Goal: Task Accomplishment & Management: Use online tool/utility

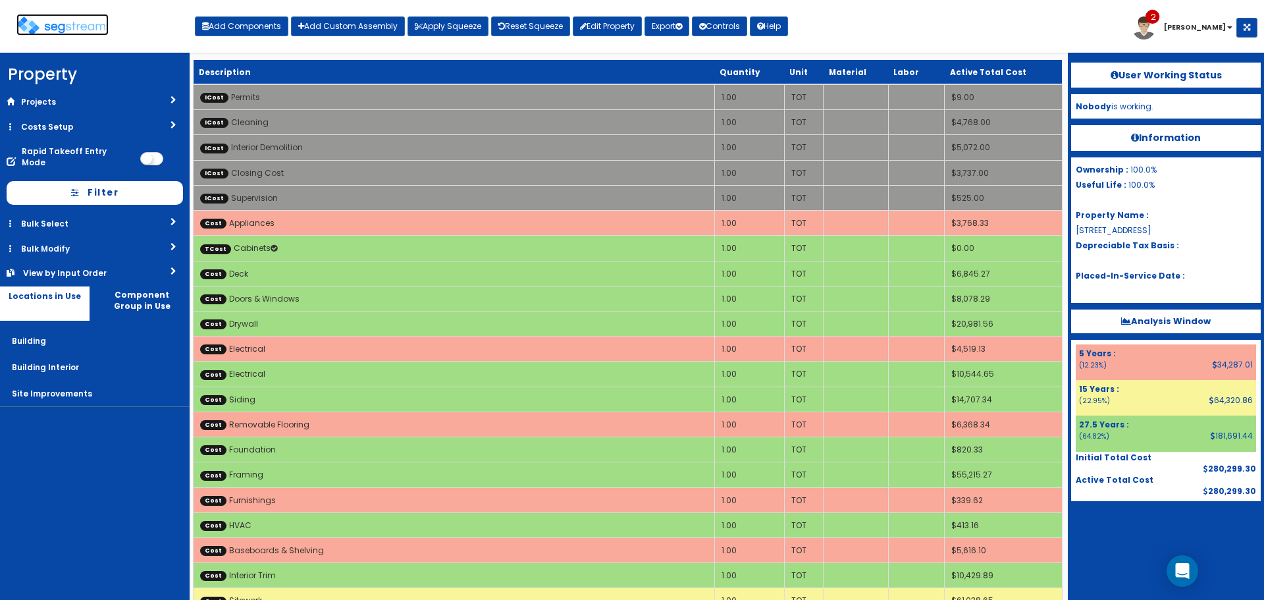
click at [72, 28] on img at bounding box center [62, 25] width 92 height 19
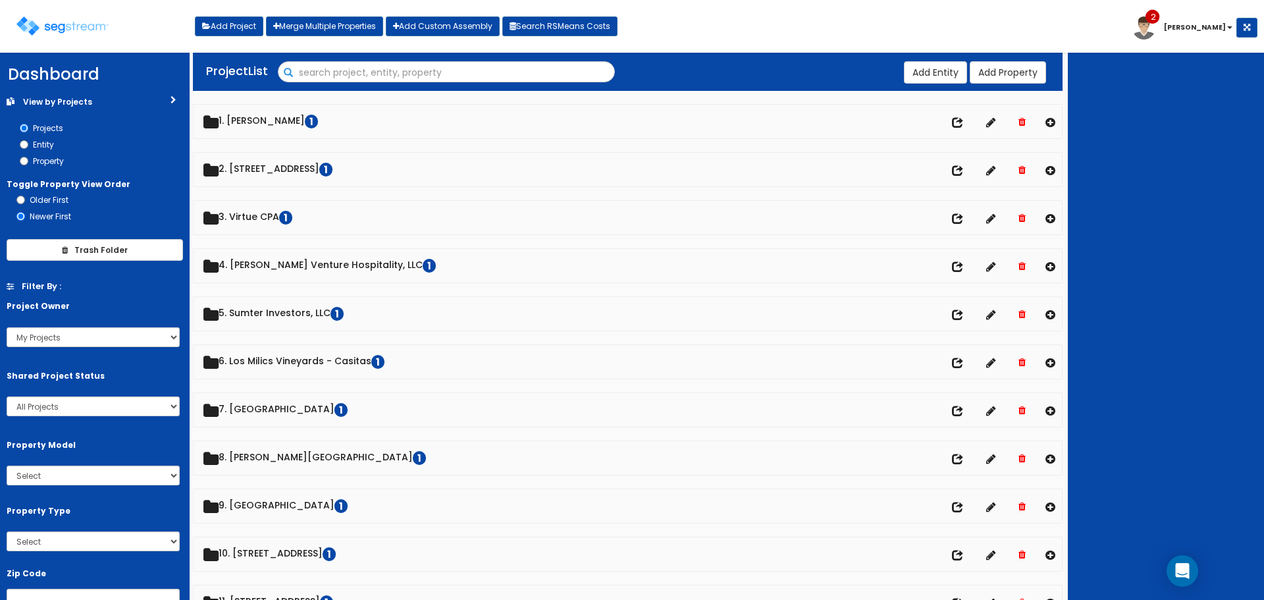
click at [307, 76] on input "Search" at bounding box center [446, 73] width 336 height 22
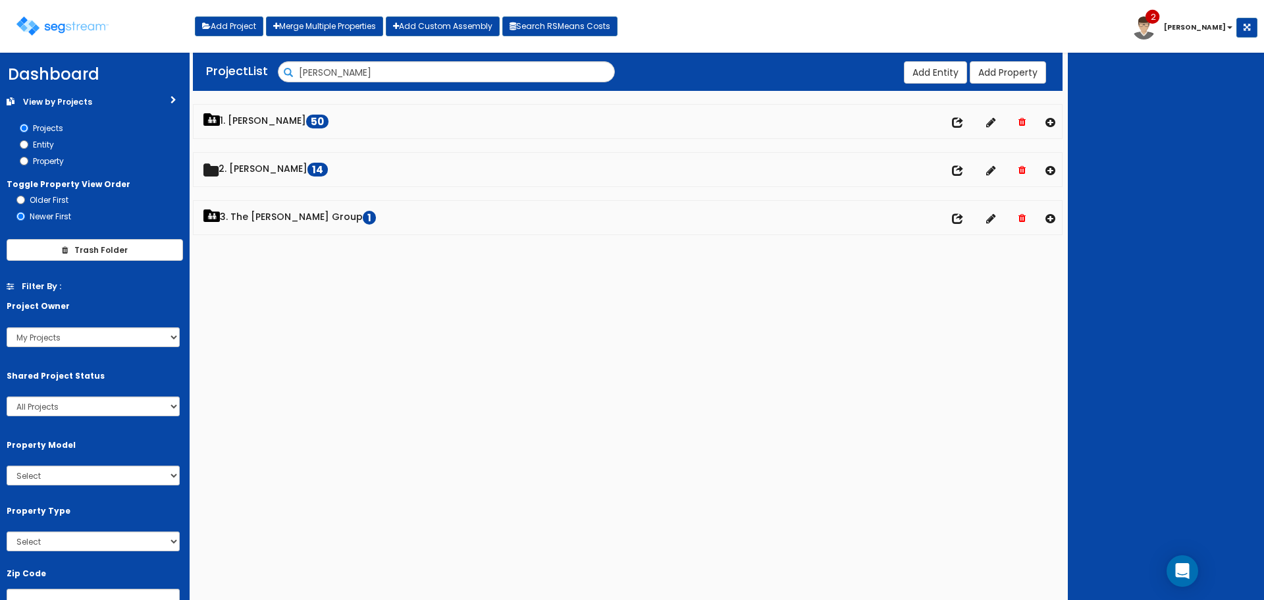
type input "dawn"
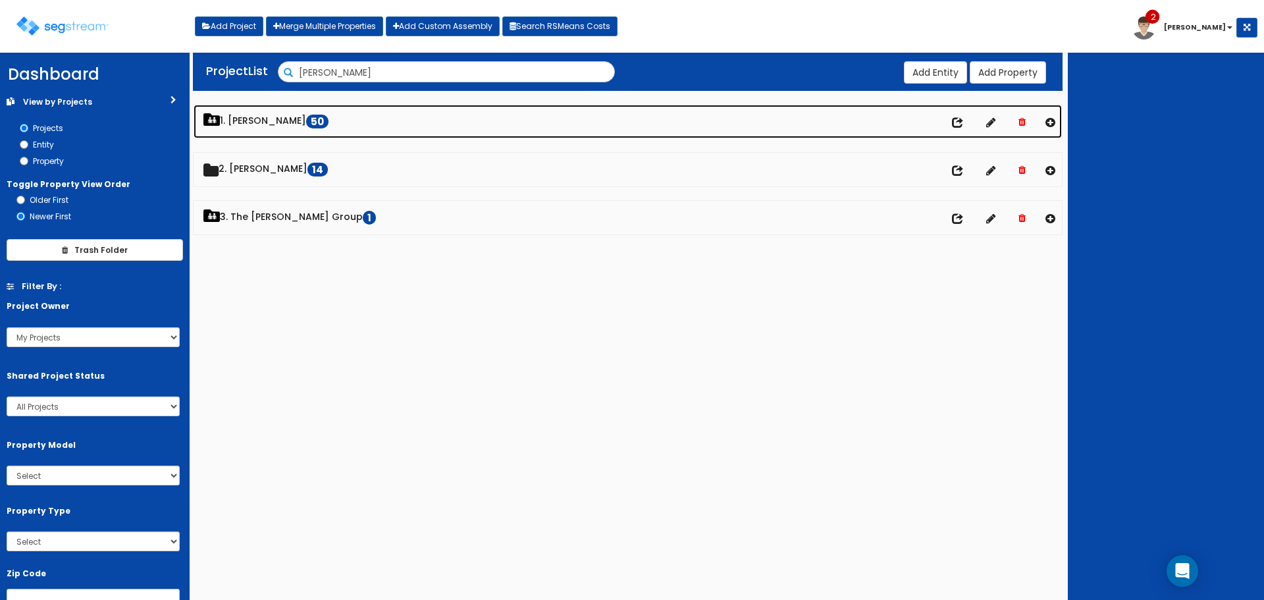
click at [257, 114] on div "We are Building your Property. So please grab a coffee and let us do the heavy …" at bounding box center [632, 153] width 1264 height 190
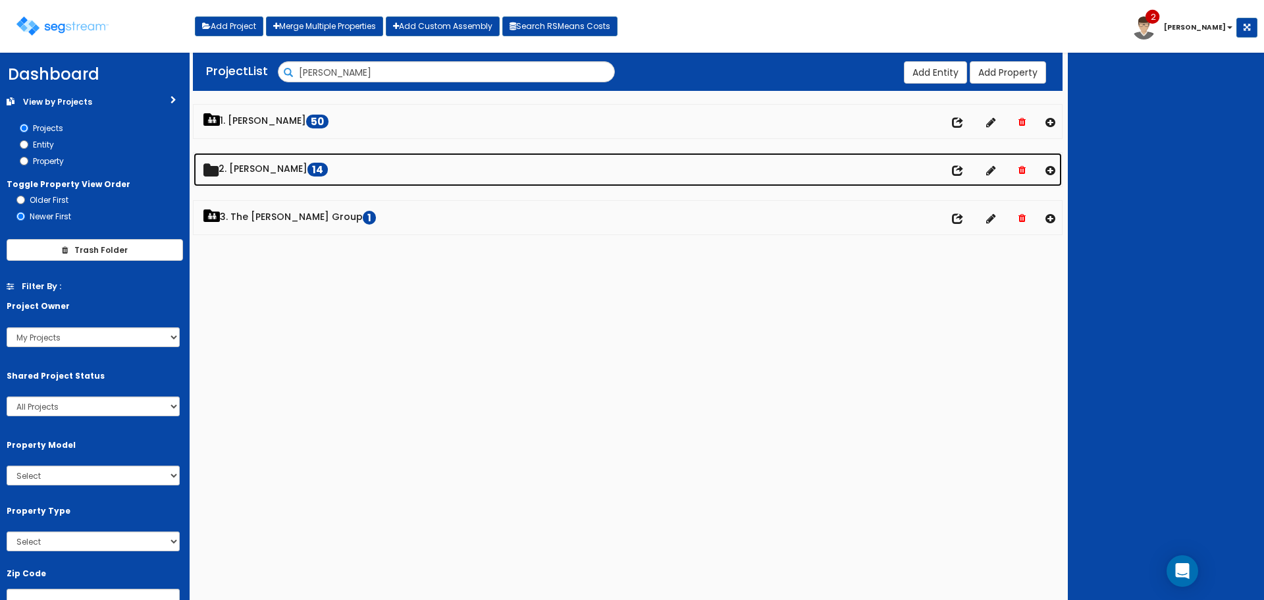
click at [247, 170] on link "2. Dawn 14" at bounding box center [628, 170] width 868 height 34
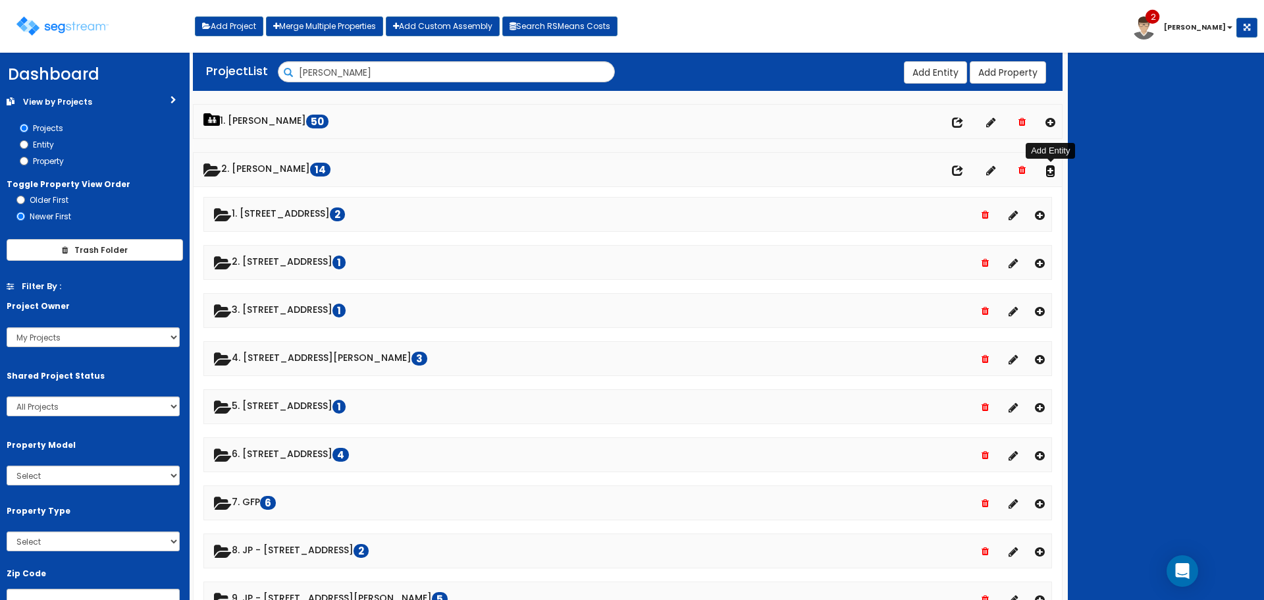
click at [1049, 171] on icon at bounding box center [1050, 170] width 10 height 11
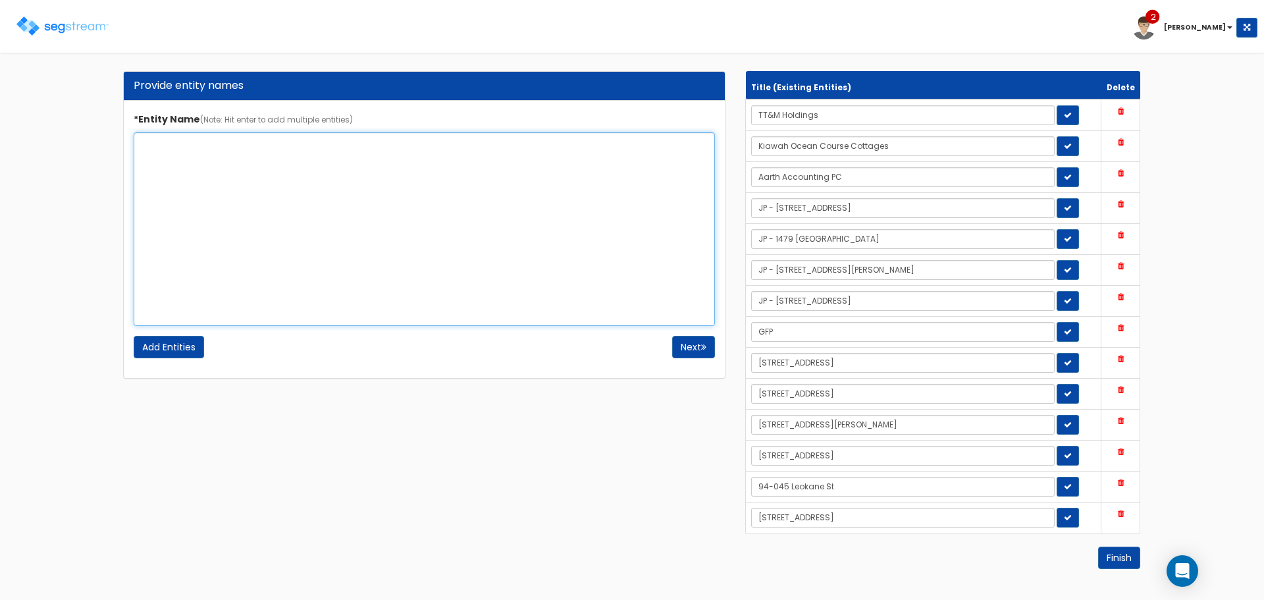
click at [390, 174] on textarea "*Entity Name (Note: Hit enter to add multiple entities)" at bounding box center [424, 229] width 581 height 194
type textarea "[STREET_ADDRESS]"
click at [696, 351] on button "Next" at bounding box center [693, 347] width 43 height 22
drag, startPoint x: 238, startPoint y: 145, endPoint x: 138, endPoint y: 158, distance: 100.2
click at [138, 158] on textarea "1210 E Arlington Blvd" at bounding box center [424, 229] width 581 height 194
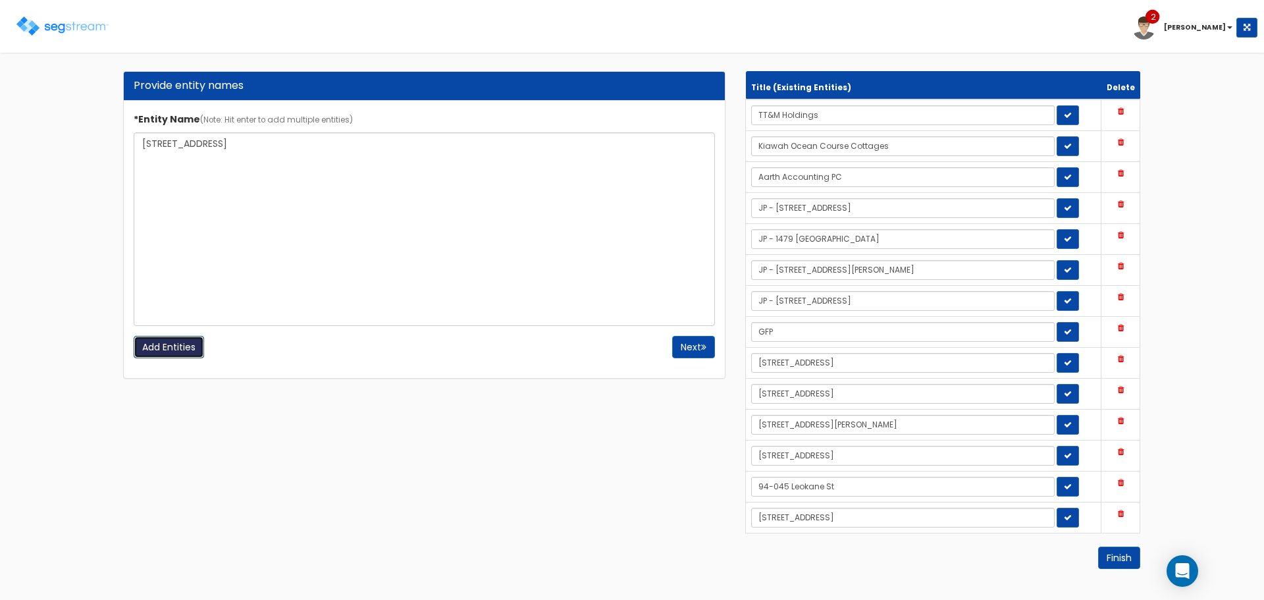
click at [190, 340] on input "Add Entities" at bounding box center [169, 347] width 70 height 22
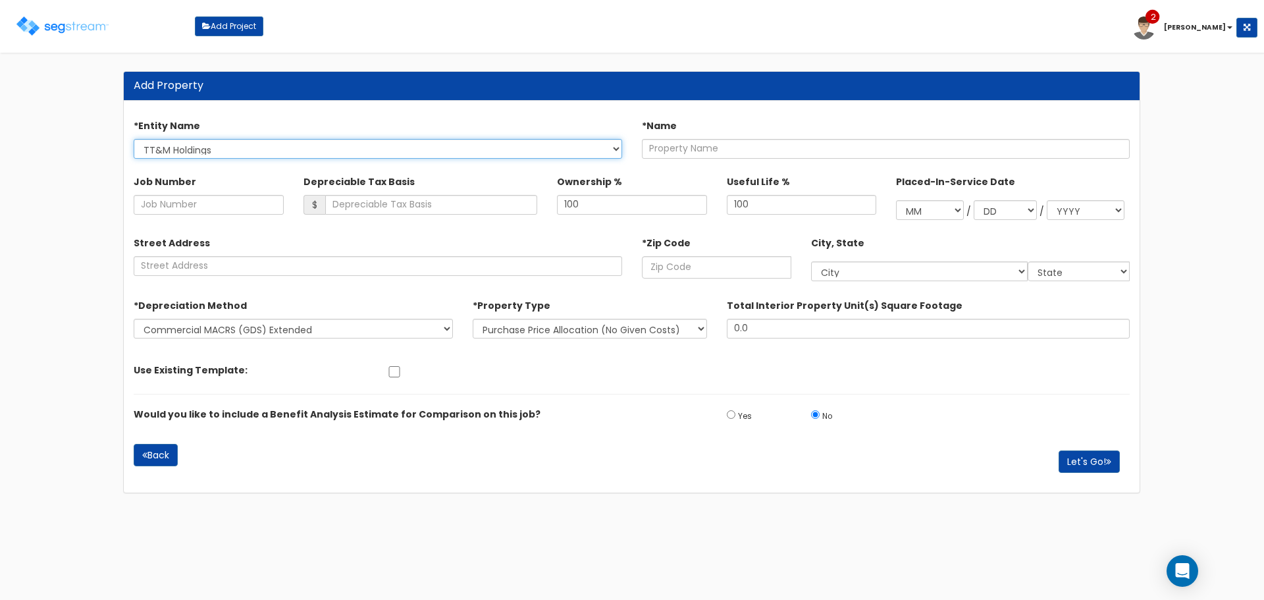
click at [574, 151] on select "TT&M Holdings Kiawah Ocean Course Cottages Aarth Accounting PC JP - 105 Walnut …" at bounding box center [378, 149] width 488 height 20
select select "1726"
click at [134, 139] on select "TT&M Holdings Kiawah Ocean Course Cottages Aarth Accounting PC JP - 105 Walnut …" at bounding box center [378, 149] width 488 height 20
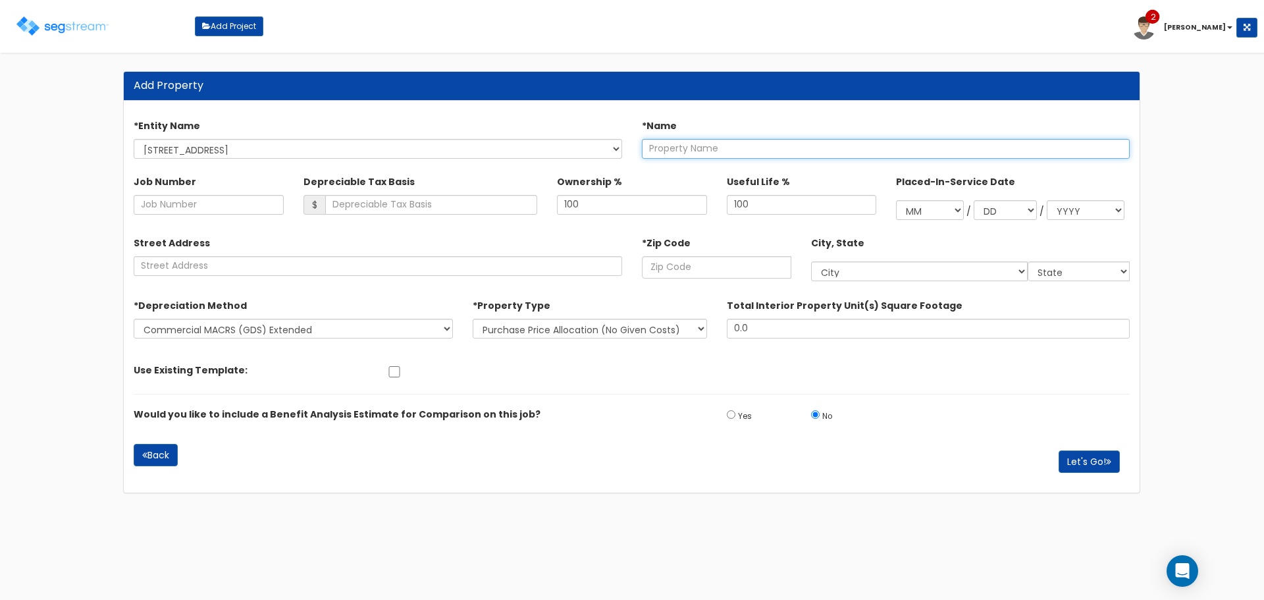
click at [729, 151] on input "text" at bounding box center [886, 149] width 488 height 20
click at [738, 151] on input "text" at bounding box center [886, 149] width 488 height 20
paste input "1"
type input "1210 E Arlington Blvd"
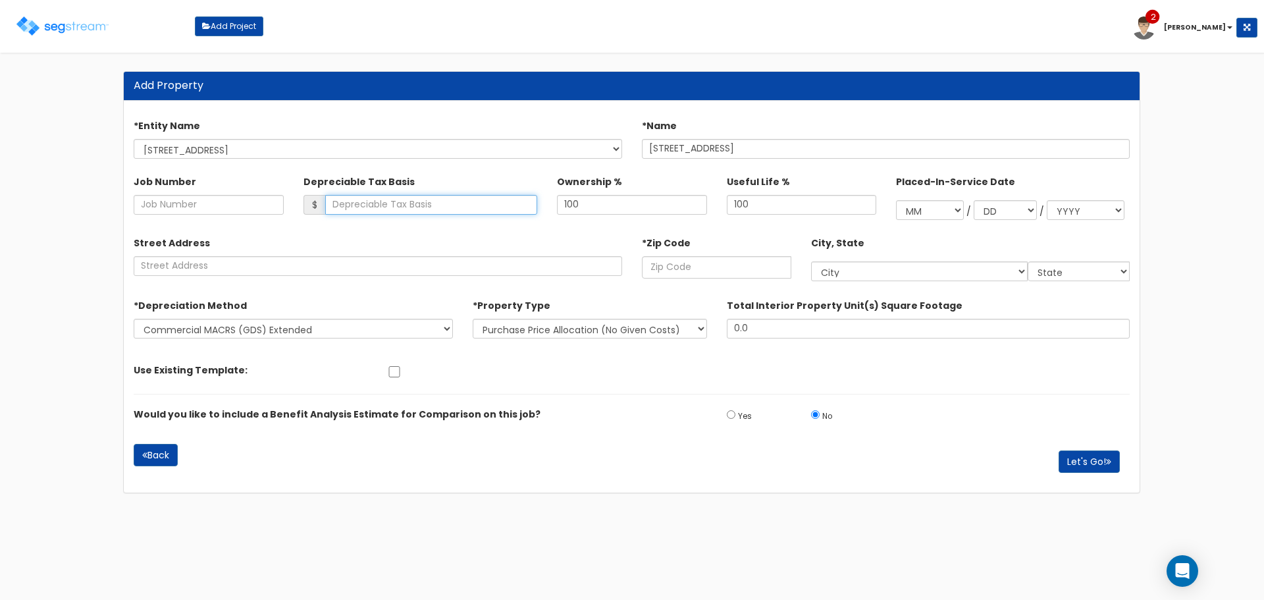
click at [420, 203] on input "Depreciable Tax Basis" at bounding box center [431, 205] width 213 height 20
type input "442,000"
click at [696, 267] on input "text" at bounding box center [716, 267] width 149 height 22
type input "2"
select select "DC"
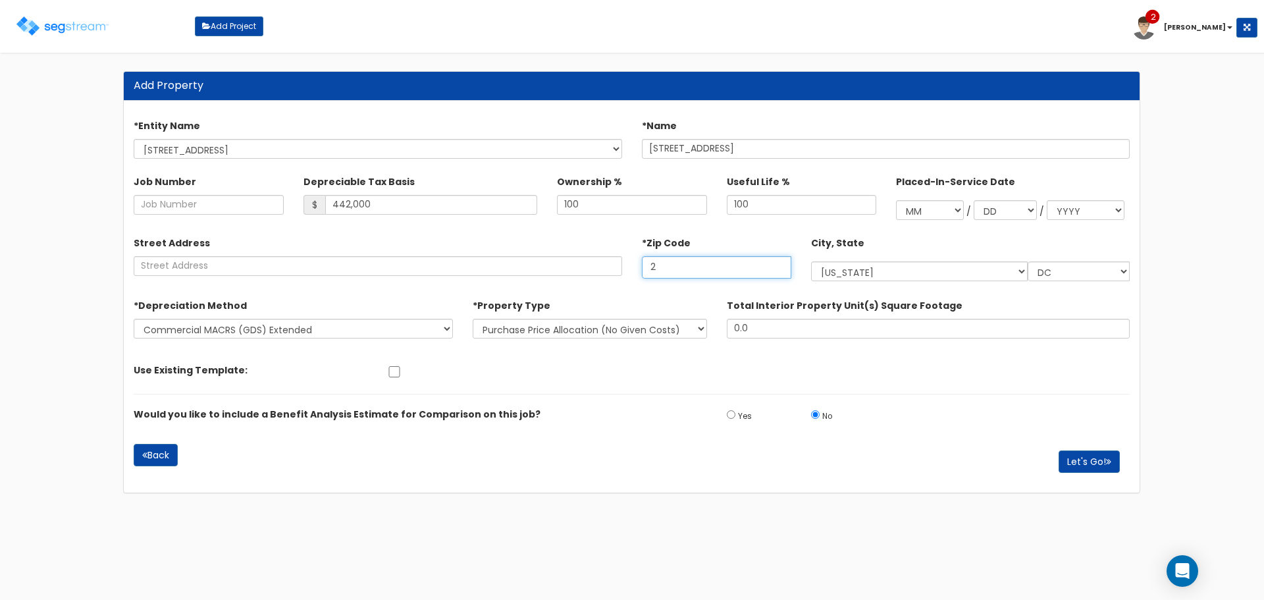
type input "27"
select select "NC"
type input "27858"
click at [1089, 458] on button "Let's Go!" at bounding box center [1088, 461] width 61 height 22
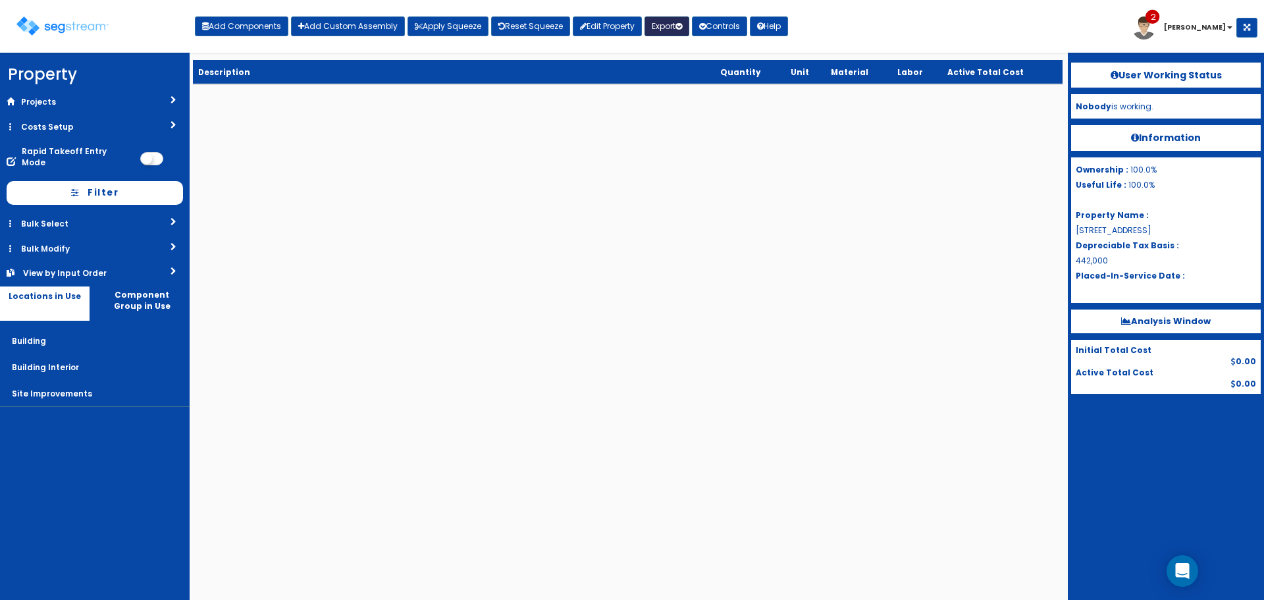
click at [658, 28] on button "Export" at bounding box center [666, 26] width 45 height 20
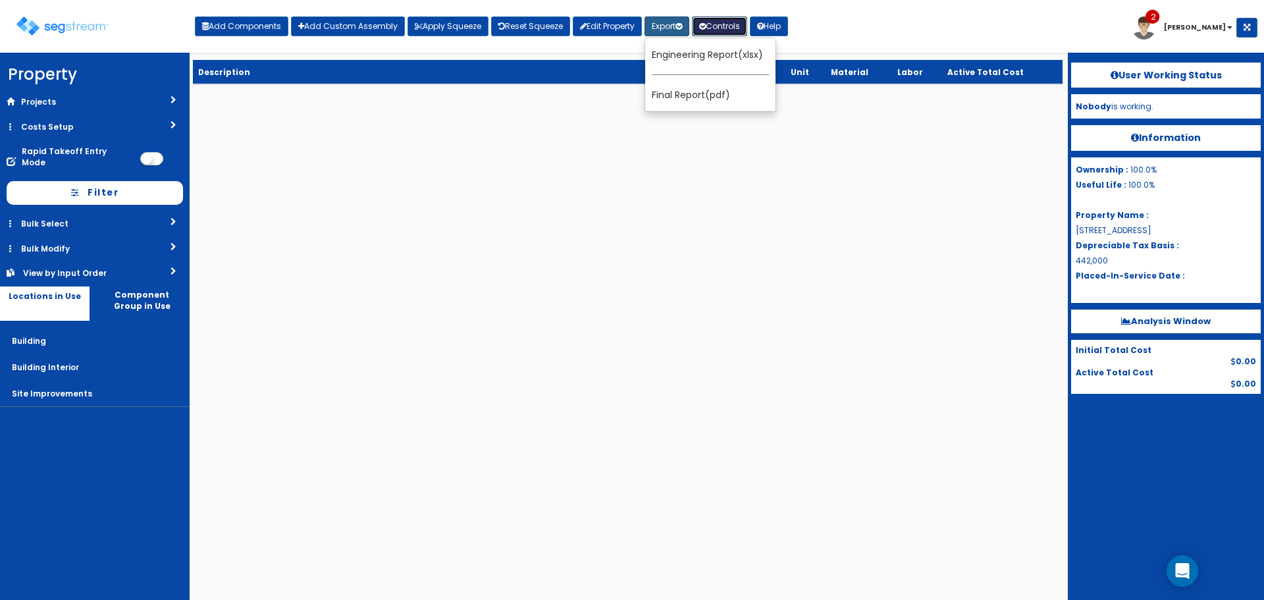
click at [726, 24] on button "Controls" at bounding box center [719, 26] width 55 height 20
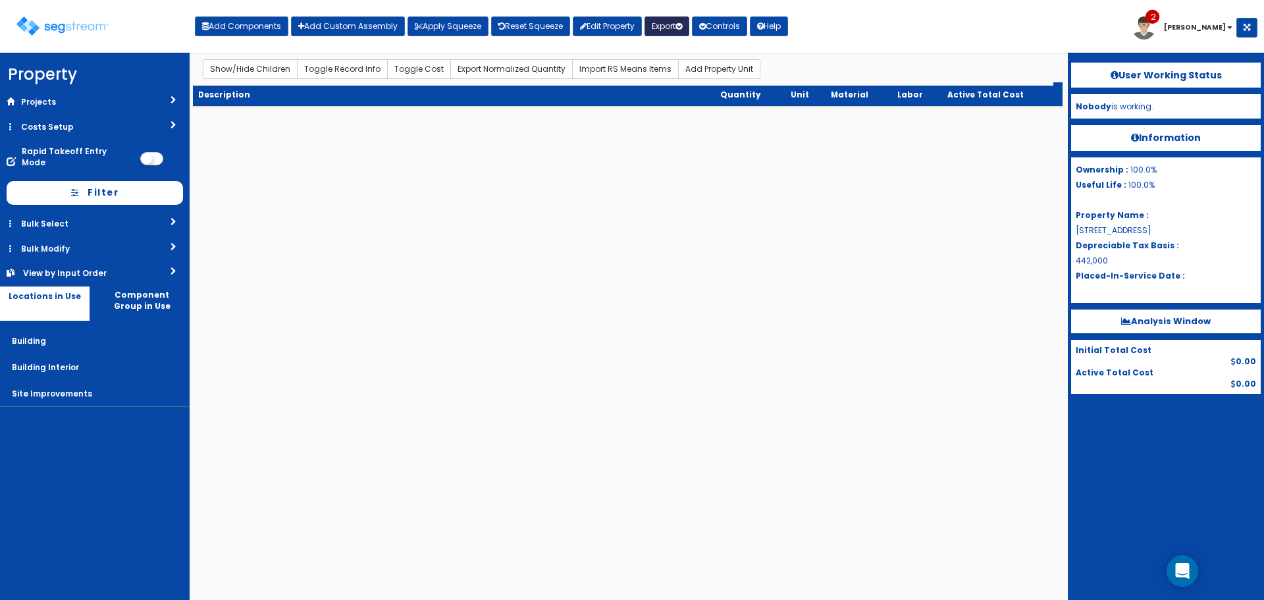
click at [659, 25] on button "Export" at bounding box center [666, 26] width 45 height 20
click at [631, 120] on html "We are Building your Property. So please grab a coffee and let us do the heavy …" at bounding box center [632, 60] width 1264 height 120
click at [621, 70] on button "Import RS Means Items" at bounding box center [625, 69] width 107 height 20
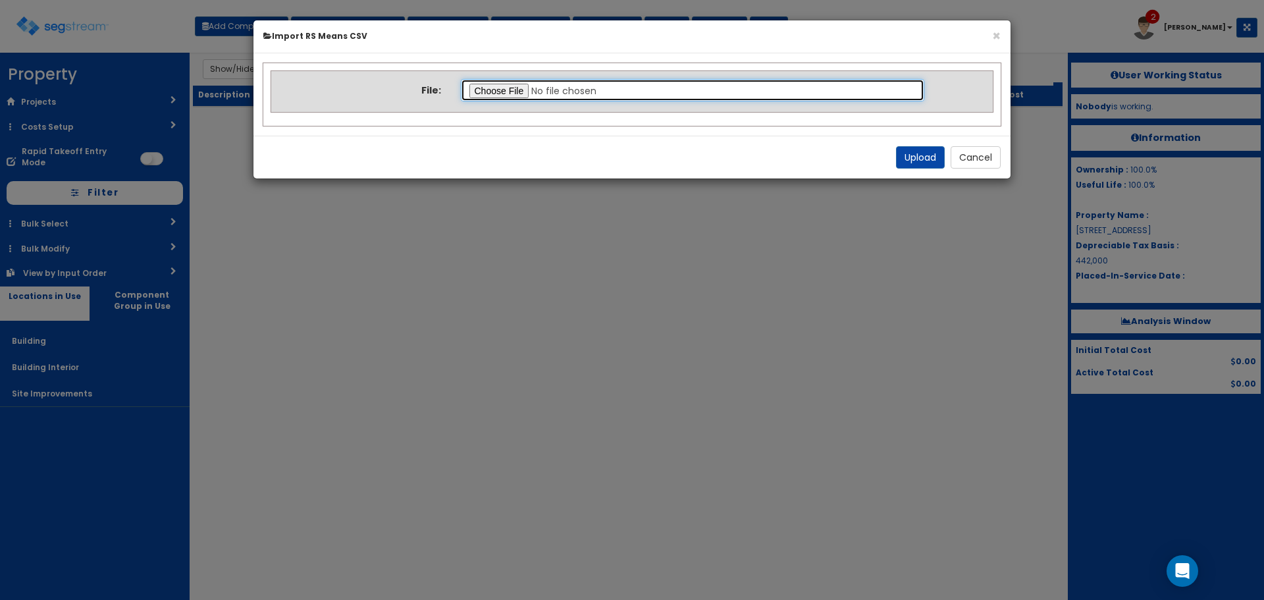
click at [516, 89] on input "file" at bounding box center [693, 90] width 464 height 22
type input "C:\fakepath\Final Takeoff Notes Building & Site.csv"
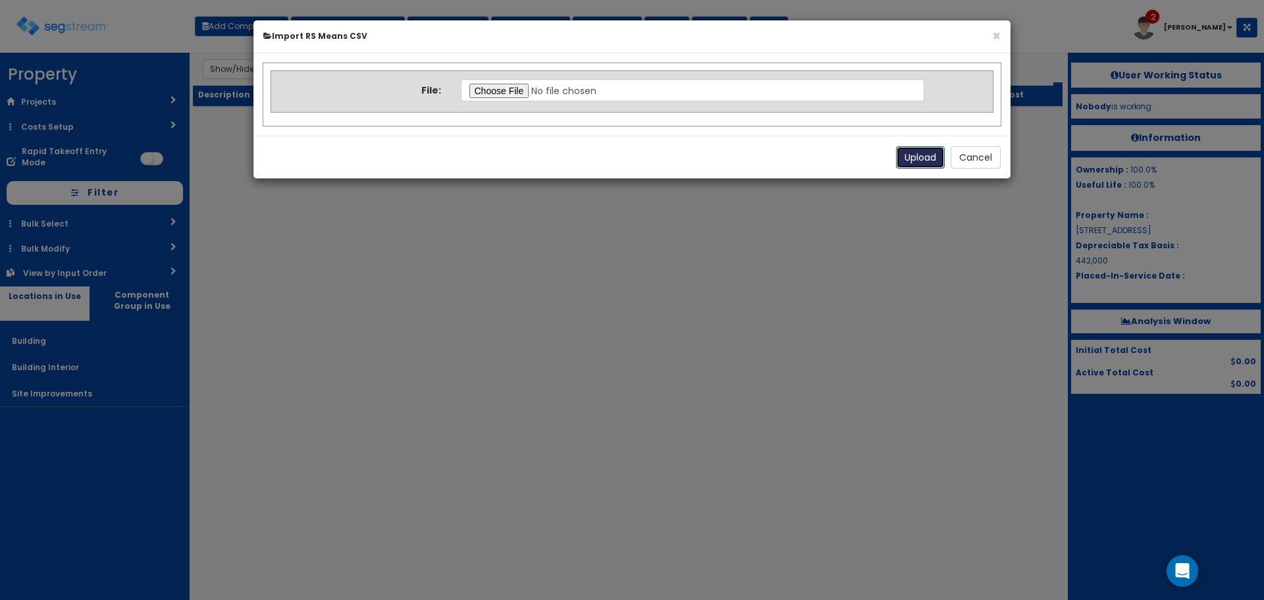
click at [917, 156] on button "Upload" at bounding box center [920, 157] width 49 height 22
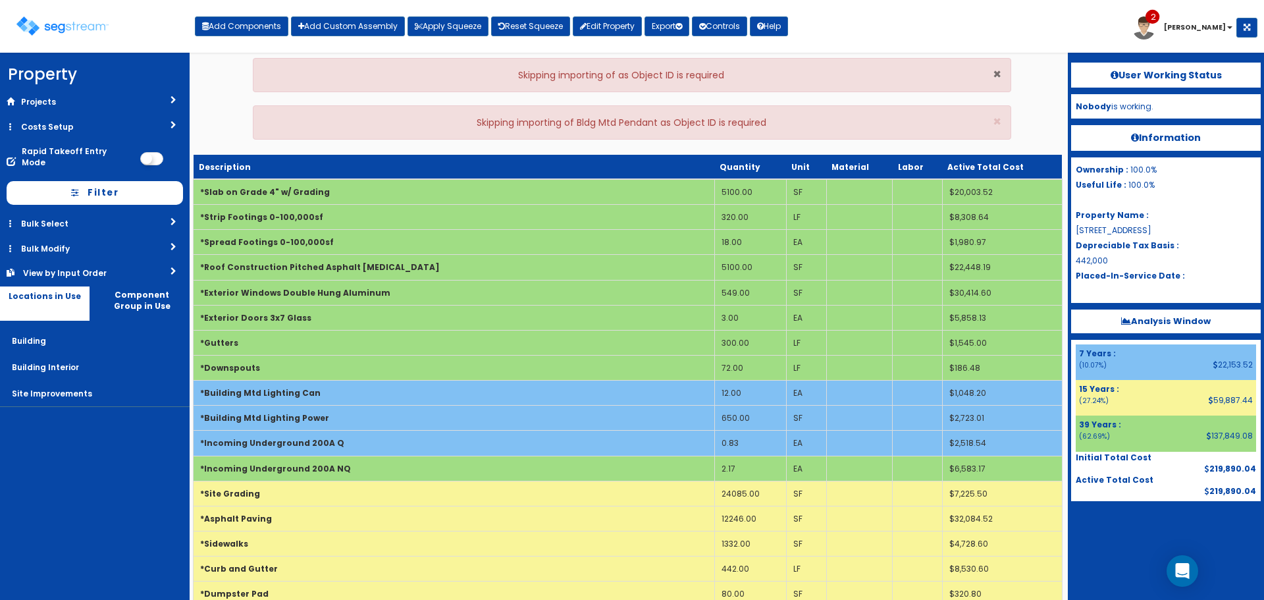
click at [997, 78] on span "×" at bounding box center [997, 74] width 9 height 19
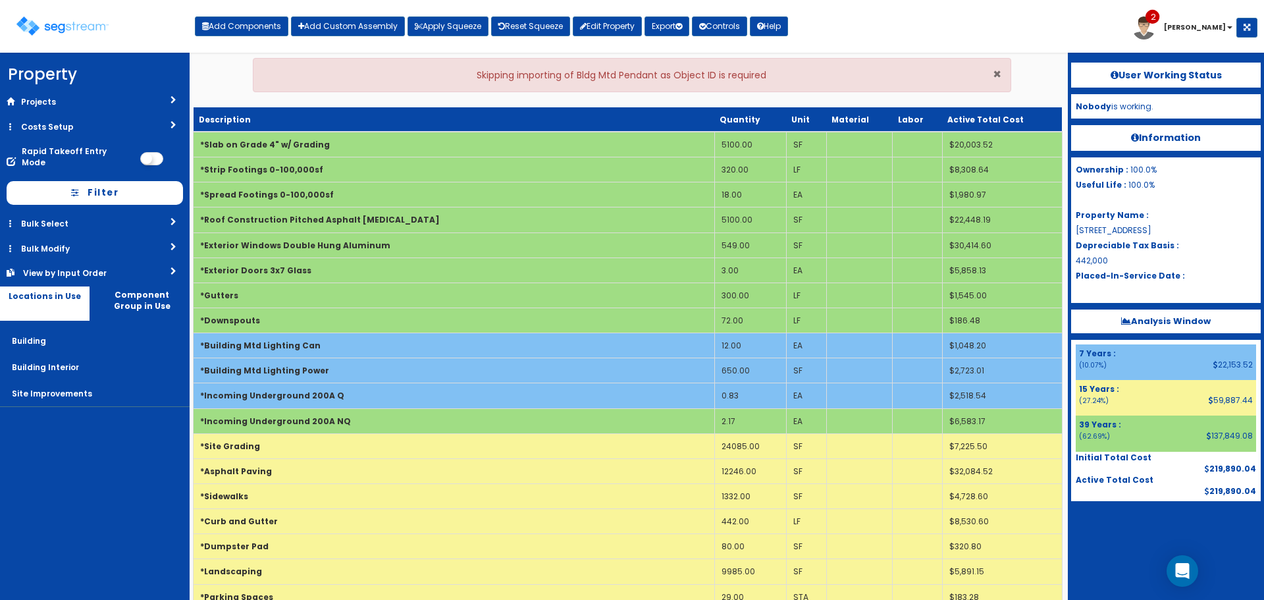
click at [997, 78] on span "×" at bounding box center [997, 74] width 9 height 19
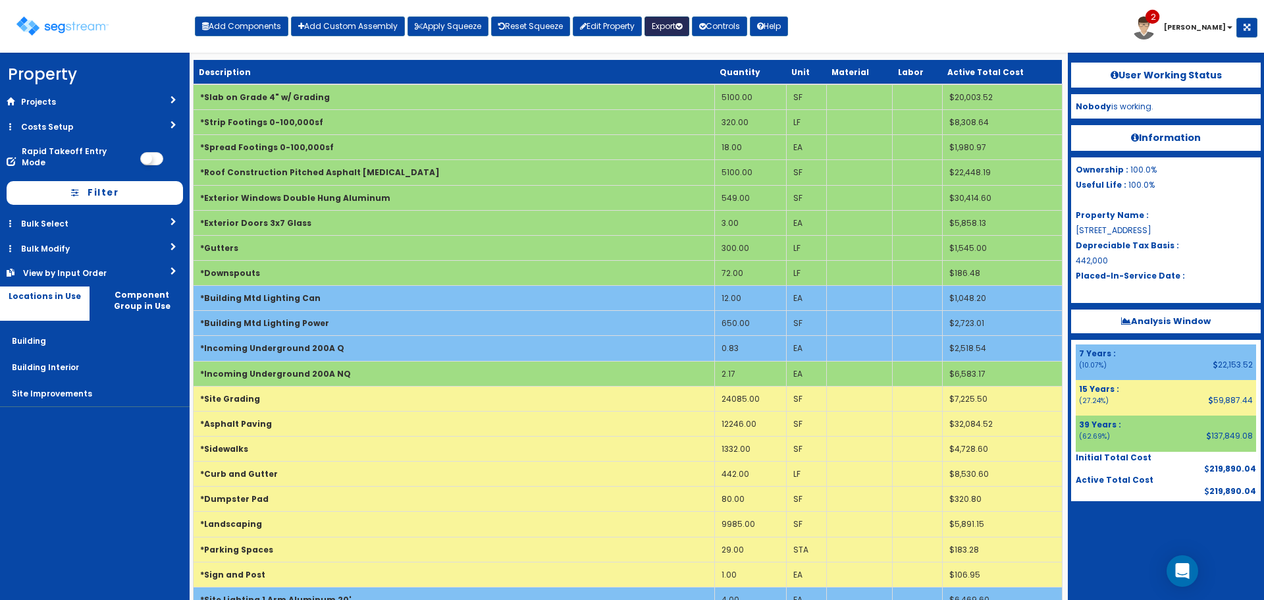
click at [668, 27] on button "Export" at bounding box center [666, 26] width 45 height 20
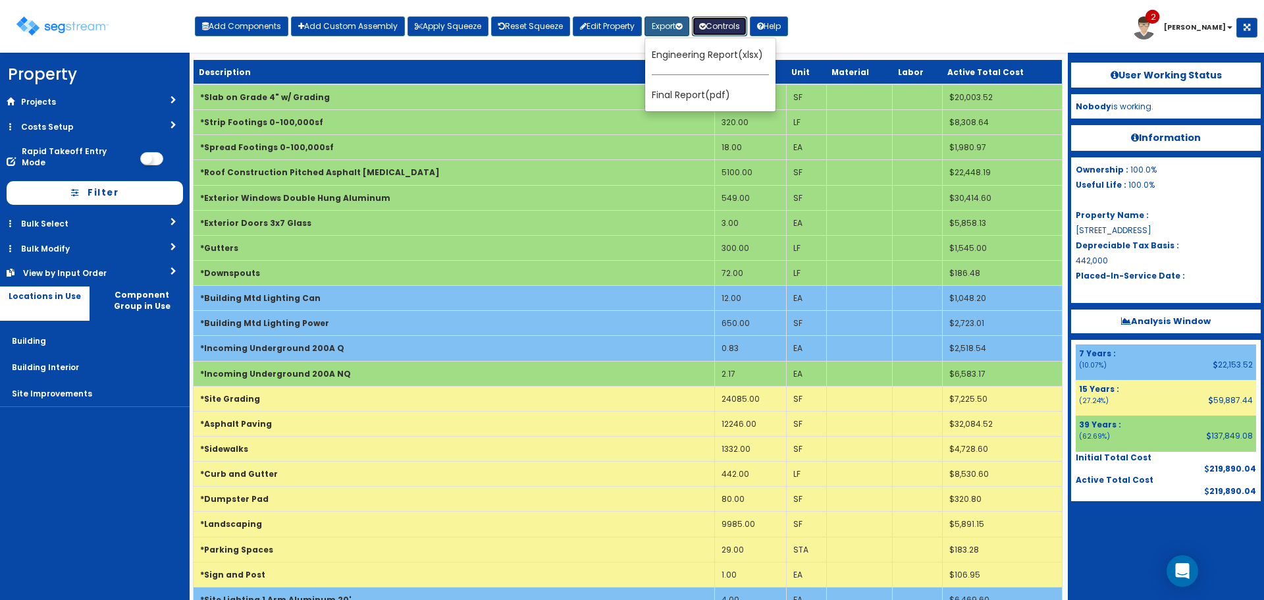
click at [706, 22] on icon at bounding box center [702, 26] width 7 height 8
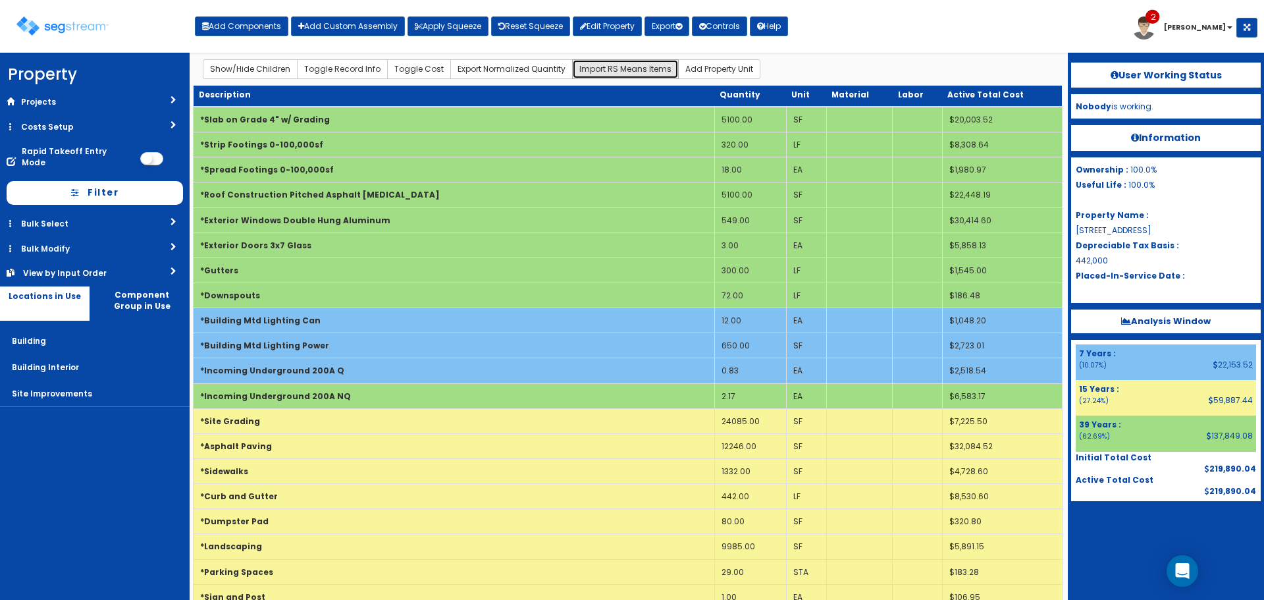
click at [614, 67] on button "Import RS Means Items" at bounding box center [625, 69] width 107 height 20
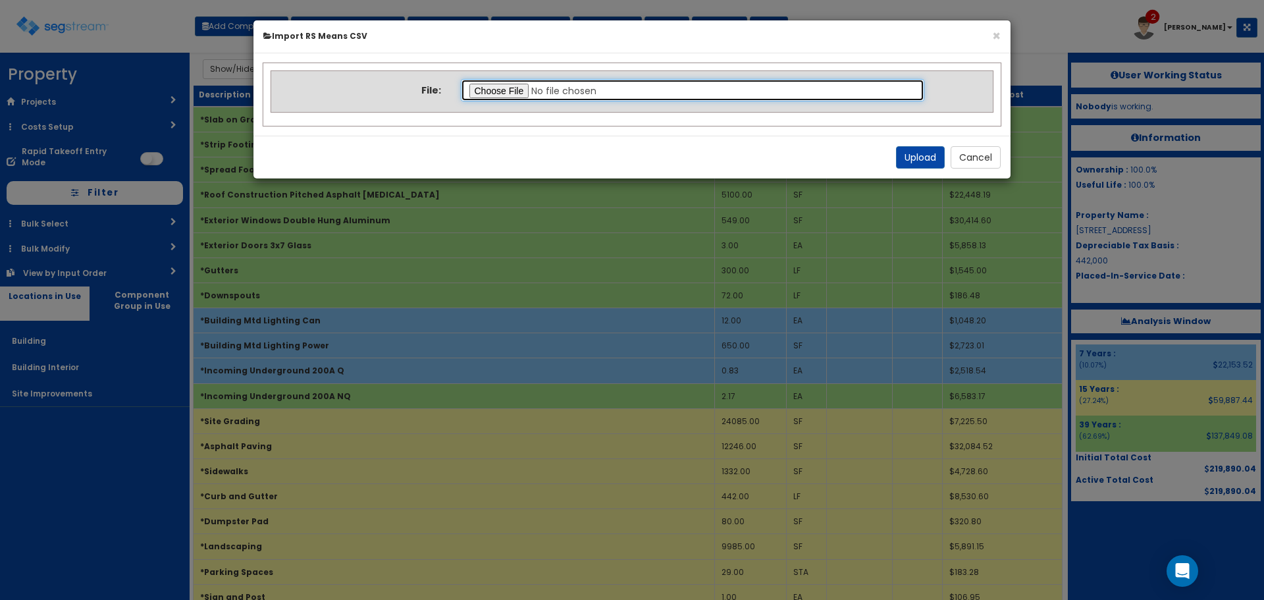
click at [507, 94] on input "file" at bounding box center [693, 90] width 464 height 22
type input "C:\fakepath\Final Takeoff Notes Building Interior.csv"
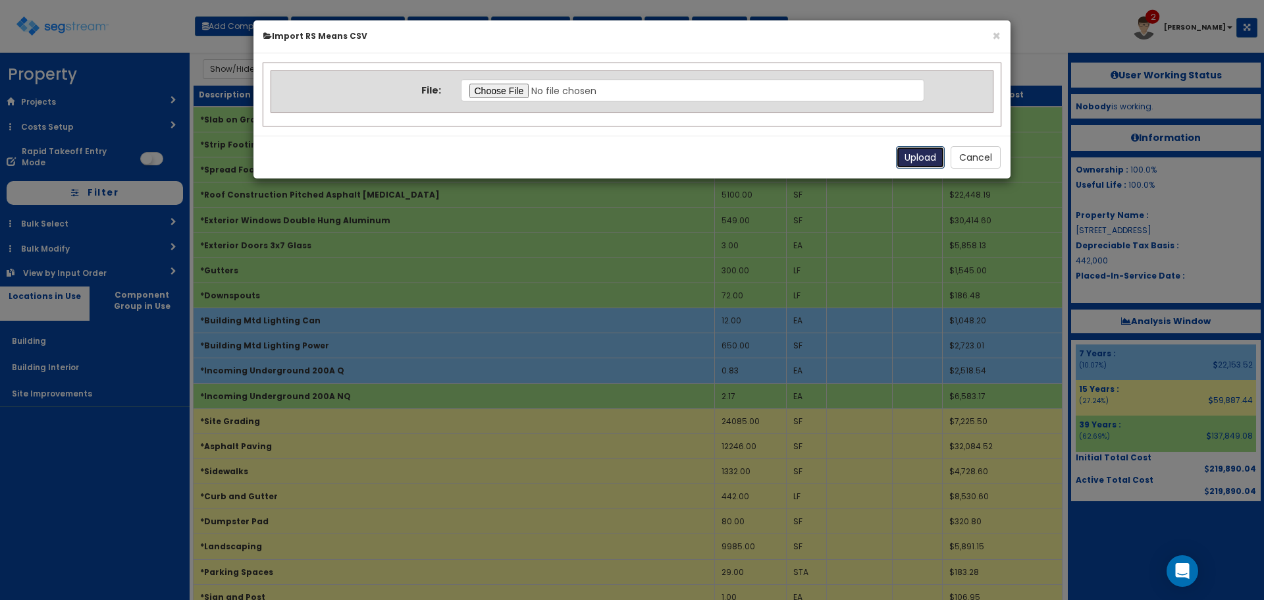
click at [927, 156] on button "Upload" at bounding box center [920, 157] width 49 height 22
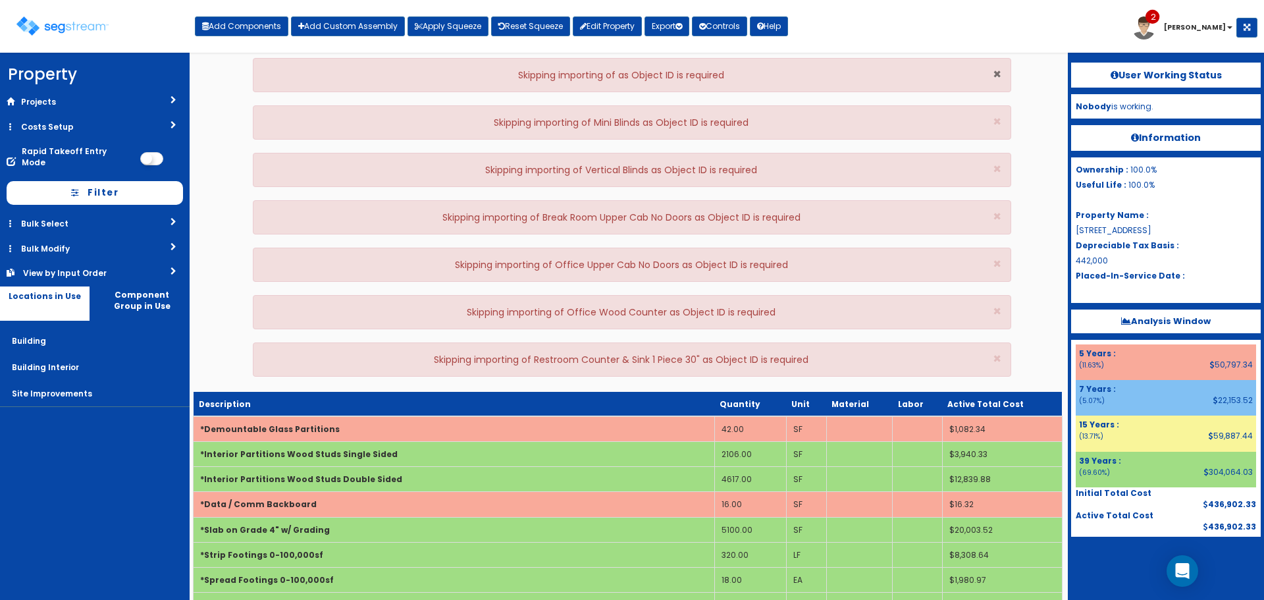
click at [998, 75] on span "×" at bounding box center [997, 74] width 9 height 19
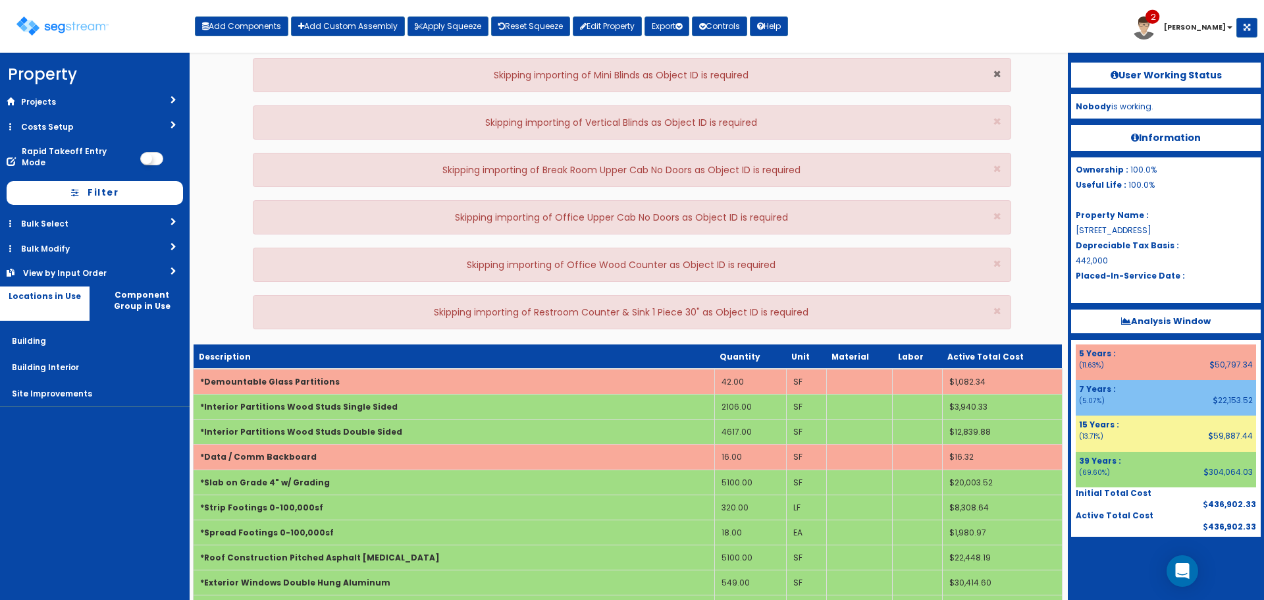
click at [998, 75] on span "×" at bounding box center [997, 74] width 9 height 19
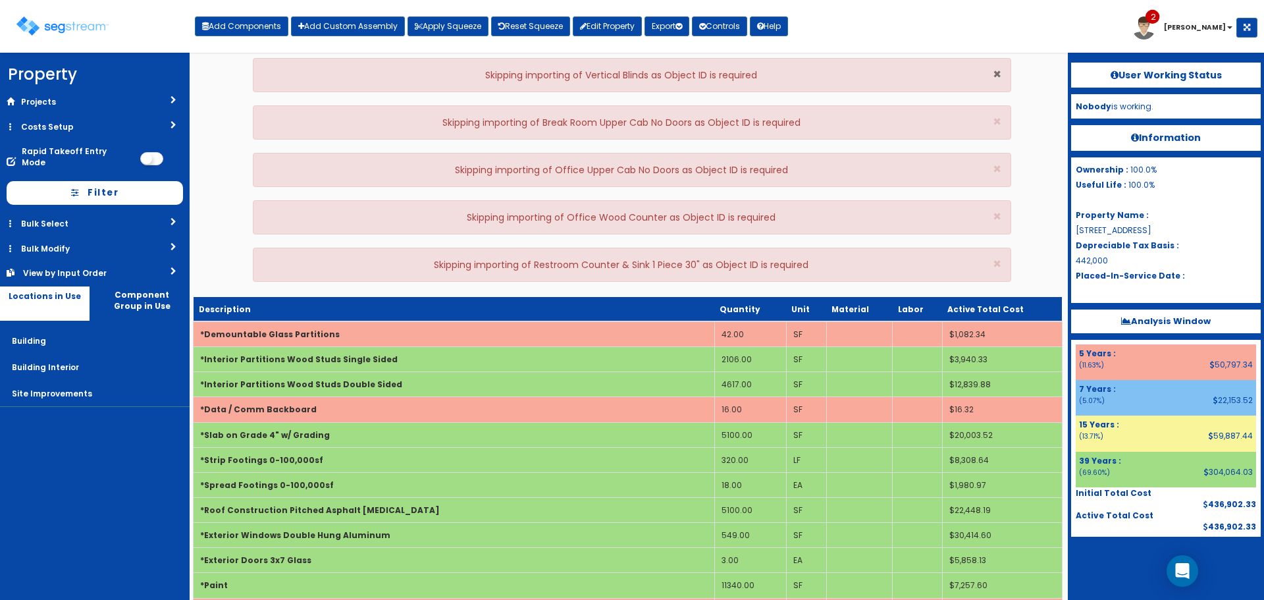
click at [998, 75] on span "×" at bounding box center [997, 74] width 9 height 19
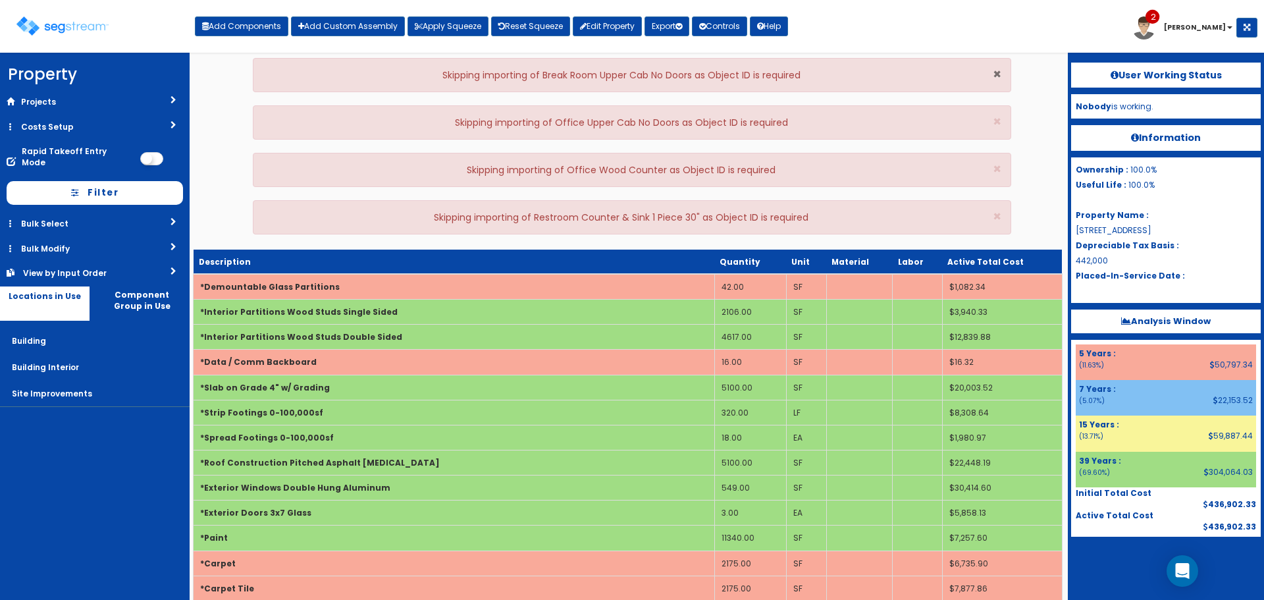
click at [998, 75] on span "×" at bounding box center [997, 74] width 9 height 19
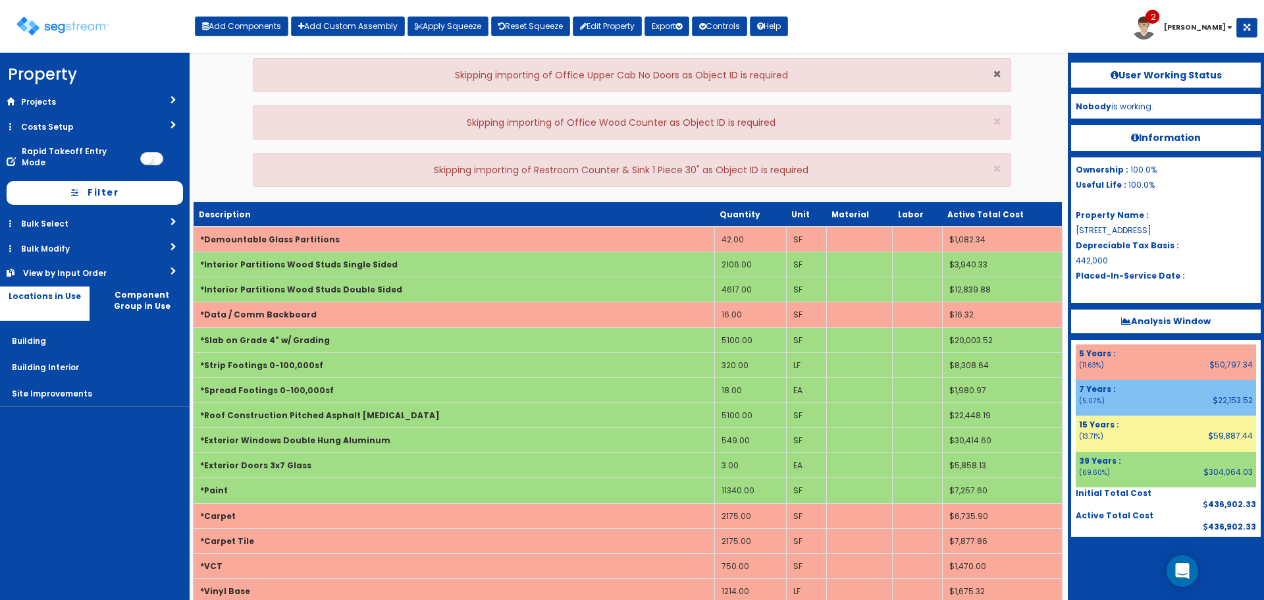
click at [998, 75] on span "×" at bounding box center [997, 74] width 9 height 19
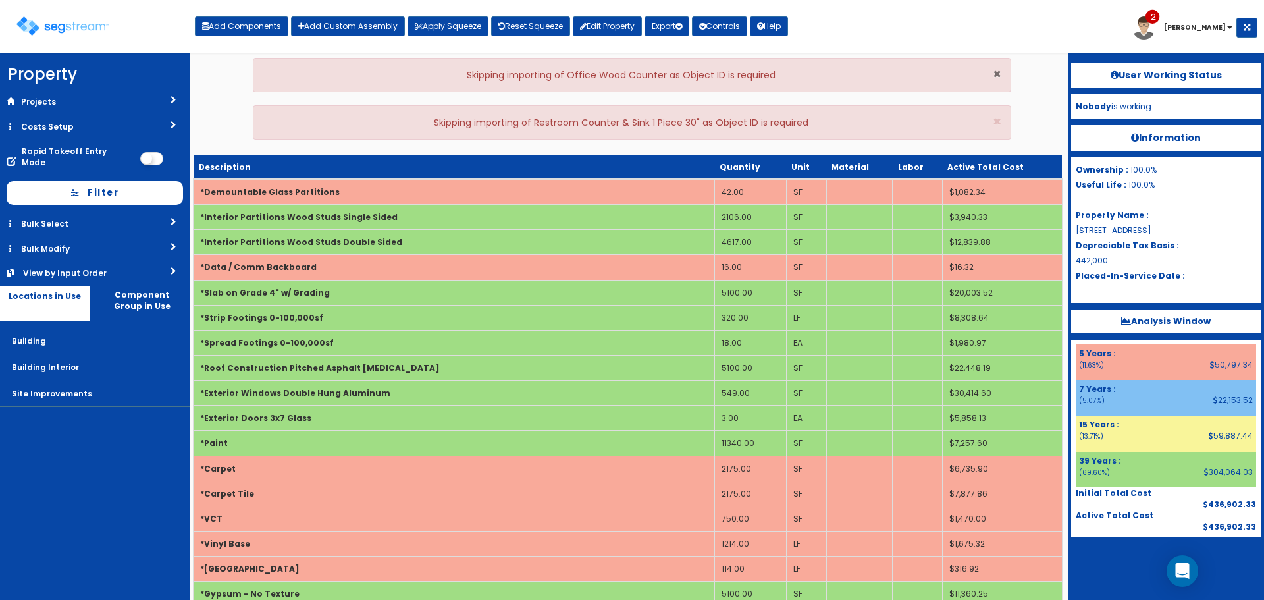
click at [998, 75] on span "×" at bounding box center [997, 74] width 9 height 19
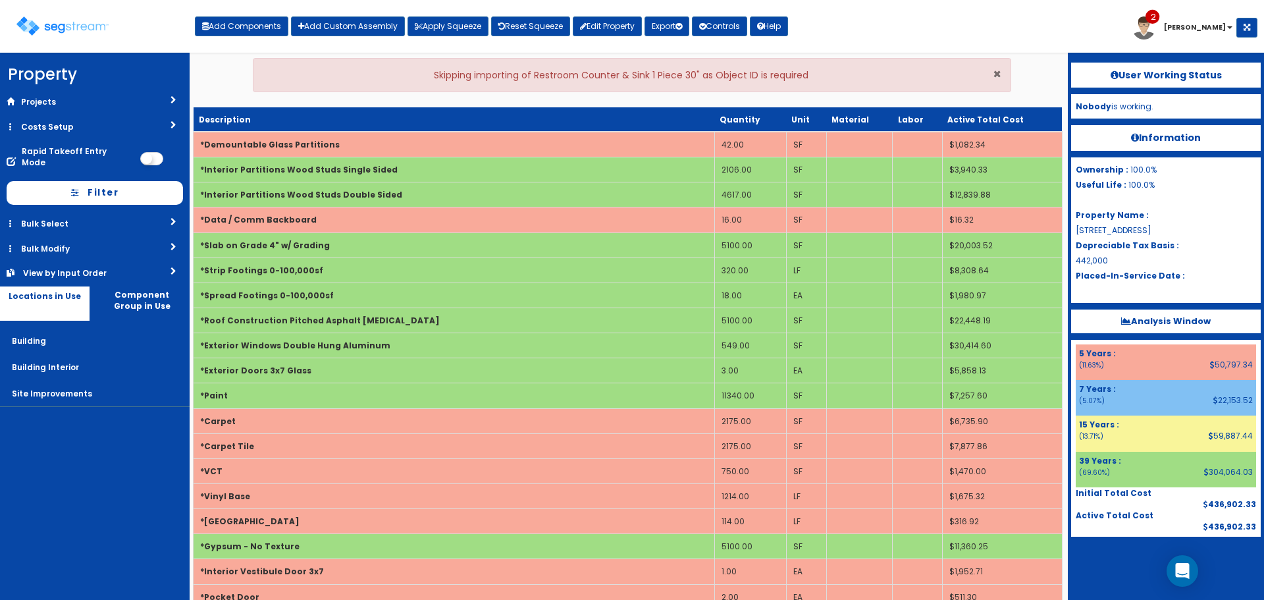
click at [998, 75] on span "×" at bounding box center [997, 74] width 9 height 19
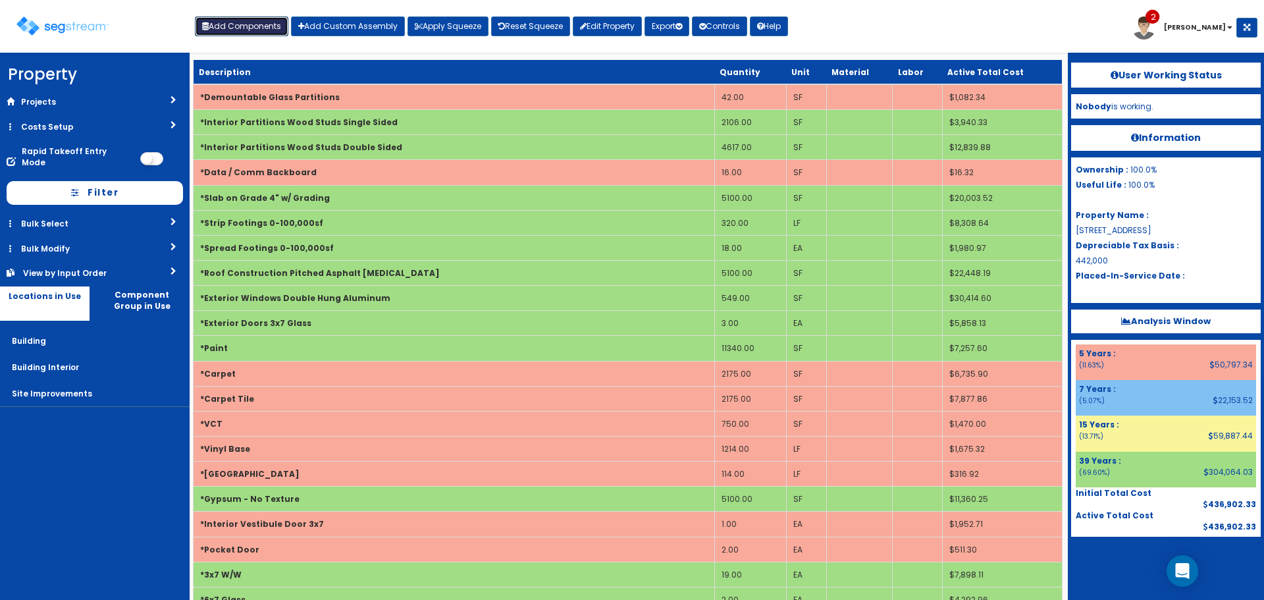
click at [247, 29] on button "Add Components" at bounding box center [241, 26] width 93 height 20
select select "15Y"
select select "default"
select select "27"
select select
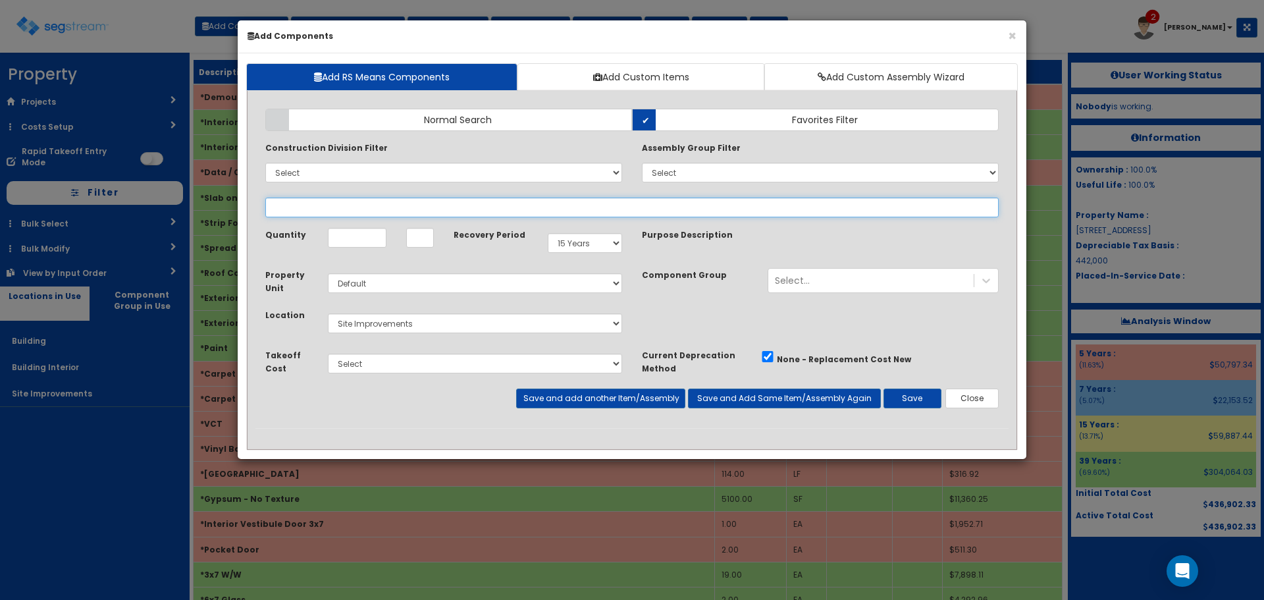
select select
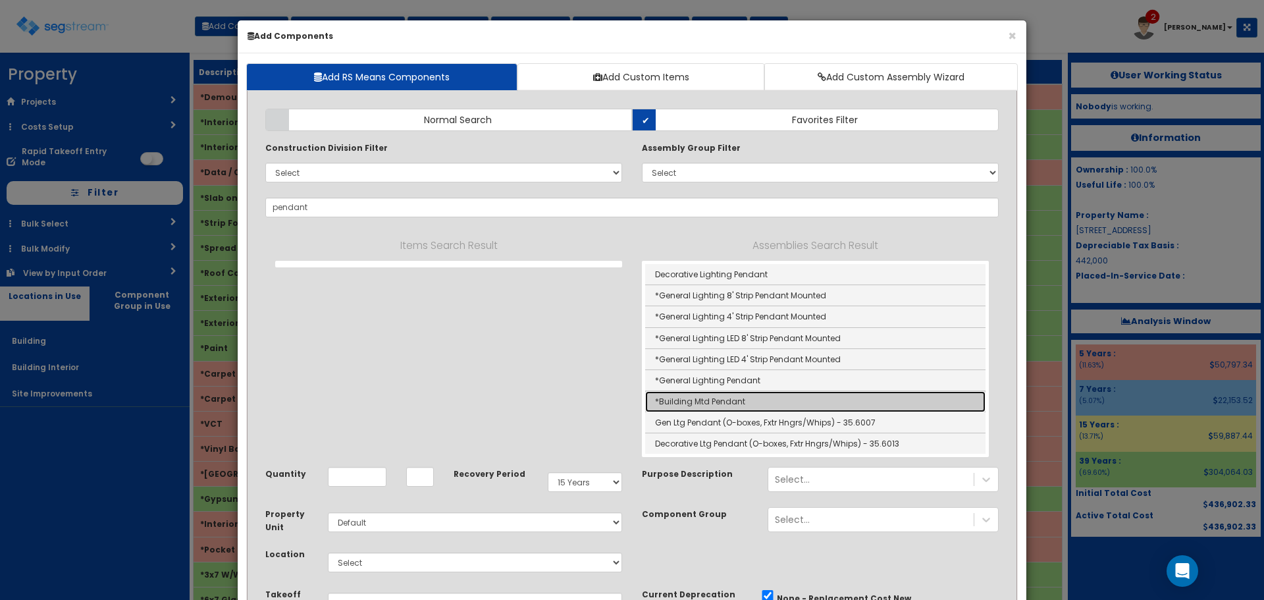
click at [712, 404] on link "*Building Mtd Pendant" at bounding box center [815, 401] width 340 height 21
type input "*Building Mtd Pendant"
type input "SF"
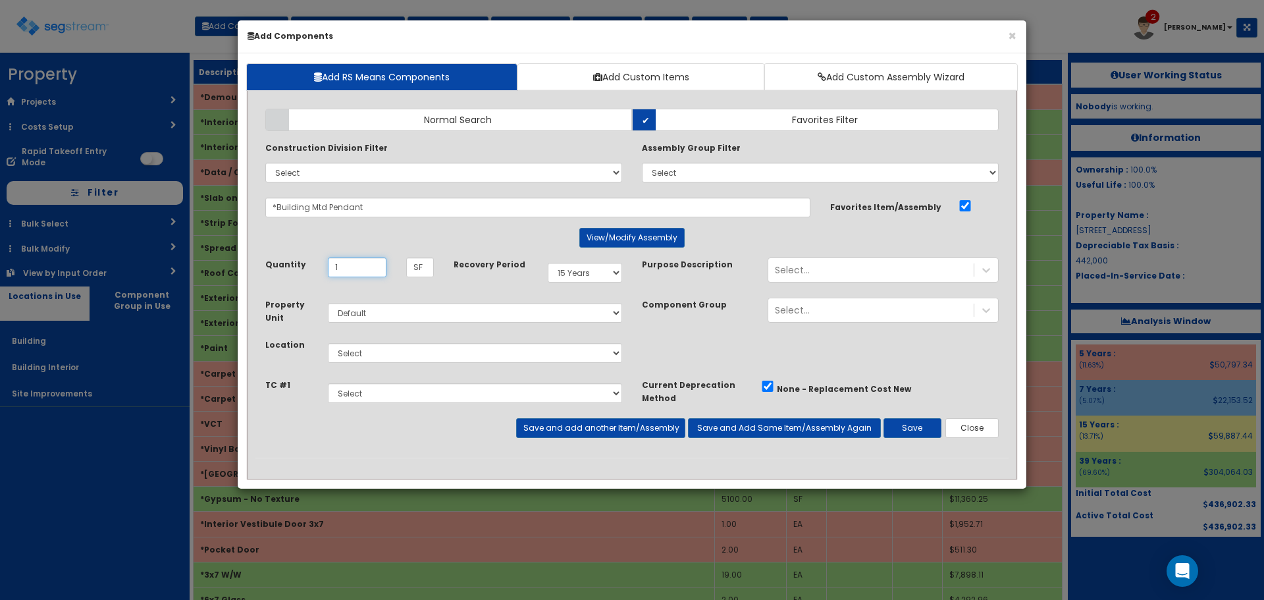
type input "1"
click at [559, 269] on select "Select 5 Years 7 Years 9 Years 10 Years 15 Years 15 Year QLI 15 Year QRP 15 Yea…" at bounding box center [585, 273] width 74 height 20
select select "5Y"
click at [548, 263] on select "Select 5 Years 7 Years 9 Years 10 Years 15 Years 15 Year QLI 15 Year QRP 15 Yea…" at bounding box center [585, 273] width 74 height 20
click at [430, 353] on select "Select Building Building Interior Site Improvements Add Additional Location" at bounding box center [475, 353] width 294 height 20
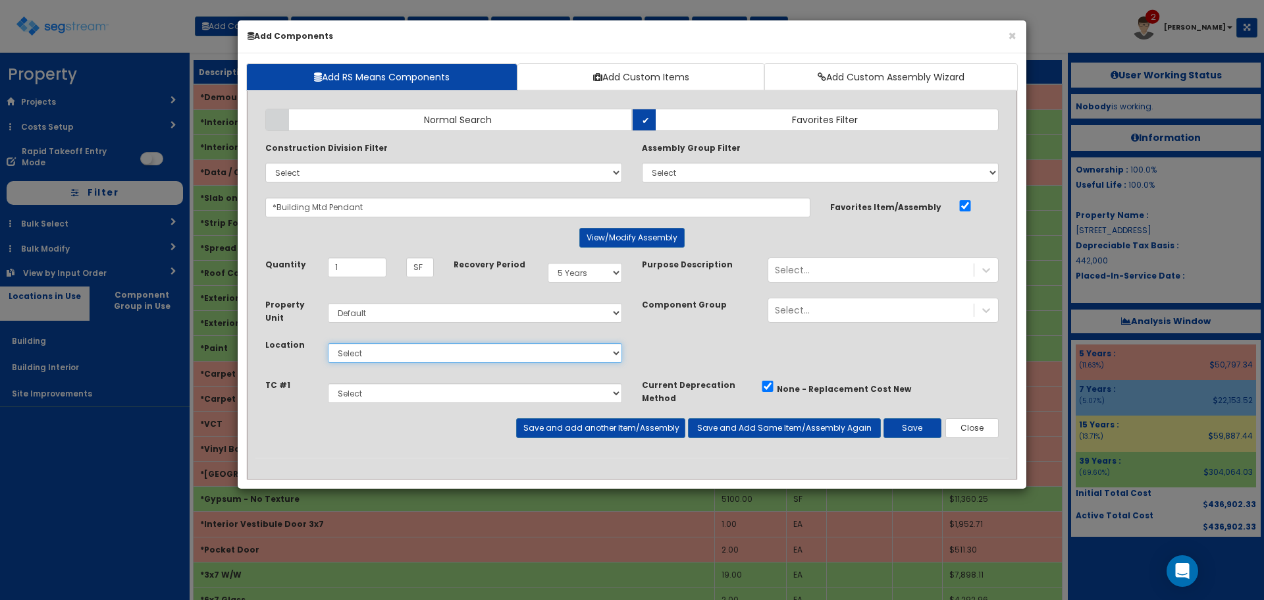
select select "6"
click at [328, 343] on select "Select Building Building Interior Site Improvements Add Additional Location" at bounding box center [475, 353] width 294 height 20
click at [623, 432] on button "Save and add another Item/Assembly" at bounding box center [600, 428] width 168 height 20
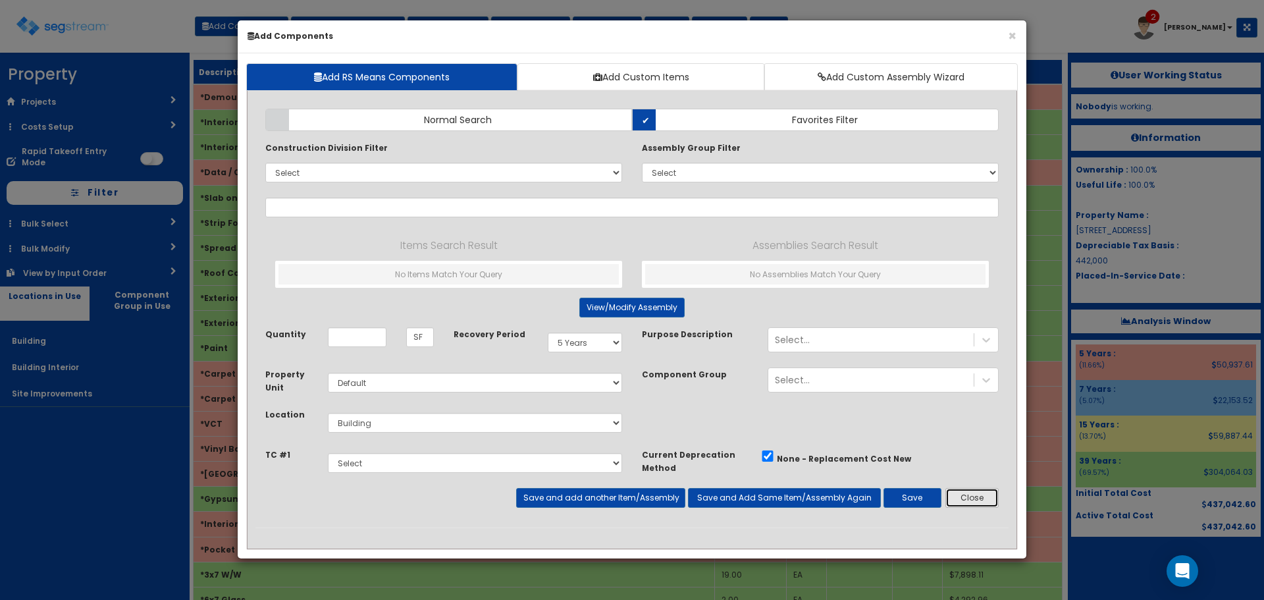
click at [974, 500] on button "Close" at bounding box center [971, 498] width 53 height 20
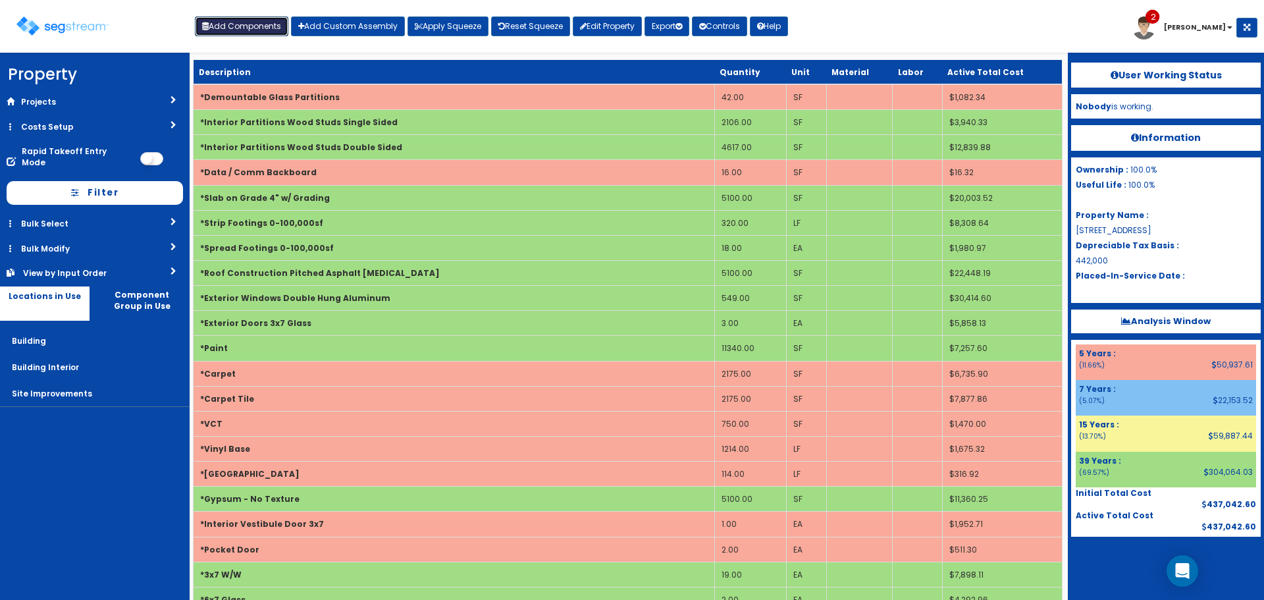
click at [259, 30] on button "Add Components" at bounding box center [241, 26] width 93 height 20
select select
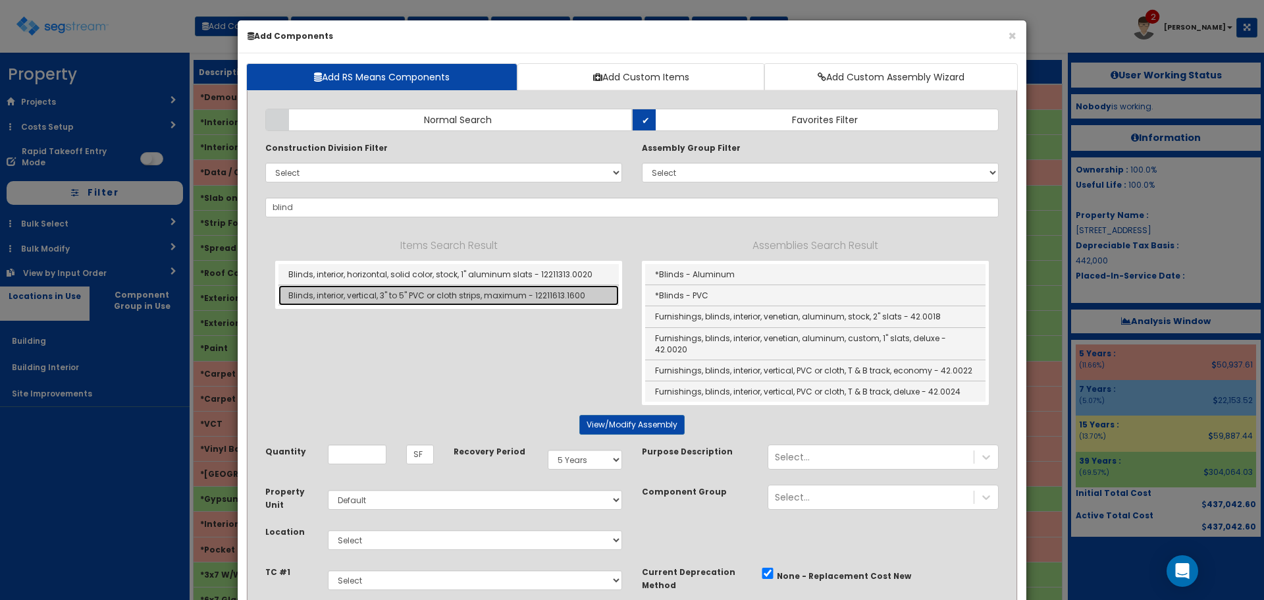
click at [498, 299] on link "Blinds, interior, vertical, 3" to 5" PVC or cloth strips, maximum - 12211613.16…" at bounding box center [448, 295] width 340 height 20
type input "Blinds, interior, vertical, 3" to 5" PVC or cloth strips, maximum - 12211613.16…"
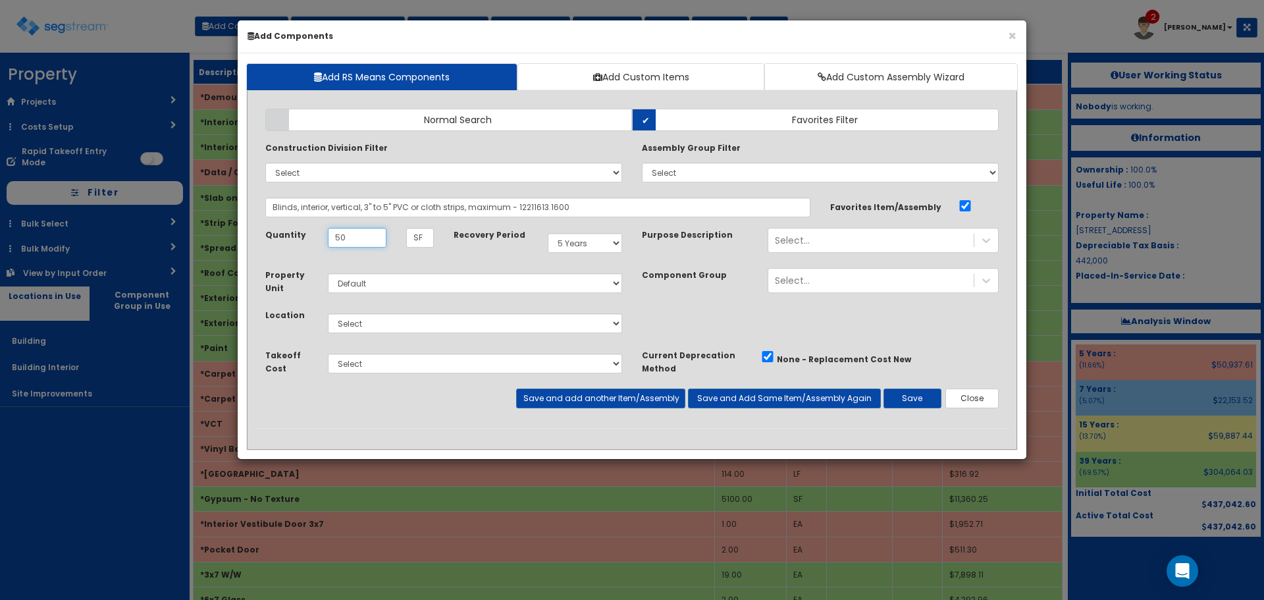
type input "50"
click at [470, 321] on select "Select Building Building Interior Site Improvements Add Additional Location" at bounding box center [475, 323] width 294 height 20
select select "7"
click at [328, 313] on select "Select Building Building Interior Site Improvements Add Additional Location" at bounding box center [475, 323] width 294 height 20
click at [566, 398] on button "Save and add another Item/Assembly" at bounding box center [600, 398] width 168 height 20
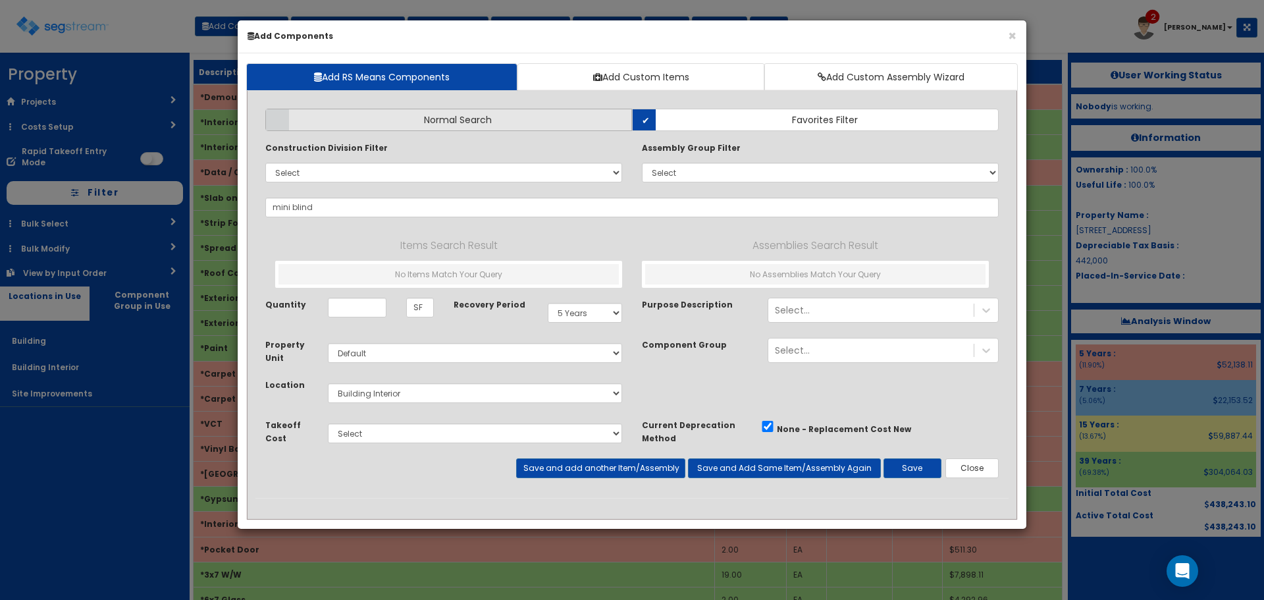
click at [437, 130] on label "Normal Search" at bounding box center [448, 120] width 367 height 22
click at [0, 0] on input "Normal Search" at bounding box center [0, 0] width 0 height 0
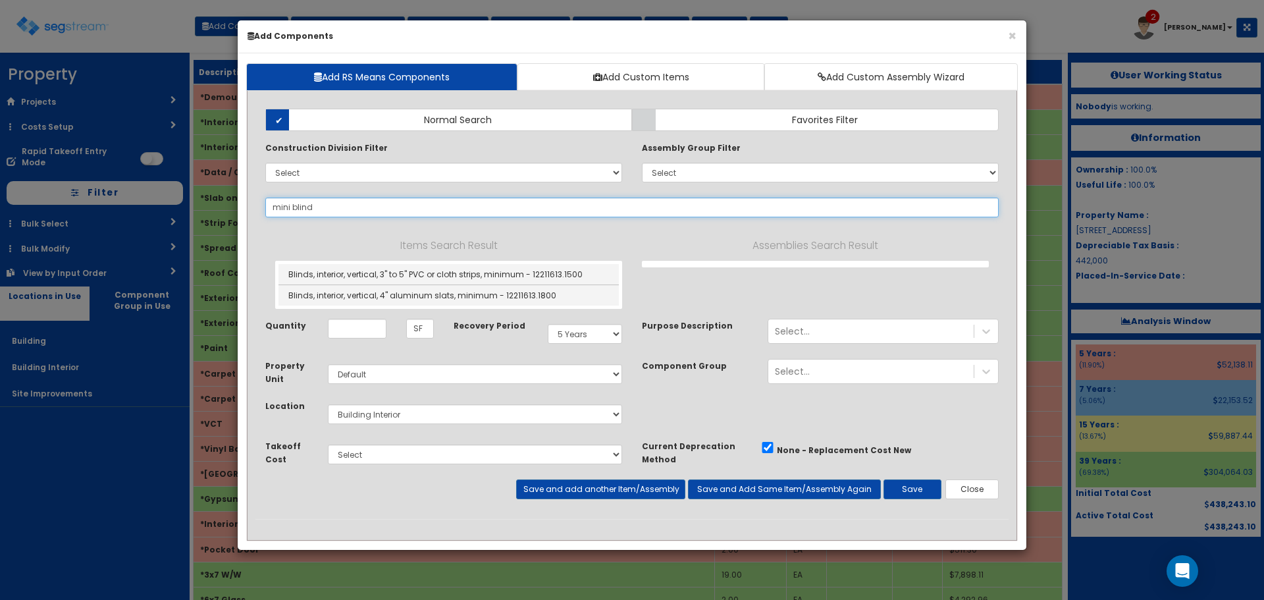
drag, startPoint x: 292, startPoint y: 206, endPoint x: 251, endPoint y: 213, distance: 41.3
click at [253, 213] on div "Add Items Add Assemblies Both" at bounding box center [632, 319] width 773 height 440
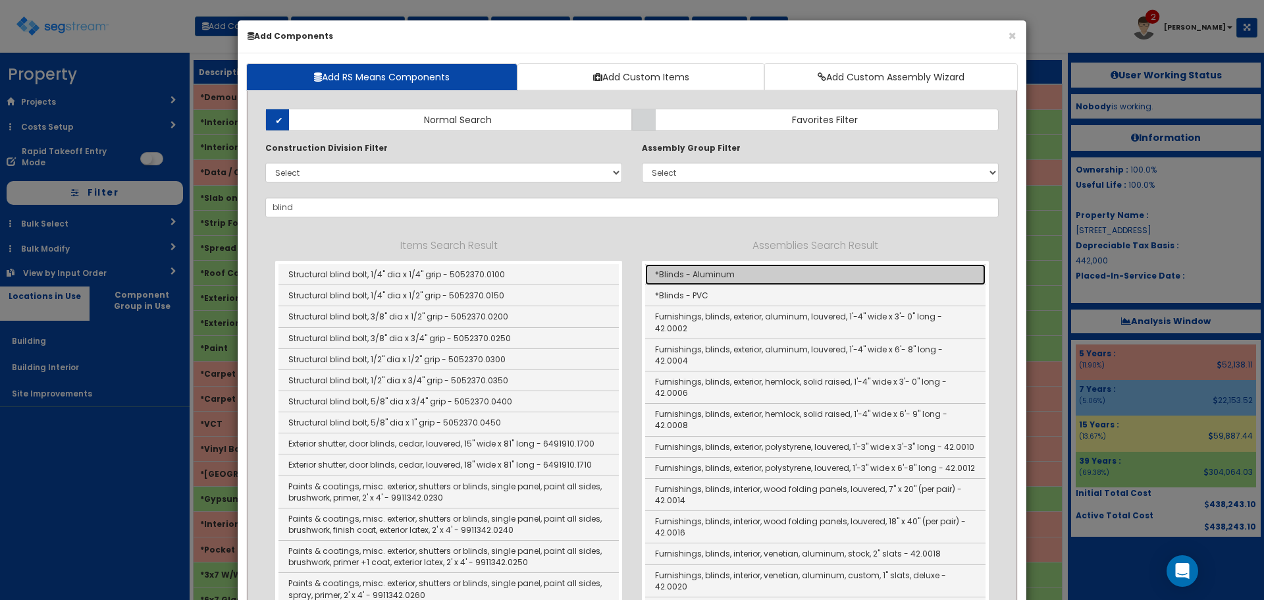
click at [683, 278] on link "*Blinds - Aluminum" at bounding box center [815, 274] width 340 height 21
type input "*Blinds - Aluminum"
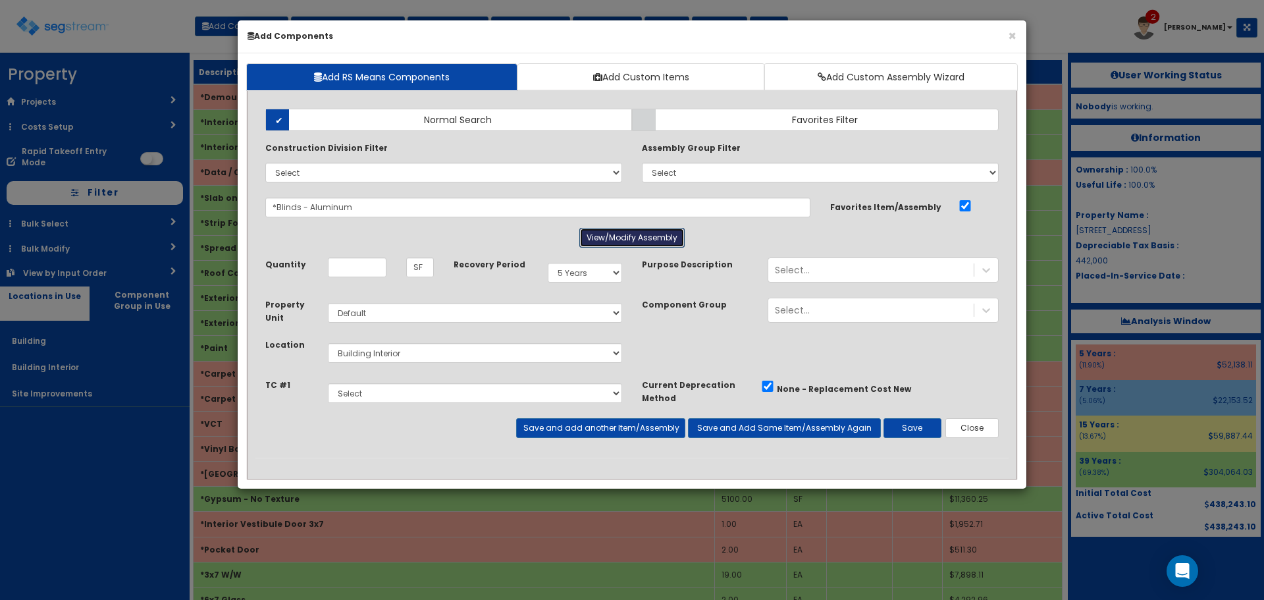
click at [635, 240] on button "View/Modify Assembly" at bounding box center [631, 238] width 105 height 20
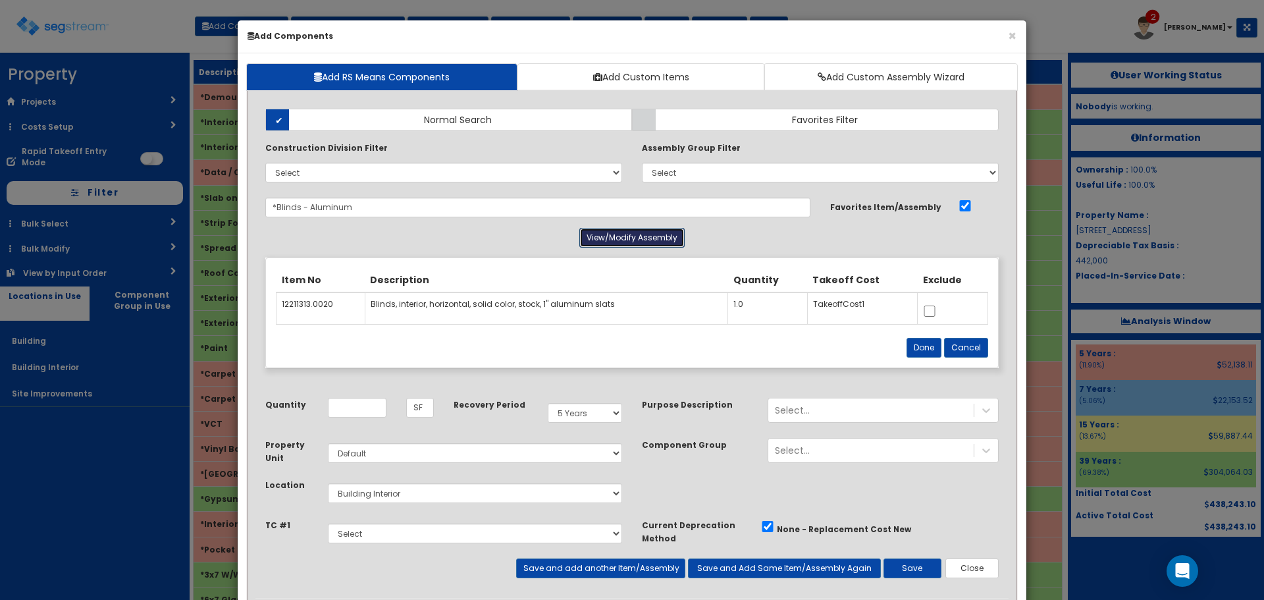
click at [635, 240] on button "View/Modify Assembly" at bounding box center [631, 238] width 105 height 20
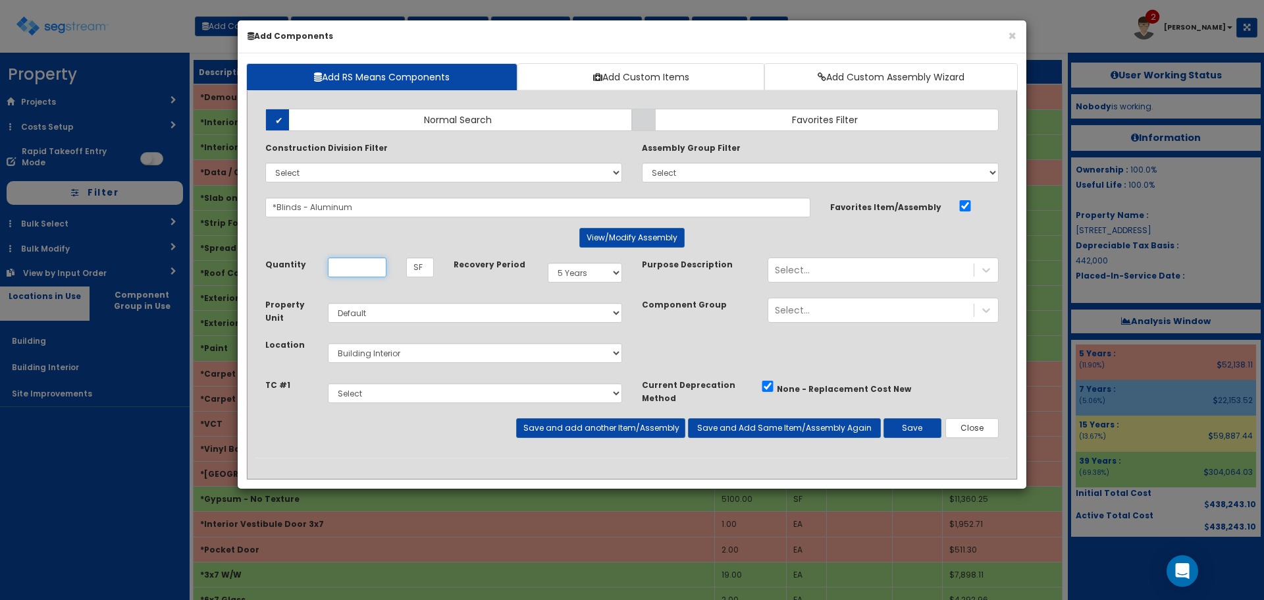
click at [371, 265] on input "Quantity" at bounding box center [357, 267] width 59 height 20
type input "300"
click at [613, 432] on button "Save and add another Item/Assembly" at bounding box center [600, 428] width 168 height 20
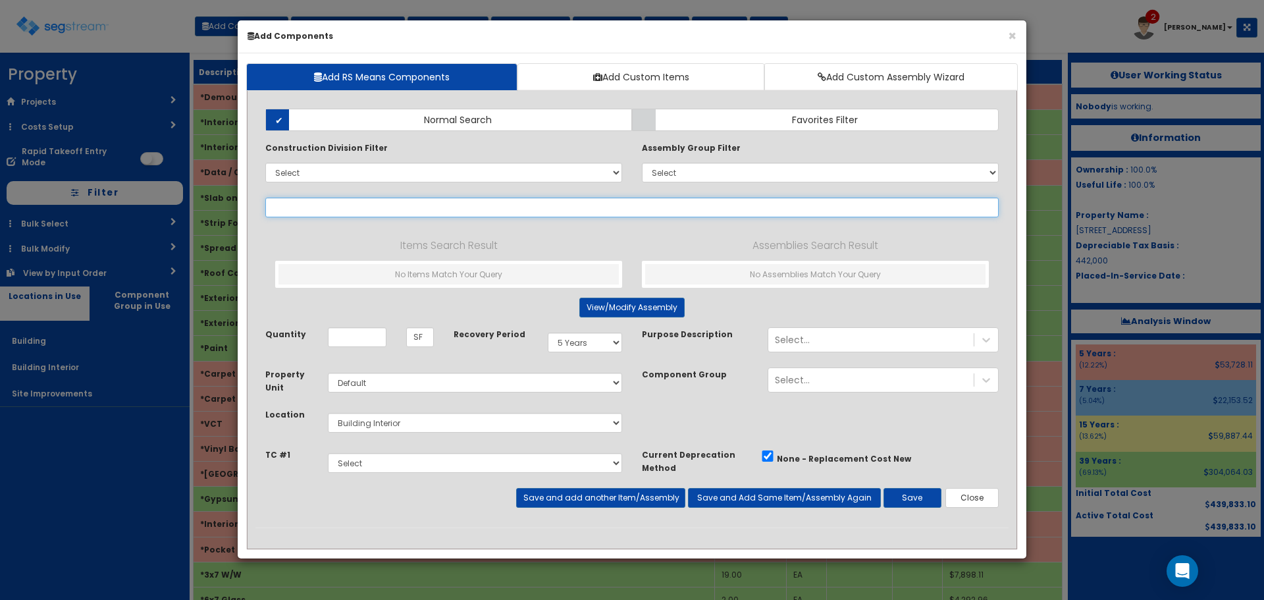
click at [352, 203] on input "text" at bounding box center [631, 207] width 733 height 20
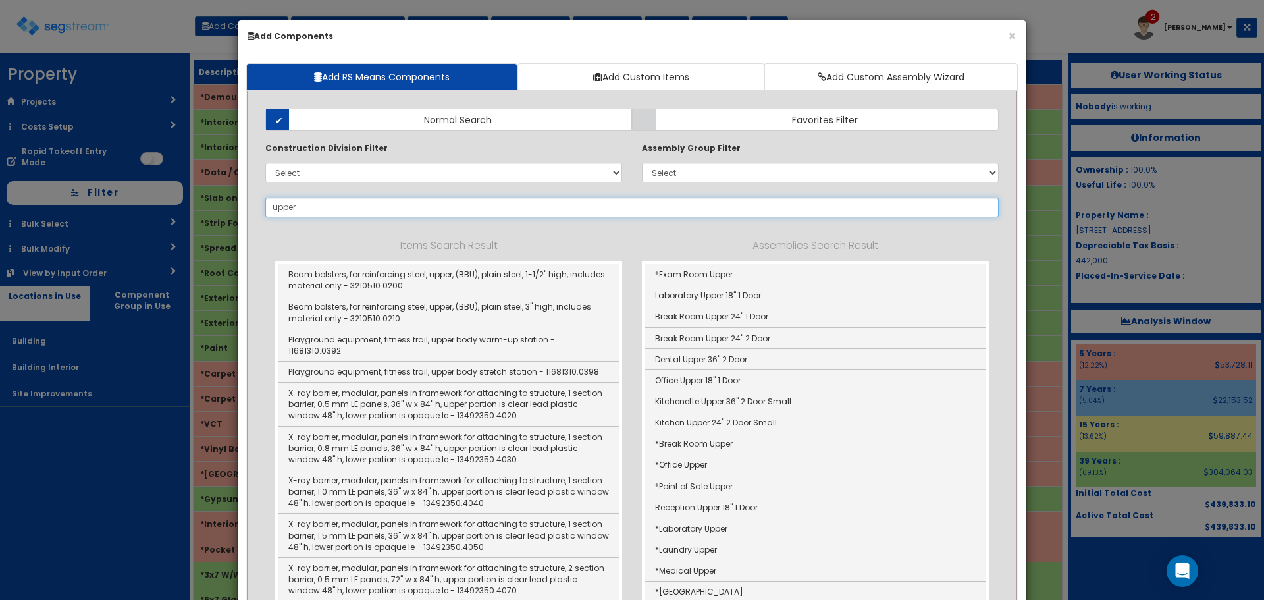
drag, startPoint x: 298, startPoint y: 209, endPoint x: 260, endPoint y: 205, distance: 37.7
click at [260, 205] on div "upper 243347" at bounding box center [631, 207] width 753 height 20
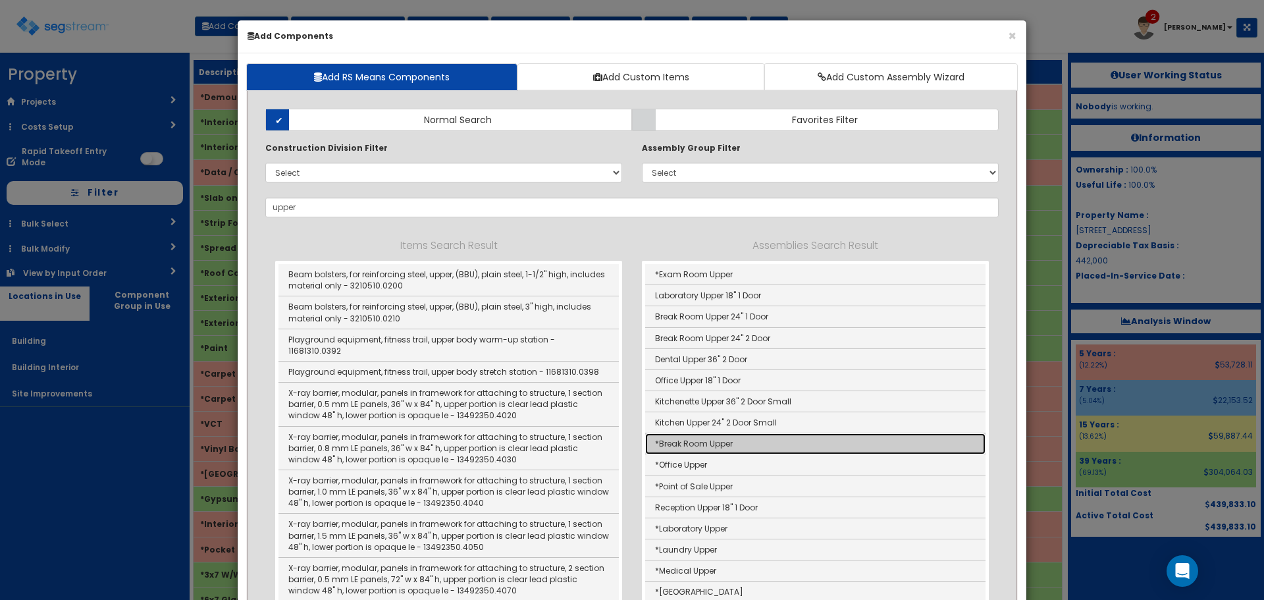
click at [714, 444] on link "*Break Room Upper" at bounding box center [815, 443] width 340 height 21
type input "*Break Room Upper"
type input "EA"
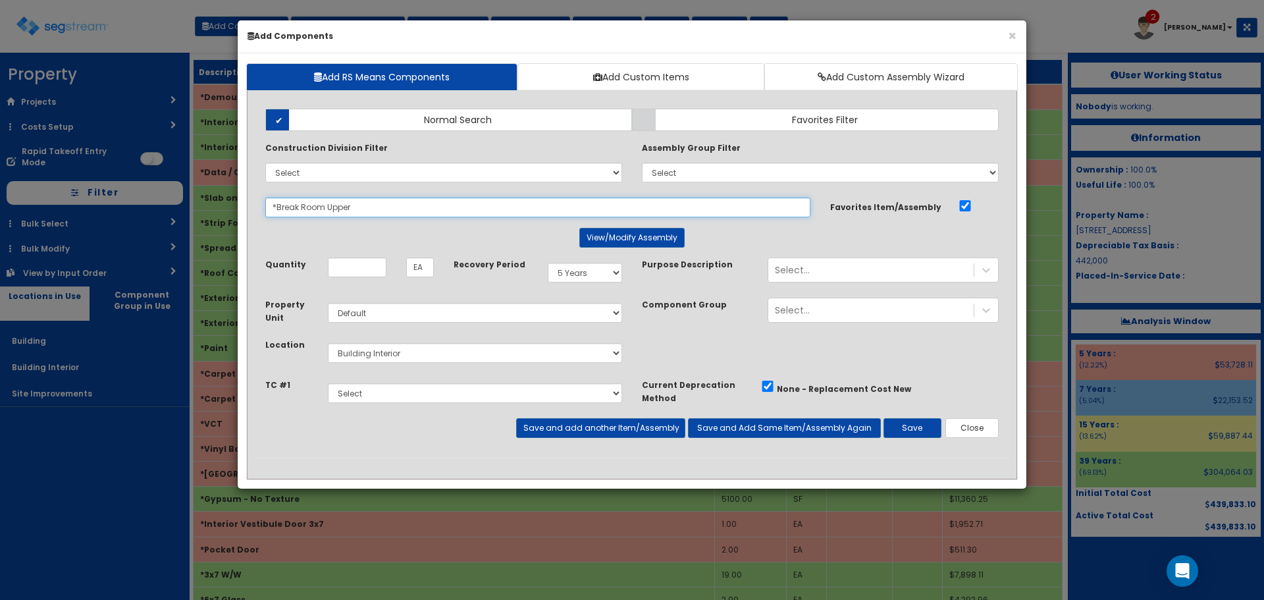
drag, startPoint x: 357, startPoint y: 207, endPoint x: 217, endPoint y: 190, distance: 141.3
click at [217, 190] on div "× Add Components Add RS Means Components Add Custom Items Add Custom Assembly W…" at bounding box center [632, 300] width 1264 height 600
click at [361, 269] on input "Quantity" at bounding box center [357, 267] width 59 height 20
type input "5"
click at [895, 423] on button "Save" at bounding box center [912, 428] width 58 height 20
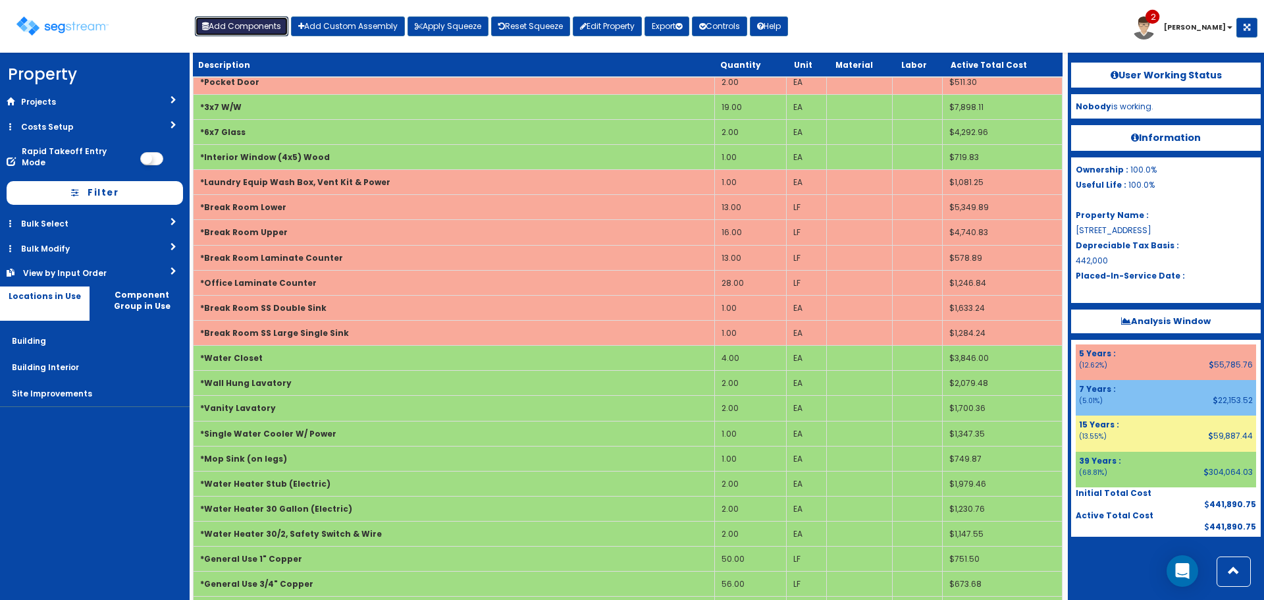
scroll to position [420, 0]
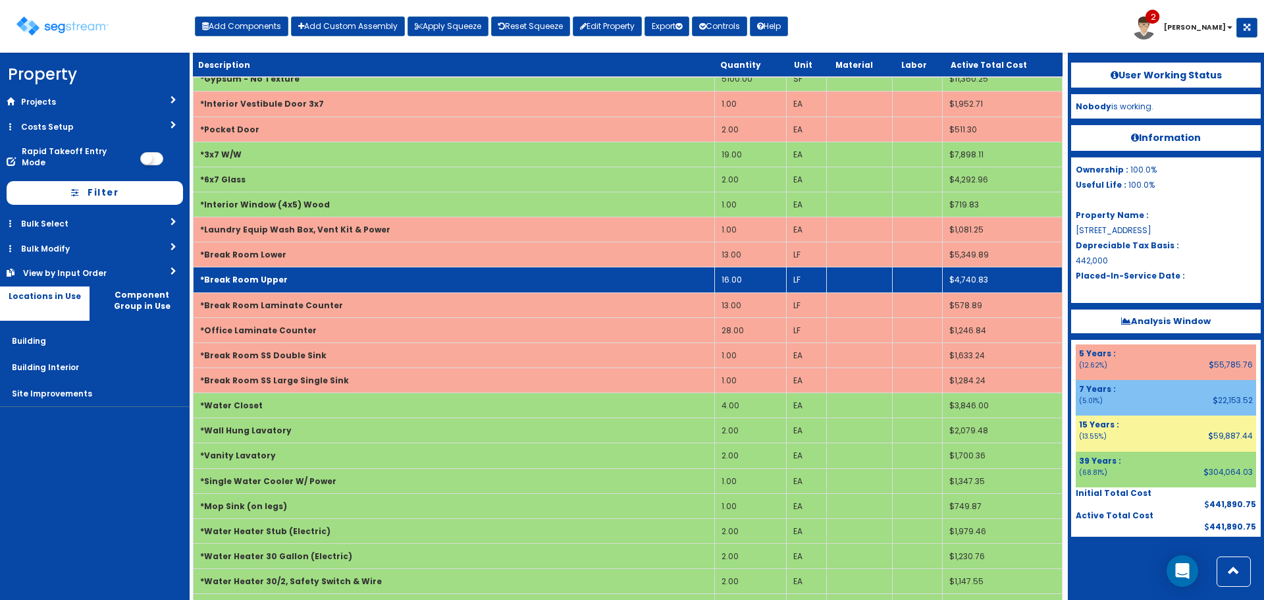
click at [359, 279] on td "*Break Room Upper" at bounding box center [454, 279] width 521 height 25
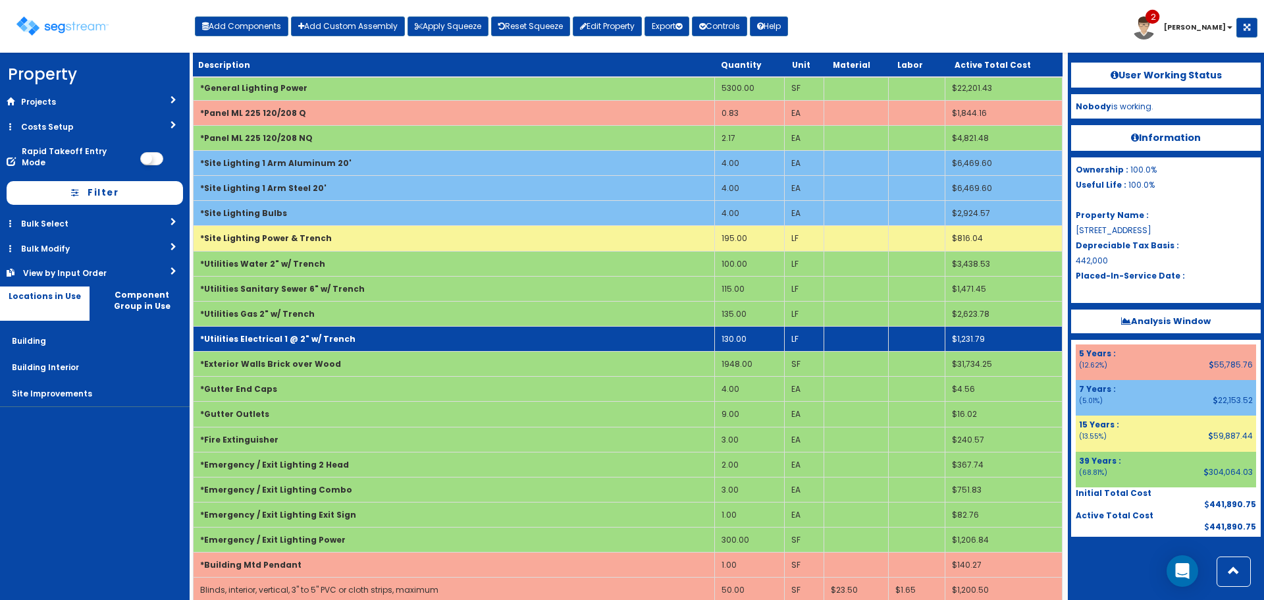
scroll to position [1959, 0]
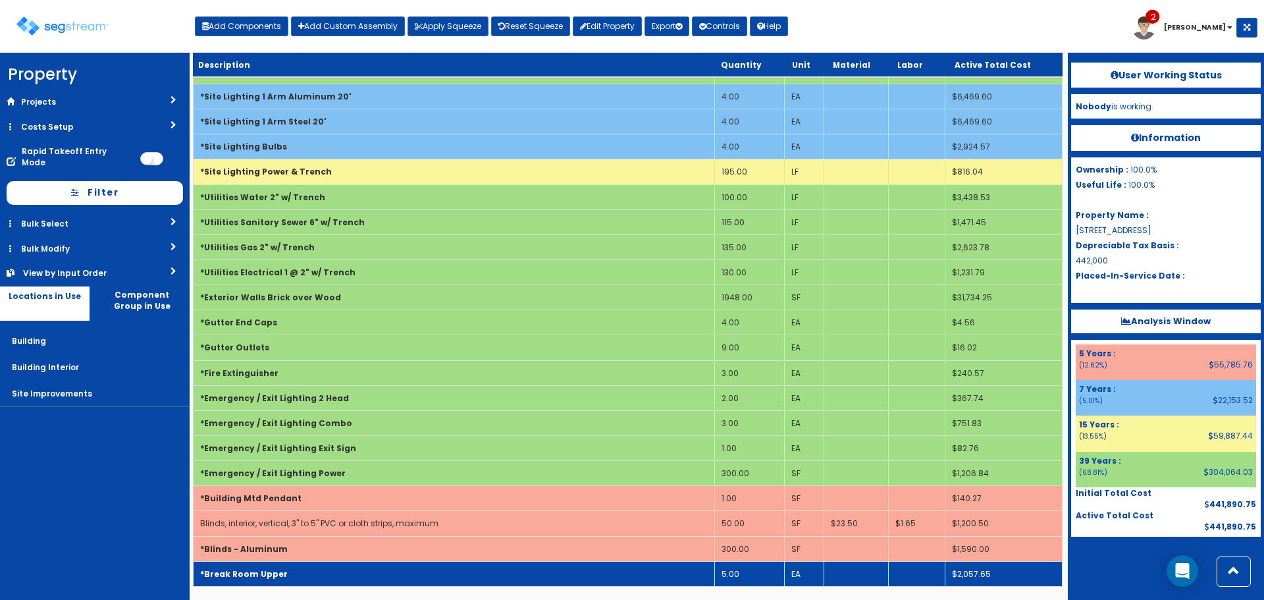
click at [388, 577] on td "*Break Room Upper" at bounding box center [454, 573] width 521 height 25
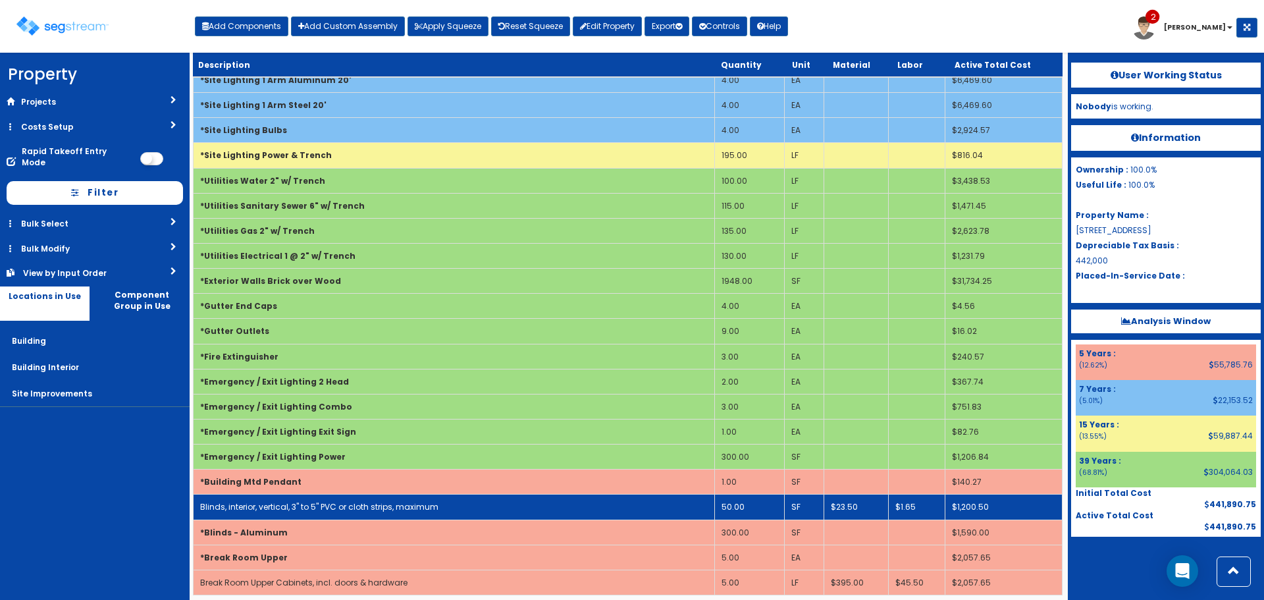
scroll to position [1984, 0]
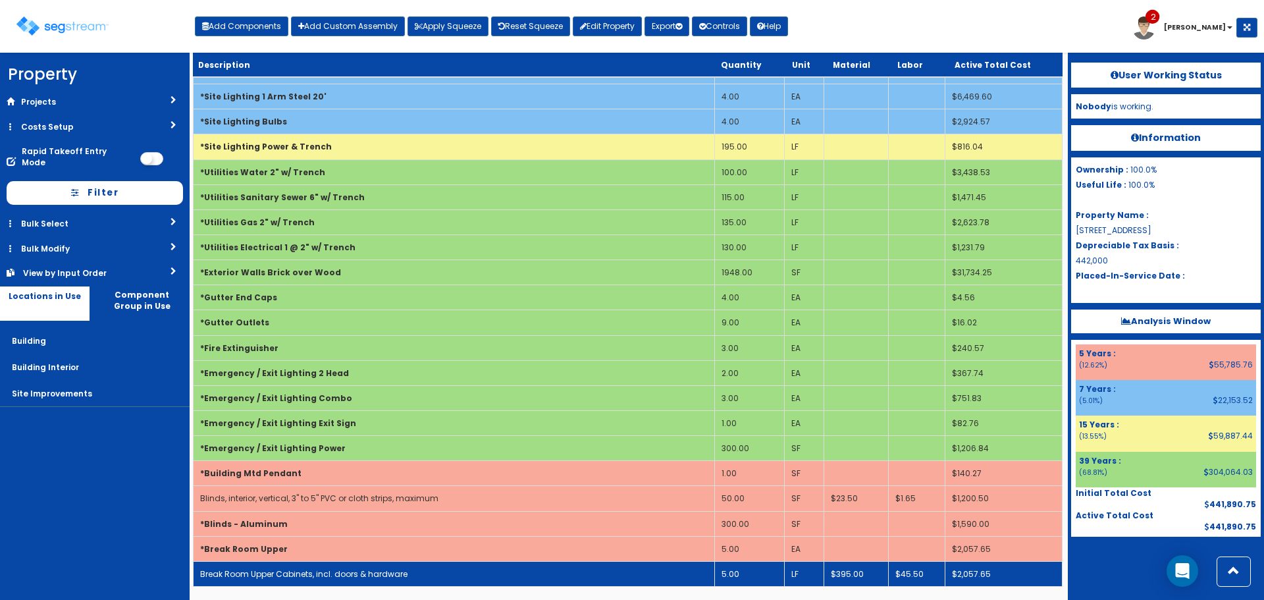
click at [353, 573] on link "Break Room Upper Cabinets, incl. doors & hardware" at bounding box center [303, 573] width 207 height 11
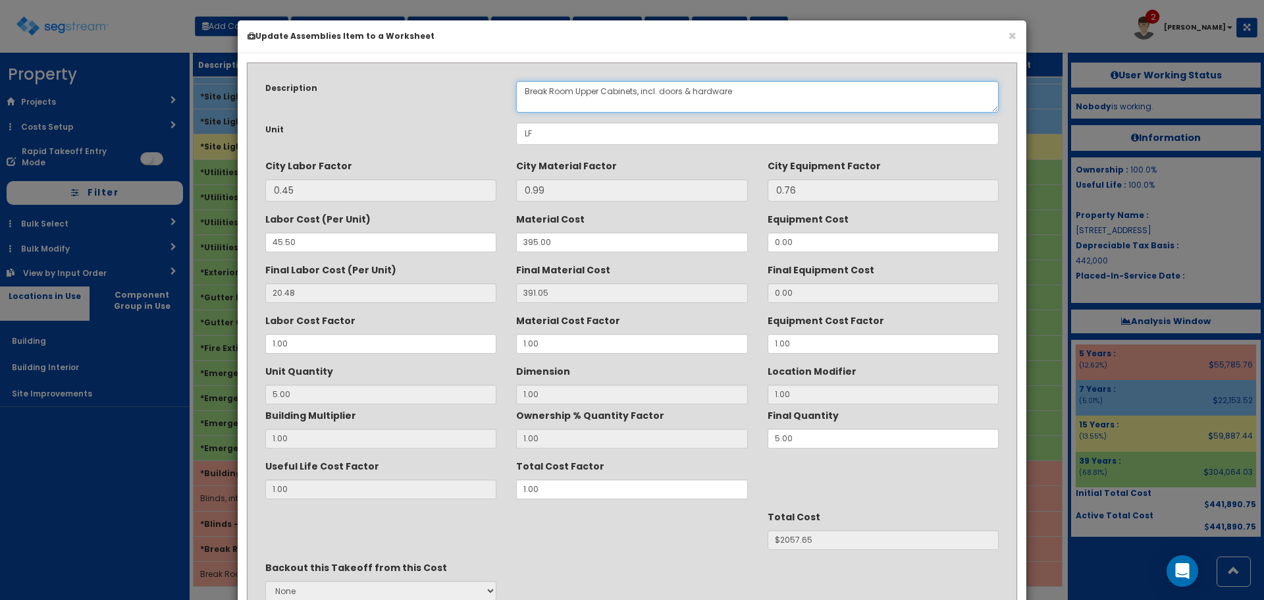
click at [638, 90] on textarea "Break Room Upper Cabinets, incl. doors & hardware" at bounding box center [757, 97] width 482 height 32
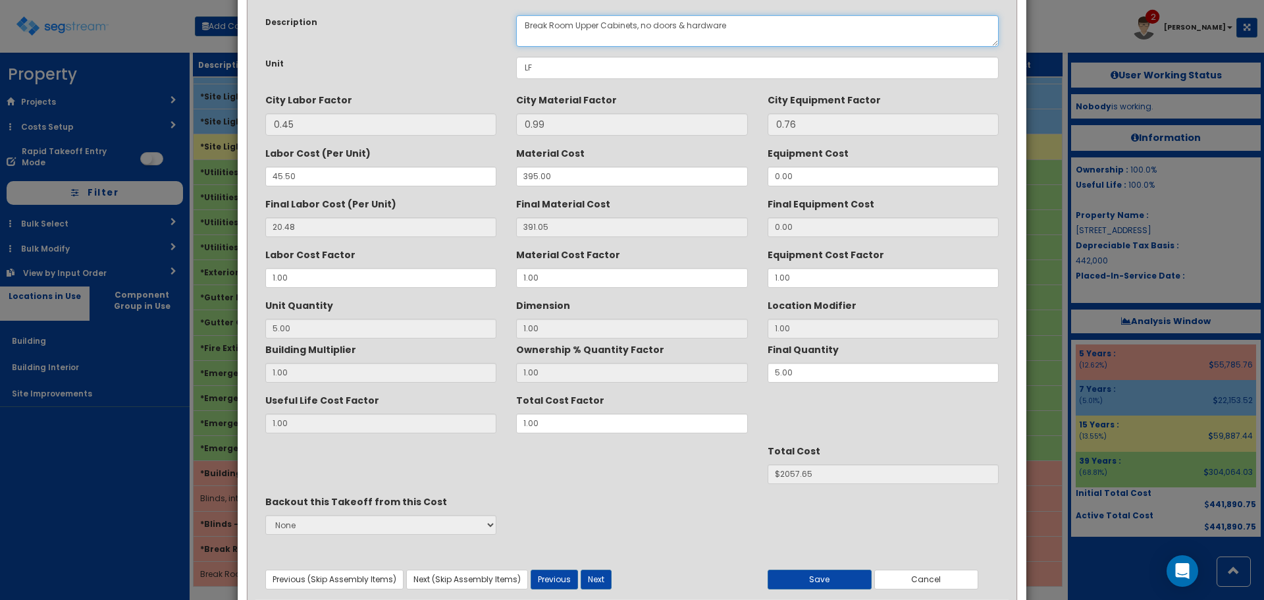
scroll to position [117, 0]
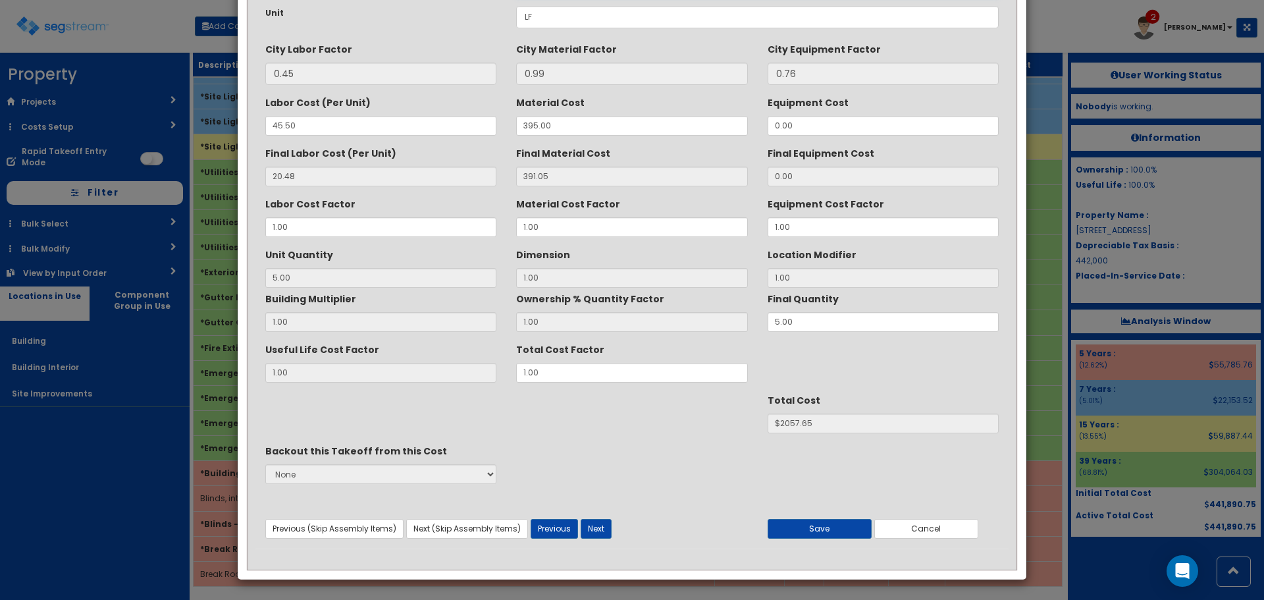
type textarea "Break Room Upper Cabinets, no doors & hardware"
click at [493, 368] on div "Useful Life Cost Factor 1.00 Total Cost Factor 1.00" at bounding box center [631, 360] width 753 height 44
type input "."
type input "5"
type input "$NaN"
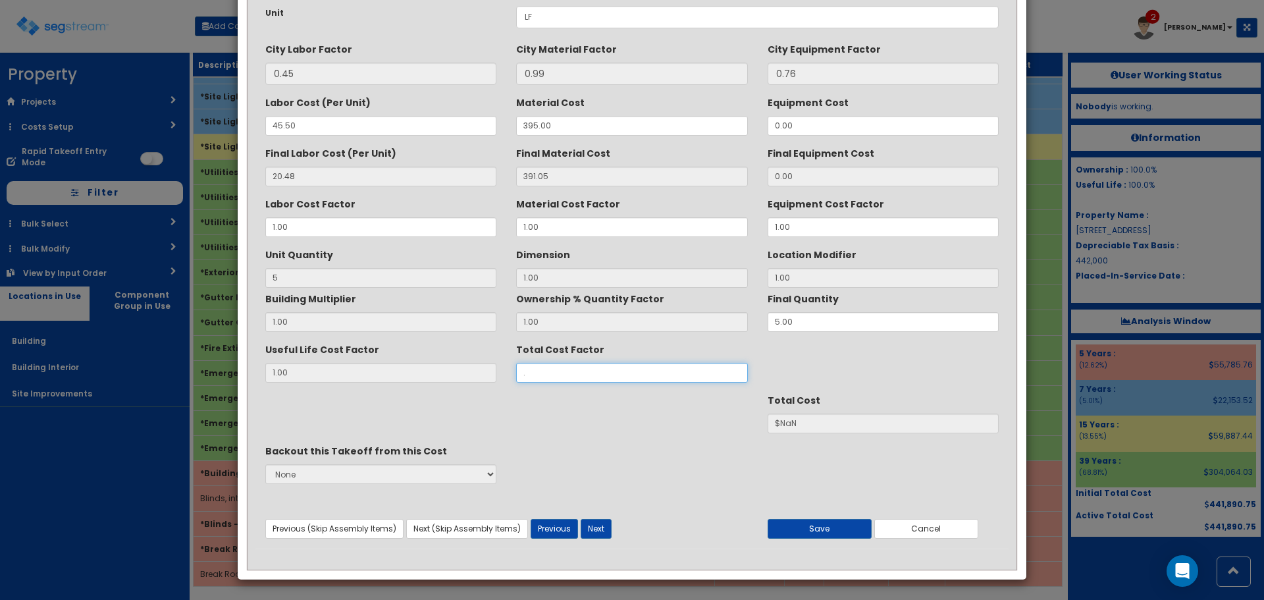
type input ".3"
type input "$617.29"
type input ".36"
type input "$740.75"
type input ".36"
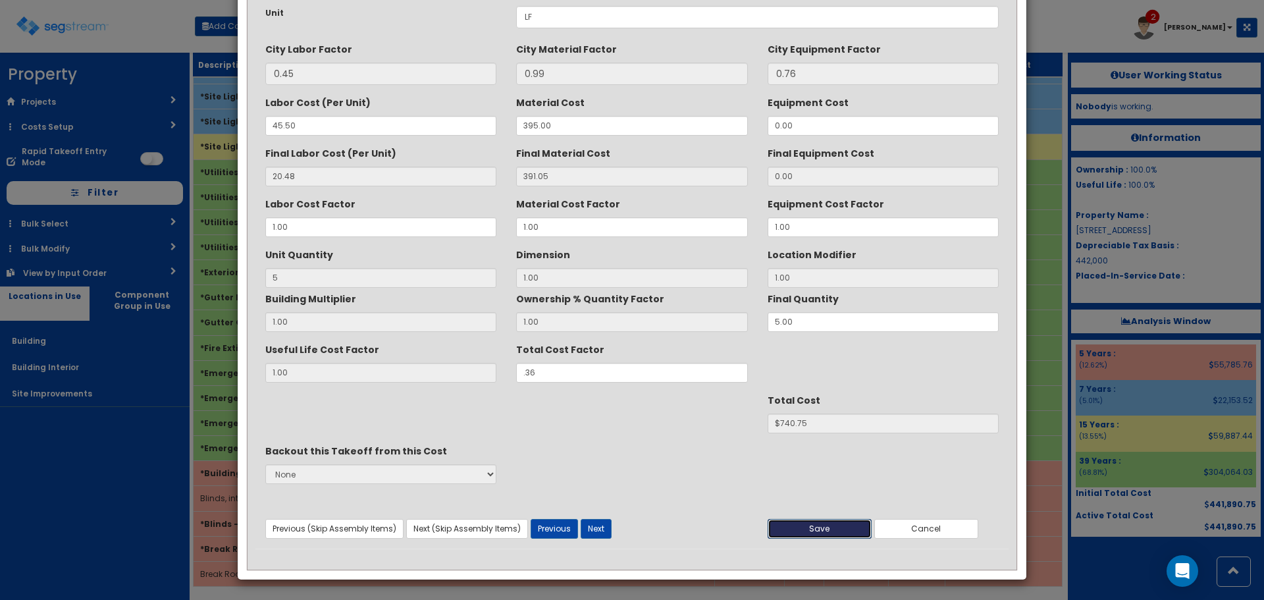
click at [806, 522] on button "Save" at bounding box center [819, 529] width 104 height 20
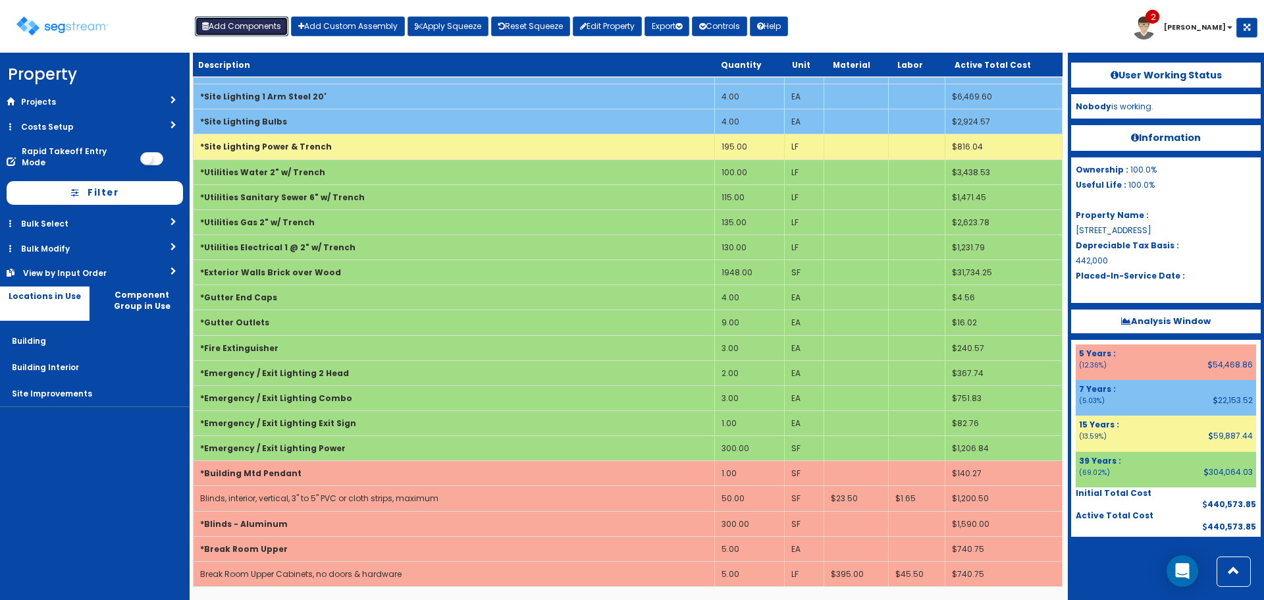
click at [246, 24] on button "Add Components" at bounding box center [241, 26] width 93 height 20
select select
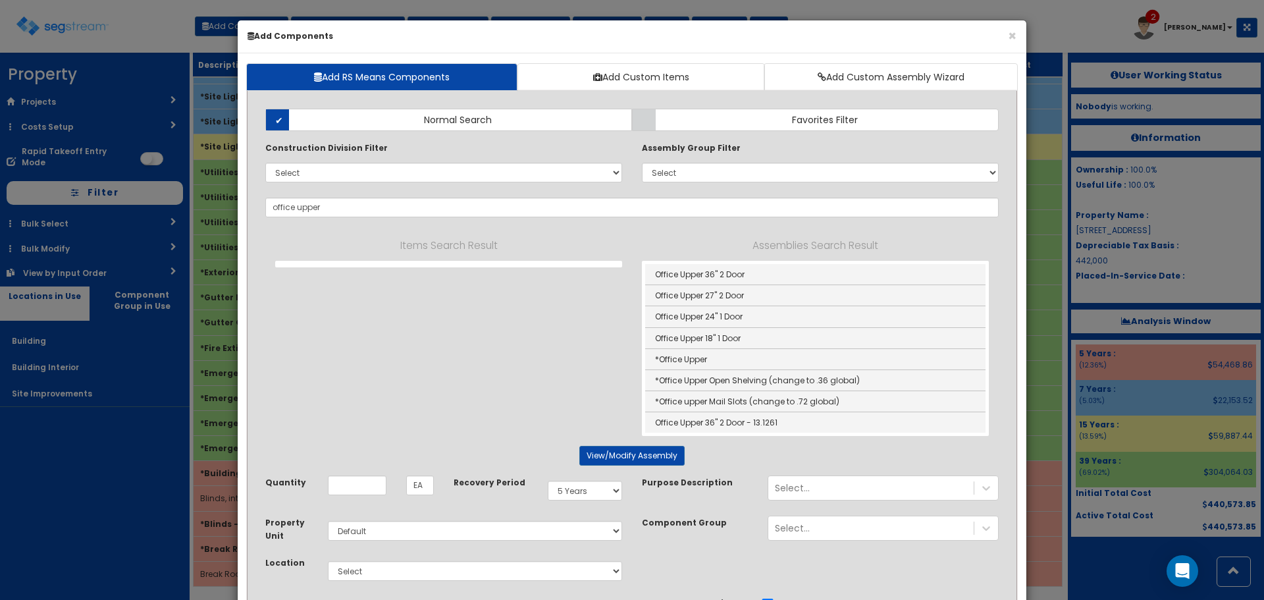
click at [751, 108] on div "Add Items Add Assemblies Both Normal Search Select" at bounding box center [631, 387] width 753 height 577
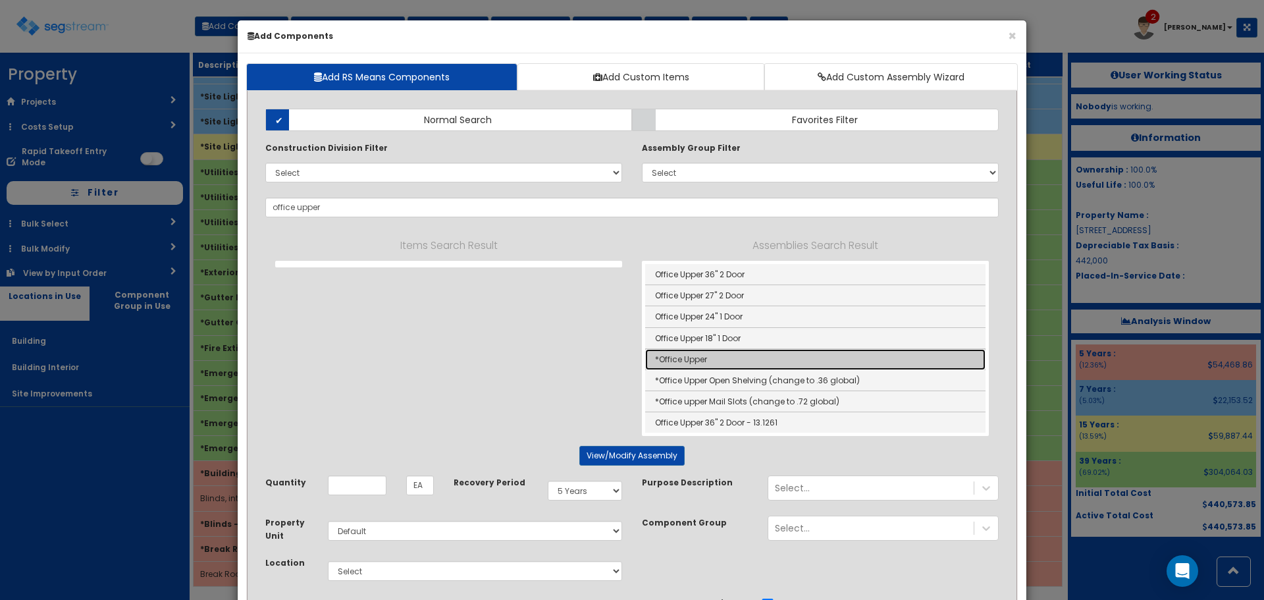
click at [691, 357] on link "*Office Upper" at bounding box center [815, 359] width 340 height 21
type input "*Office Upper"
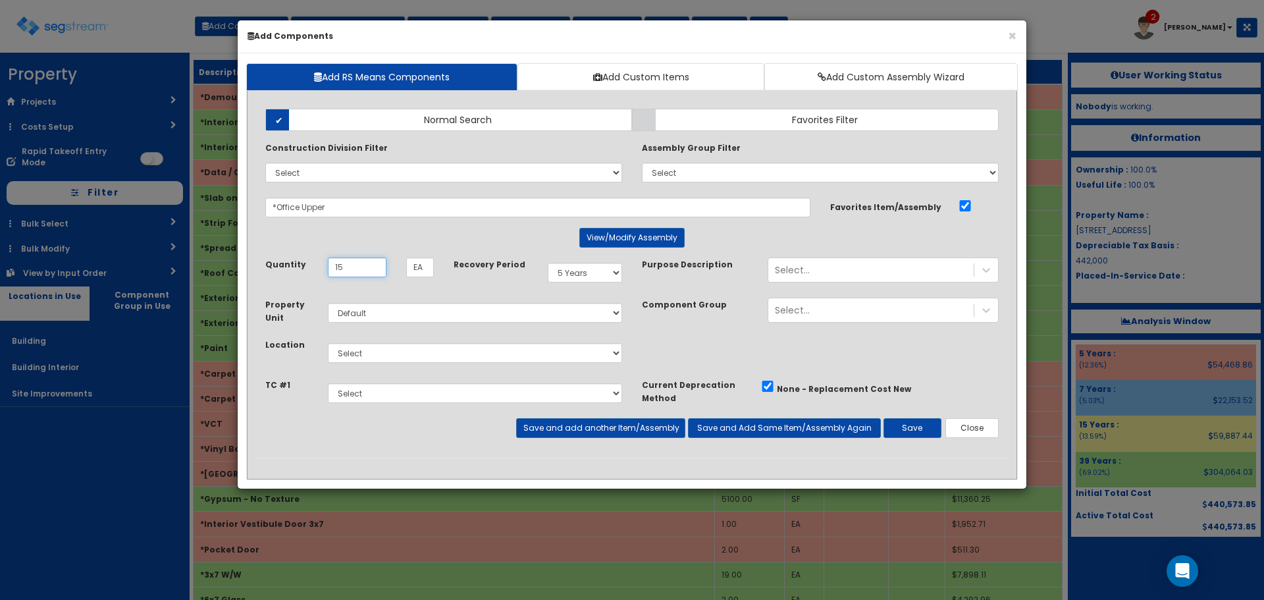
type input "15"
click at [430, 353] on select "Select Building Building Interior Site Improvements Add Additional Location" at bounding box center [475, 353] width 294 height 20
select select "7"
click at [328, 343] on select "Select Building Building Interior Site Improvements Add Additional Location" at bounding box center [475, 353] width 294 height 20
click at [906, 427] on button "Save" at bounding box center [912, 428] width 58 height 20
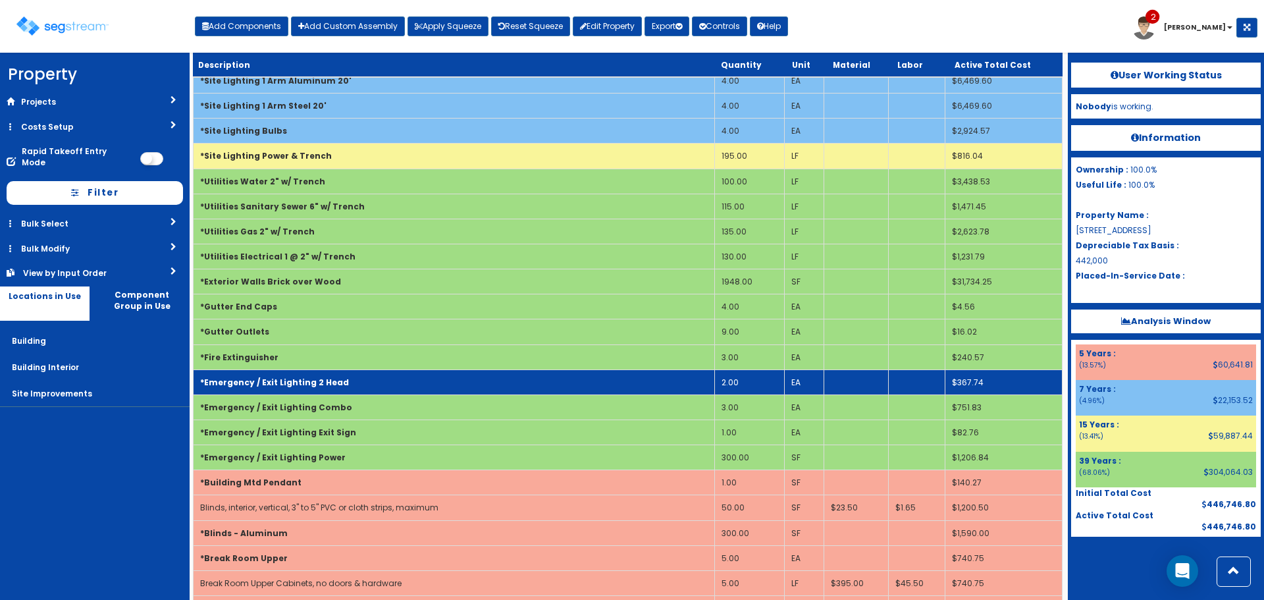
scroll to position [2009, 0]
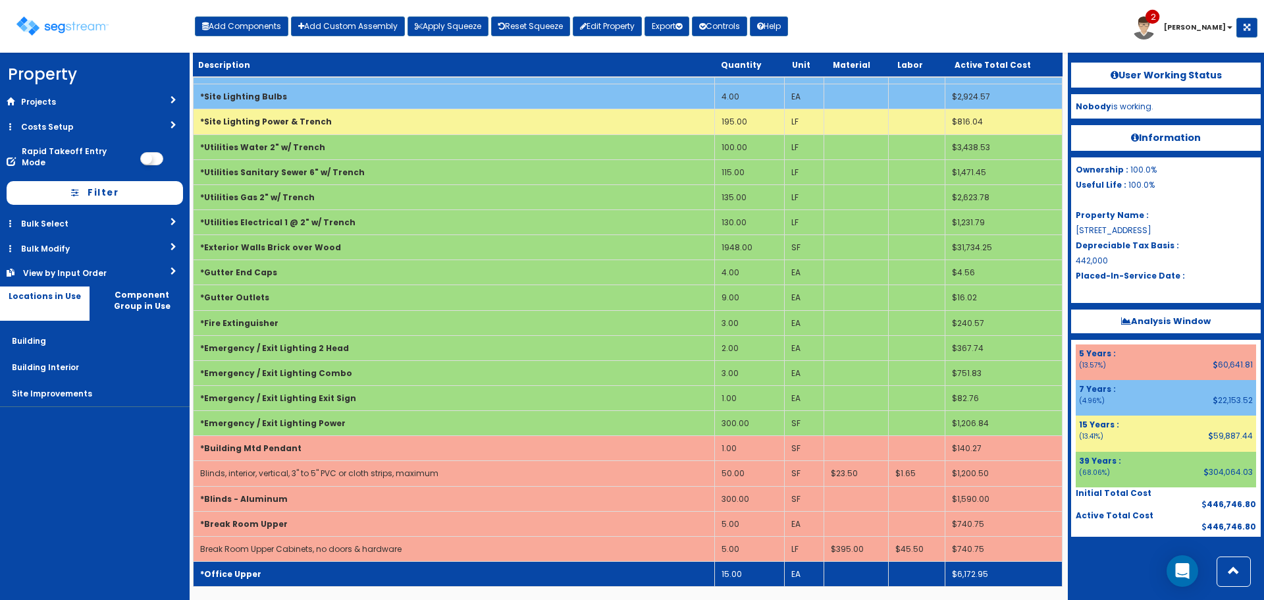
click at [470, 575] on td "*Office Upper" at bounding box center [454, 573] width 521 height 25
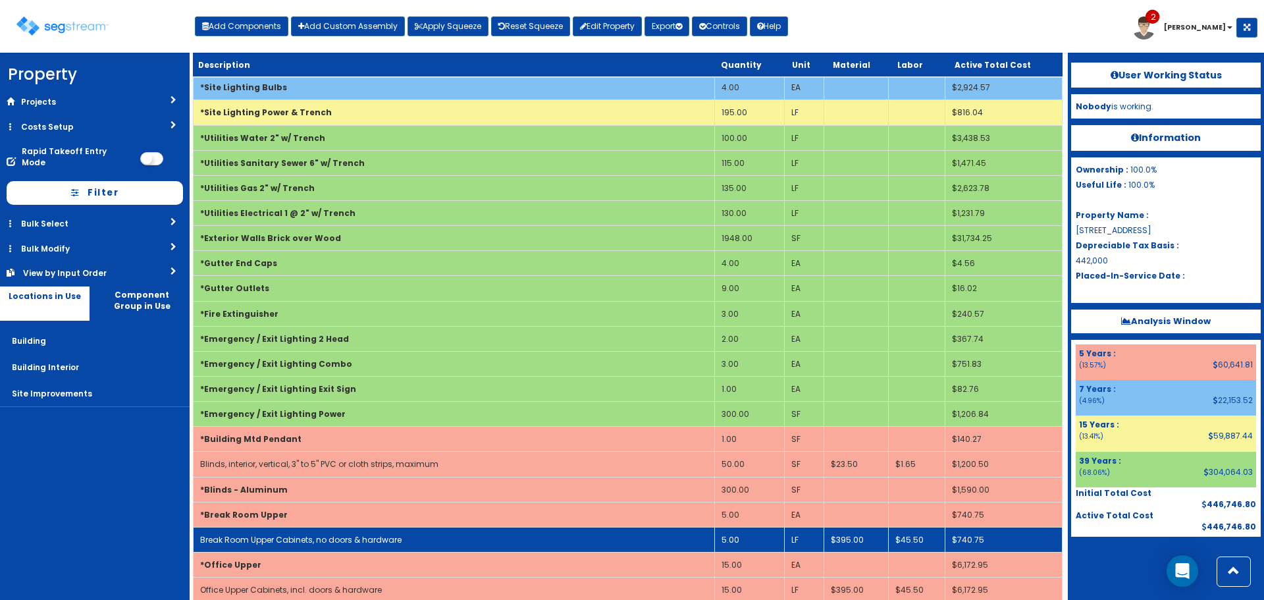
scroll to position [2034, 0]
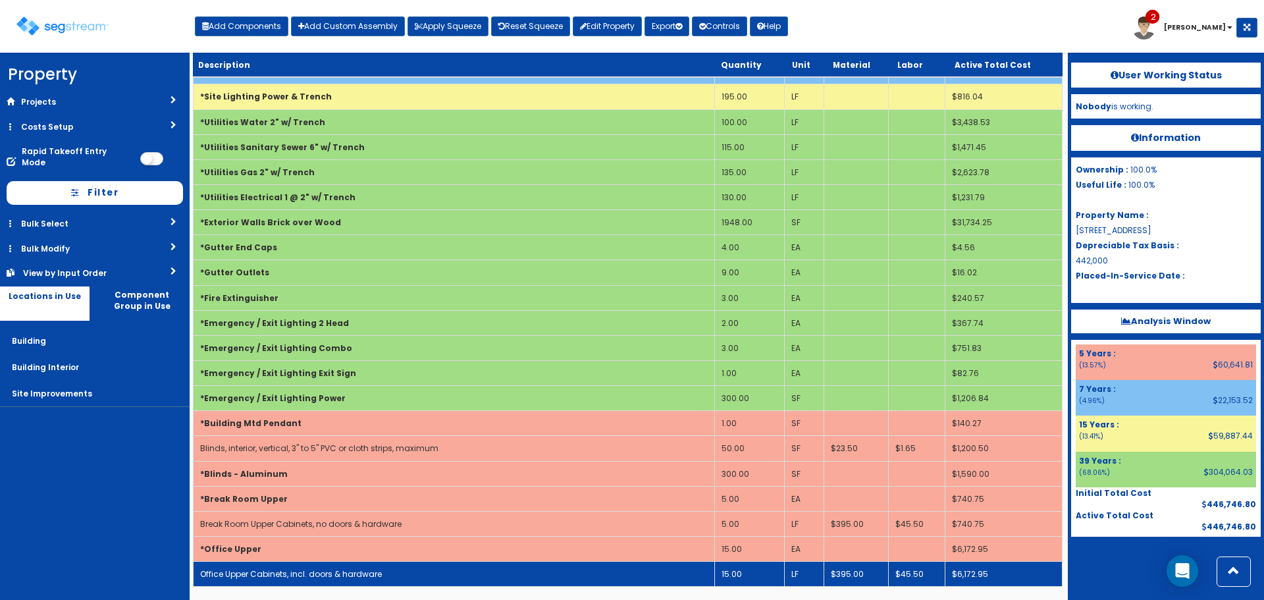
click at [530, 569] on td "Office Upper Cabinets, incl. doors & hardware" at bounding box center [454, 573] width 521 height 25
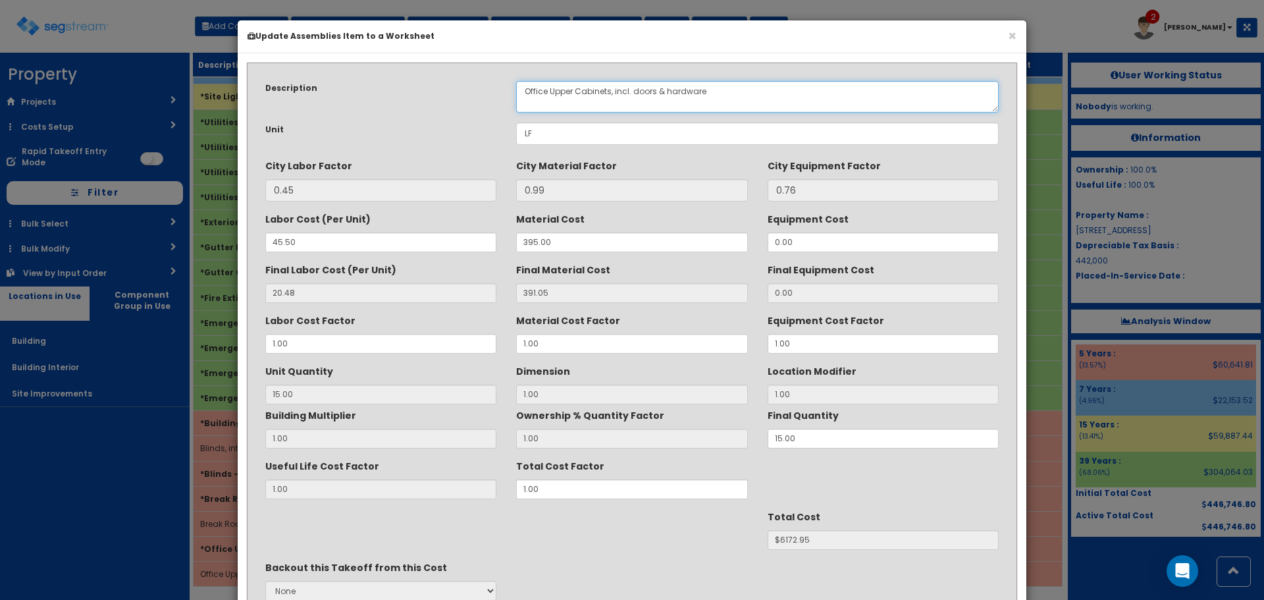
drag, startPoint x: 613, startPoint y: 88, endPoint x: 630, endPoint y: 91, distance: 16.7
click at [630, 91] on textarea "Office Upper Cabinets, incl. doors & hardware" at bounding box center [757, 97] width 482 height 32
type textarea "Office Upper Cabinets, no doors & hardware"
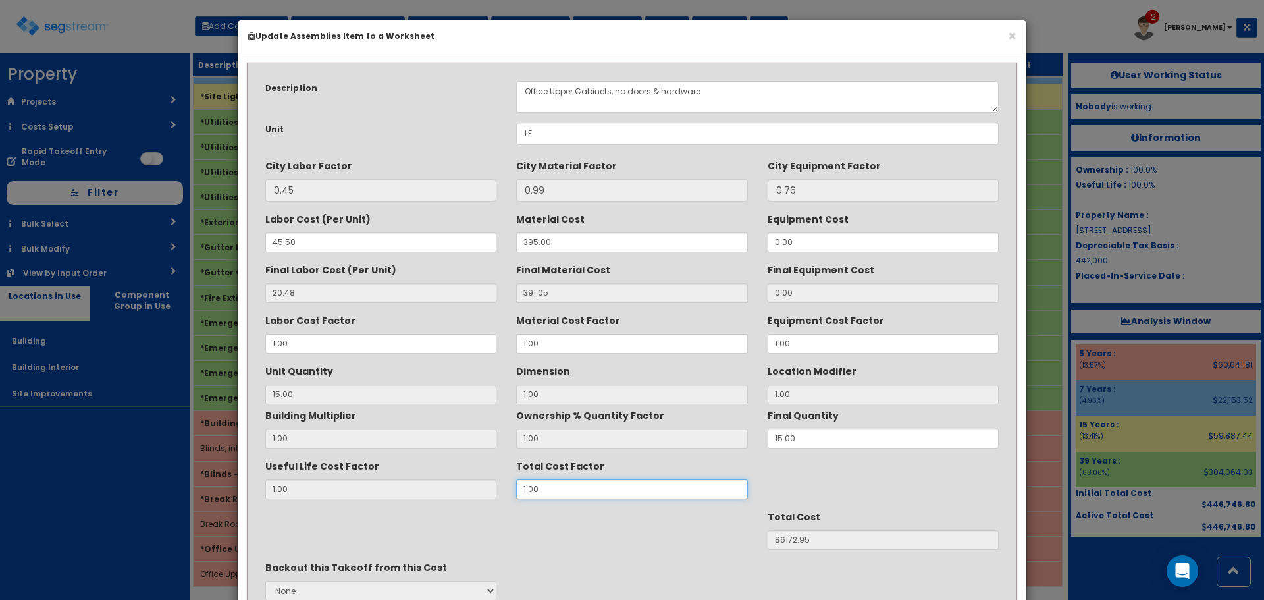
click at [457, 479] on div "Useful Life Cost Factor 1.00 Total Cost Factor 1.00" at bounding box center [631, 477] width 753 height 44
type input "."
type input "15"
type input "$NaN"
type input ".3"
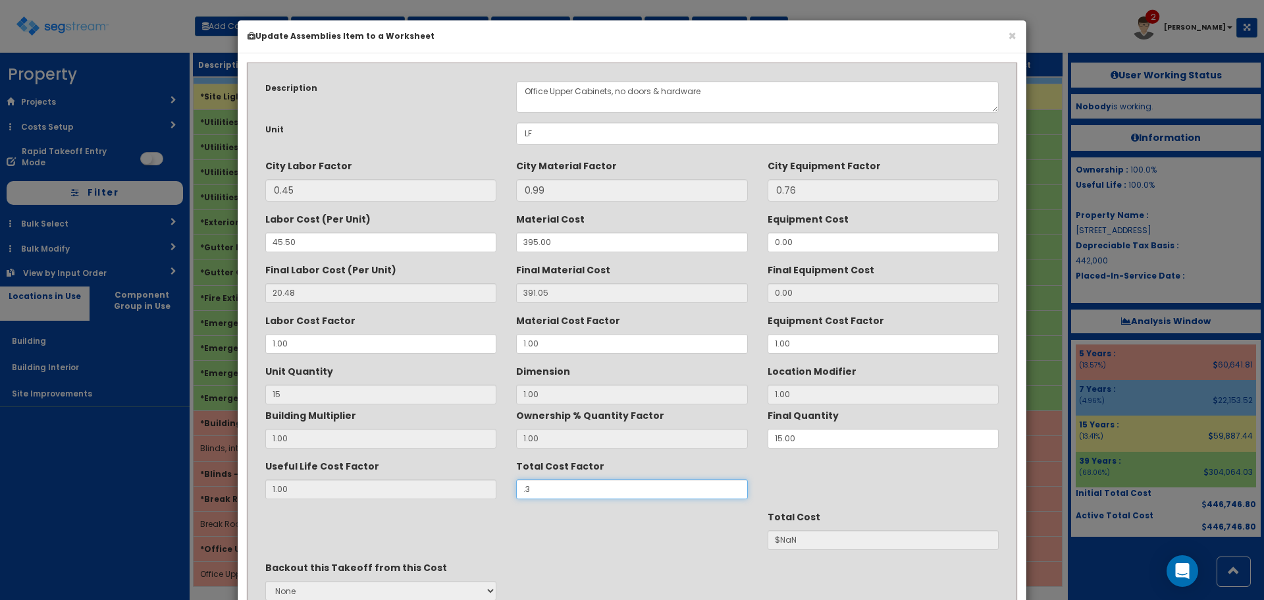
type input "$1851.88"
type input ".36"
type input "$2222.26"
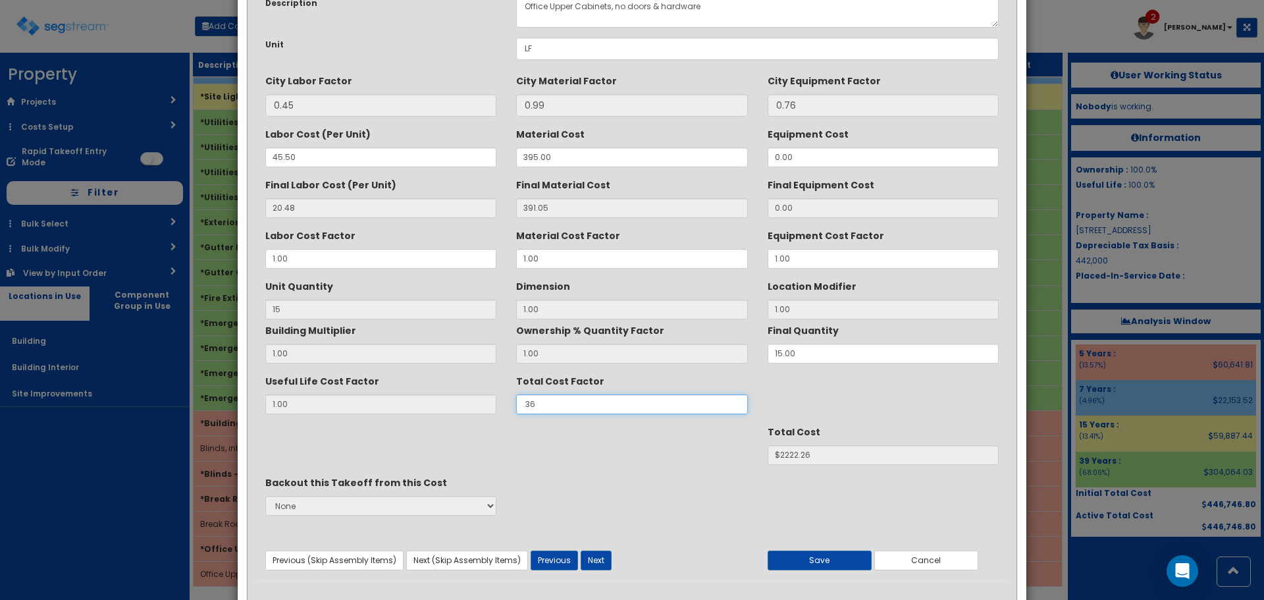
scroll to position [117, 0]
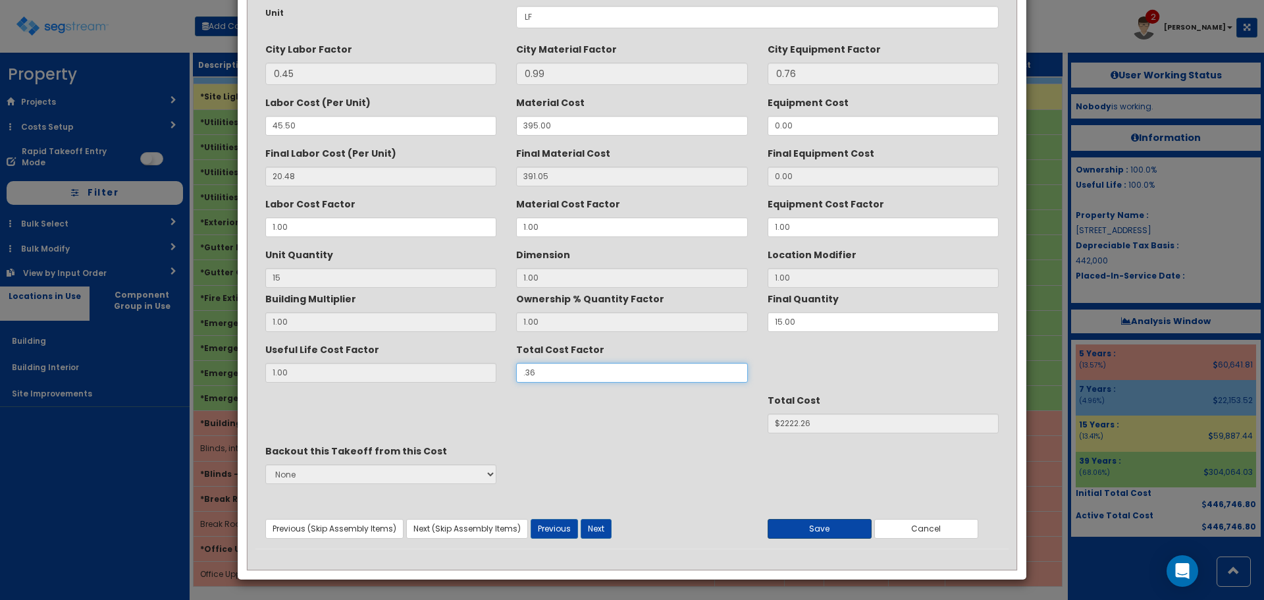
type input ".36"
click at [806, 525] on button "Save" at bounding box center [819, 529] width 104 height 20
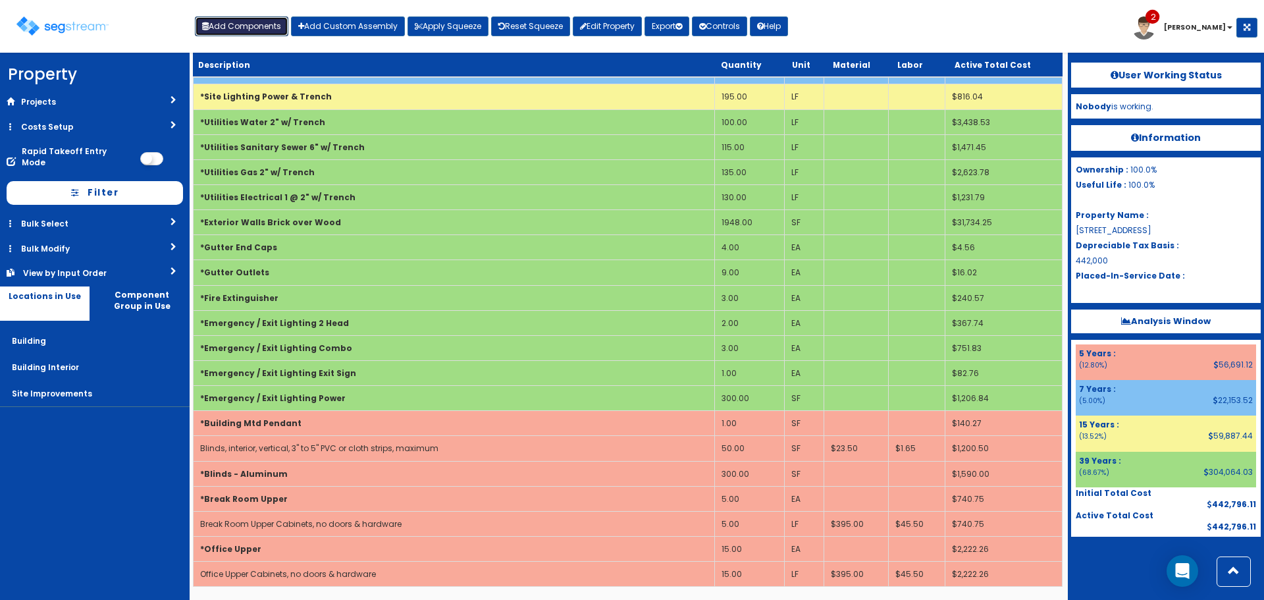
click at [246, 27] on button "Add Components" at bounding box center [241, 26] width 93 height 20
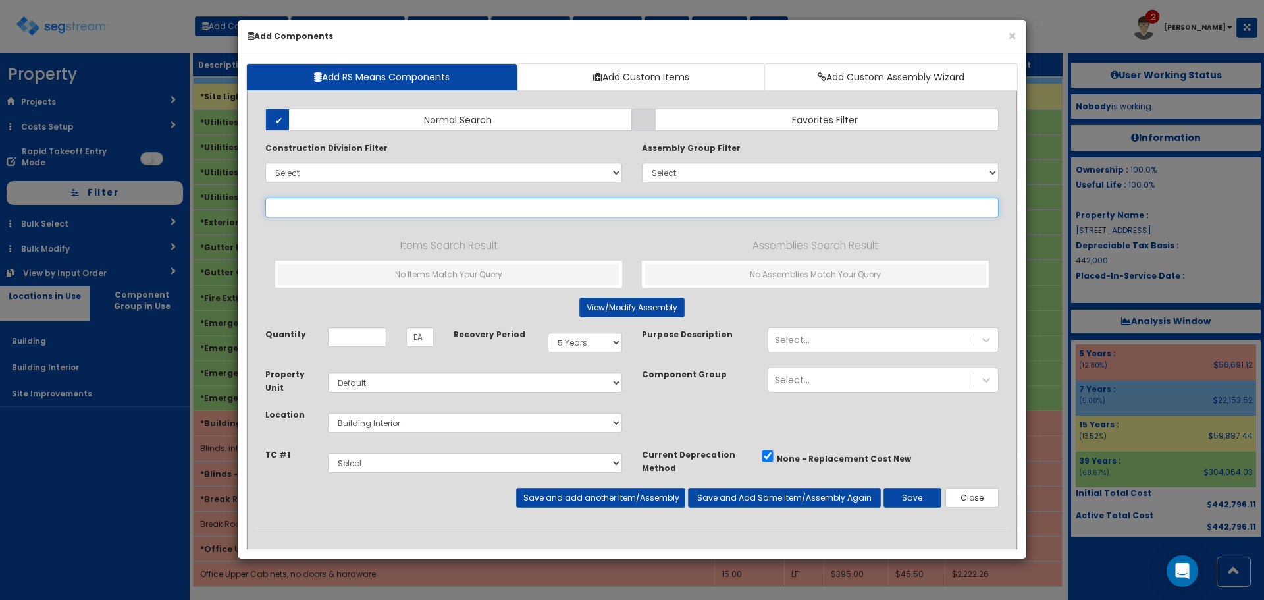
select select
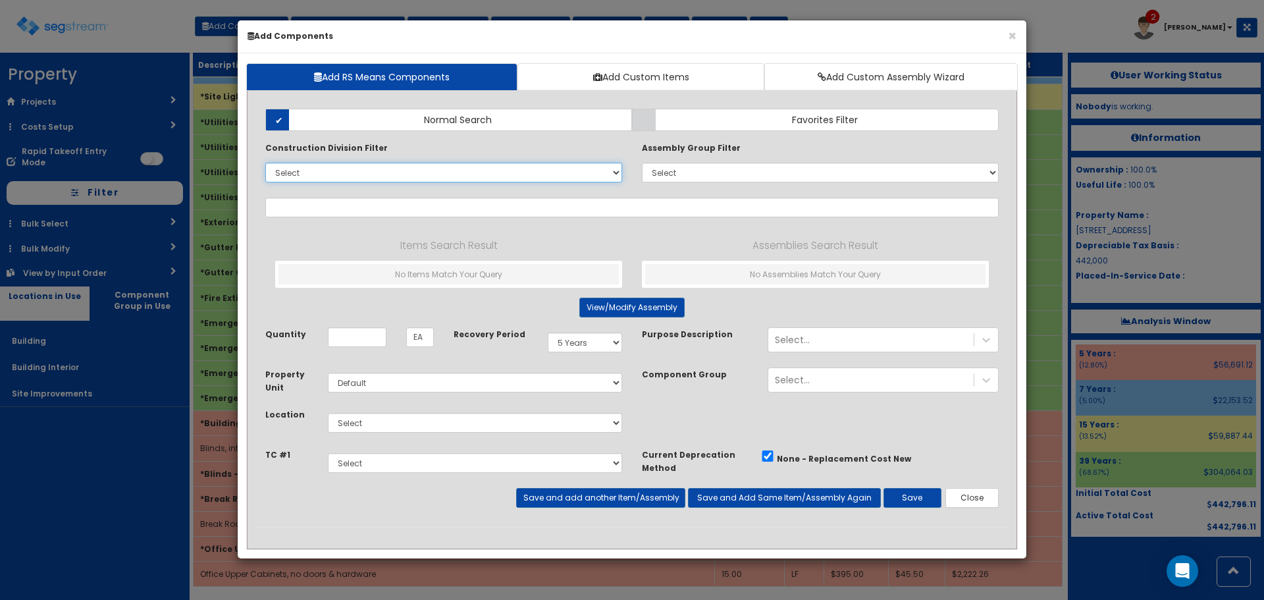
click at [356, 174] on select "Select 0. Custom Item 1. General Requirements 2. Existing Conditions 3. Concret…" at bounding box center [443, 173] width 357 height 20
select select "12000000"
click at [265, 163] on select "Select 0. Custom Item 1. General Requirements 2. Existing Conditions 3. Concret…" at bounding box center [443, 173] width 357 height 20
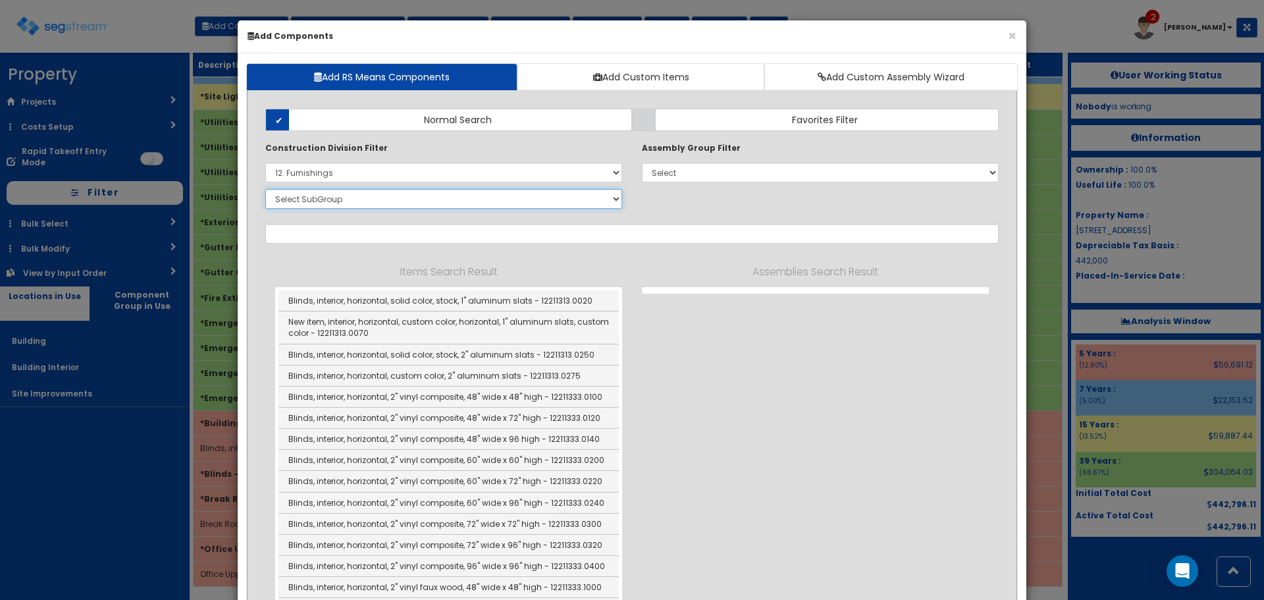
click at [369, 195] on select "Select SubGroup 1. Metal Horizontal Louver Blinds (12211313) 2. Metal Vertical …" at bounding box center [443, 199] width 357 height 20
select select "12361910"
click at [265, 189] on select "Select SubGroup 1. Metal Horizontal Louver Blinds (12211313) 2. Metal Vertical …" at bounding box center [443, 199] width 357 height 20
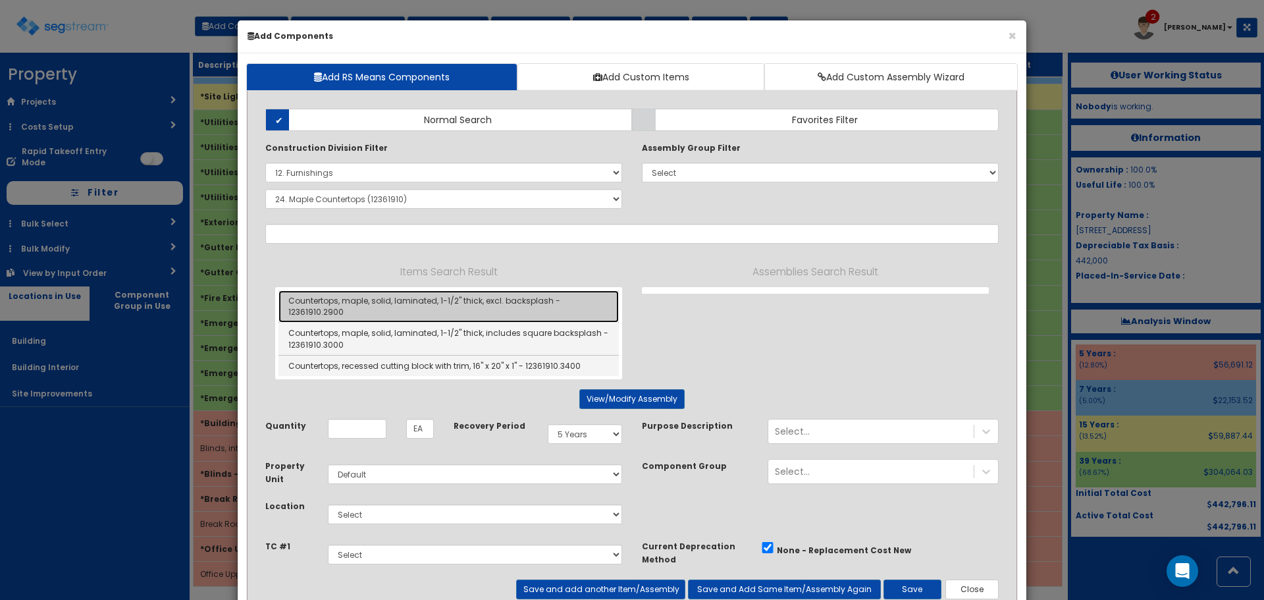
click at [516, 305] on link "Countertops, maple, solid, laminated, 1-1/2" thick, excl. backsplash - 12361910…" at bounding box center [448, 306] width 340 height 32
type input "Countertops, maple, solid, laminated, 1-1/2" thick, excl. backsplash - 12361910…"
checkbox input "false"
type input "LF"
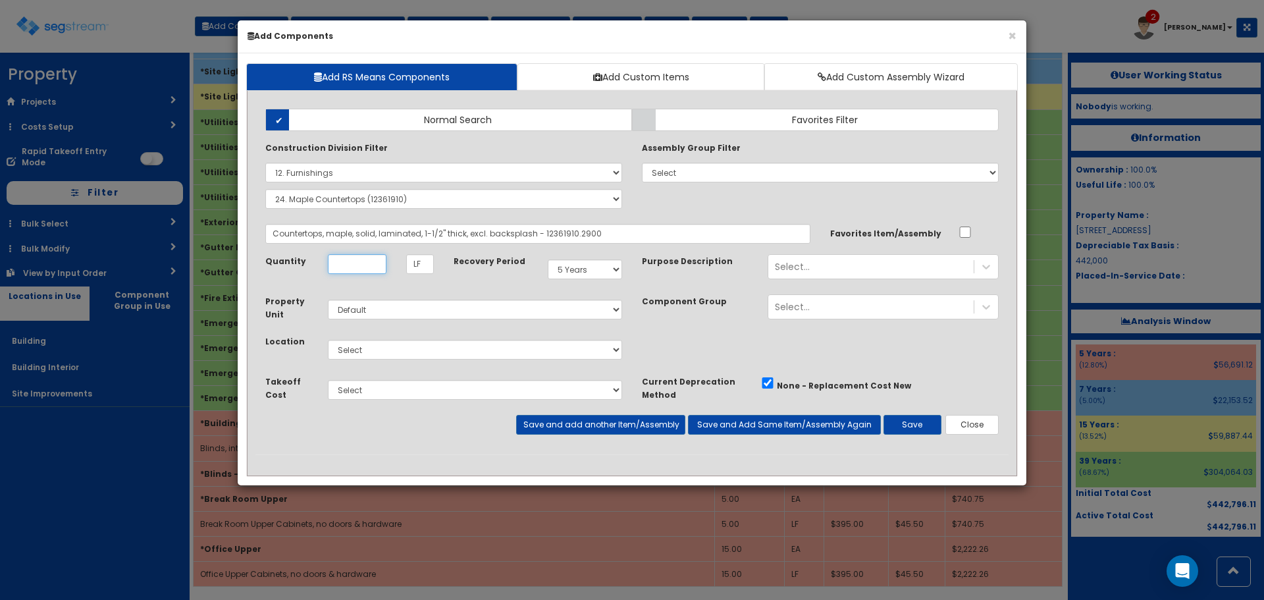
scroll to position [0, 0]
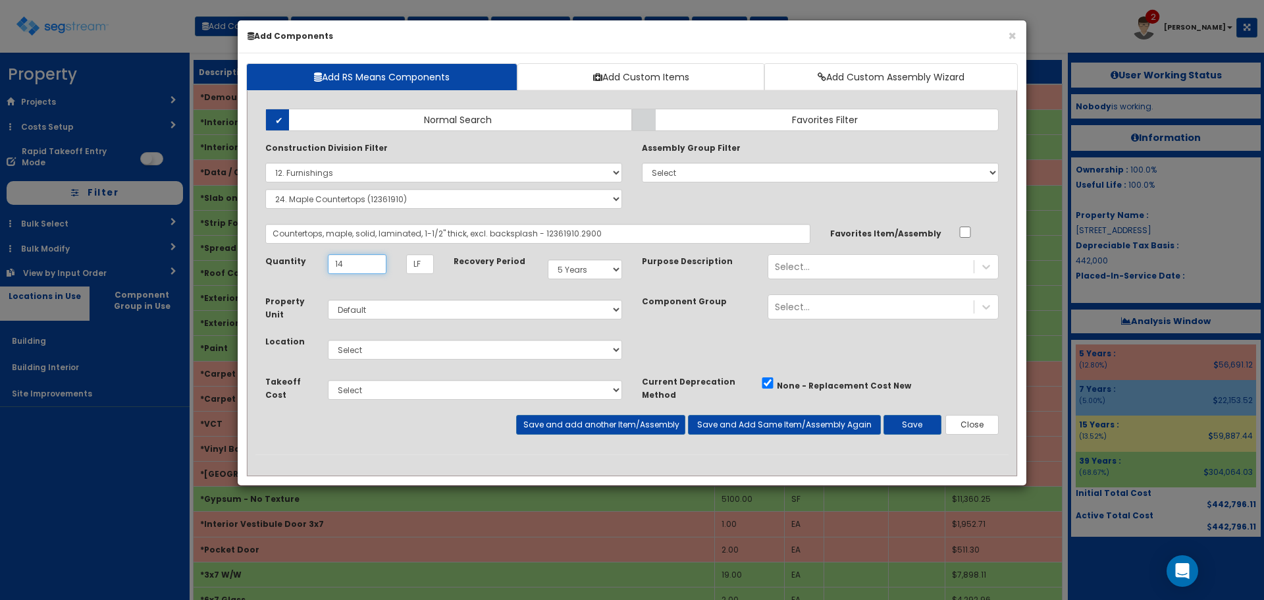
type input "14"
click at [450, 356] on select "Select Building Building Interior Site Improvements Add Additional Location" at bounding box center [475, 350] width 294 height 20
select select "7"
click at [328, 340] on select "Select Building Building Interior Site Improvements Add Additional Location" at bounding box center [475, 350] width 294 height 20
click at [777, 259] on div "Select..." at bounding box center [870, 266] width 205 height 21
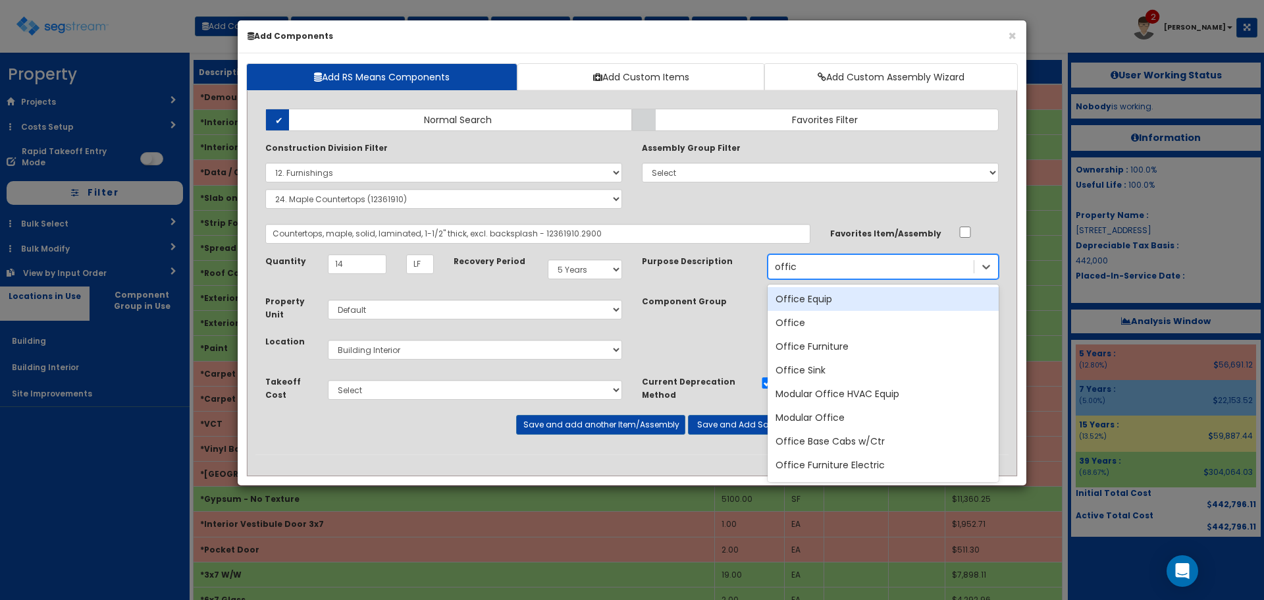
type input "office"
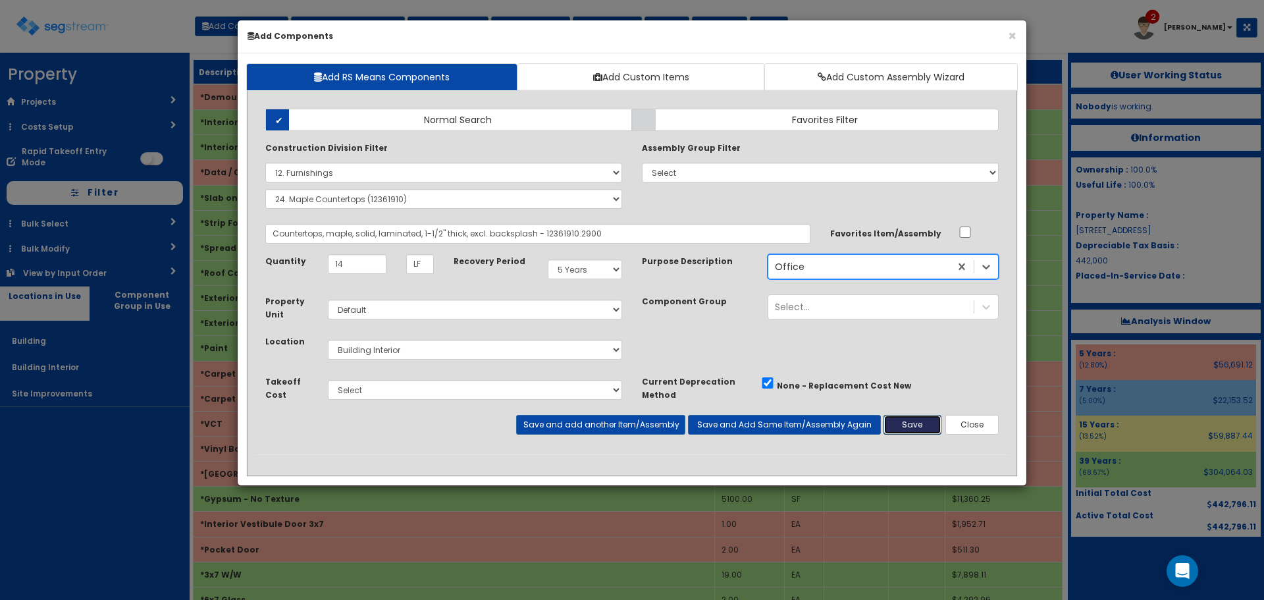
click at [919, 426] on button "Save" at bounding box center [912, 425] width 58 height 20
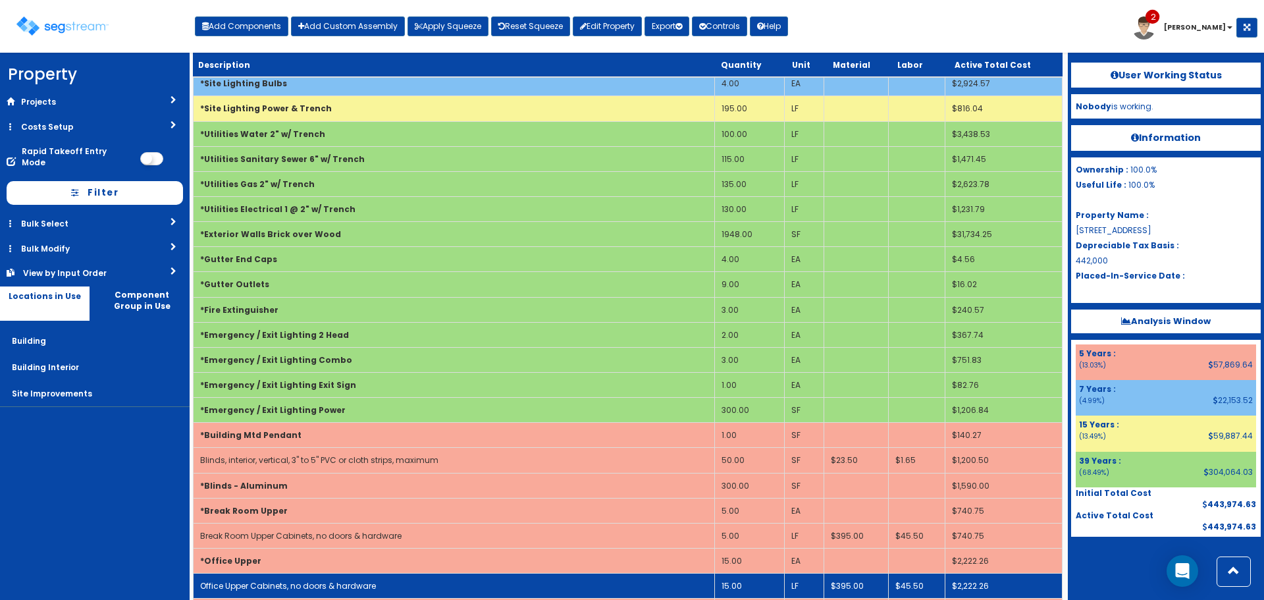
scroll to position [2059, 0]
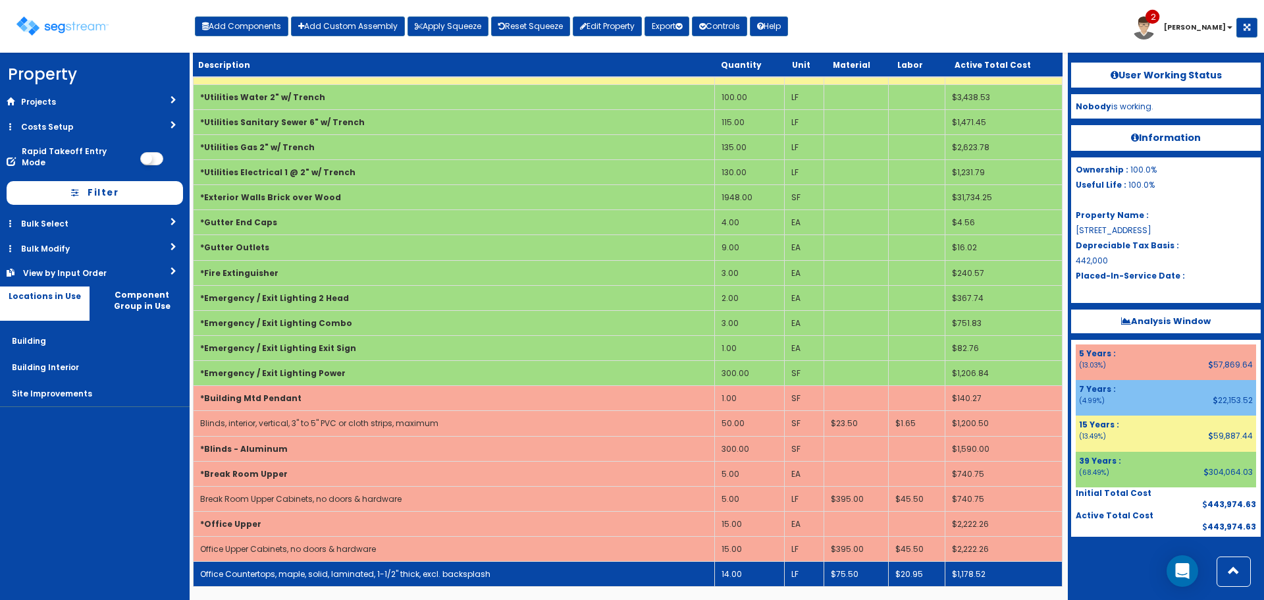
click at [505, 570] on td "Office Countertops, maple, solid, laminated, 1-1/2" thick, excl. backsplash" at bounding box center [454, 573] width 521 height 25
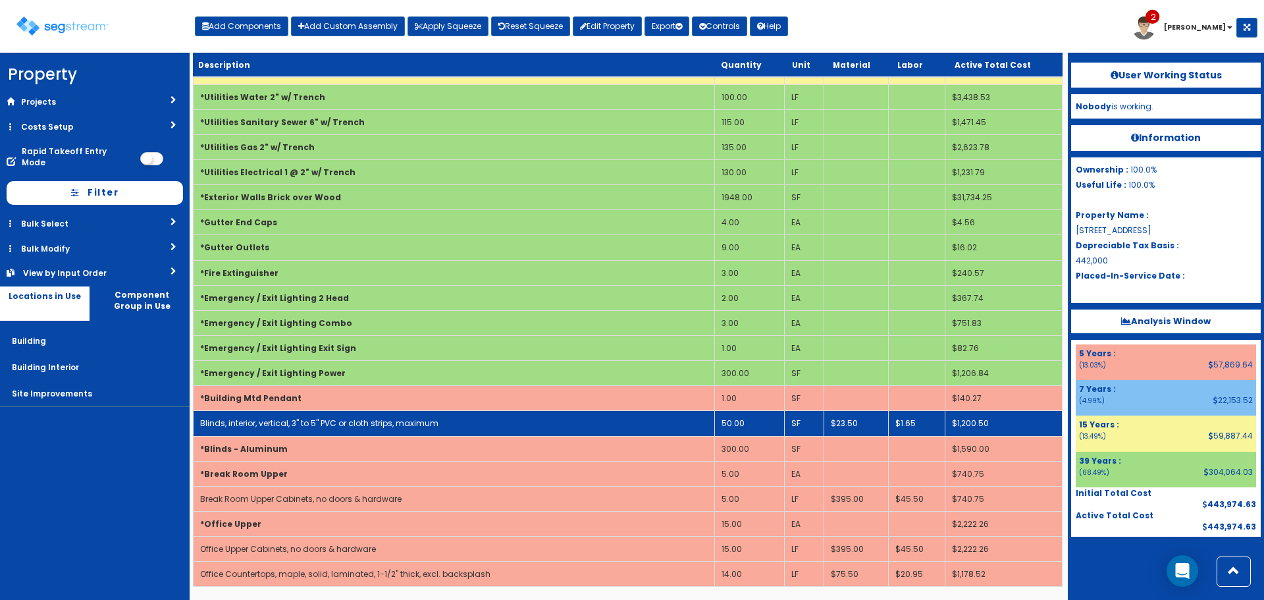
scroll to position [0, 0]
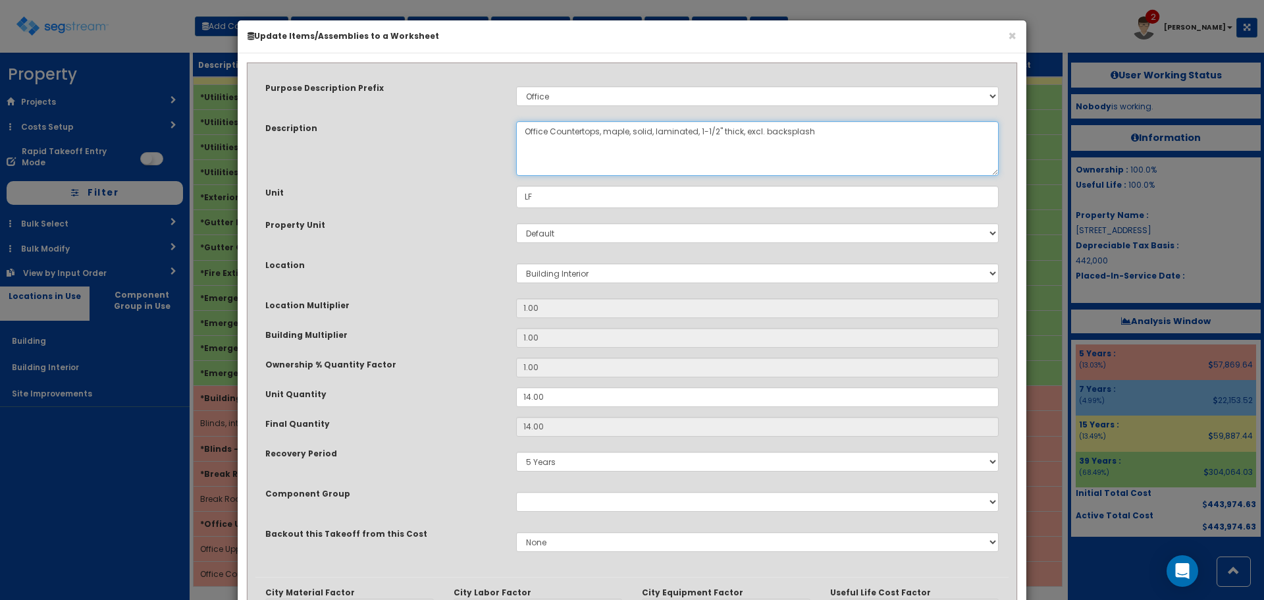
click at [602, 130] on textarea "Office Countertops, maple, solid, laminated, 1-1/2" thick, excl. backsplash" at bounding box center [757, 148] width 482 height 55
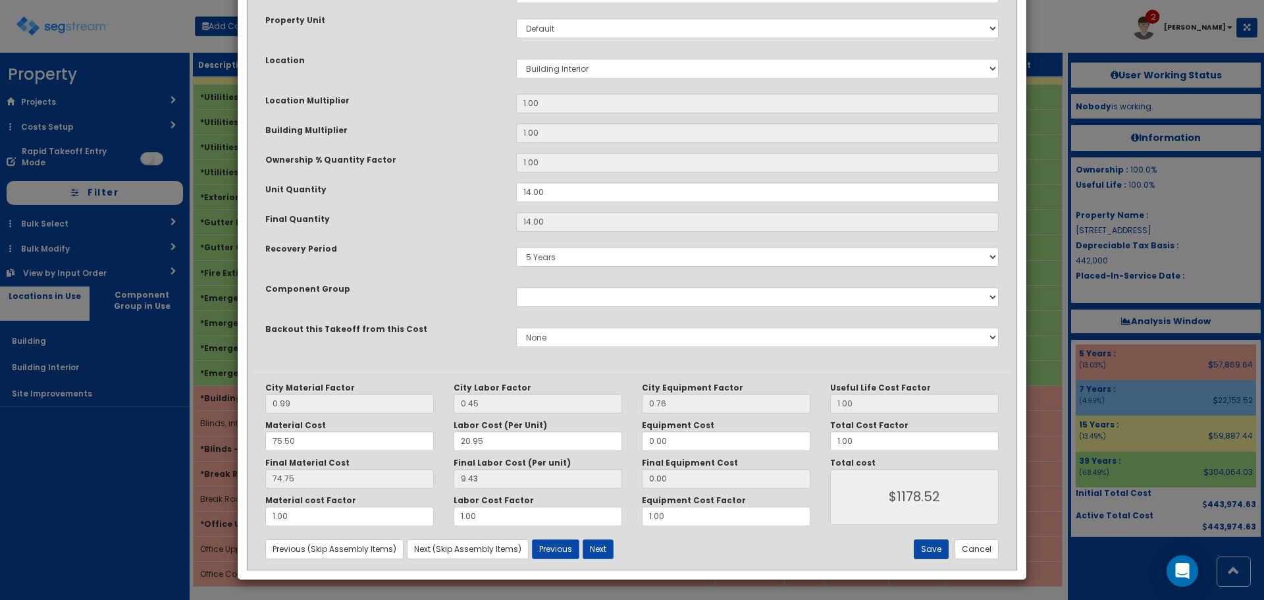
type textarea "Office Countertops, wood, solid, 1-1/2" thick, excl. backsplash"
click at [939, 543] on button "Save" at bounding box center [931, 549] width 35 height 20
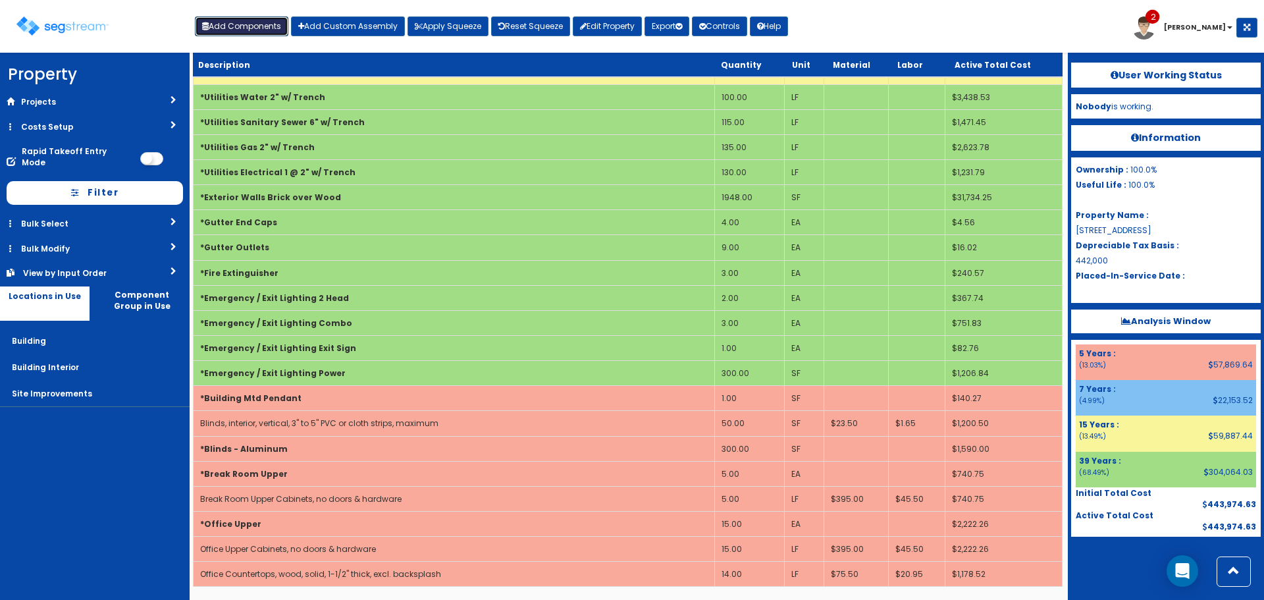
click at [250, 23] on button "Add Components" at bounding box center [241, 26] width 93 height 20
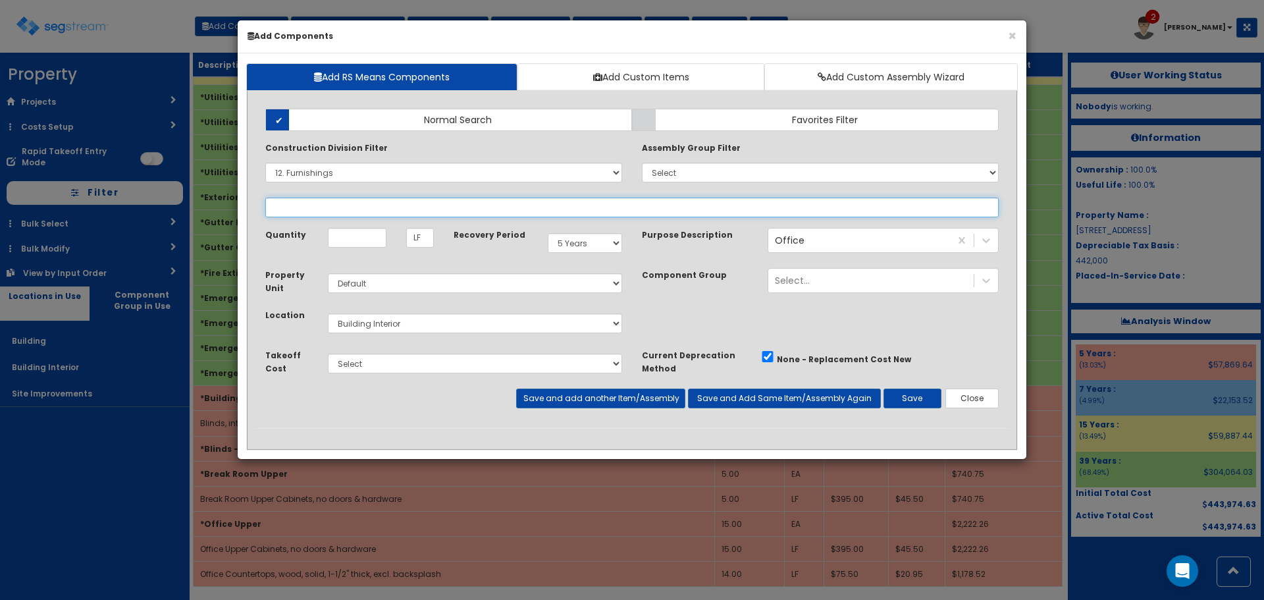
select select "12361910"
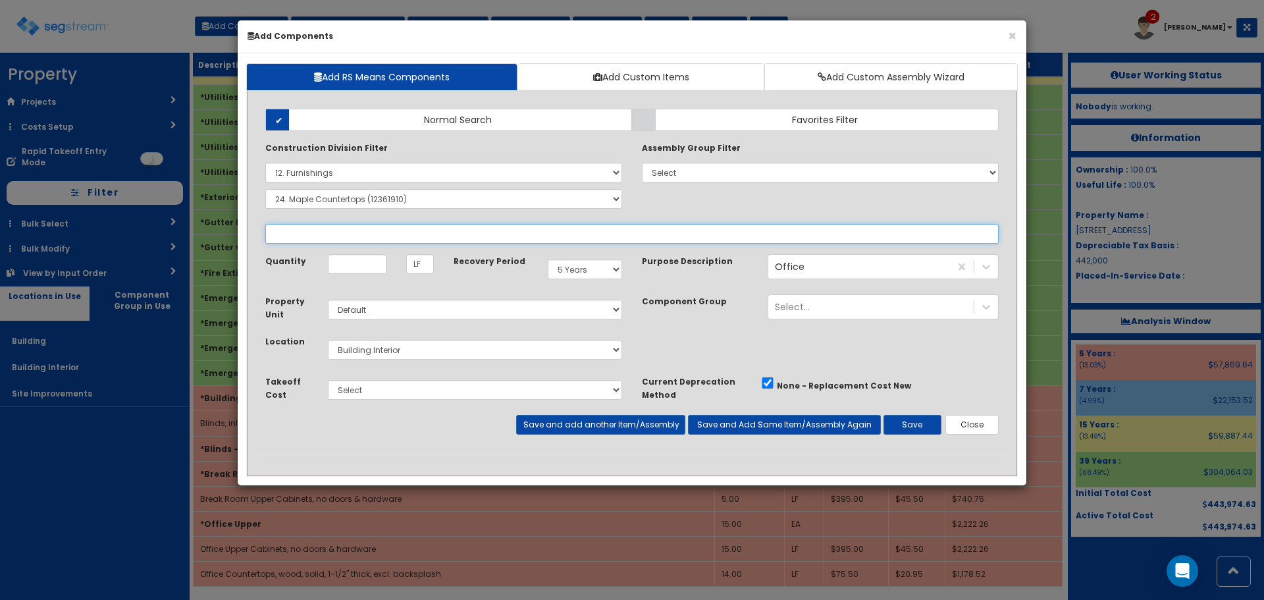
select select
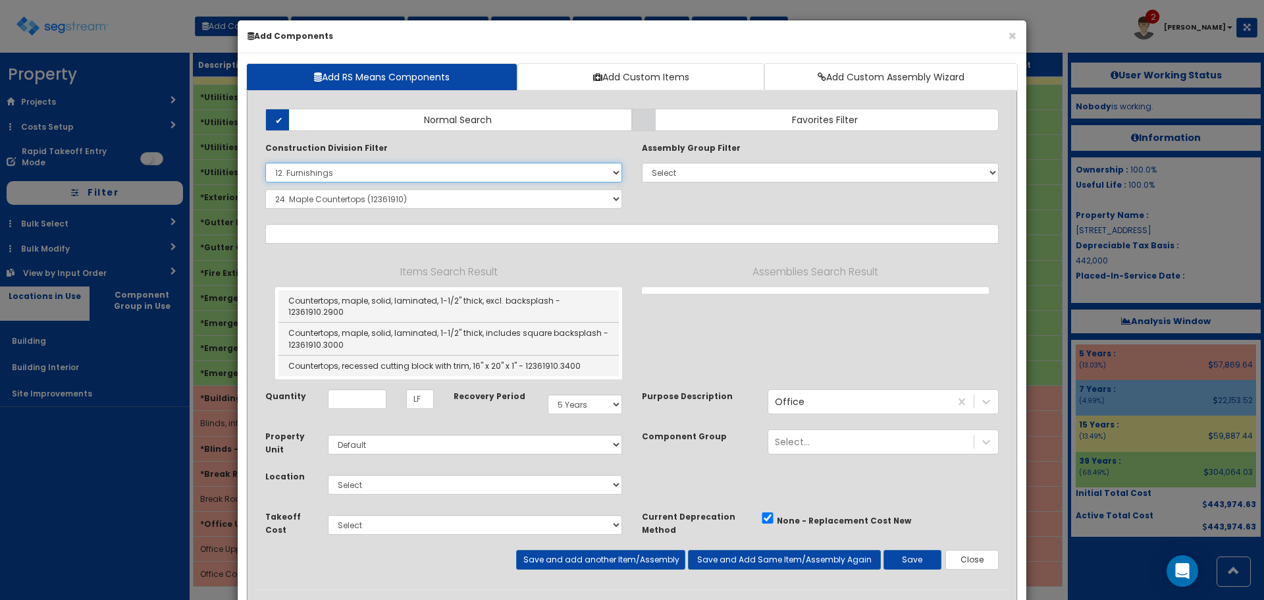
click at [365, 174] on select "Select 0. Custom Item 1. General Requirements 2. Existing Conditions 3. Concret…" at bounding box center [443, 173] width 357 height 20
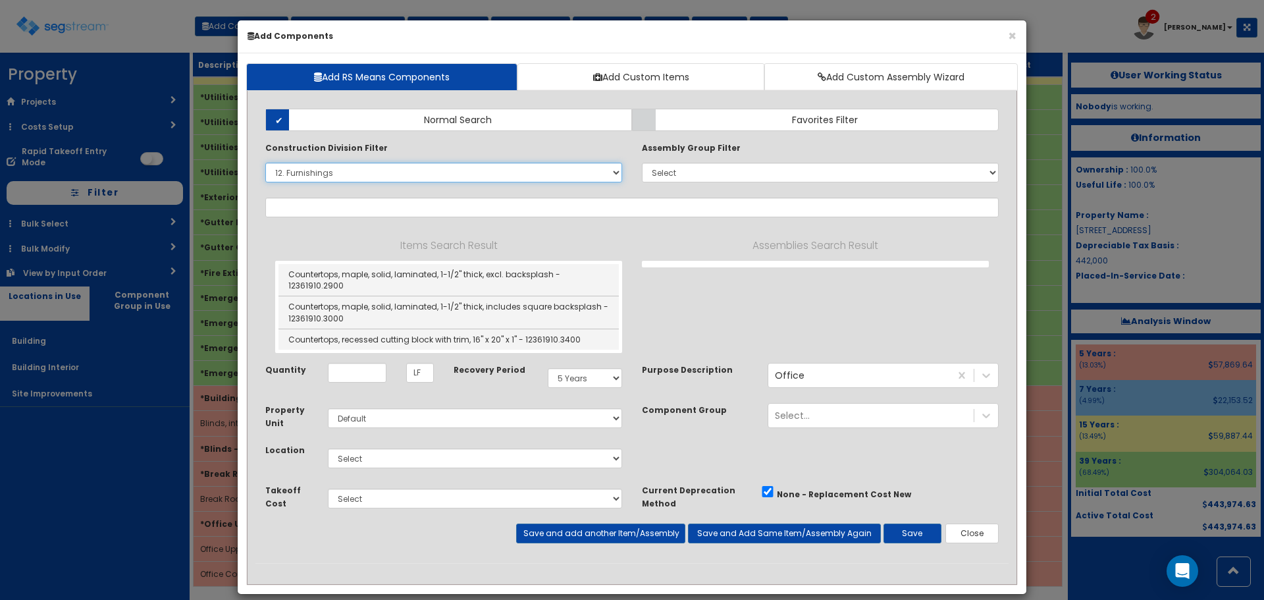
select select "12361910"
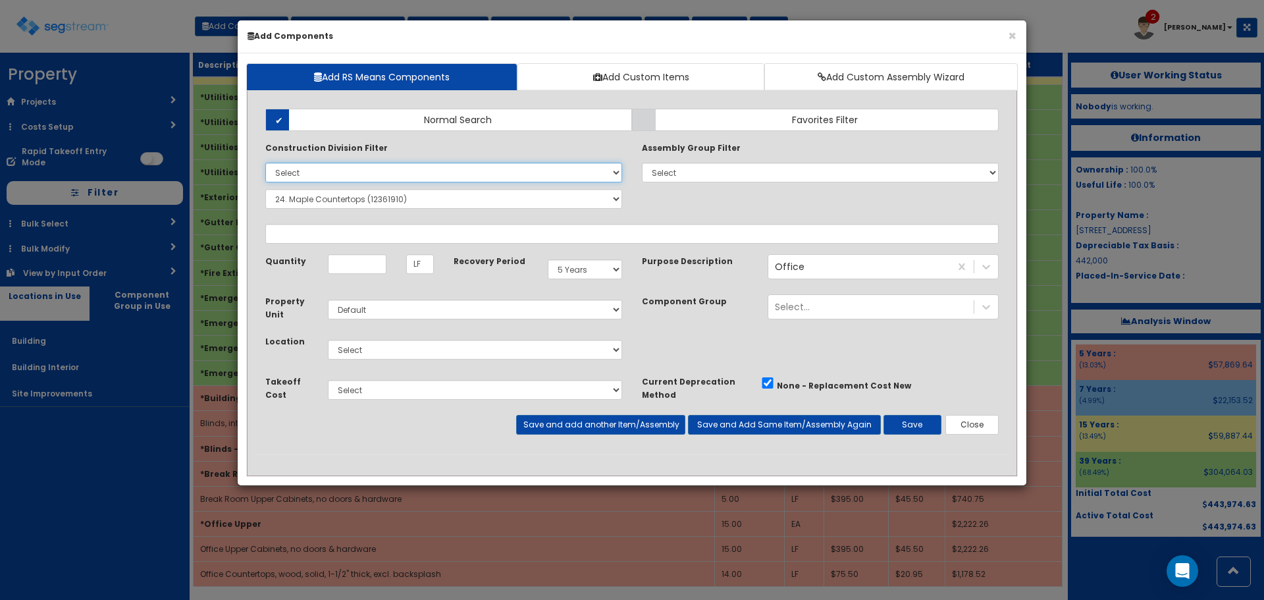
click at [265, 163] on select "Select 0. Custom Item 1. General Requirements 2. Existing Conditions 3. Concret…" at bounding box center [443, 173] width 357 height 20
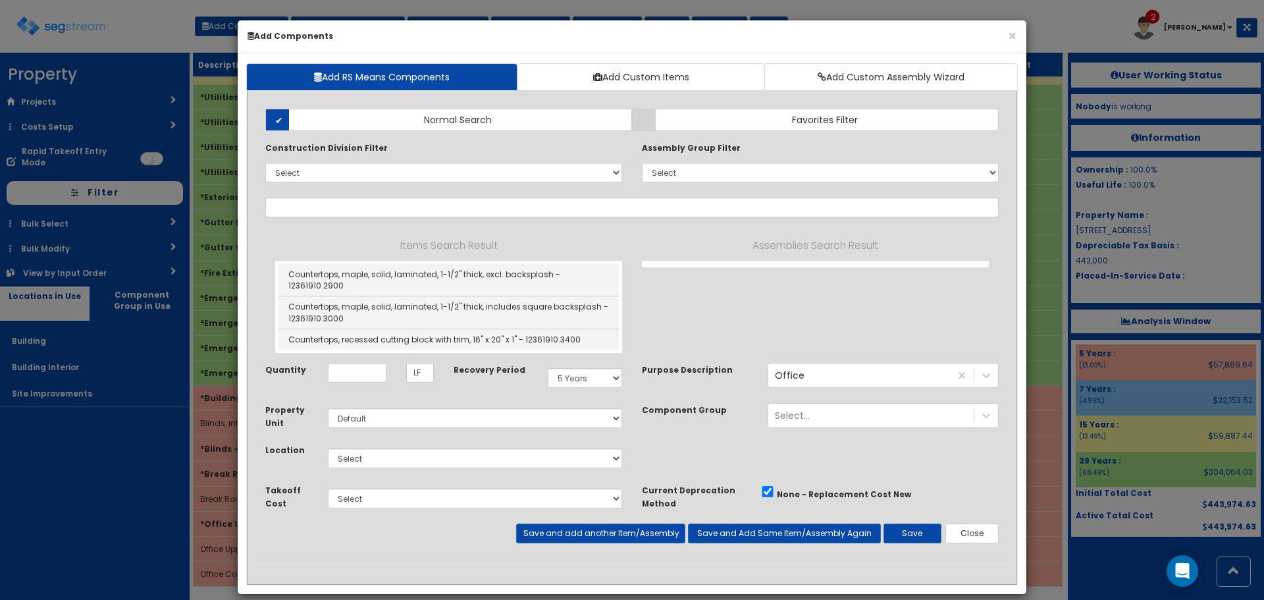
click at [457, 183] on div "Construction Division Filter Select 0. Custom Item 1. General Requirements 2. E…" at bounding box center [443, 164] width 376 height 47
click at [457, 172] on select "Select 0. Custom Item 1. General Requirements 2. Existing Conditions 3. Concret…" at bounding box center [443, 173] width 357 height 20
select select "12000000"
click at [265, 163] on select "Select 0. Custom Item 1. General Requirements 2. Existing Conditions 3. Concret…" at bounding box center [443, 173] width 357 height 20
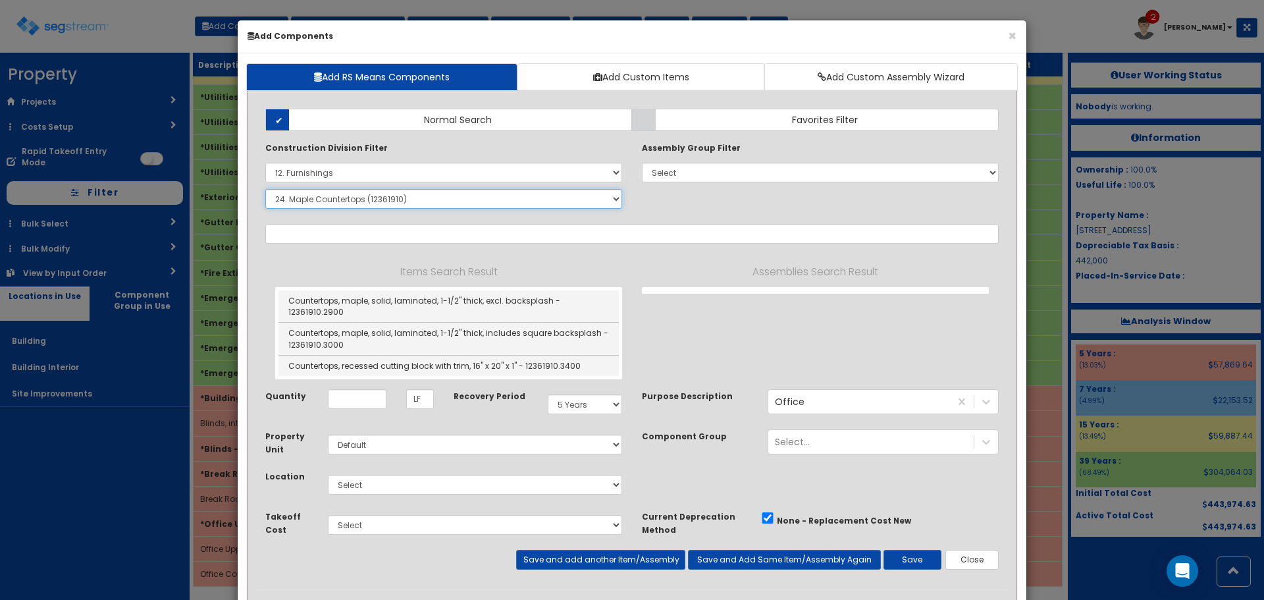
click at [375, 197] on select "Select SubGroup 1. Metal Horizontal Louver Blinds (12211313) 2. Metal Vertical …" at bounding box center [443, 199] width 357 height 20
click at [298, 170] on select "Select 0. Custom Item 1. General Requirements 2. Existing Conditions 3. Concret…" at bounding box center [443, 173] width 357 height 20
click at [265, 163] on select "Select 0. Custom Item 1. General Requirements 2. Existing Conditions 3. Concret…" at bounding box center [443, 173] width 357 height 20
click at [412, 198] on select "Select SubGroup 1. Metal Horizontal Louver Blinds (12211313) 2. Metal Vertical …" at bounding box center [443, 199] width 357 height 20
select select "12366117"
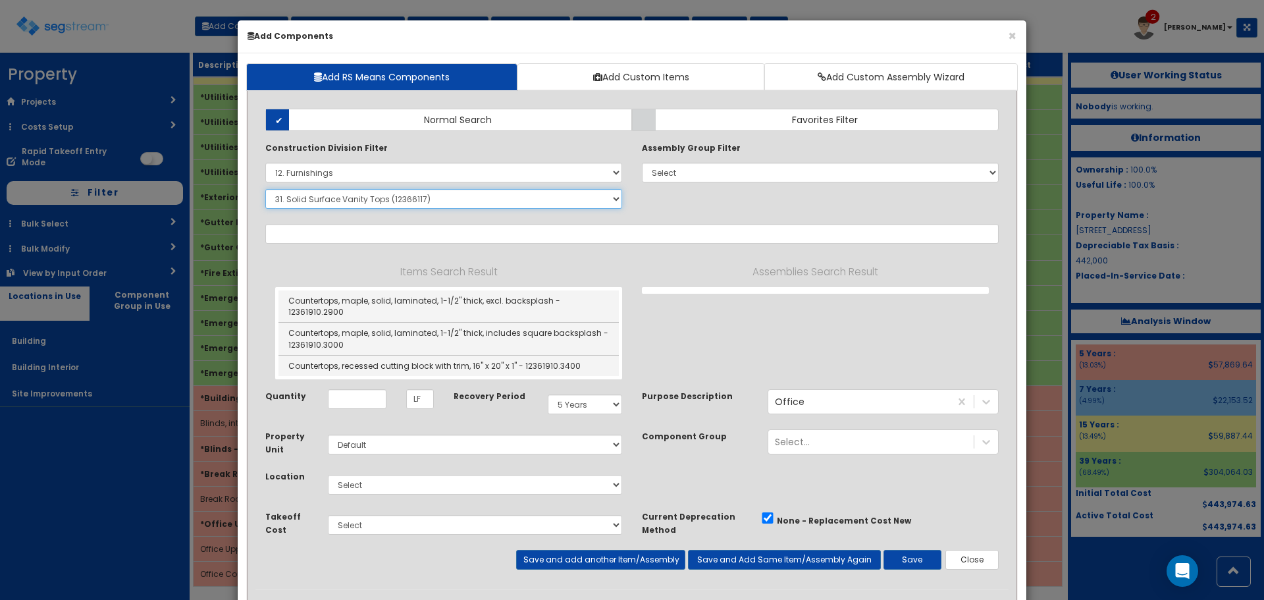
click at [265, 189] on select "Select SubGroup 1. Metal Horizontal Louver Blinds (12211313) 2. Metal Vertical …" at bounding box center [443, 199] width 357 height 20
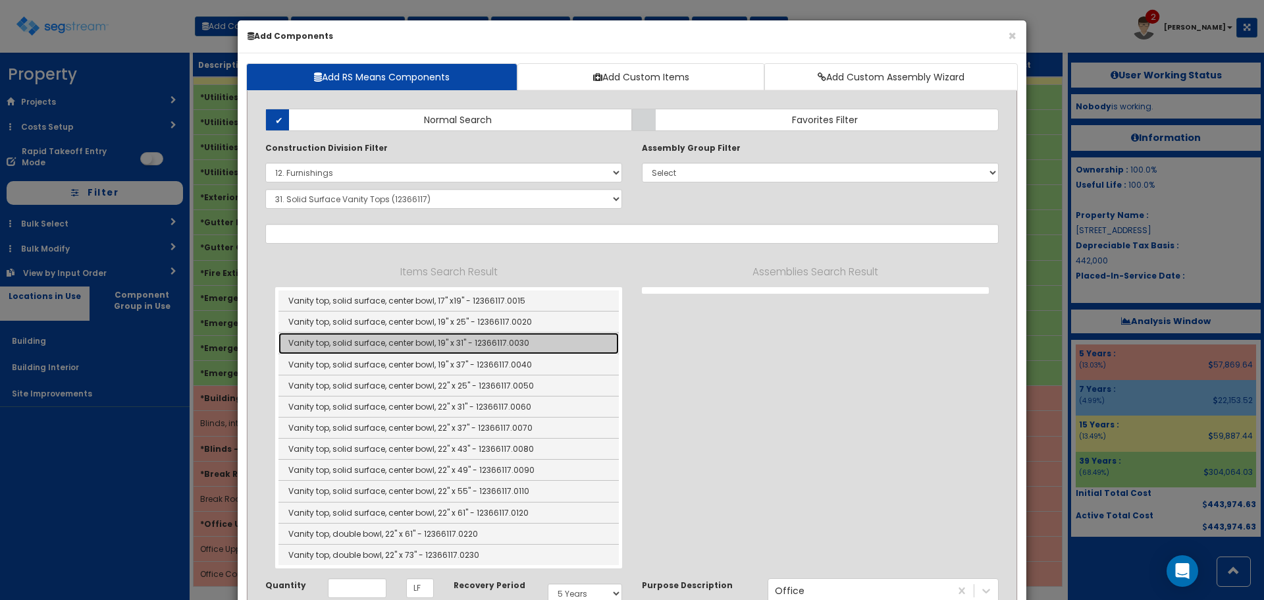
click at [515, 343] on link "Vanity top, solid surface, center bowl, 19" x 31" - 12366117.0030" at bounding box center [448, 342] width 340 height 21
type input "Vanity top, solid surface, center bowl, 19" x 31" - 12366117.0030"
type input "EA"
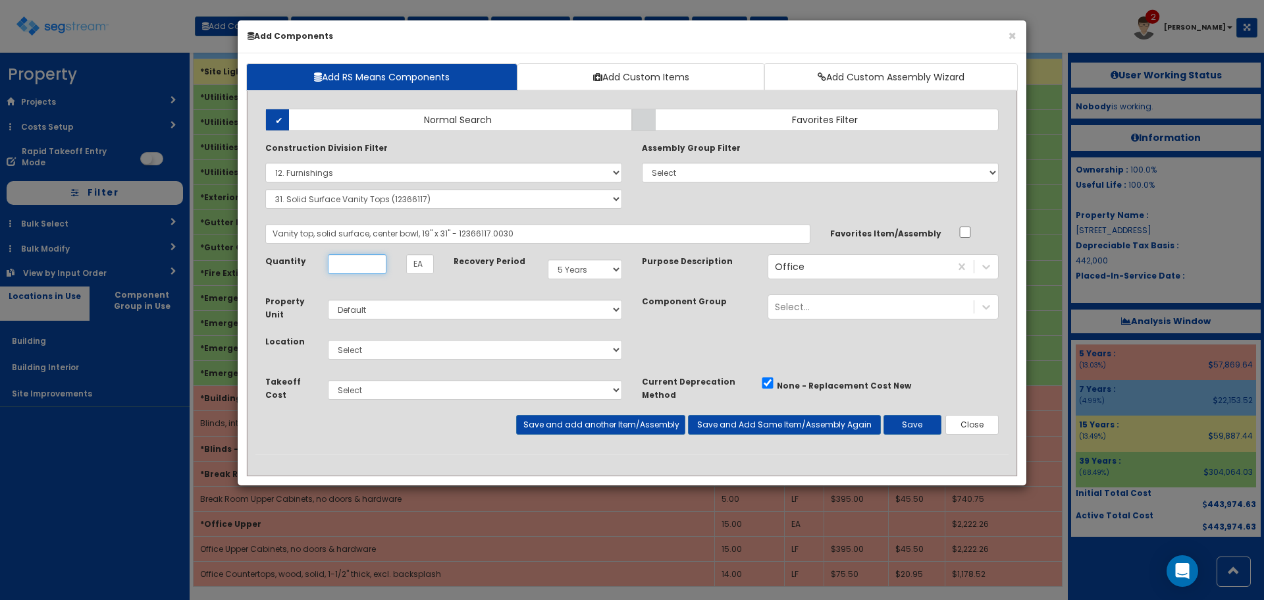
scroll to position [0, 0]
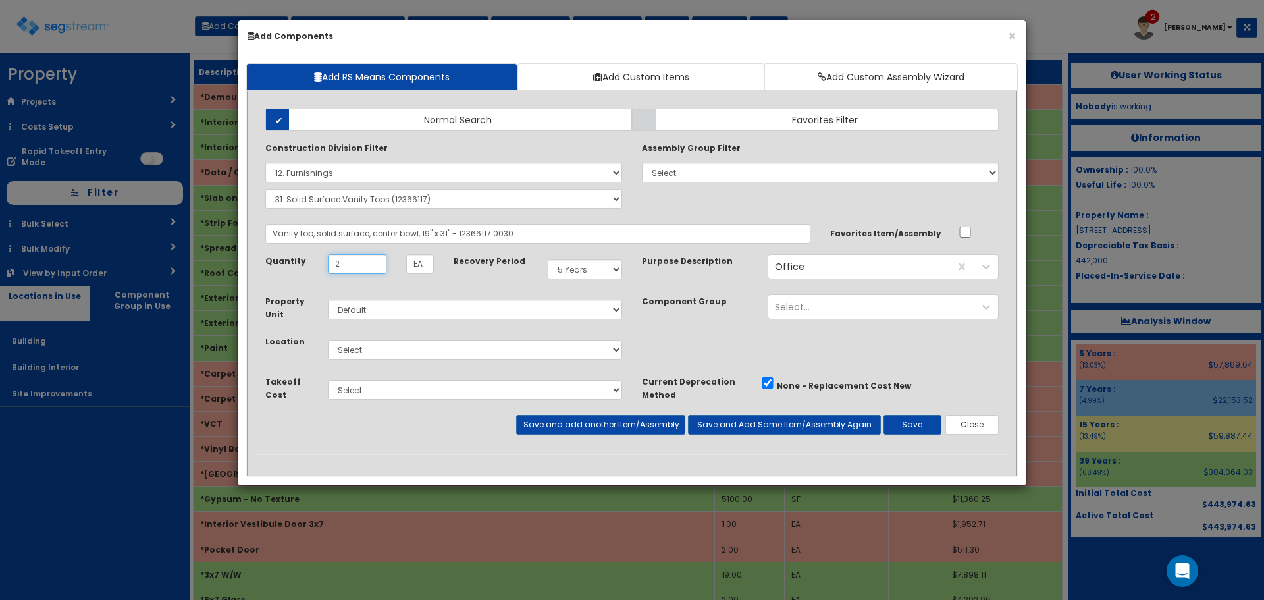
type input "2"
click at [569, 266] on select "Select 5 Years 7 Years 9 Years 10 Years 15 Years 15 Year QLI 15 Year QRP 15 Yea…" at bounding box center [585, 269] width 74 height 20
select select "39Y"
click at [548, 259] on select "Select 5 Years 7 Years 9 Years 10 Years 15 Years 15 Year QLI 15 Year QRP 15 Yea…" at bounding box center [585, 269] width 74 height 20
click at [446, 345] on select "Select Building Building Interior Site Improvements Add Additional Location" at bounding box center [475, 350] width 294 height 20
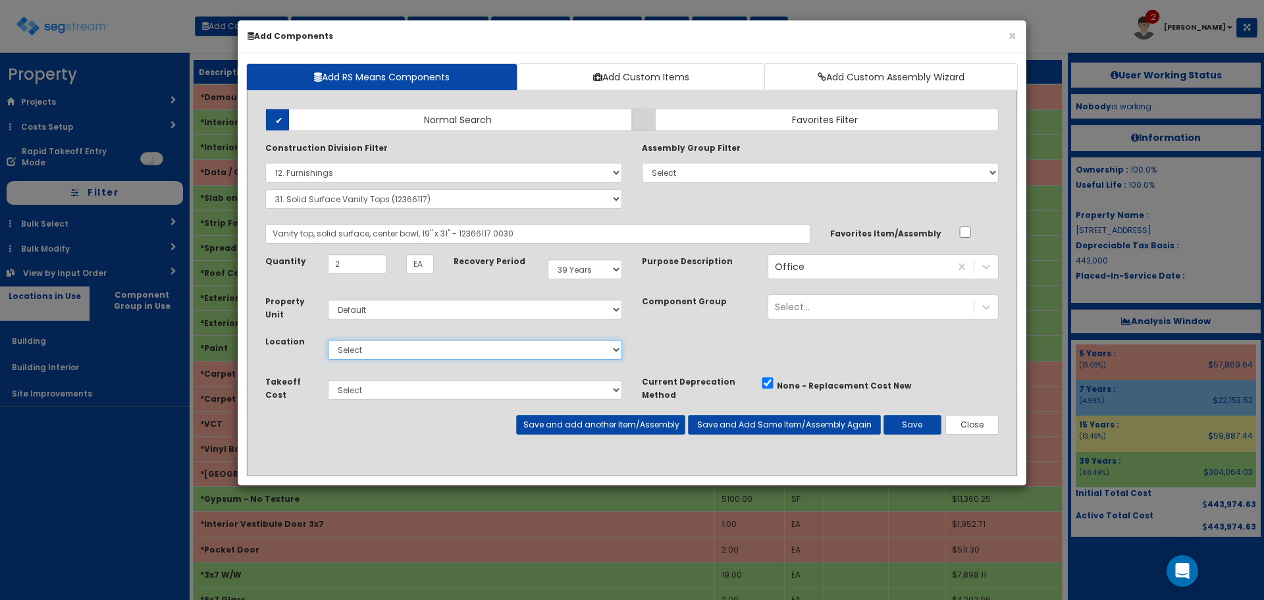
select select "7"
click at [328, 340] on select "Select Building Building Interior Site Improvements Add Additional Location" at bounding box center [475, 350] width 294 height 20
click at [899, 424] on button "Save" at bounding box center [912, 425] width 58 height 20
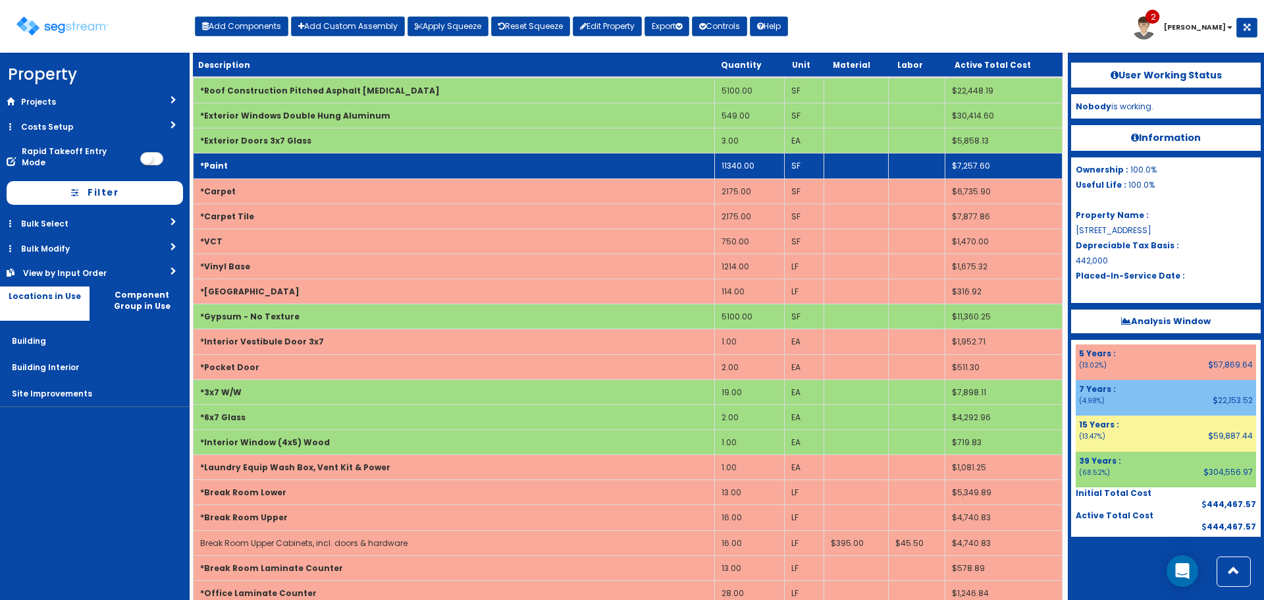
scroll to position [197, 0]
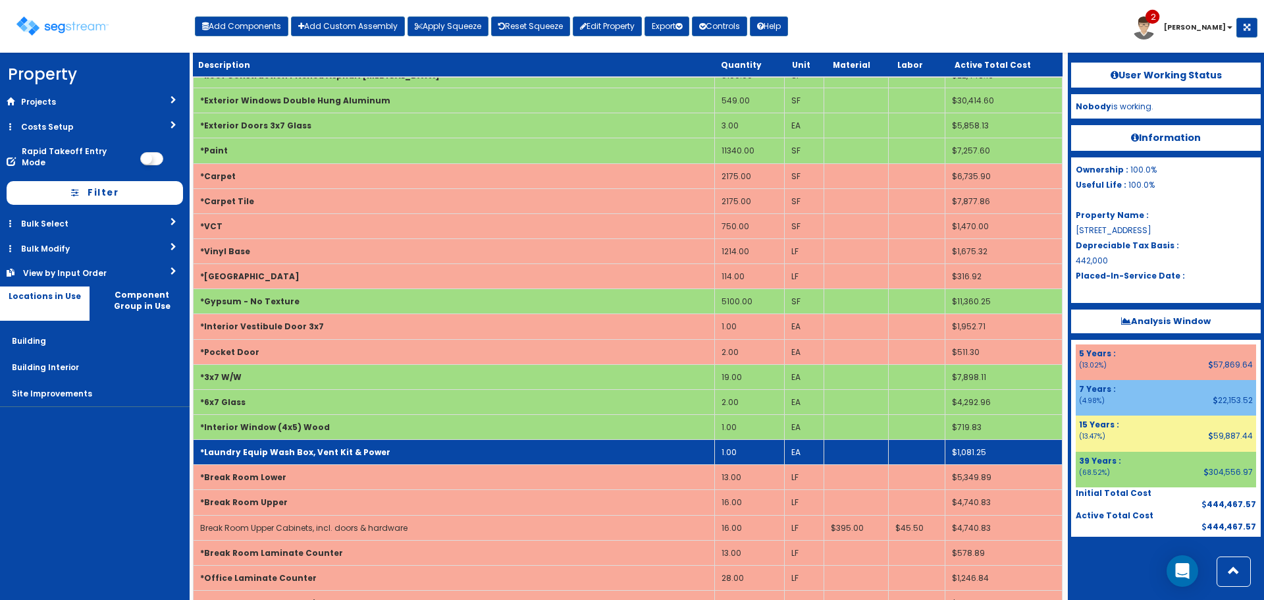
click at [376, 449] on td "*Laundry Equip Wash Box, Vent Kit & Power" at bounding box center [454, 452] width 521 height 25
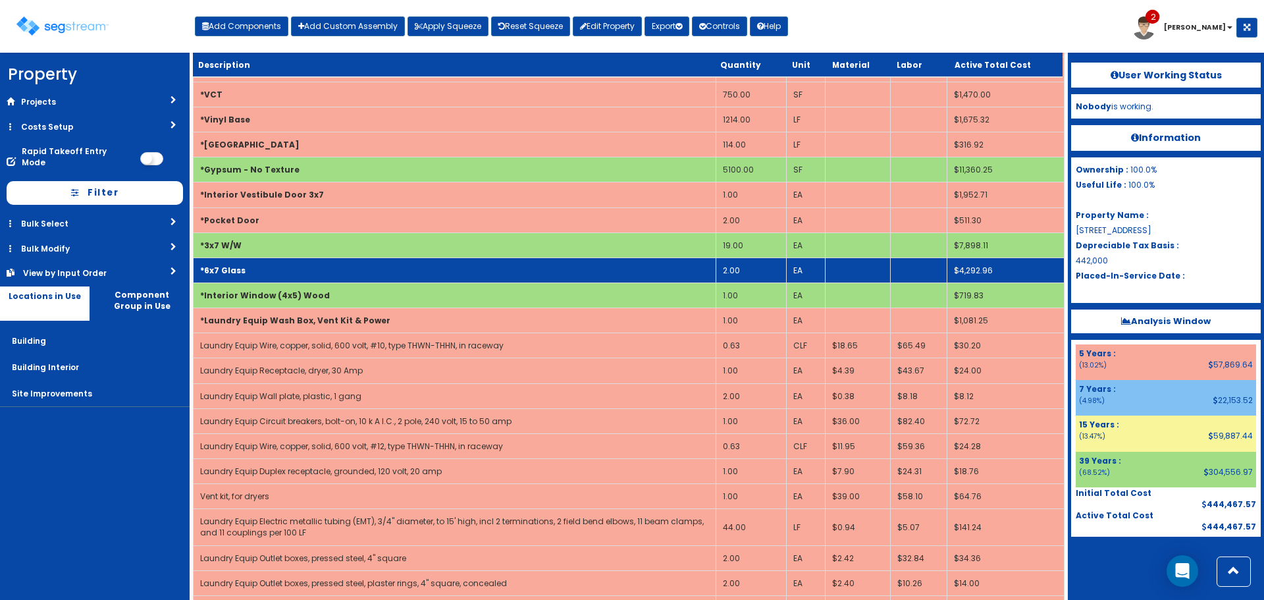
scroll to position [395, 0]
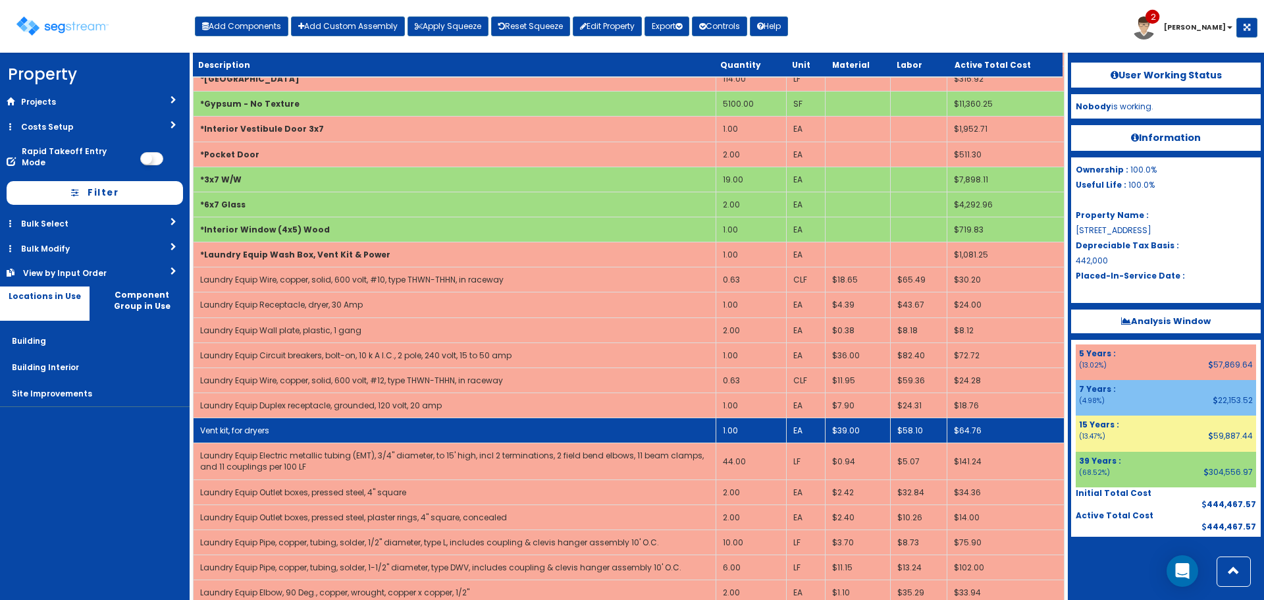
click at [725, 436] on td "1.00" at bounding box center [751, 430] width 70 height 25
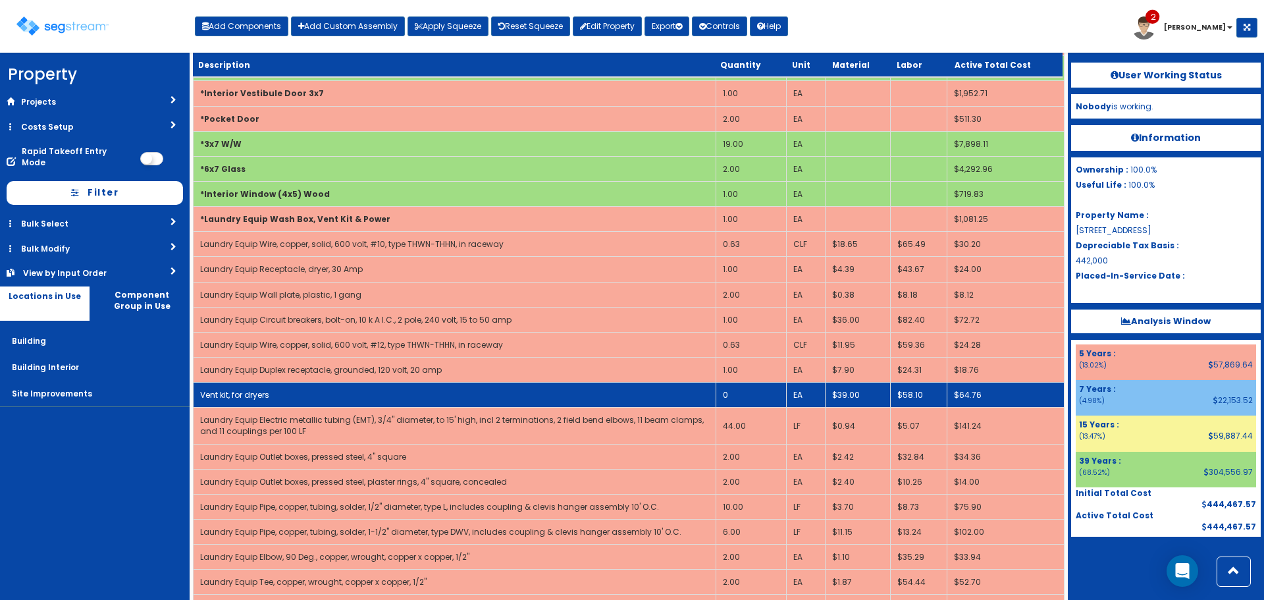
scroll to position [461, 0]
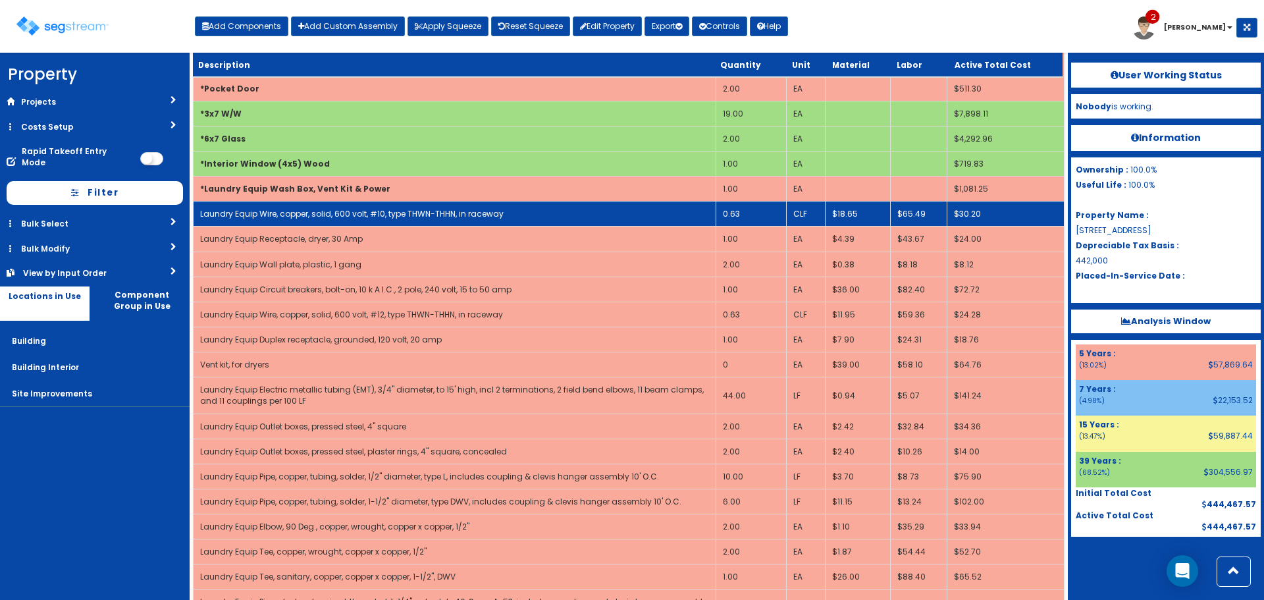
click at [738, 213] on td "0.63" at bounding box center [751, 213] width 70 height 25
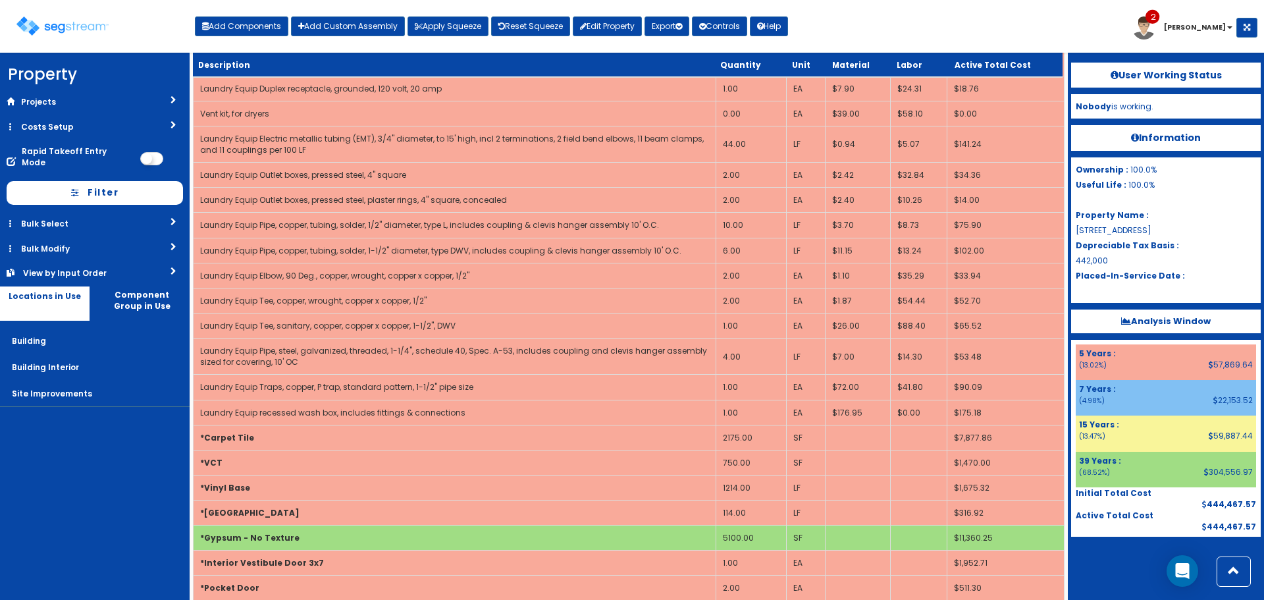
scroll to position [209, 0]
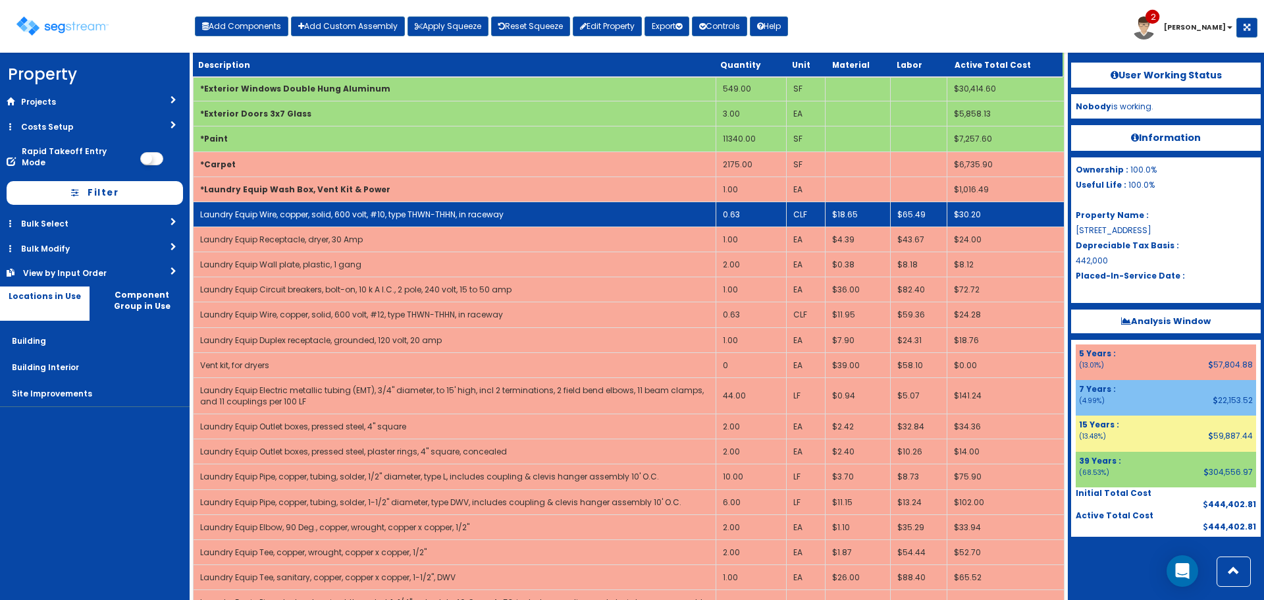
click at [738, 213] on td "0.63" at bounding box center [751, 213] width 70 height 25
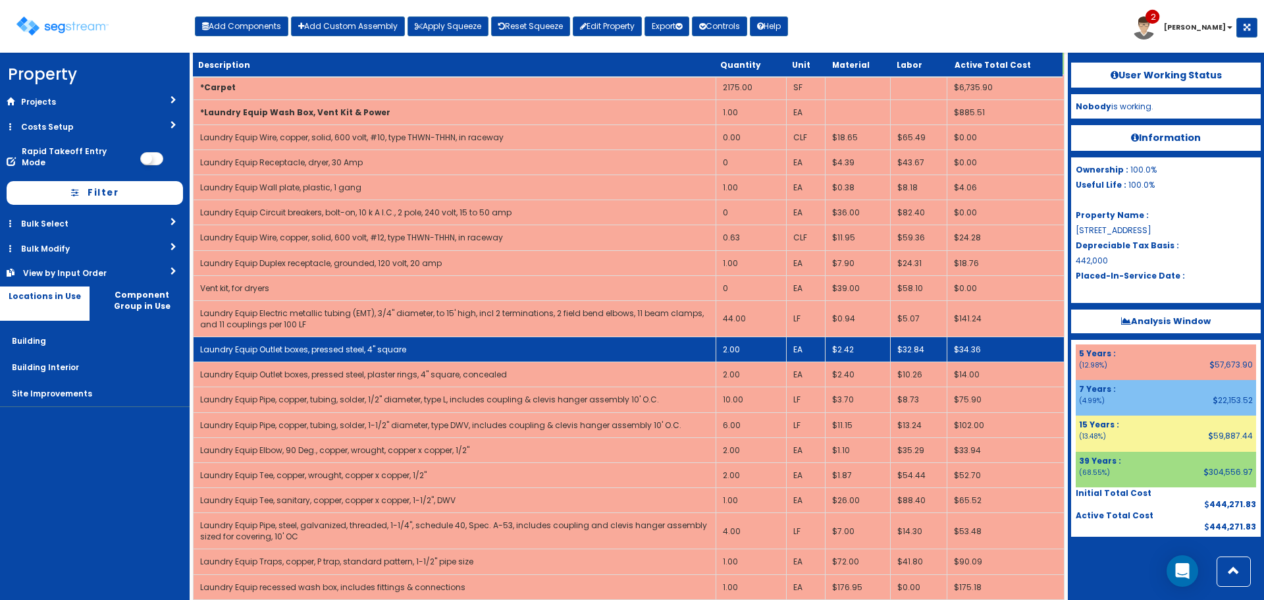
scroll to position [341, 0]
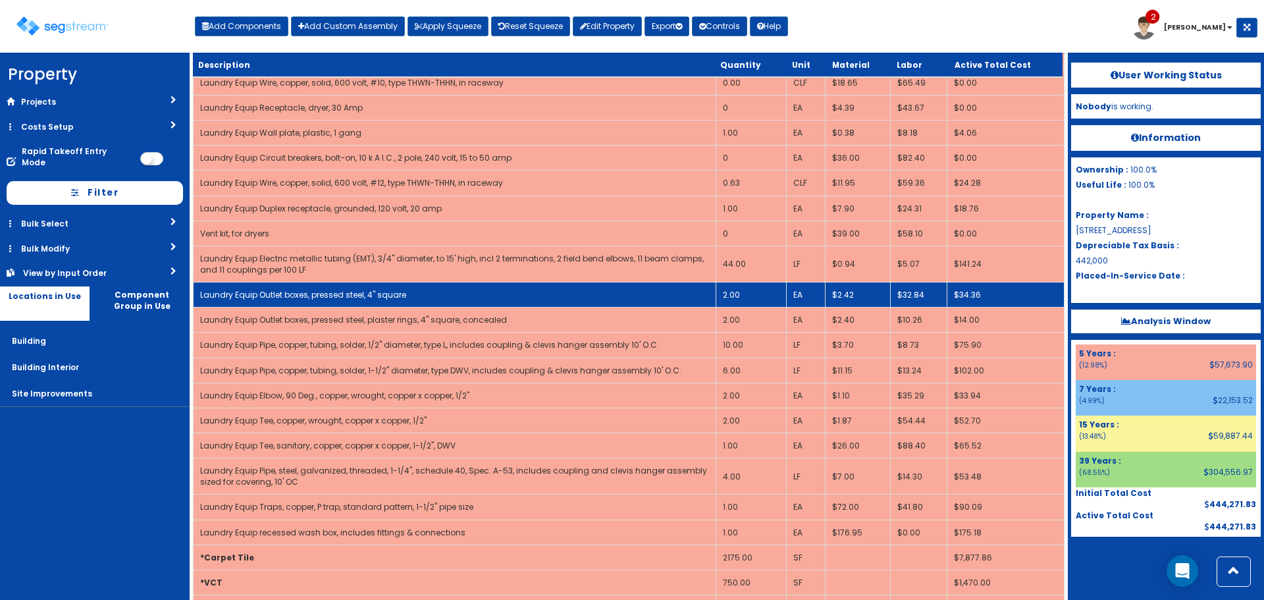
click at [731, 296] on td "2.00" at bounding box center [751, 294] width 70 height 25
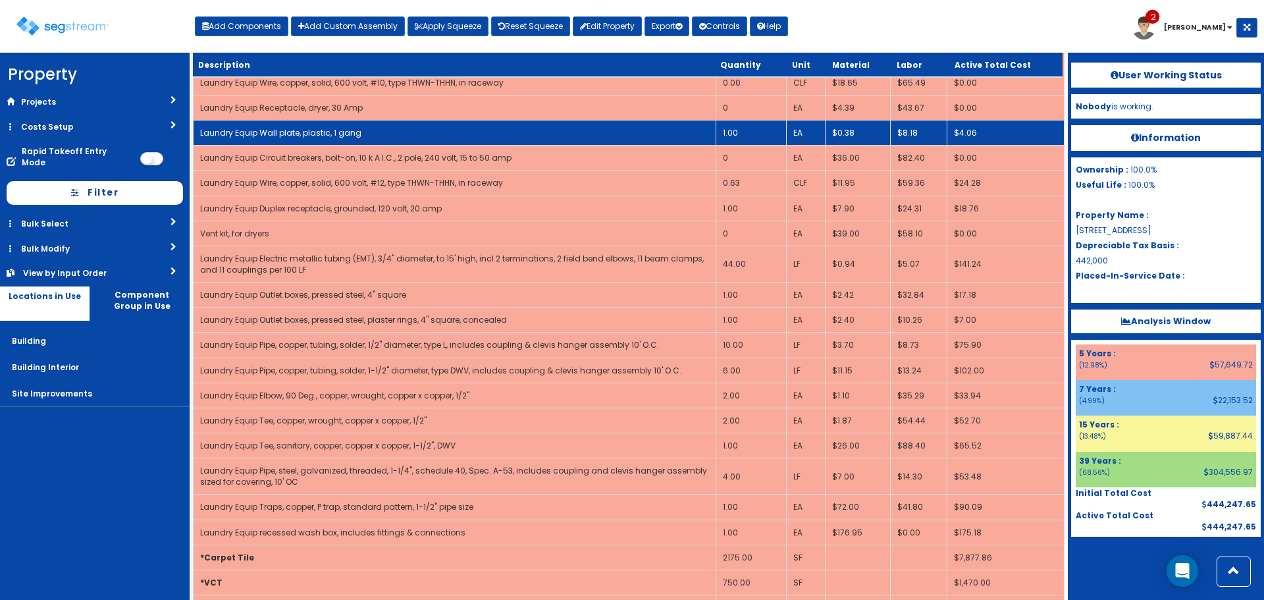
click at [747, 136] on td "1.00" at bounding box center [751, 132] width 70 height 25
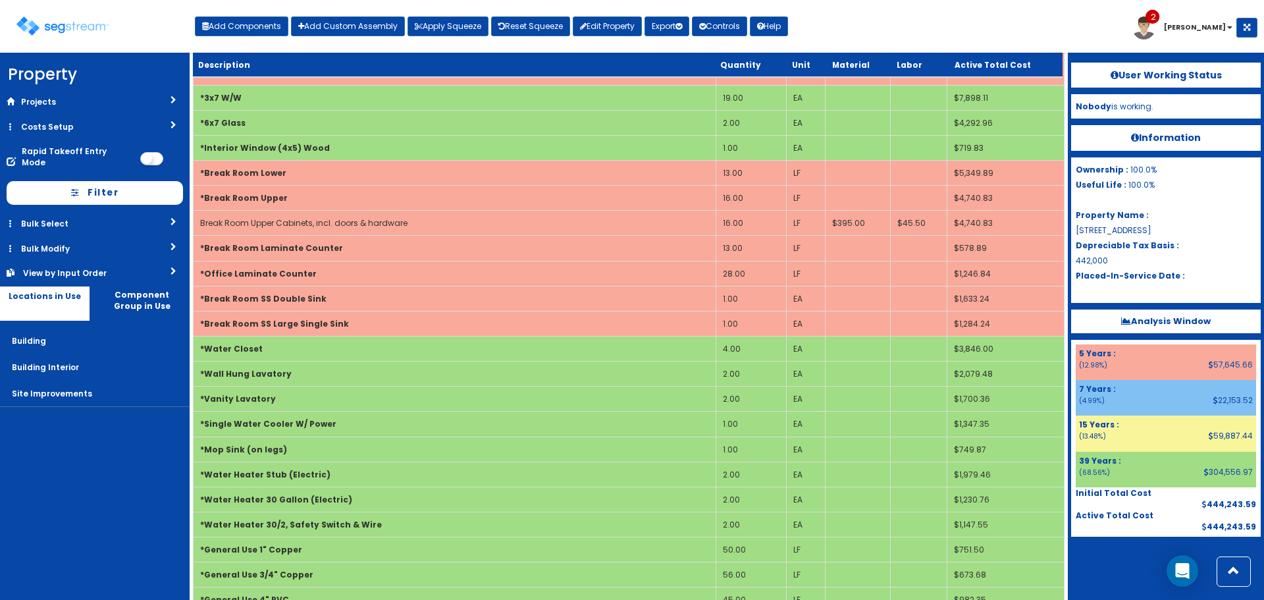
scroll to position [999, 0]
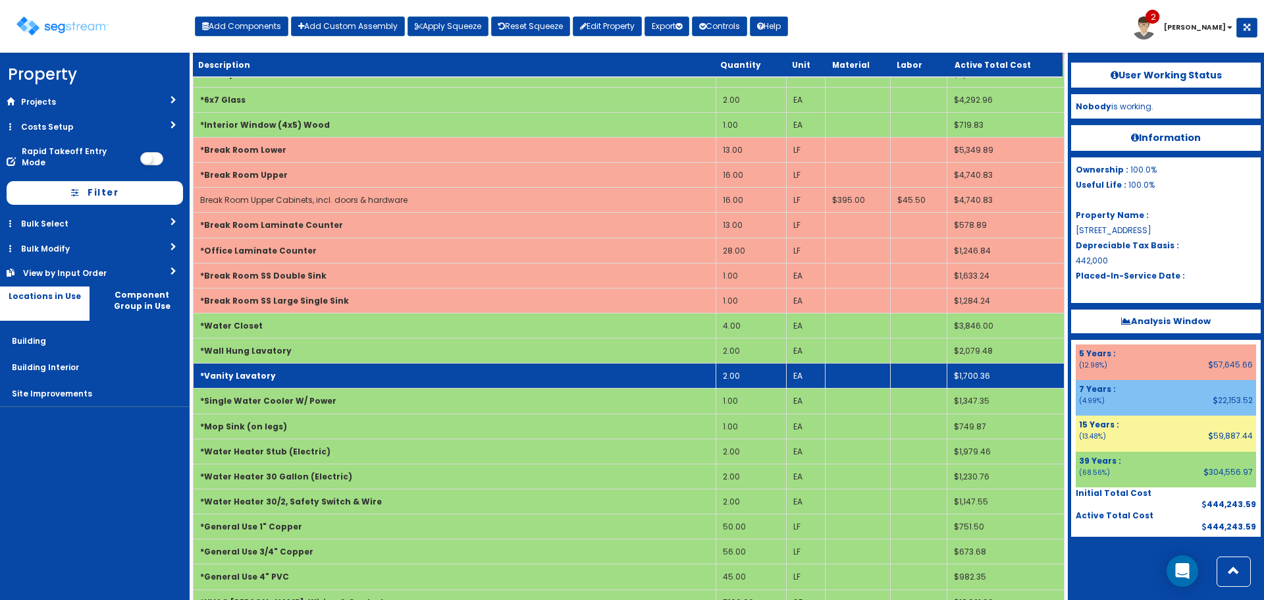
click at [550, 385] on td "*Vanity Lavatory" at bounding box center [455, 375] width 523 height 25
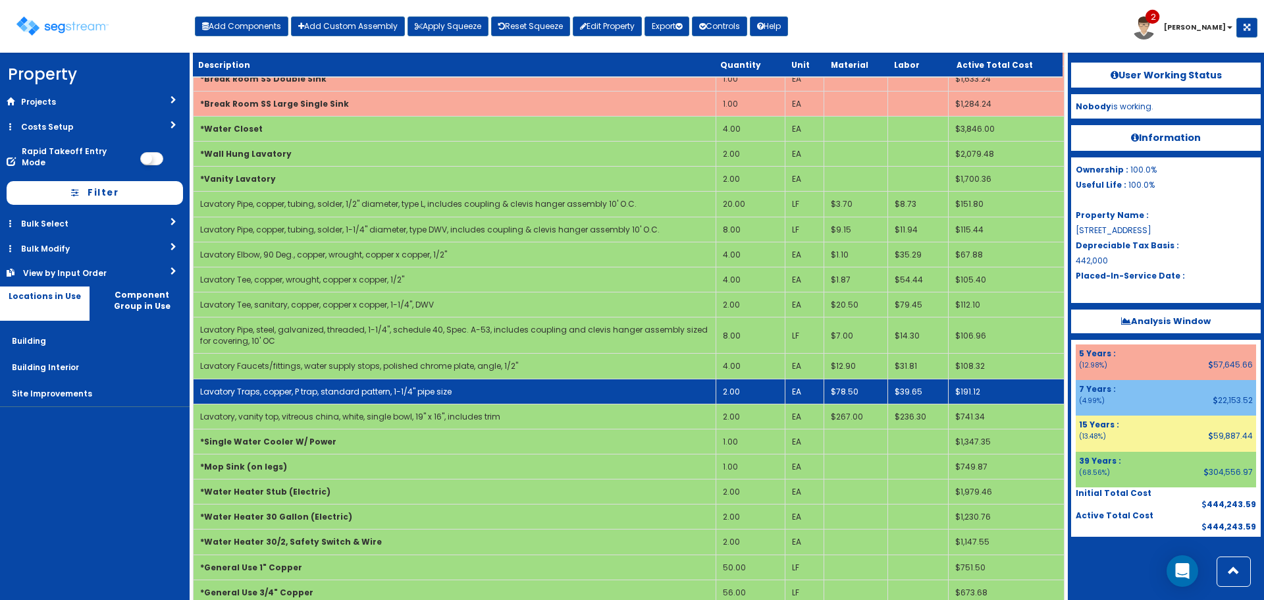
scroll to position [1197, 0]
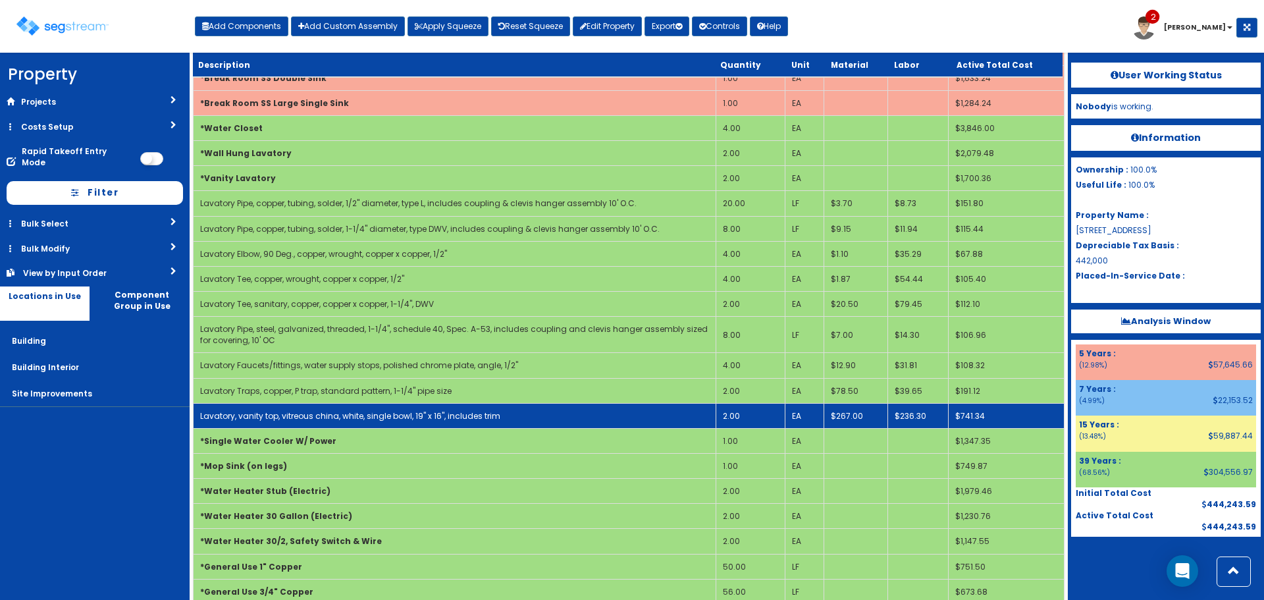
click at [722, 421] on td "2.00" at bounding box center [750, 415] width 69 height 25
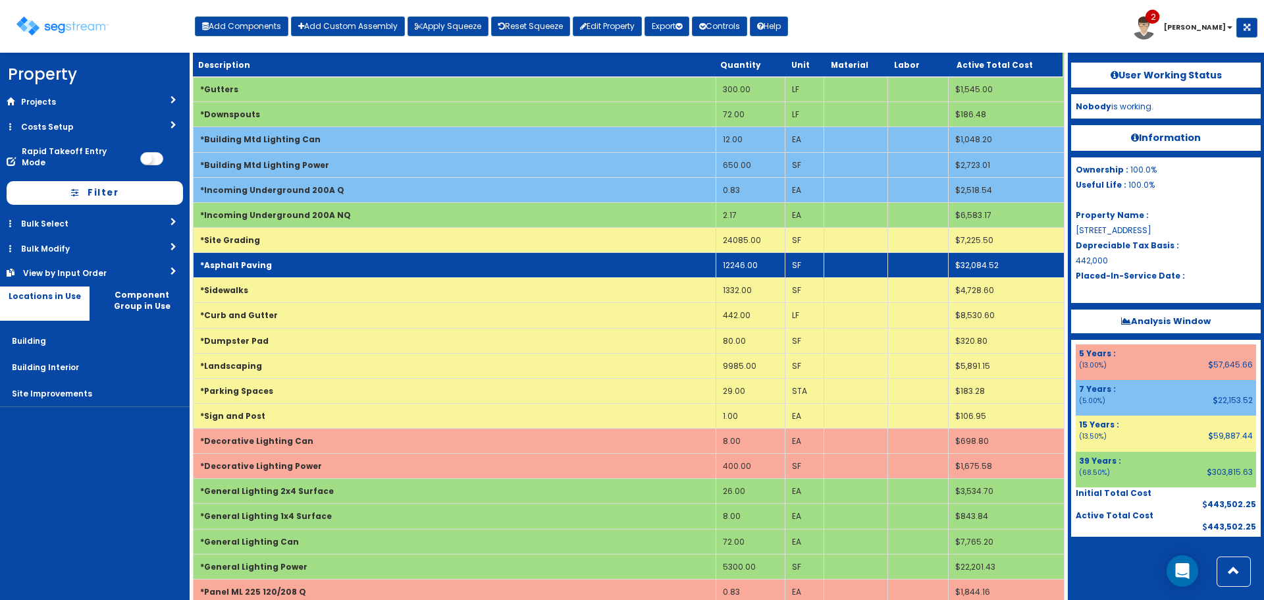
scroll to position [2052, 0]
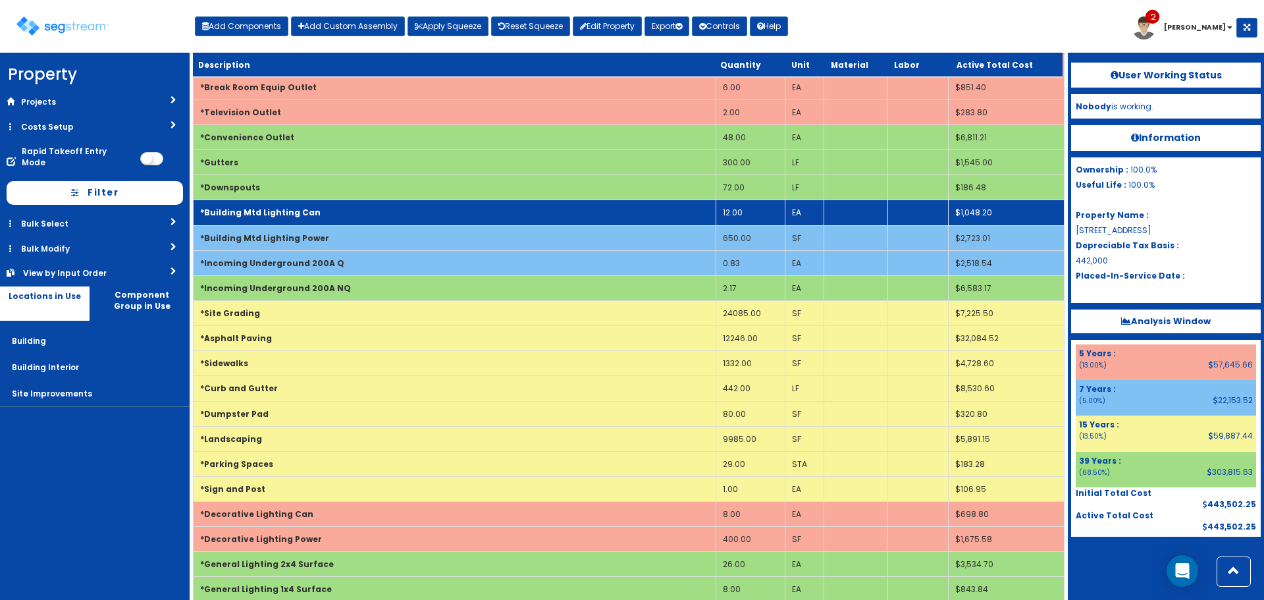
click at [332, 215] on td "*Building Mtd Lighting Can" at bounding box center [455, 212] width 523 height 25
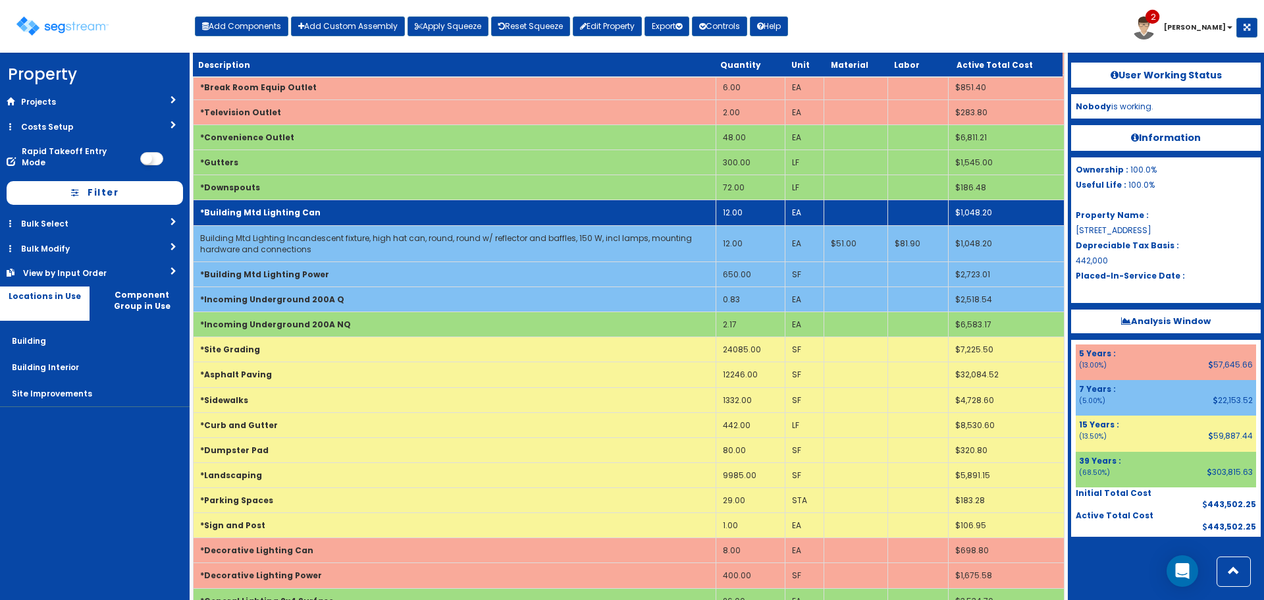
click at [332, 215] on td "*Building Mtd Lighting Can" at bounding box center [455, 212] width 523 height 25
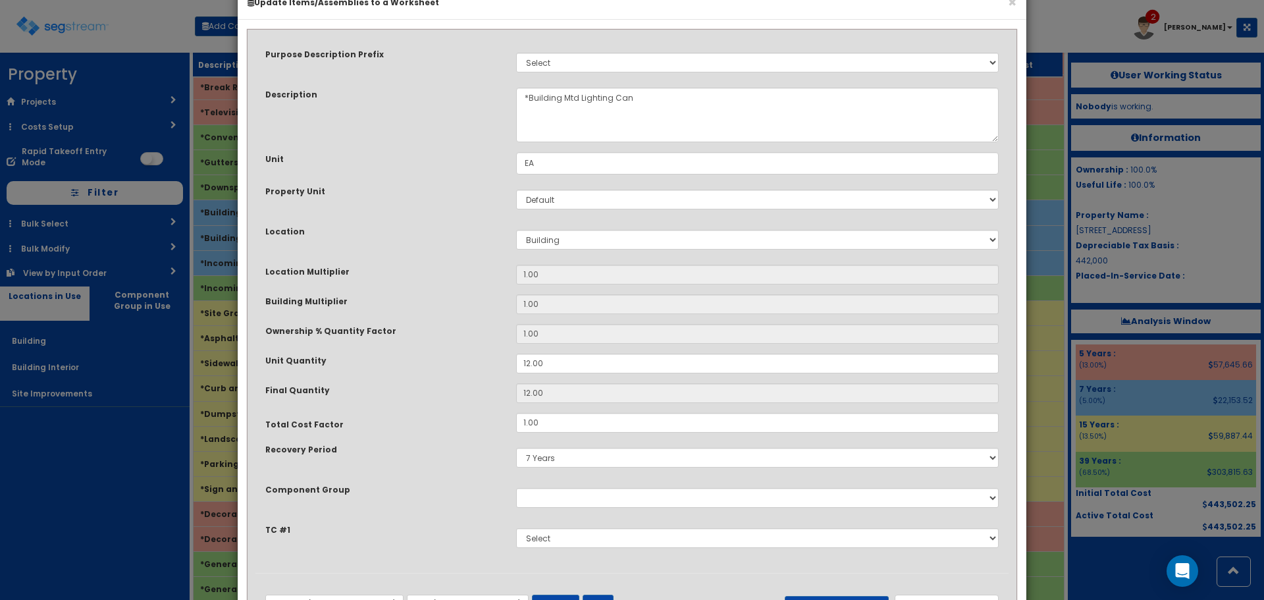
scroll to position [66, 0]
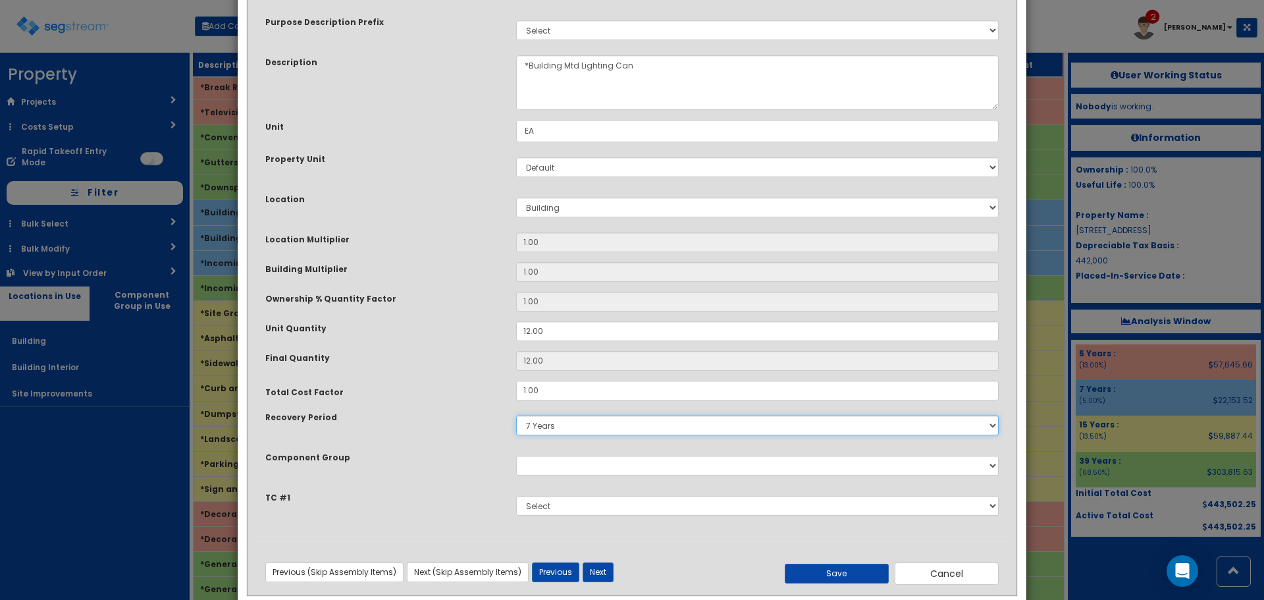
click at [557, 429] on select "5 Years 7 Years 9 Years 10 Years 15 Years 15 Year QLI 15 Year QRP 15 Year QIP 2…" at bounding box center [757, 425] width 482 height 20
select select "5Y"
click at [516, 415] on select "5 Years 7 Years 9 Years 10 Years 15 Years 15 Year QLI 15 Year QRP 15 Year QIP 2…" at bounding box center [757, 425] width 482 height 20
click at [844, 574] on button "Save" at bounding box center [837, 573] width 104 height 20
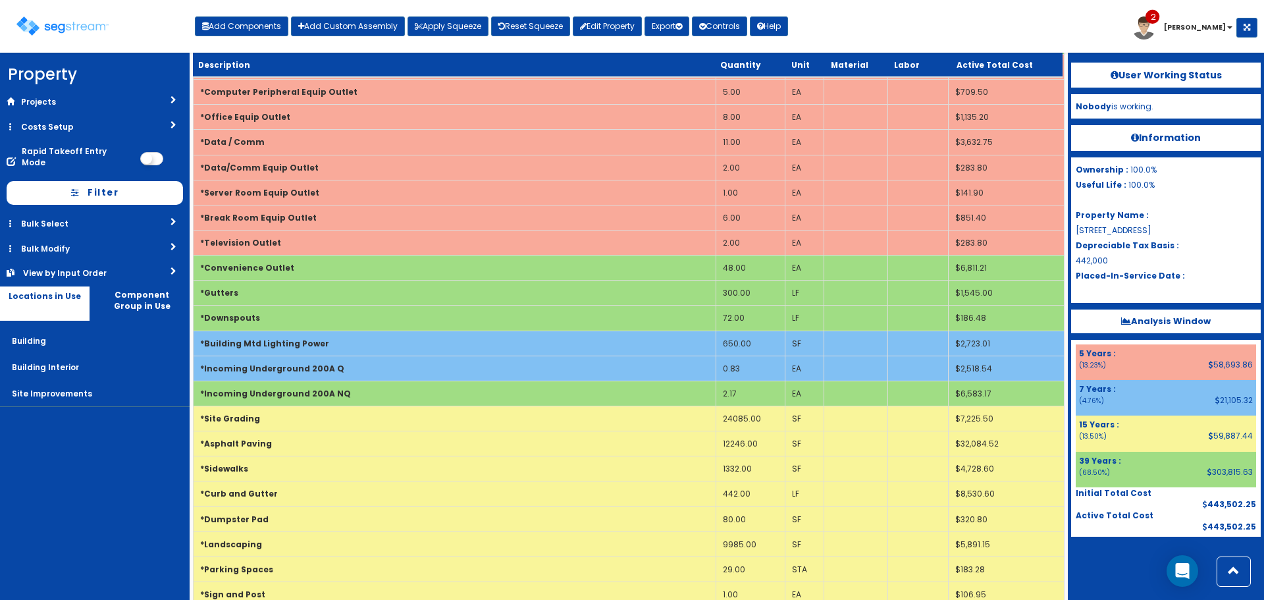
scroll to position [2040, 0]
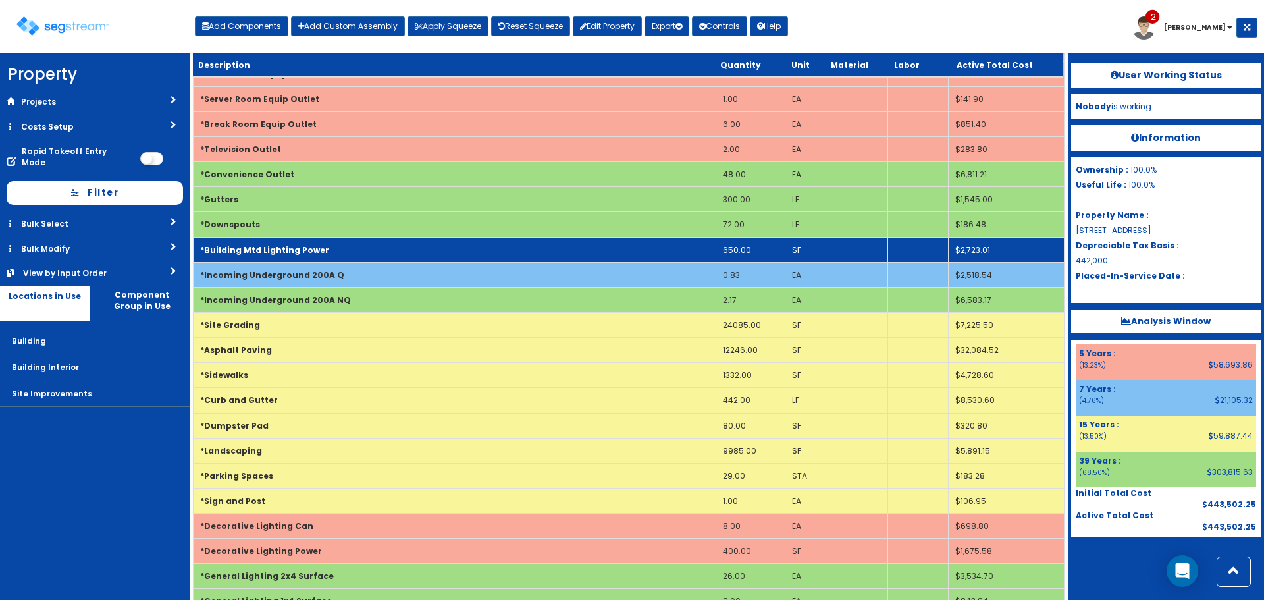
click at [280, 253] on b "*Building Mtd Lighting Power" at bounding box center [264, 249] width 129 height 11
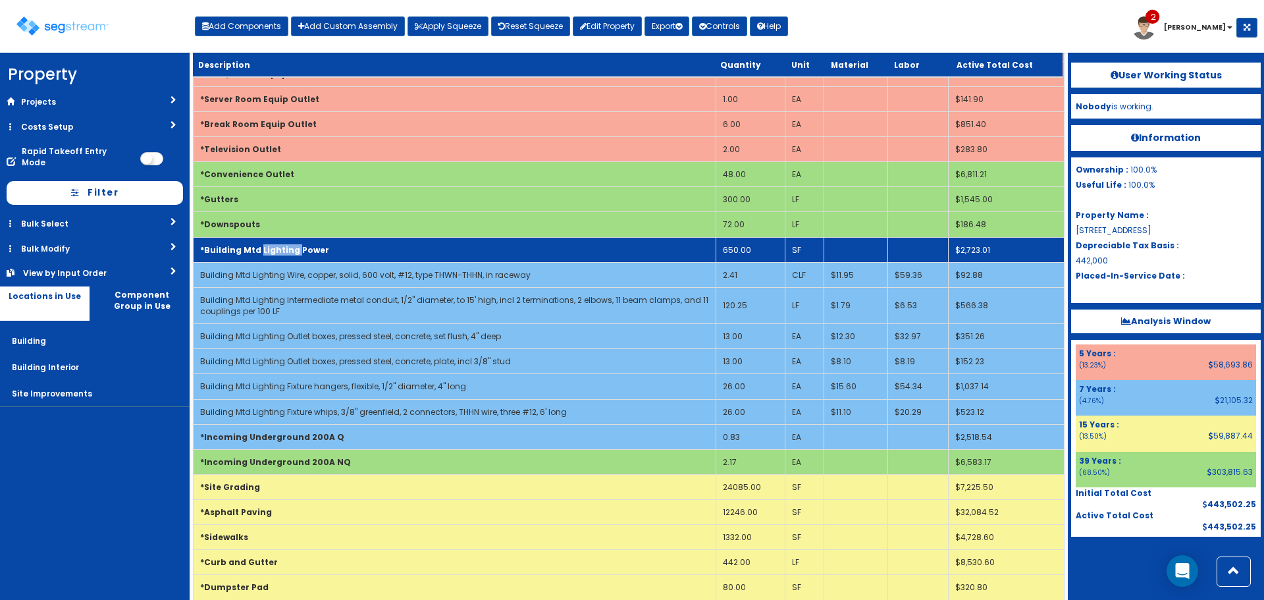
click at [280, 253] on b "*Building Mtd Lighting Power" at bounding box center [264, 249] width 129 height 11
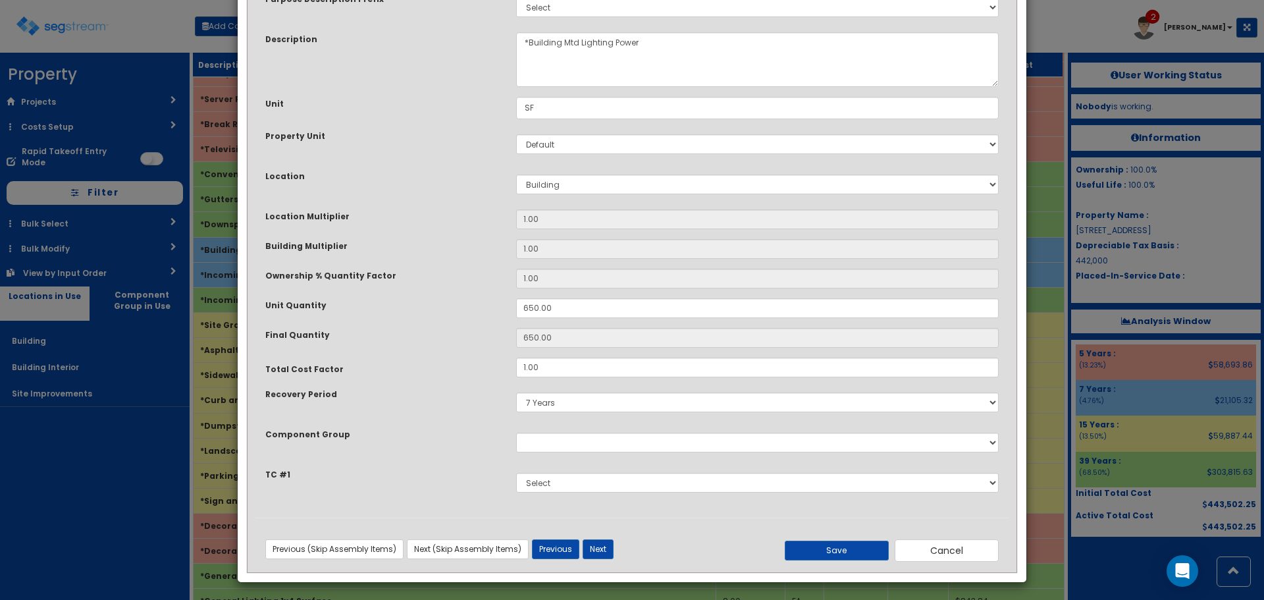
scroll to position [91, 0]
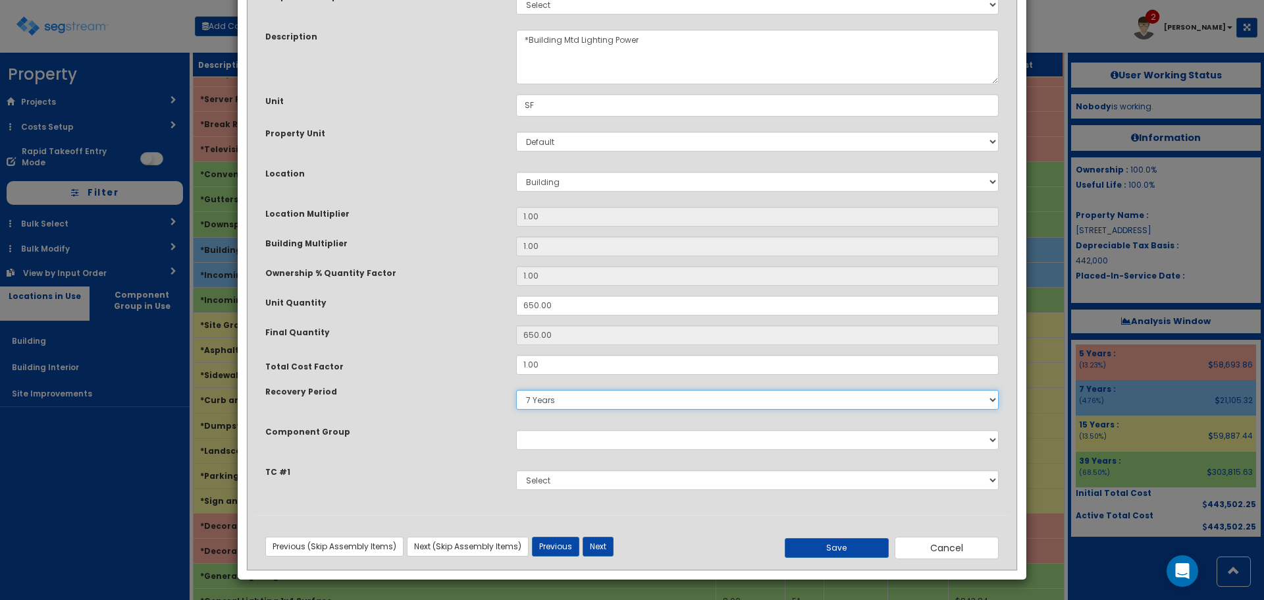
click at [579, 400] on select "5 Years 7 Years 9 Years 10 Years 15 Years 15 Year QLI 15 Year QRP 15 Year QIP 2…" at bounding box center [757, 400] width 482 height 20
select select "5Y"
click at [516, 390] on select "5 Years 7 Years 9 Years 10 Years 15 Years 15 Year QLI 15 Year QRP 15 Year QIP 2…" at bounding box center [757, 400] width 482 height 20
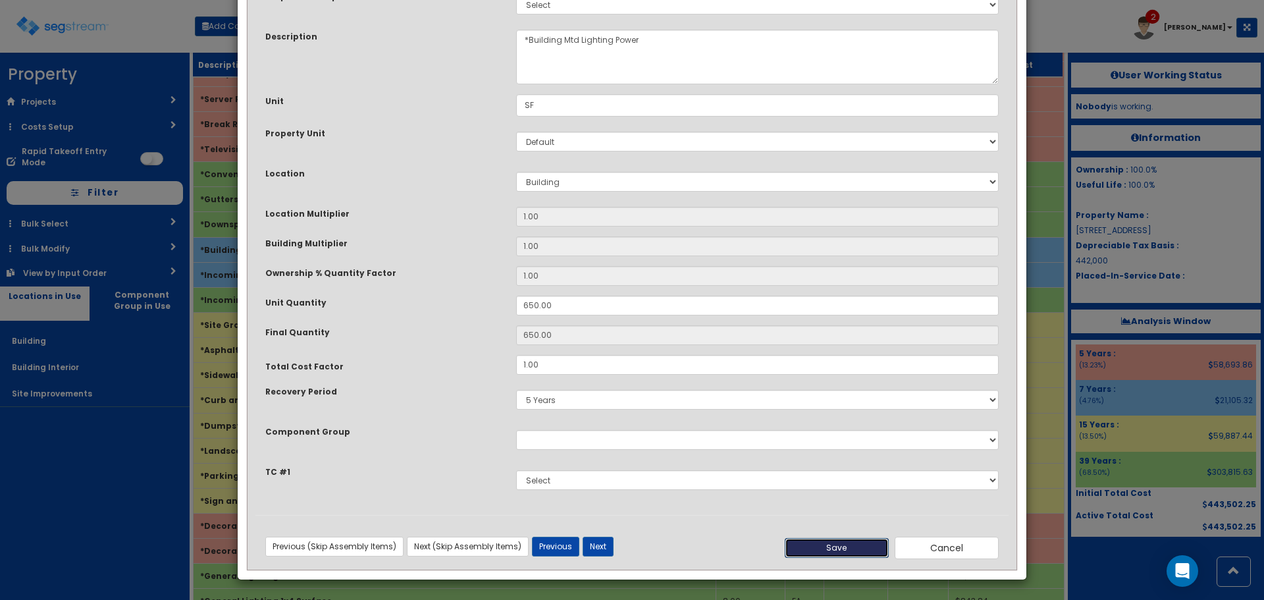
click at [823, 548] on button "Save" at bounding box center [837, 548] width 104 height 20
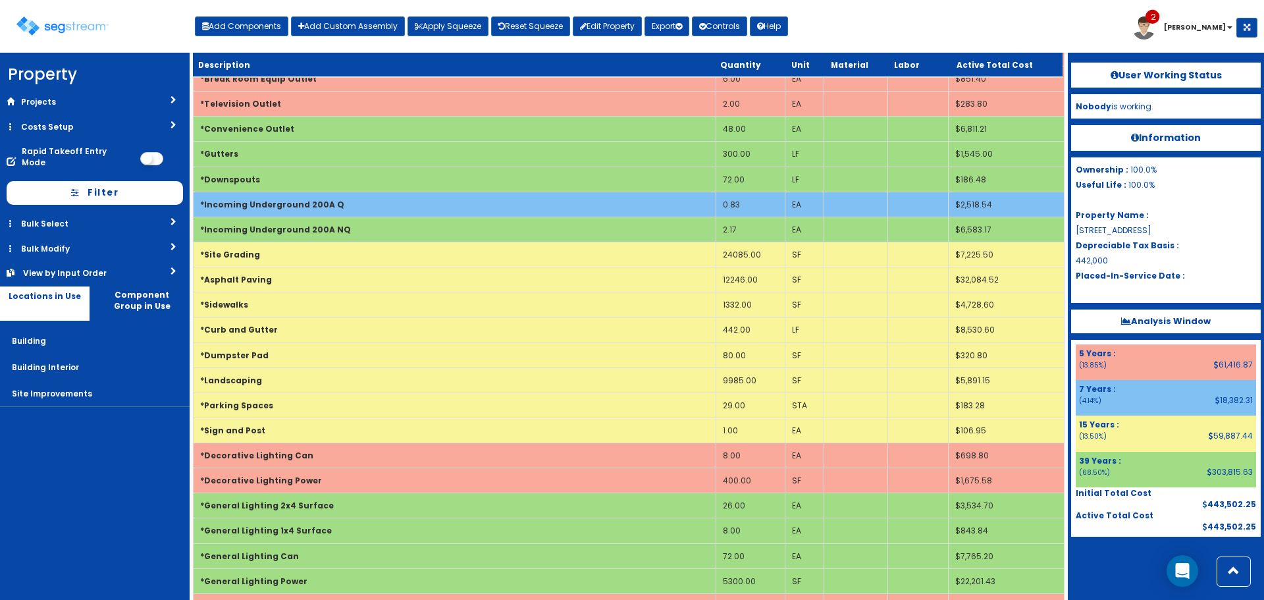
scroll to position [2106, 0]
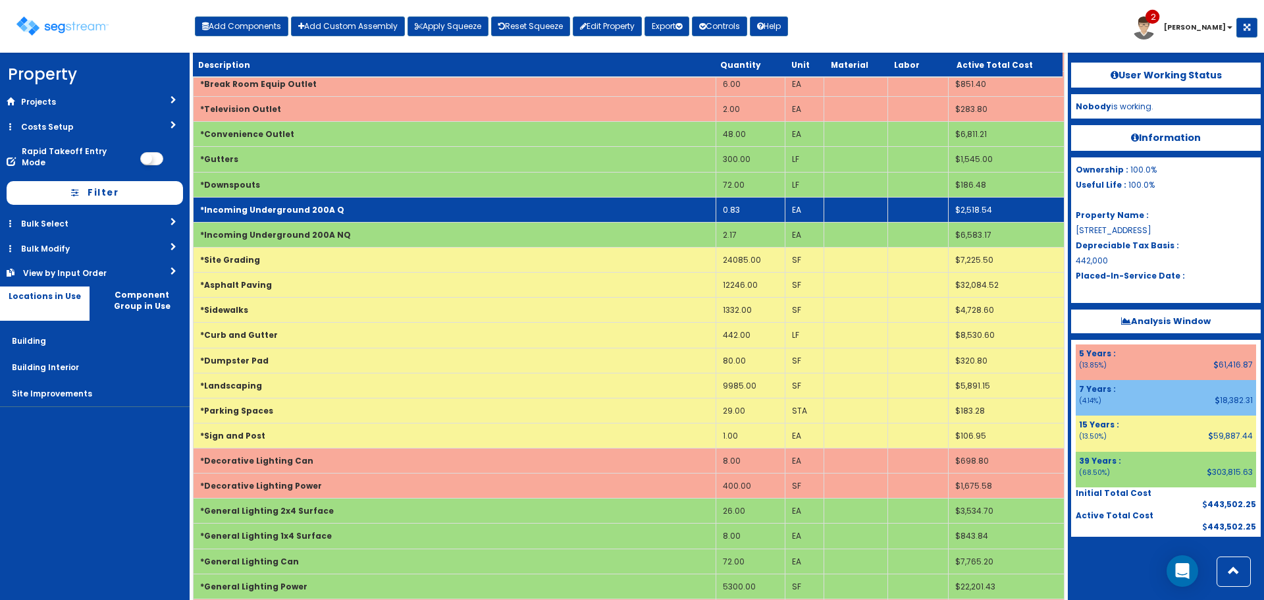
click at [438, 213] on td "*Incoming Underground 200A Q" at bounding box center [455, 209] width 523 height 25
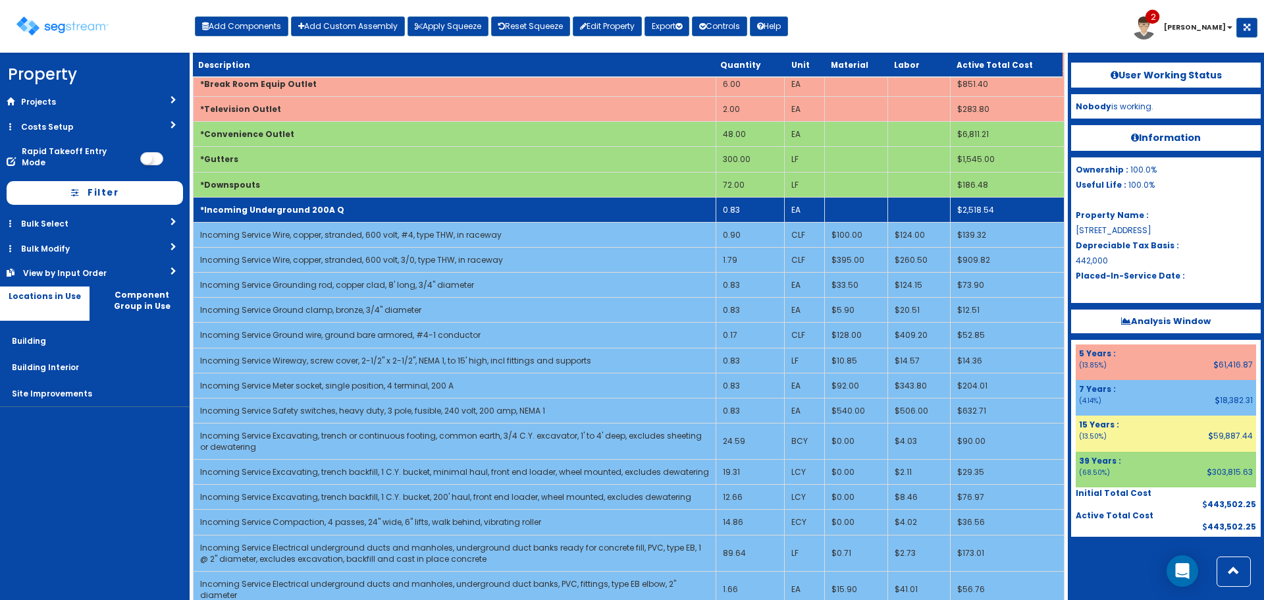
click at [438, 213] on td "*Incoming Underground 200A Q" at bounding box center [455, 209] width 523 height 25
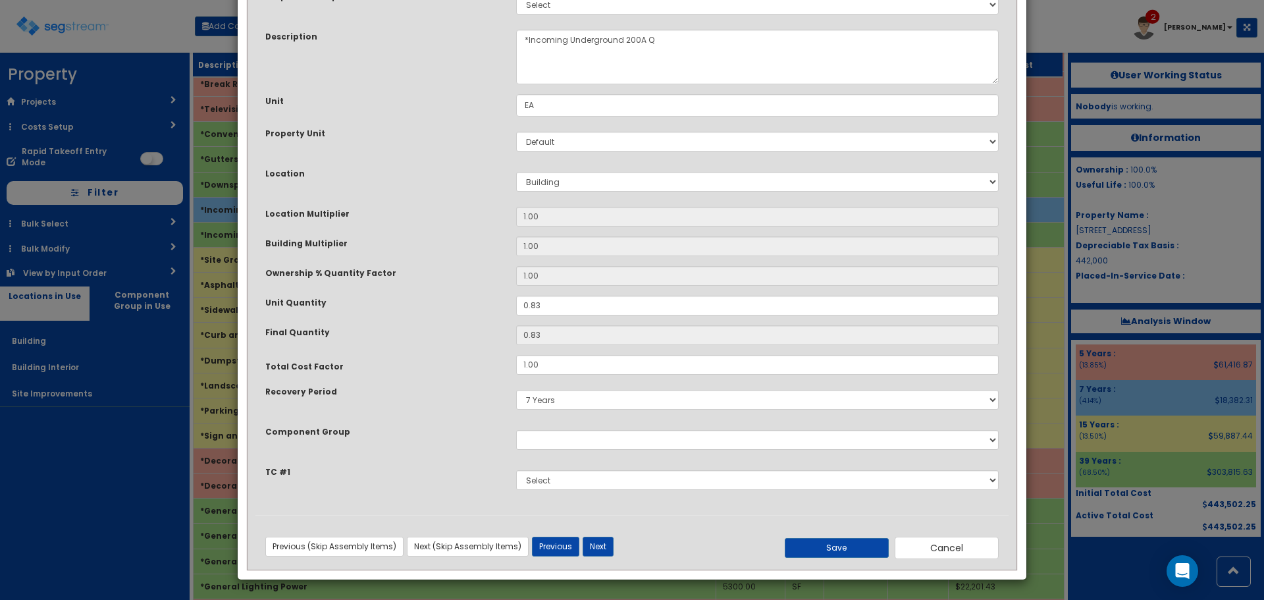
scroll to position [0, 0]
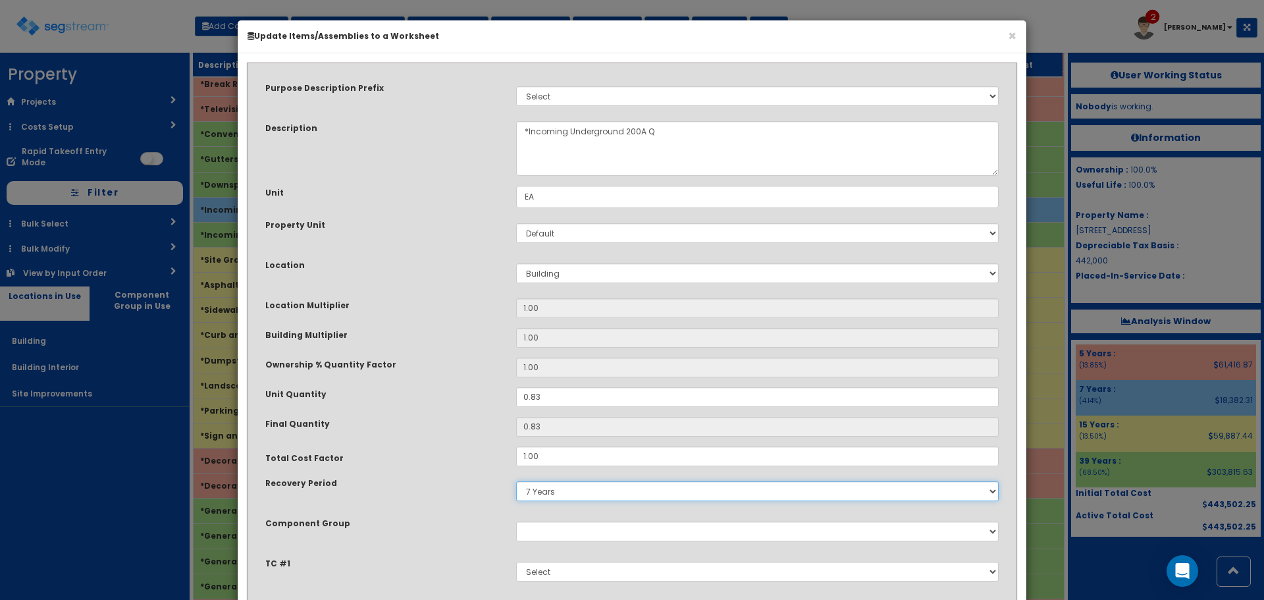
click at [583, 489] on select "5 Years 7 Years 9 Years 10 Years 15 Years 15 Year QLI 15 Year QRP 15 Year QIP 2…" at bounding box center [757, 491] width 482 height 20
select select "5Y"
click at [516, 481] on select "5 Years 7 Years 9 Years 10 Years 15 Years 15 Year QLI 15 Year QRP 15 Year QIP 2…" at bounding box center [757, 491] width 482 height 20
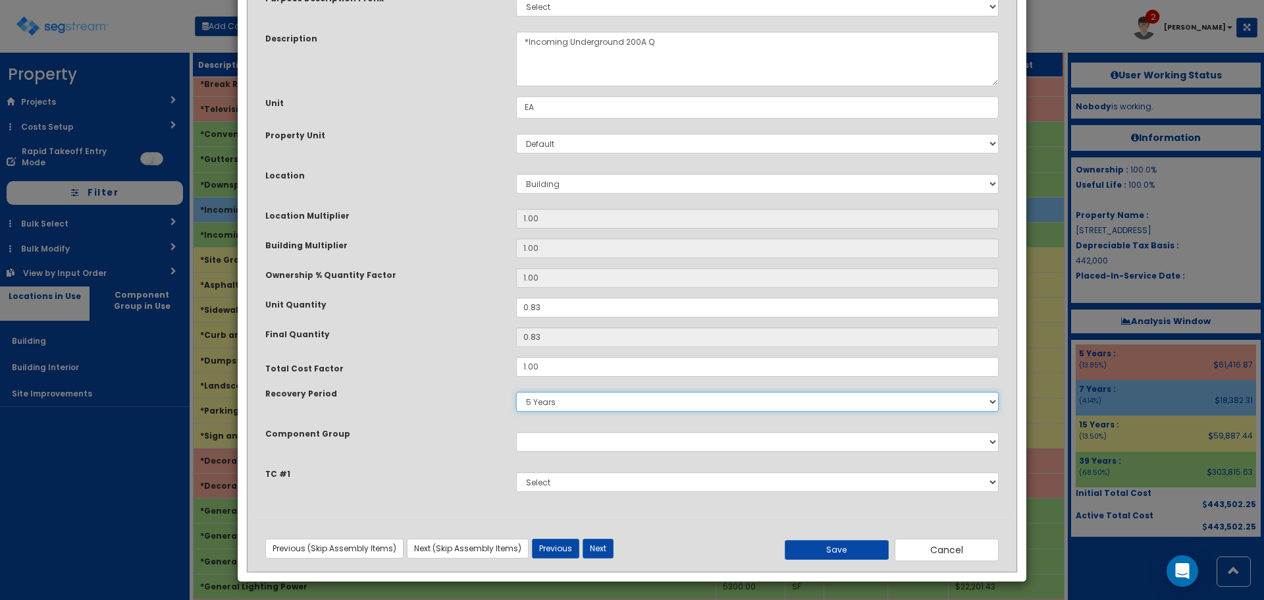
scroll to position [91, 0]
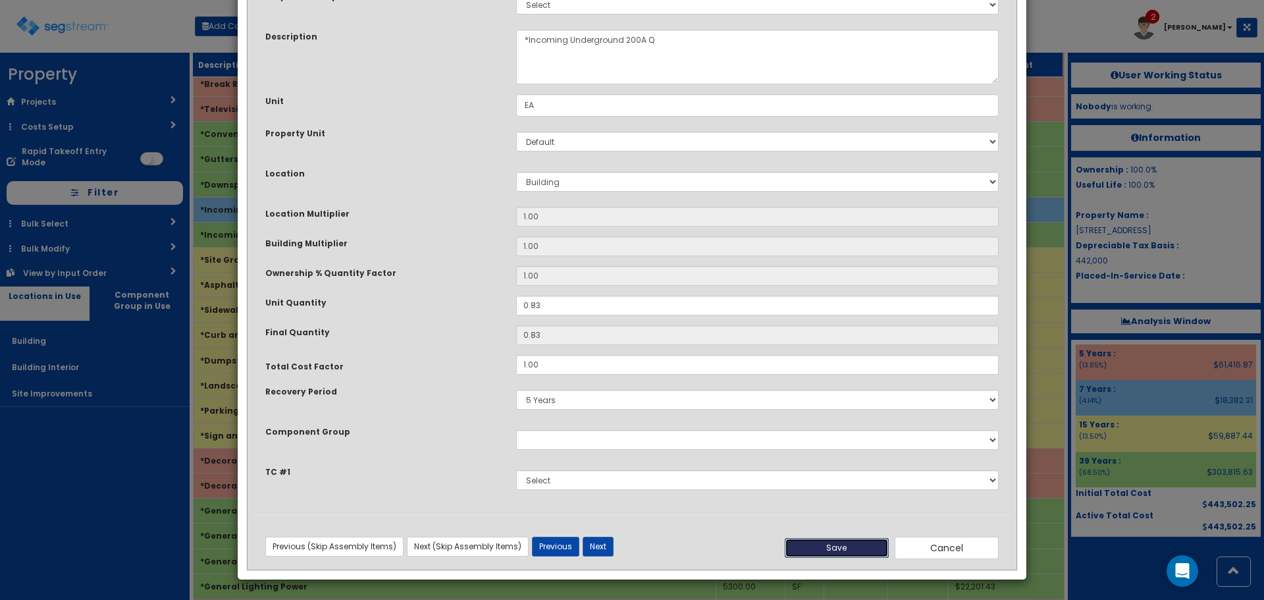
click at [827, 543] on button "Save" at bounding box center [837, 548] width 104 height 20
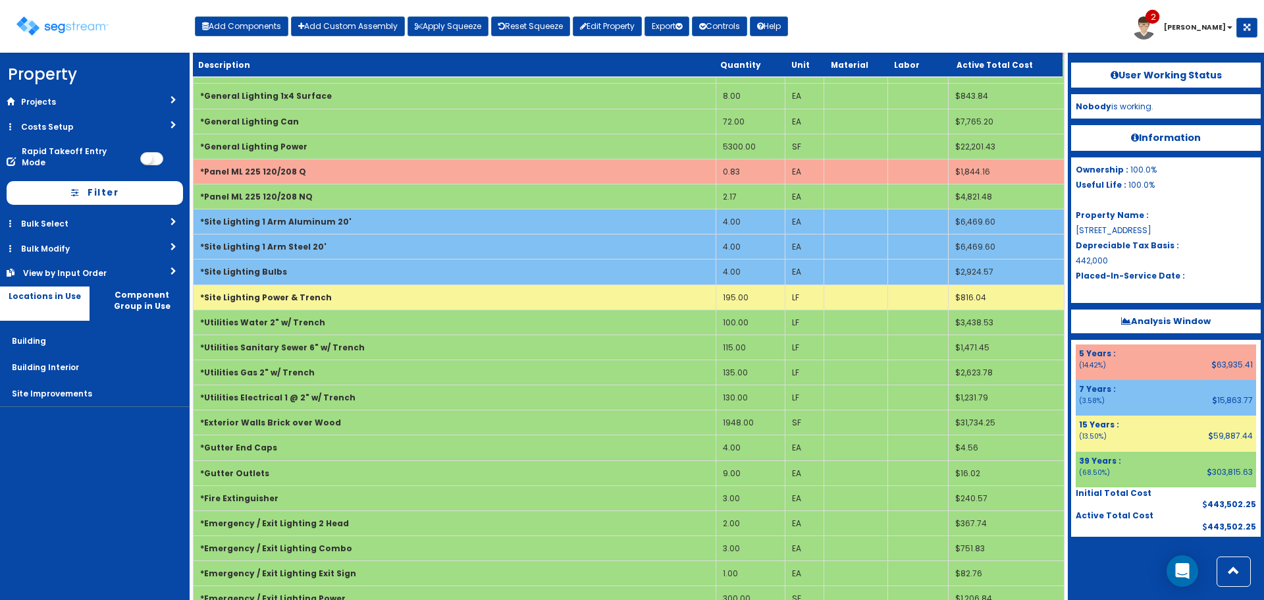
scroll to position [2368, 0]
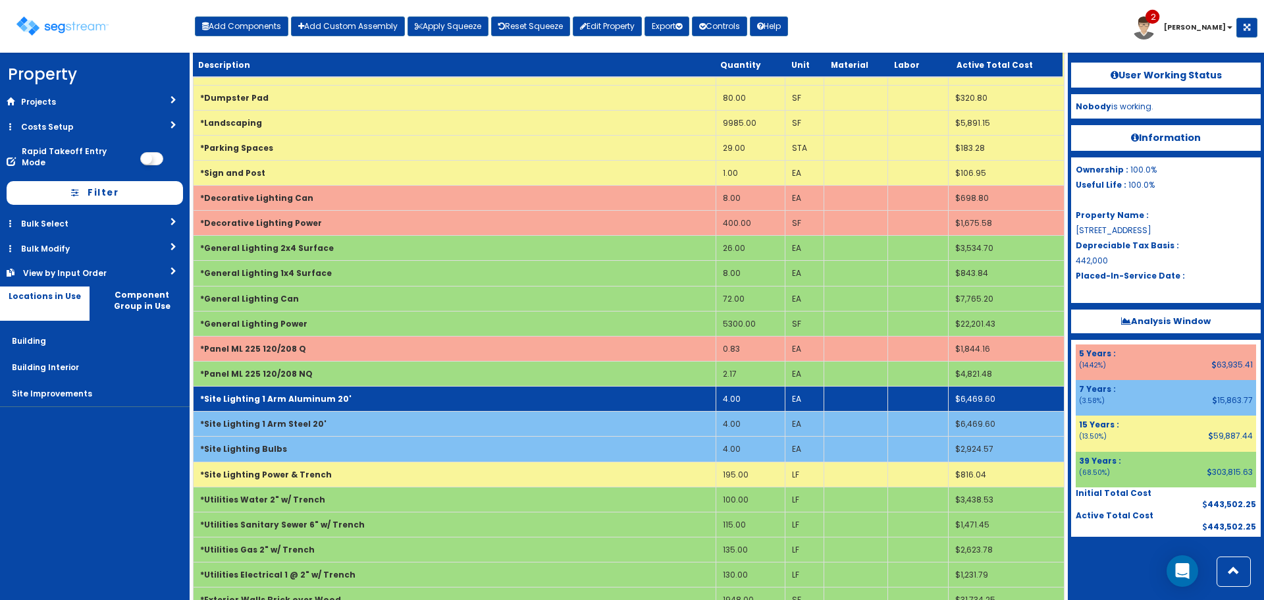
click at [527, 406] on td "*Site Lighting 1 Arm Aluminum 20'" at bounding box center [455, 398] width 523 height 25
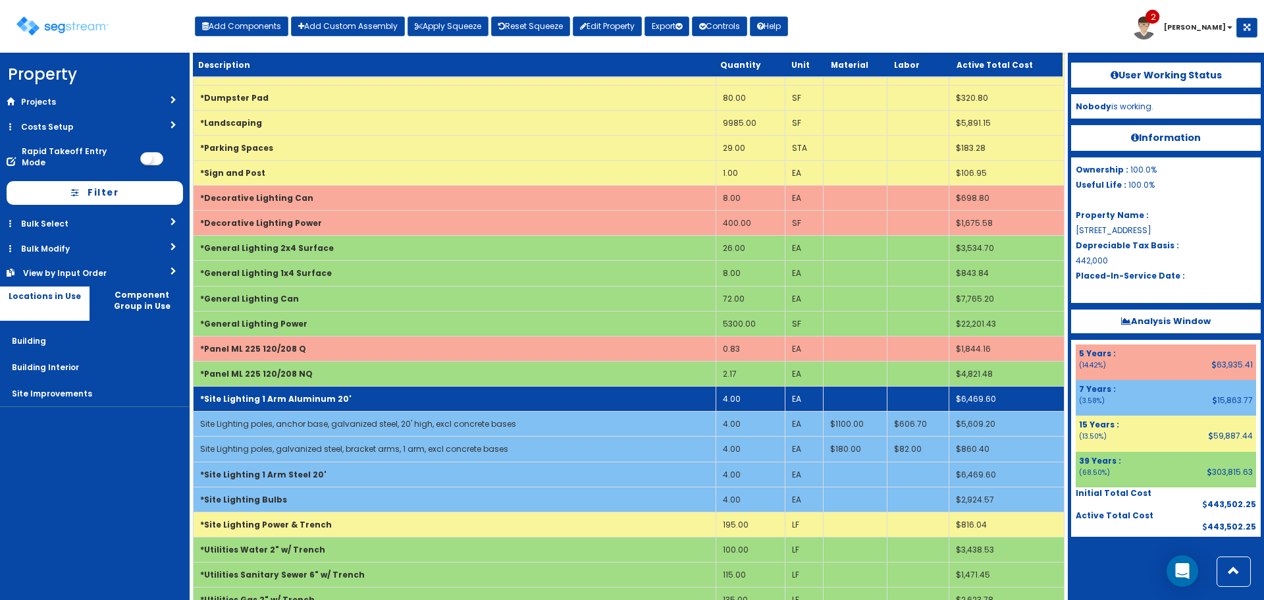
click at [527, 406] on td "*Site Lighting 1 Arm Aluminum 20'" at bounding box center [455, 398] width 523 height 25
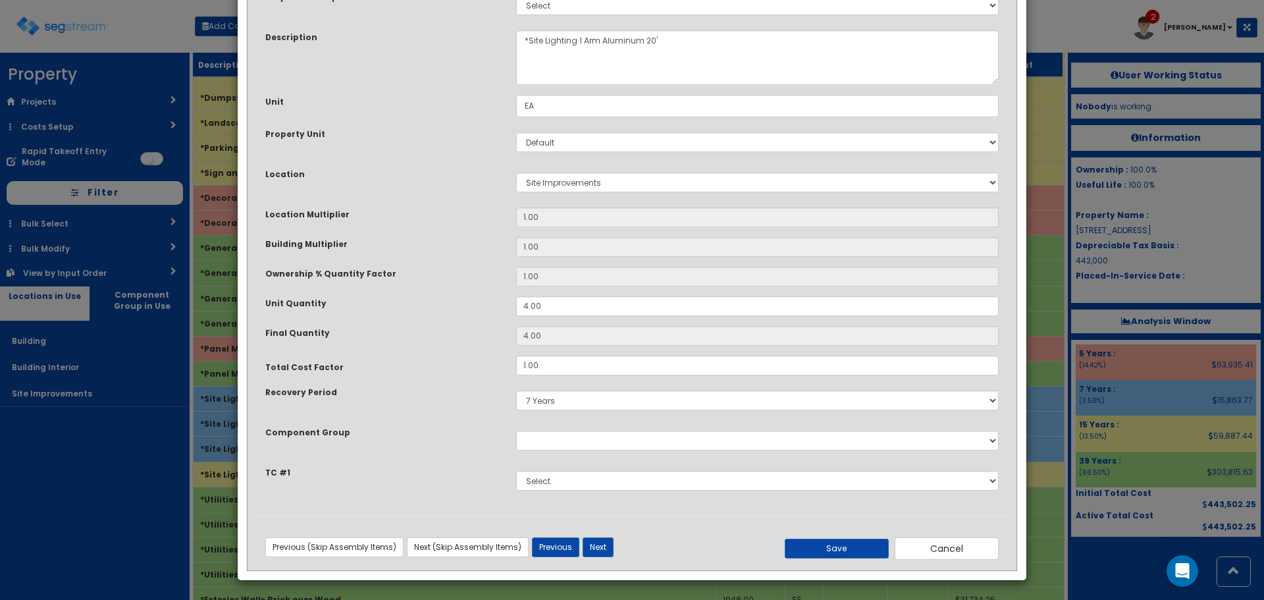
scroll to position [91, 0]
click at [590, 401] on select "5 Years 7 Years 9 Years 10 Years 15 Years 15 Year QLI 15 Year QRP 15 Year QIP 2…" at bounding box center [757, 400] width 482 height 20
select select "15Y"
click at [516, 390] on select "5 Years 7 Years 9 Years 10 Years 15 Years 15 Year QLI 15 Year QRP 15 Year QIP 2…" at bounding box center [757, 400] width 482 height 20
click at [590, 549] on button "Next" at bounding box center [598, 546] width 31 height 20
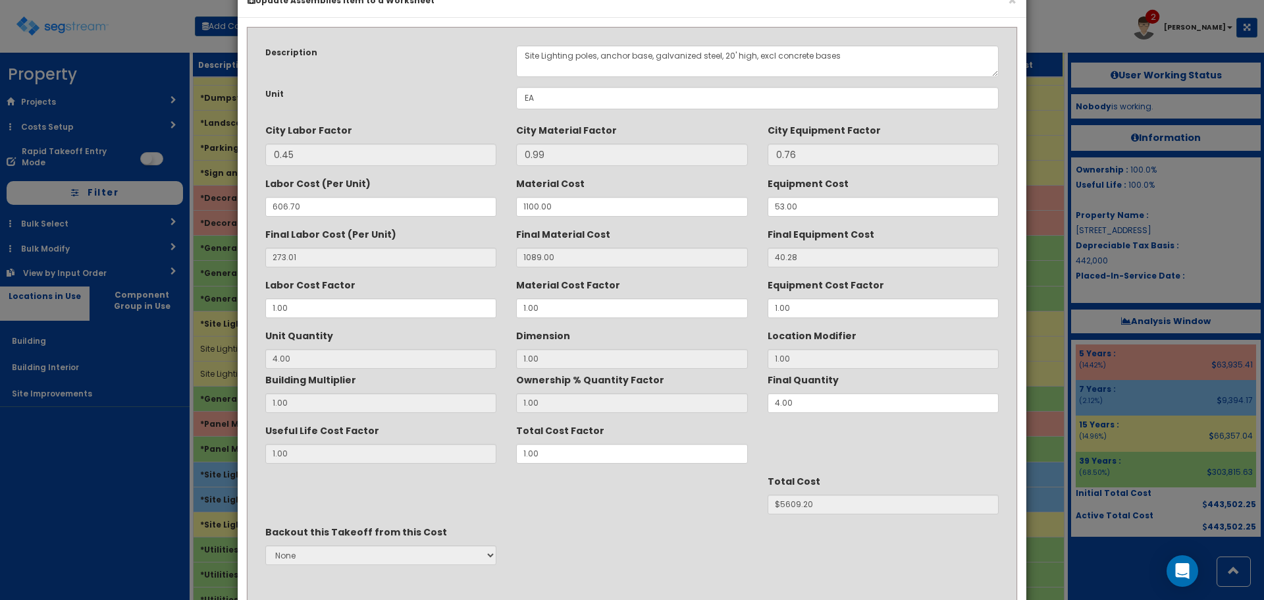
scroll to position [66, 0]
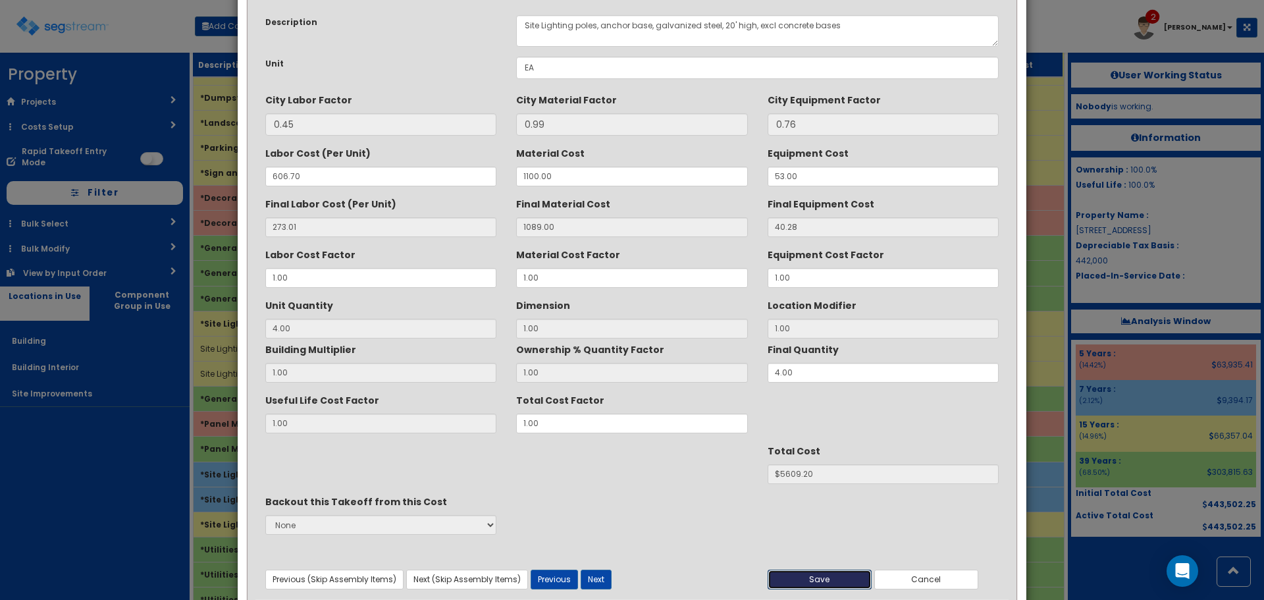
click at [814, 587] on button "Save" at bounding box center [819, 579] width 104 height 20
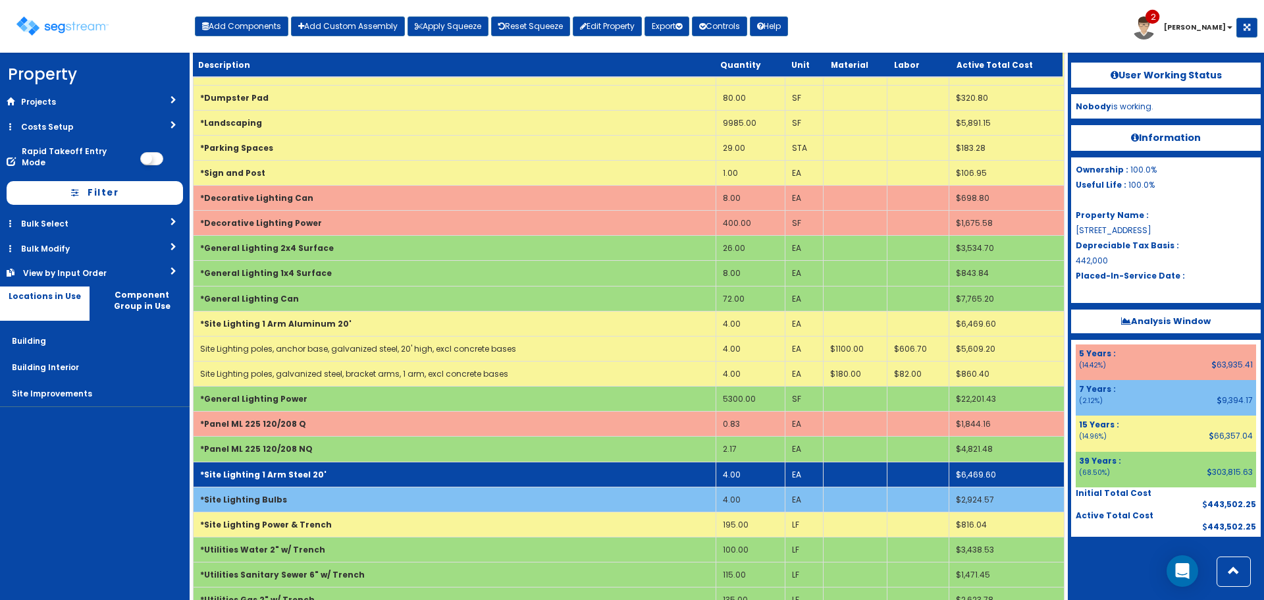
click at [400, 471] on td "*Site Lighting 1 Arm Steel 20'" at bounding box center [455, 473] width 523 height 25
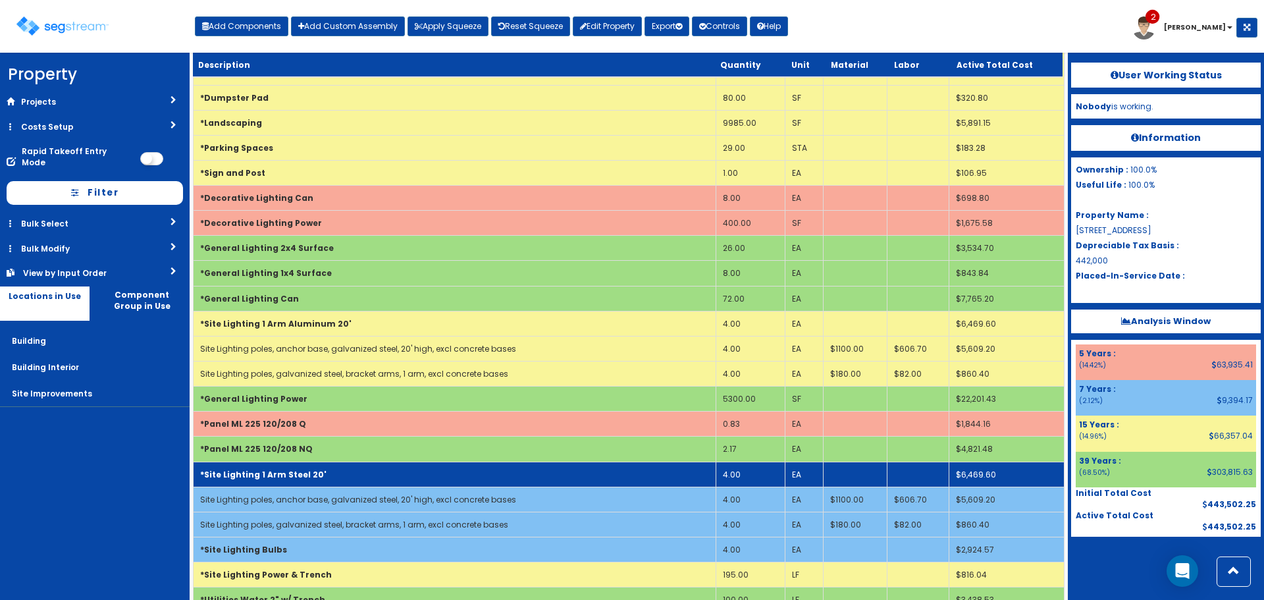
click at [400, 471] on td "*Site Lighting 1 Arm Steel 20'" at bounding box center [455, 473] width 523 height 25
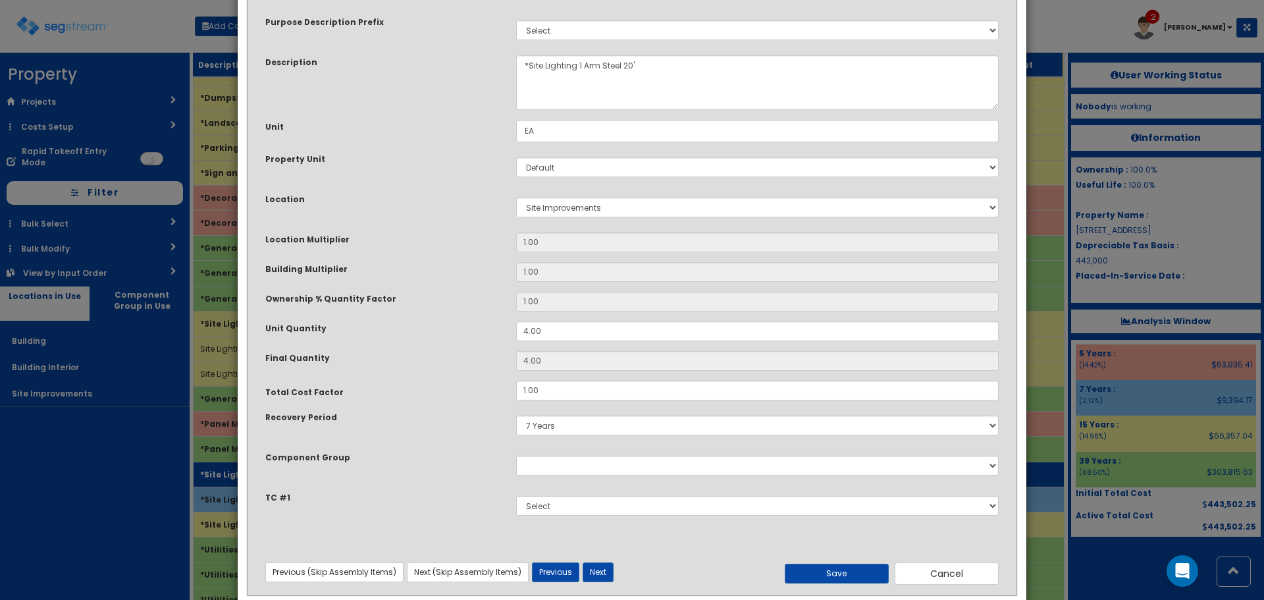
scroll to position [0, 0]
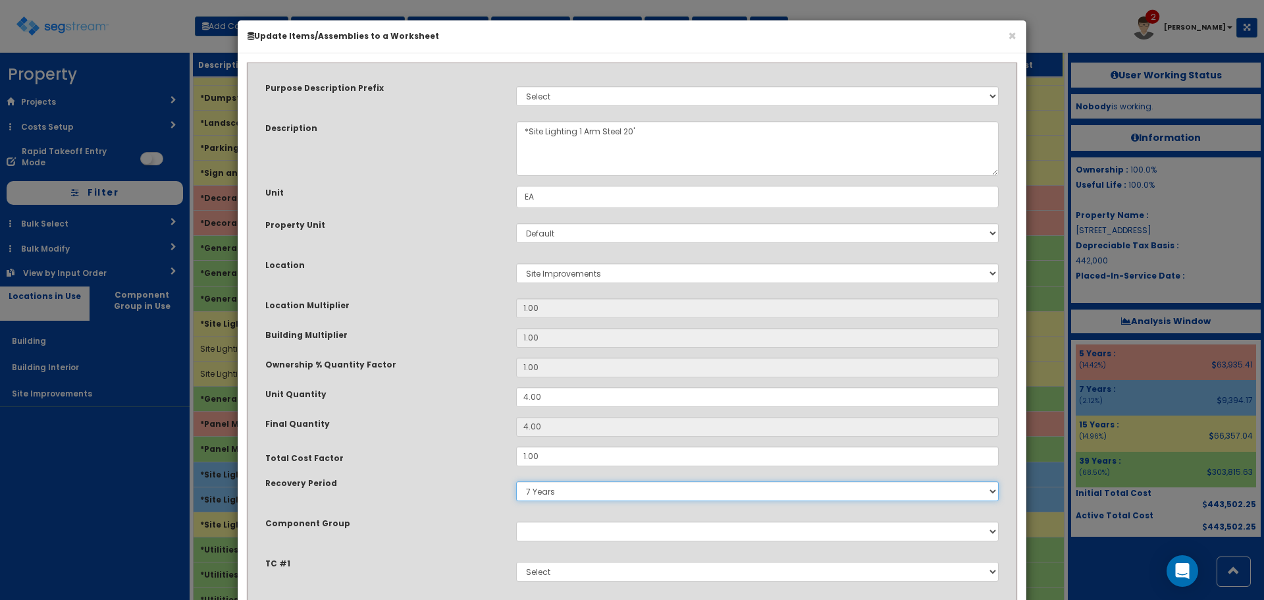
click at [558, 493] on select "5 Years 7 Years 9 Years 10 Years 15 Years 15 Year QLI 15 Year QRP 15 Year QIP 2…" at bounding box center [757, 491] width 482 height 20
select select "15Y"
click at [516, 481] on select "5 Years 7 Years 9 Years 10 Years 15 Years 15 Year QLI 15 Year QRP 15 Year QIP 2…" at bounding box center [757, 491] width 482 height 20
click at [413, 436] on div "Purpose Description Prefix Select Stair Construction, A/V System A/V System Equ…" at bounding box center [631, 338] width 753 height 535
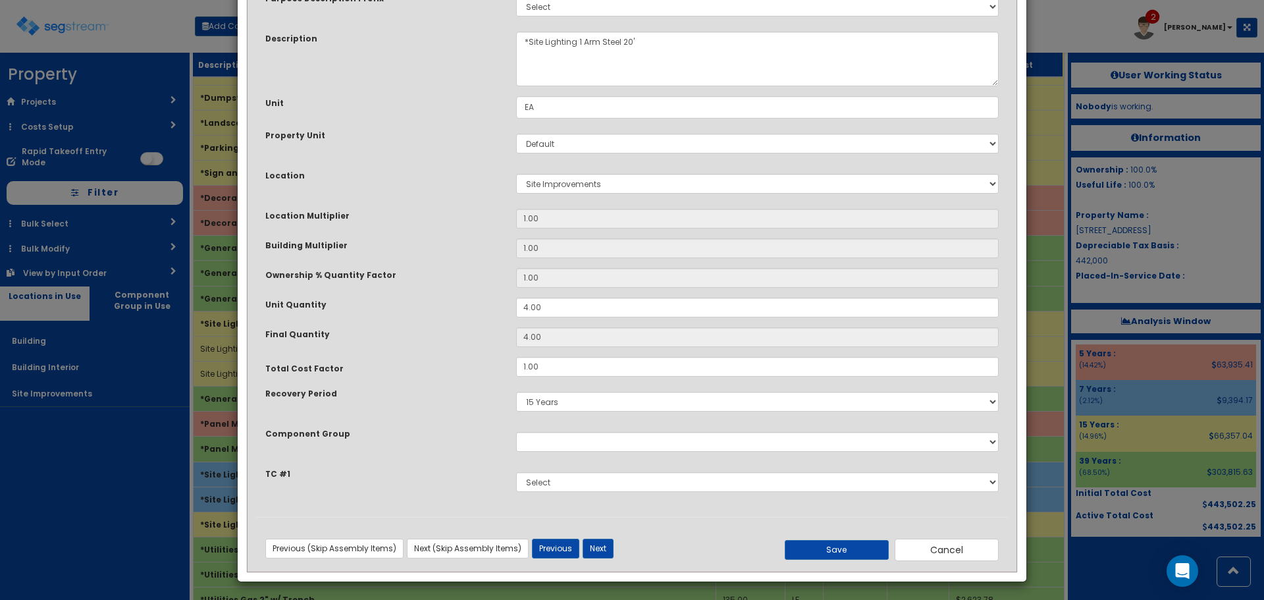
scroll to position [91, 0]
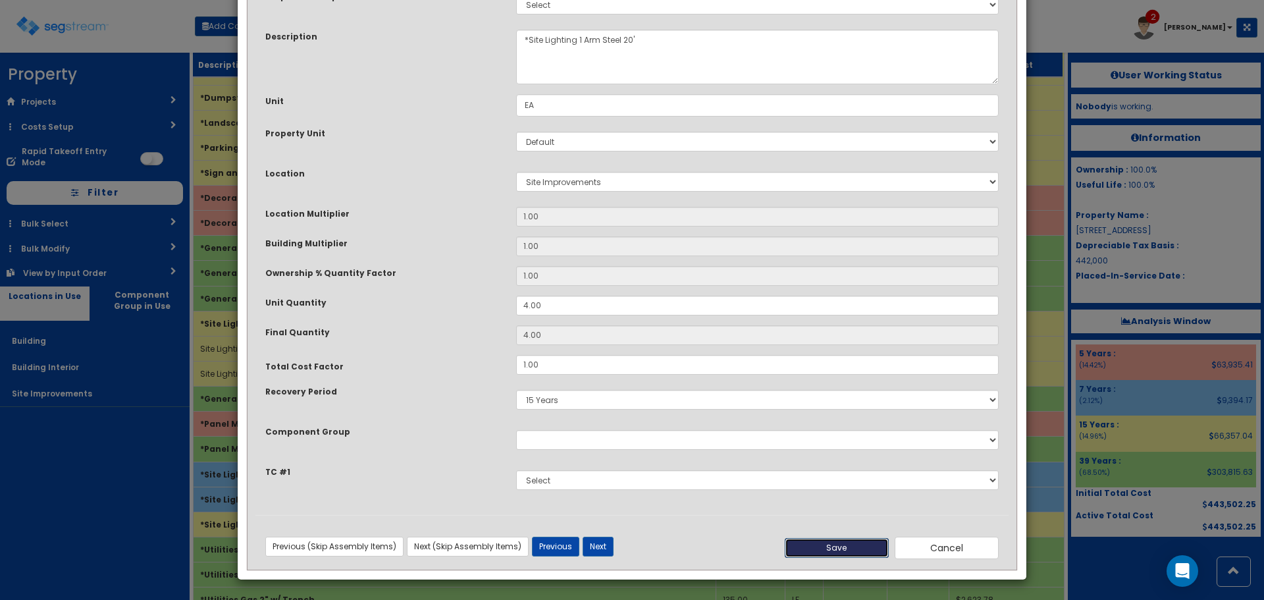
click at [798, 544] on button "Save" at bounding box center [837, 548] width 104 height 20
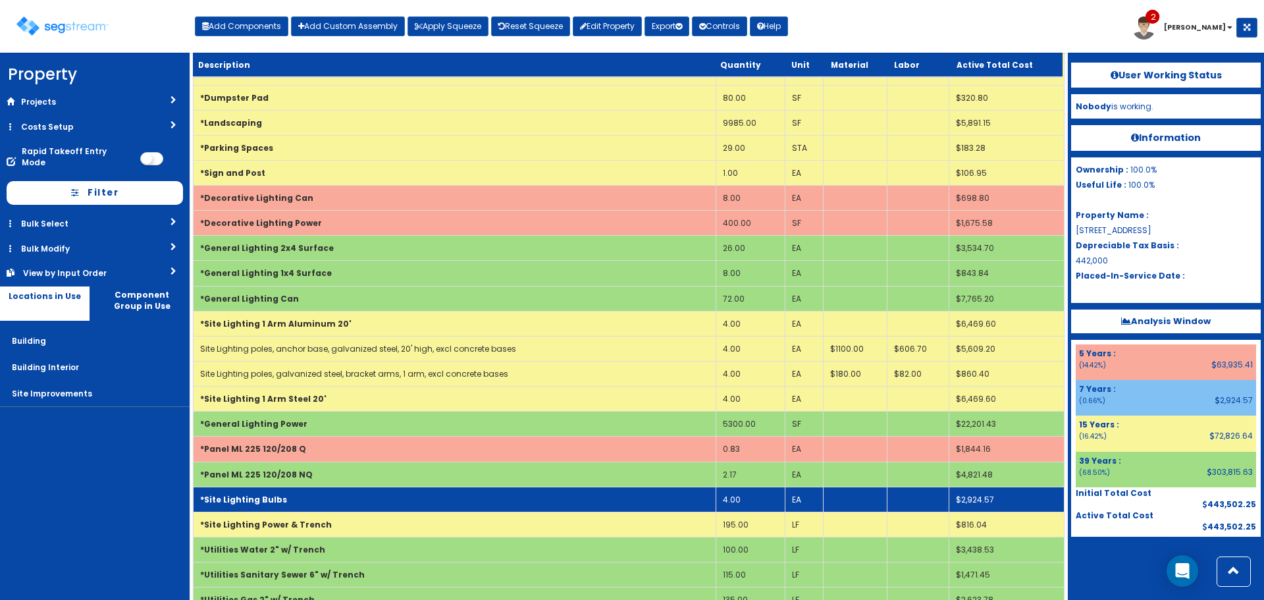
click at [351, 502] on td "*Site Lighting Bulbs" at bounding box center [455, 498] width 523 height 25
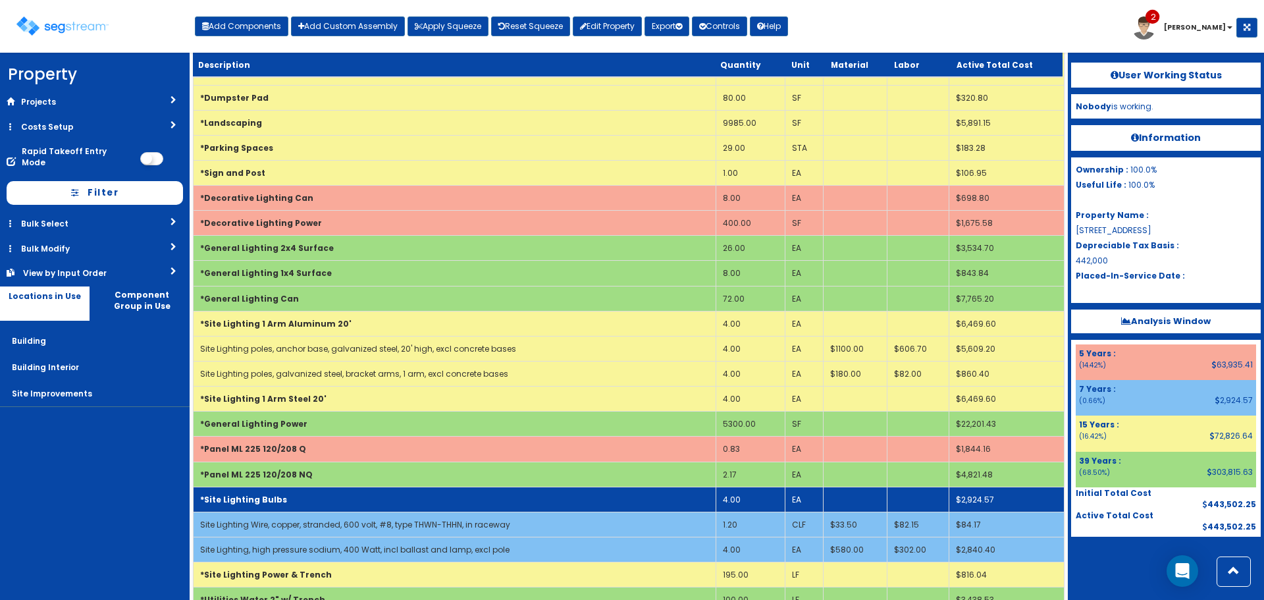
click at [351, 502] on td "*Site Lighting Bulbs" at bounding box center [455, 498] width 523 height 25
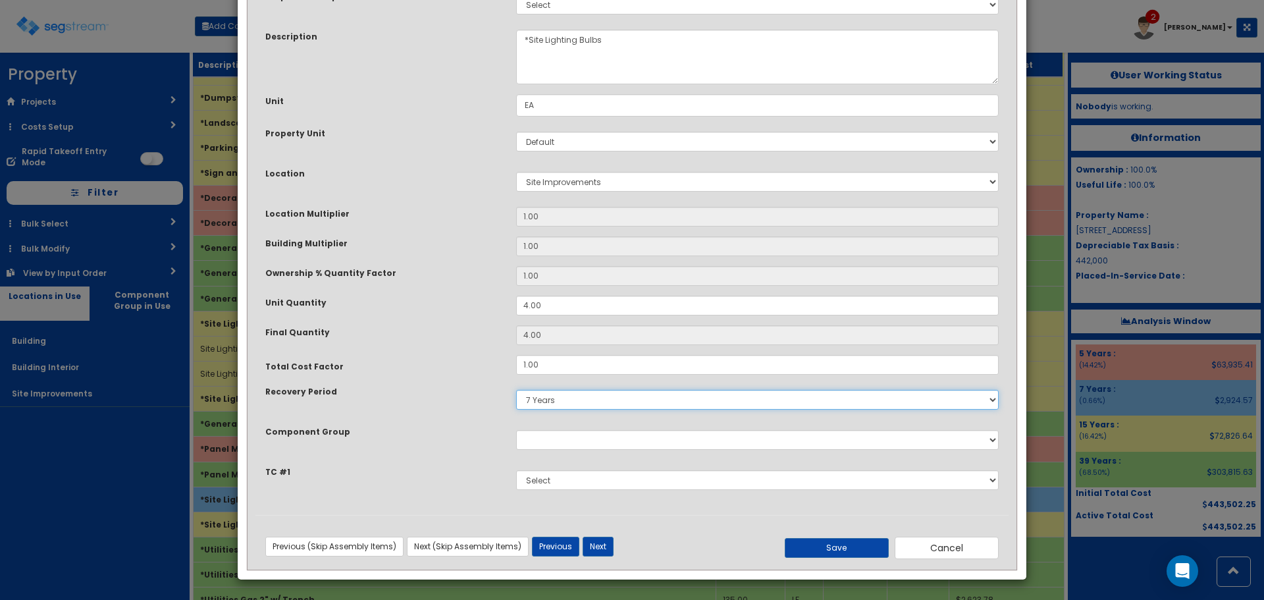
click at [557, 401] on select "5 Years 7 Years 9 Years 10 Years 15 Years 15 Year QLI 15 Year QRP 15 Year QIP 2…" at bounding box center [757, 400] width 482 height 20
select select "15Y"
click at [516, 390] on select "5 Years 7 Years 9 Years 10 Years 15 Years 15 Year QLI 15 Year QRP 15 Year QIP 2…" at bounding box center [757, 400] width 482 height 20
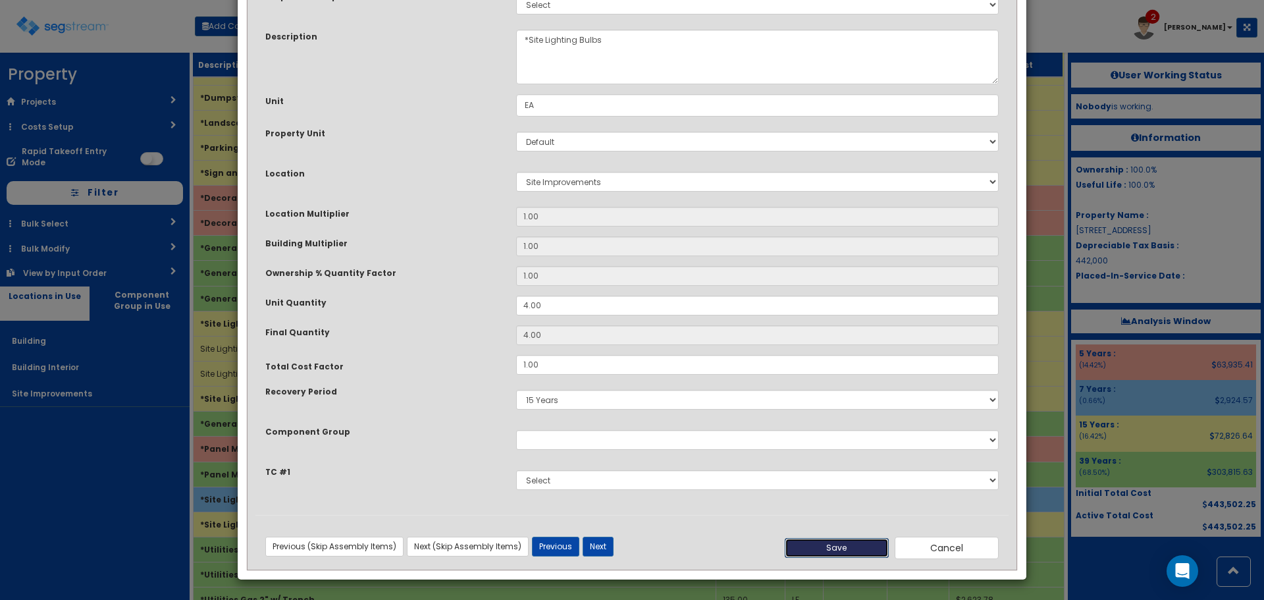
click at [839, 542] on button "Save" at bounding box center [837, 548] width 104 height 20
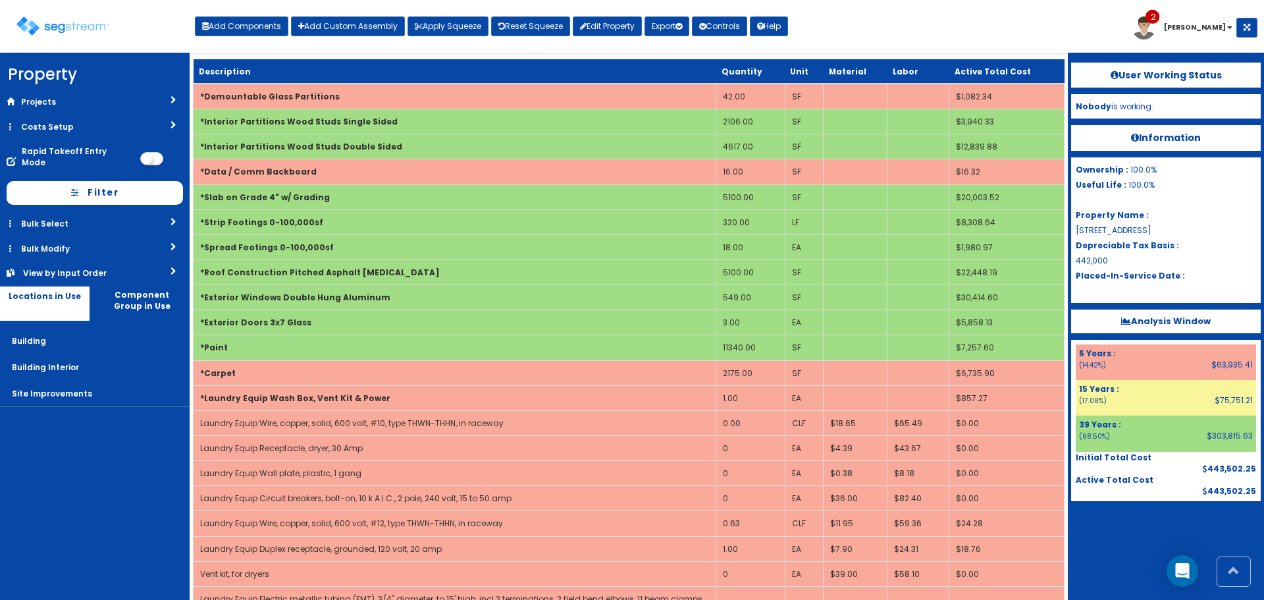
scroll to position [0, 0]
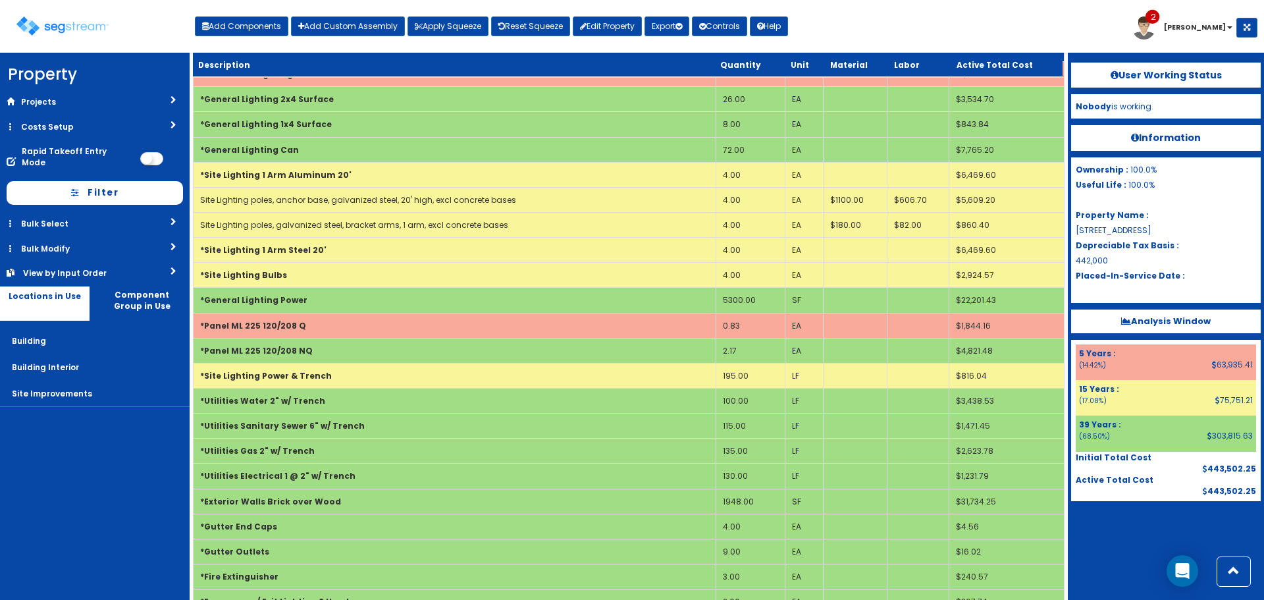
scroll to position [2056, 0]
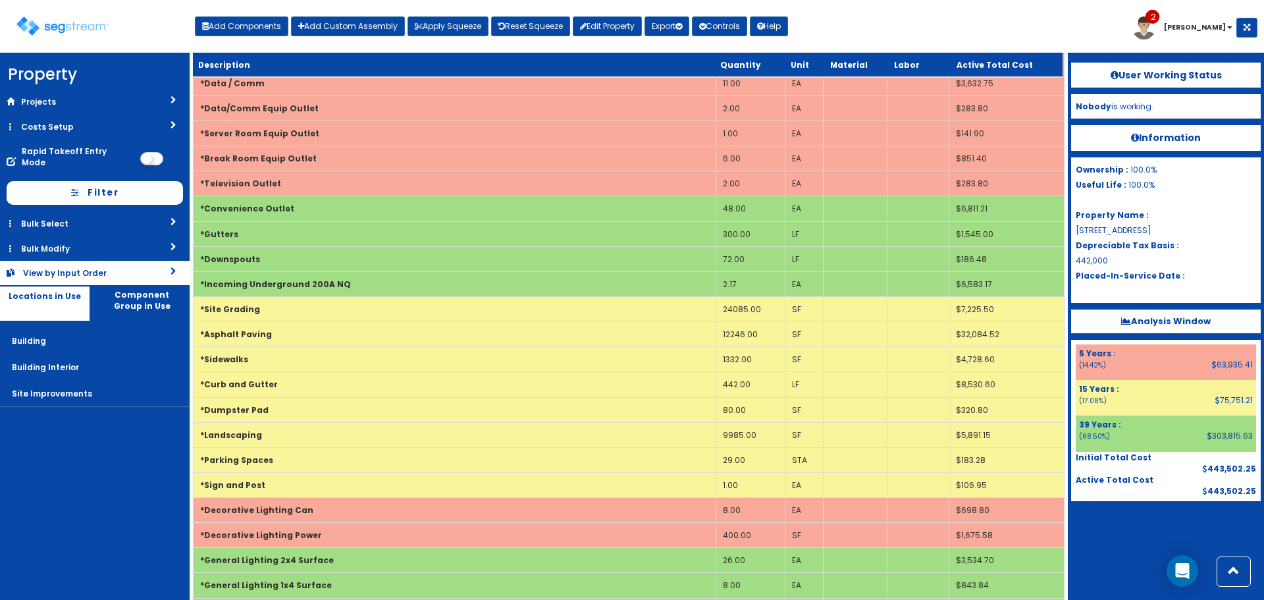
click at [176, 267] on icon at bounding box center [173, 271] width 6 height 8
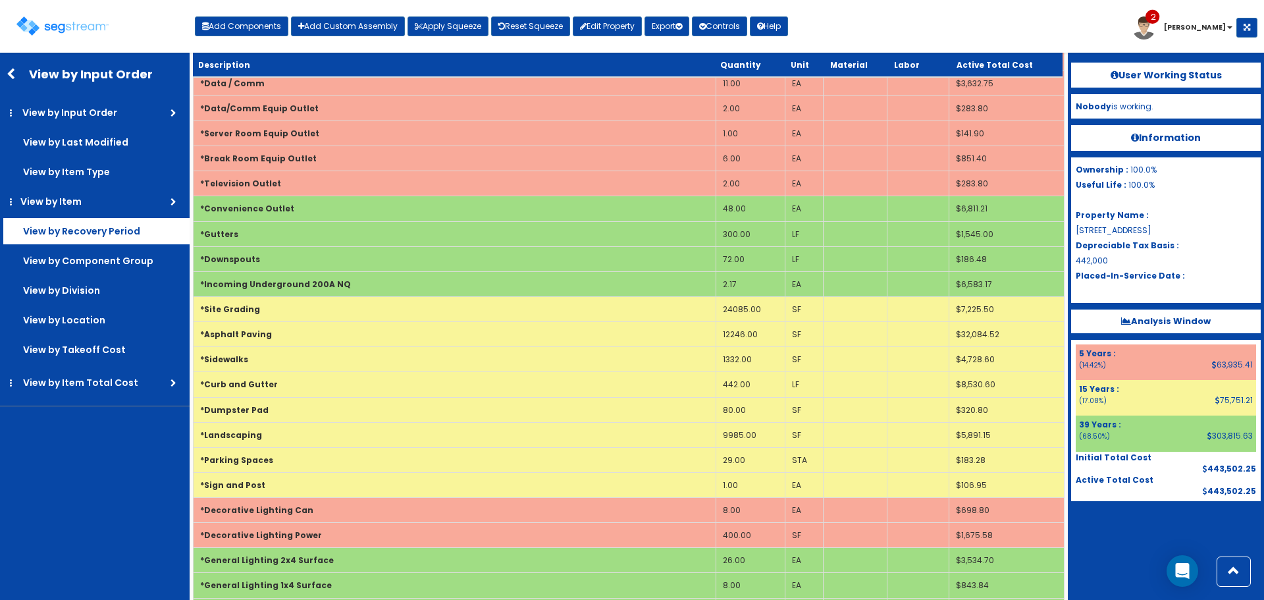
click at [130, 238] on label "View by Recovery Period" at bounding box center [96, 231] width 186 height 26
click at [0, 0] on input "View by Recovery Period" at bounding box center [0, 0] width 0 height 0
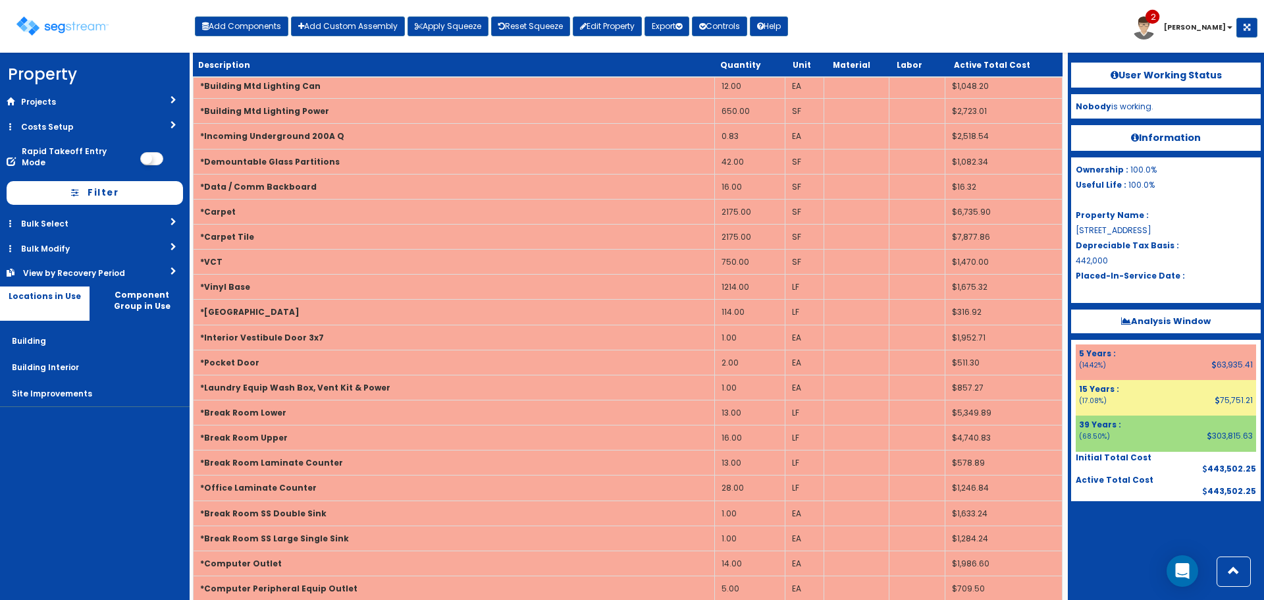
scroll to position [0, 0]
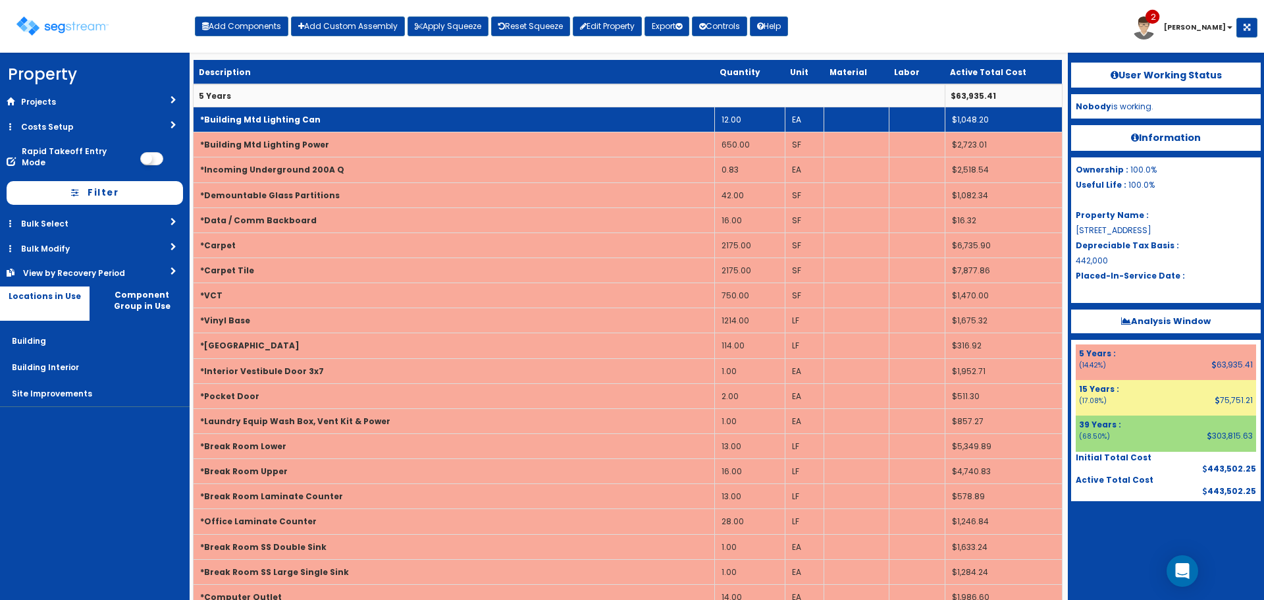
click at [281, 120] on b "*Building Mtd Lighting Can" at bounding box center [260, 119] width 120 height 11
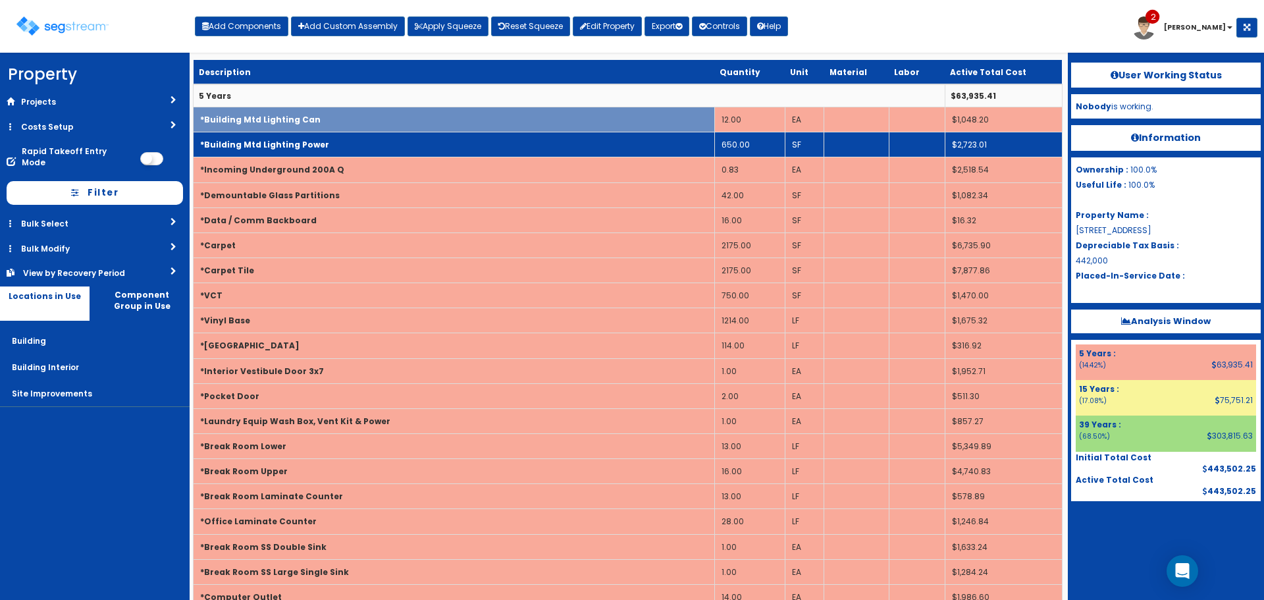
click at [303, 148] on b "*Building Mtd Lighting Power" at bounding box center [264, 144] width 129 height 11
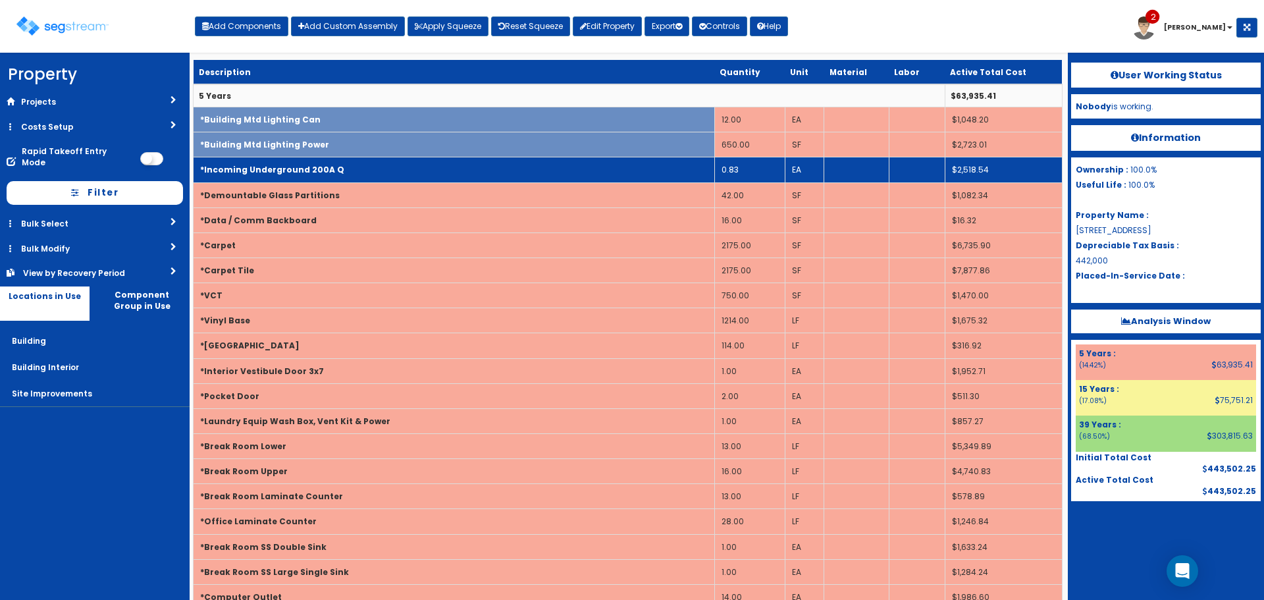
click at [332, 170] on td "*Incoming Underground 200A Q" at bounding box center [454, 169] width 521 height 25
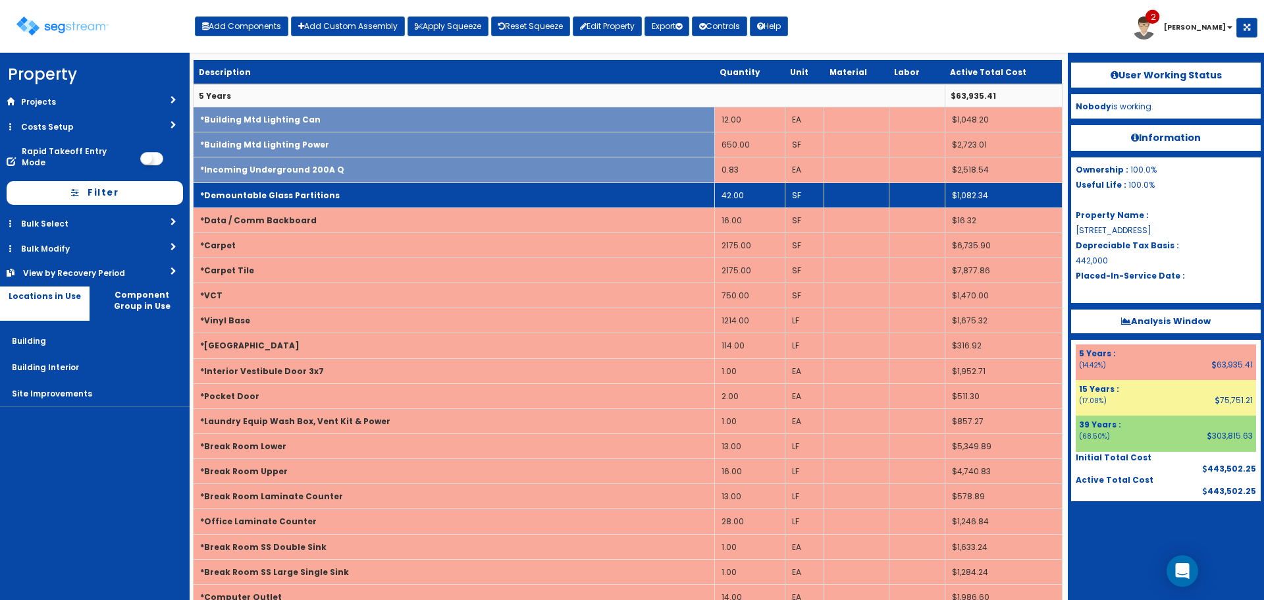
click at [336, 195] on td "*Demountable Glass Partitions" at bounding box center [454, 194] width 521 height 25
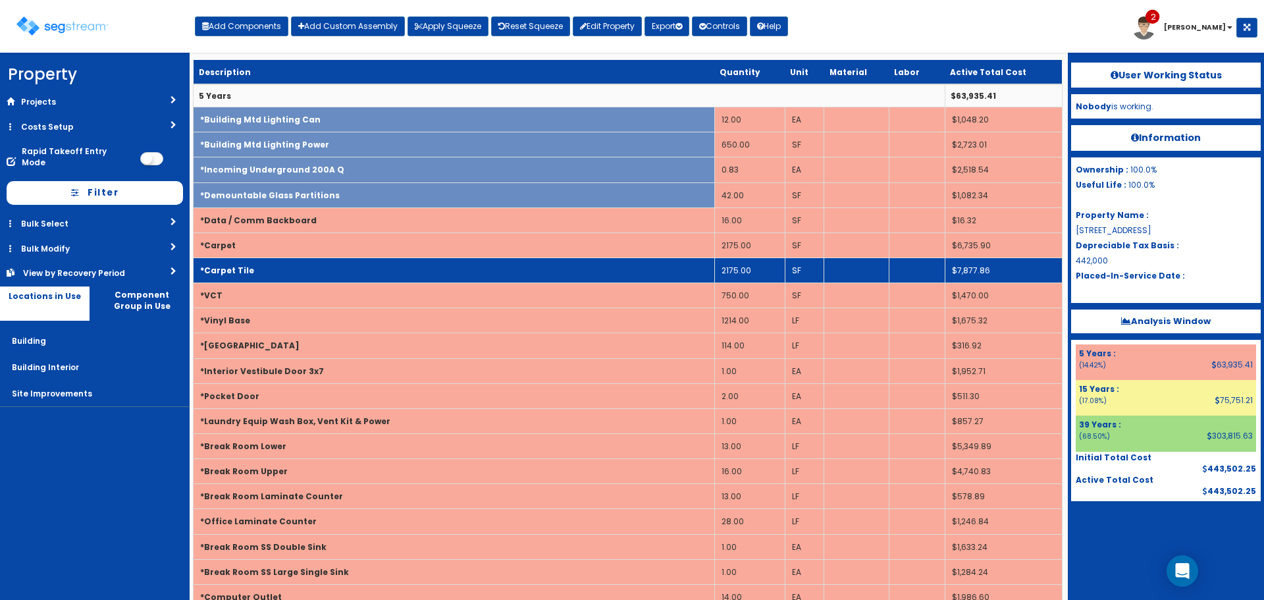
click at [342, 259] on td "*Carpet Tile" at bounding box center [454, 269] width 521 height 25
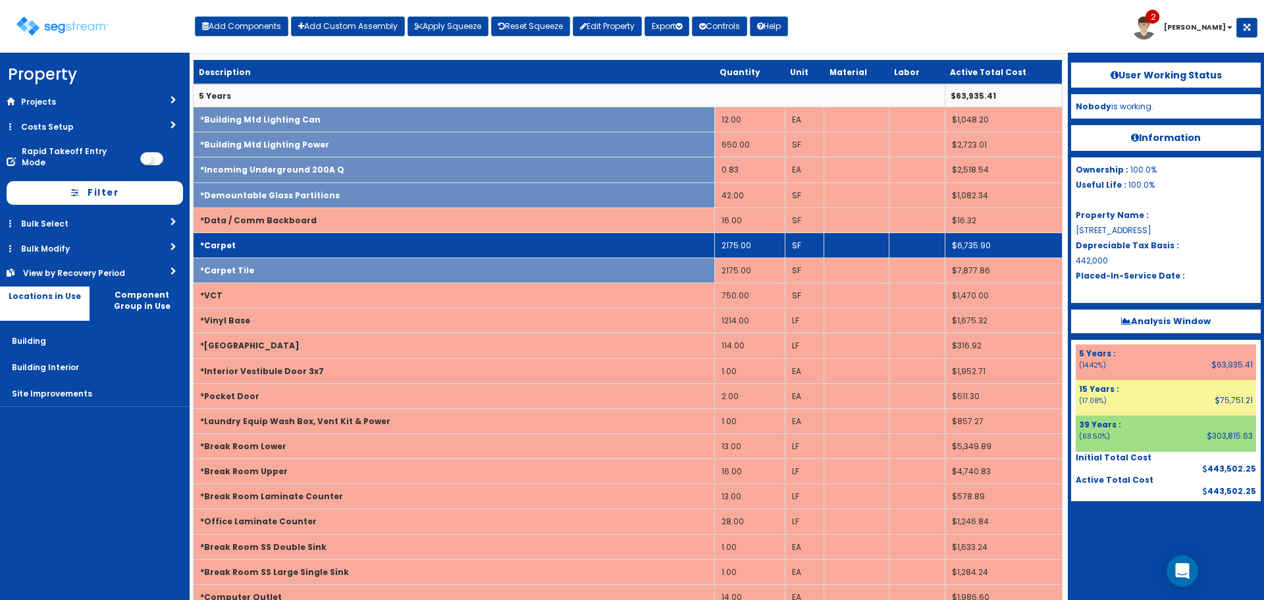
click at [336, 247] on td "*Carpet" at bounding box center [454, 244] width 521 height 25
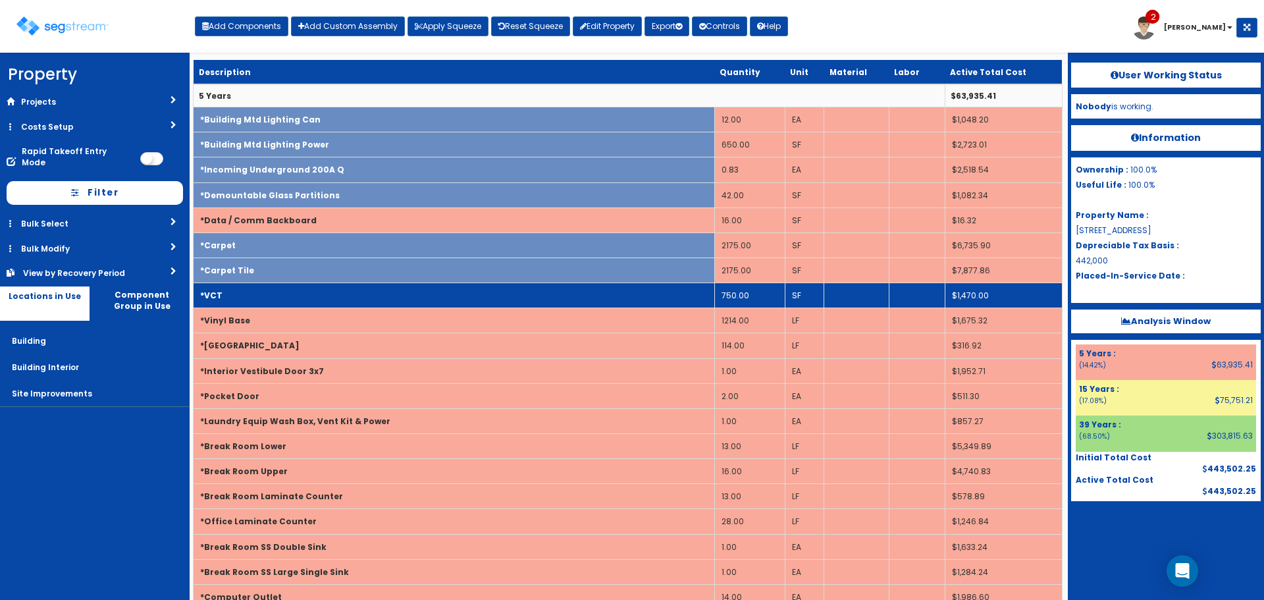
click at [335, 299] on td "*VCT" at bounding box center [454, 295] width 521 height 25
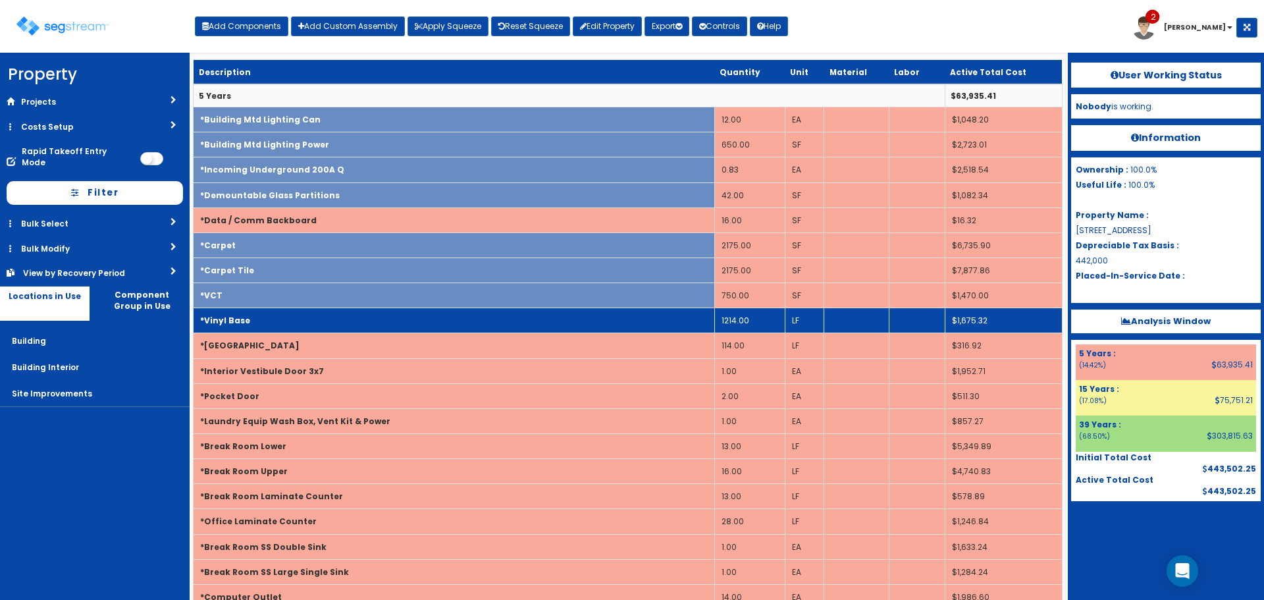
click at [335, 317] on td "*Vinyl Base" at bounding box center [454, 320] width 521 height 25
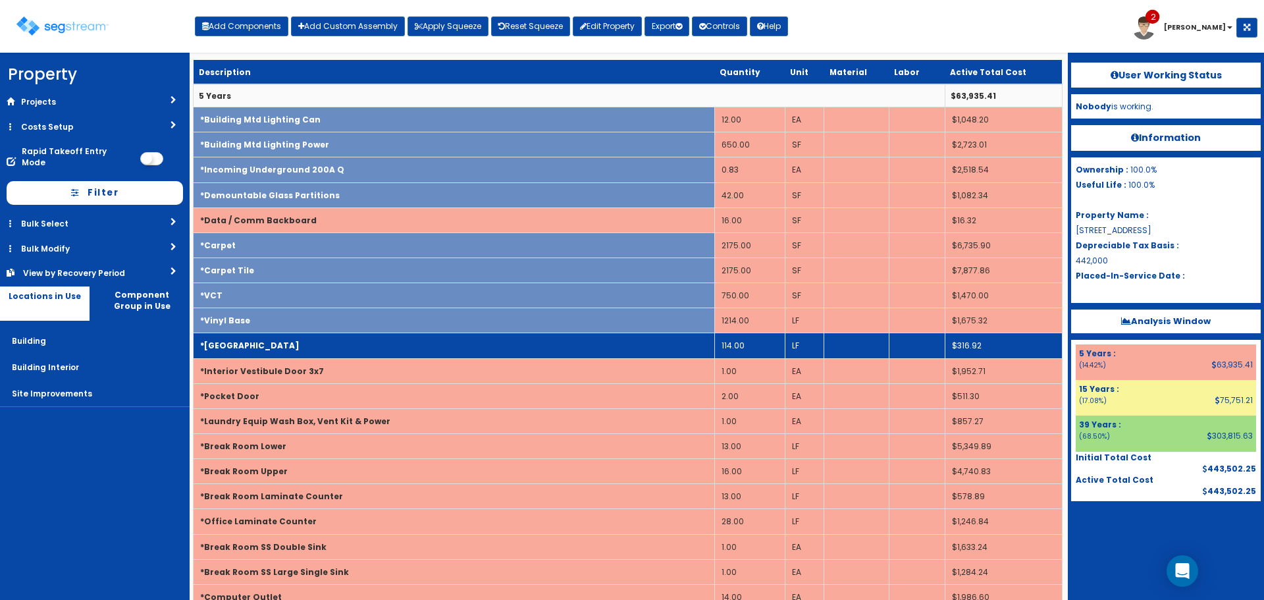
click at [350, 341] on td "*Wood Base" at bounding box center [454, 345] width 521 height 25
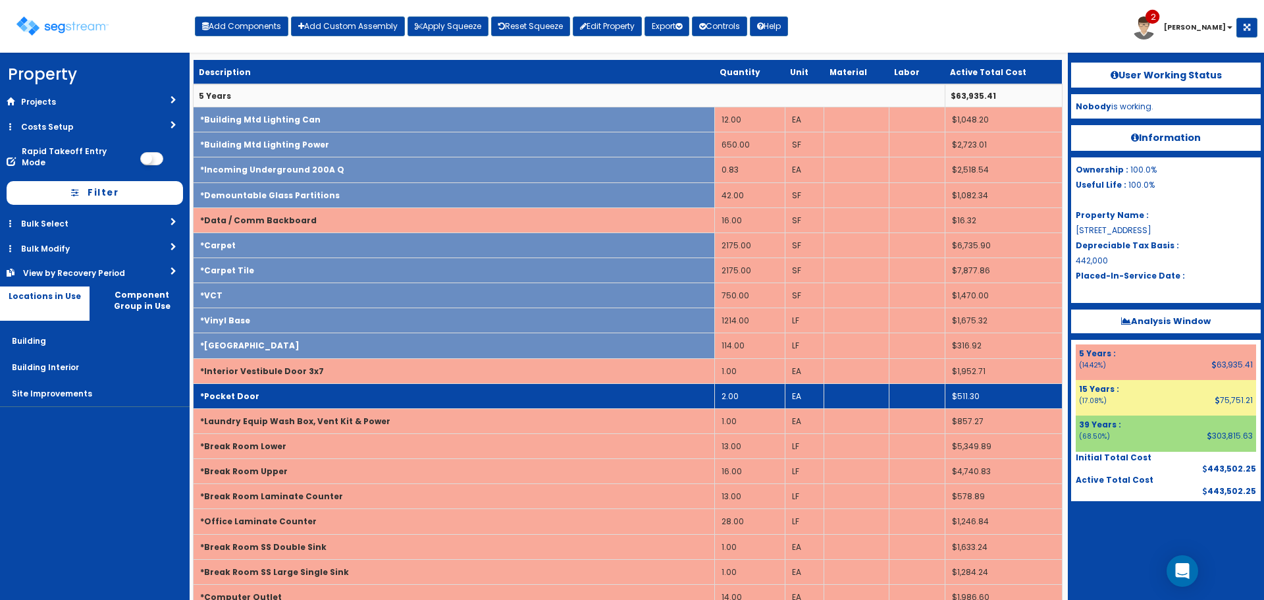
drag, startPoint x: 351, startPoint y: 369, endPoint x: 350, endPoint y: 384, distance: 15.9
click at [350, 369] on td "*Interior Vestibule Door 3x7" at bounding box center [454, 370] width 521 height 25
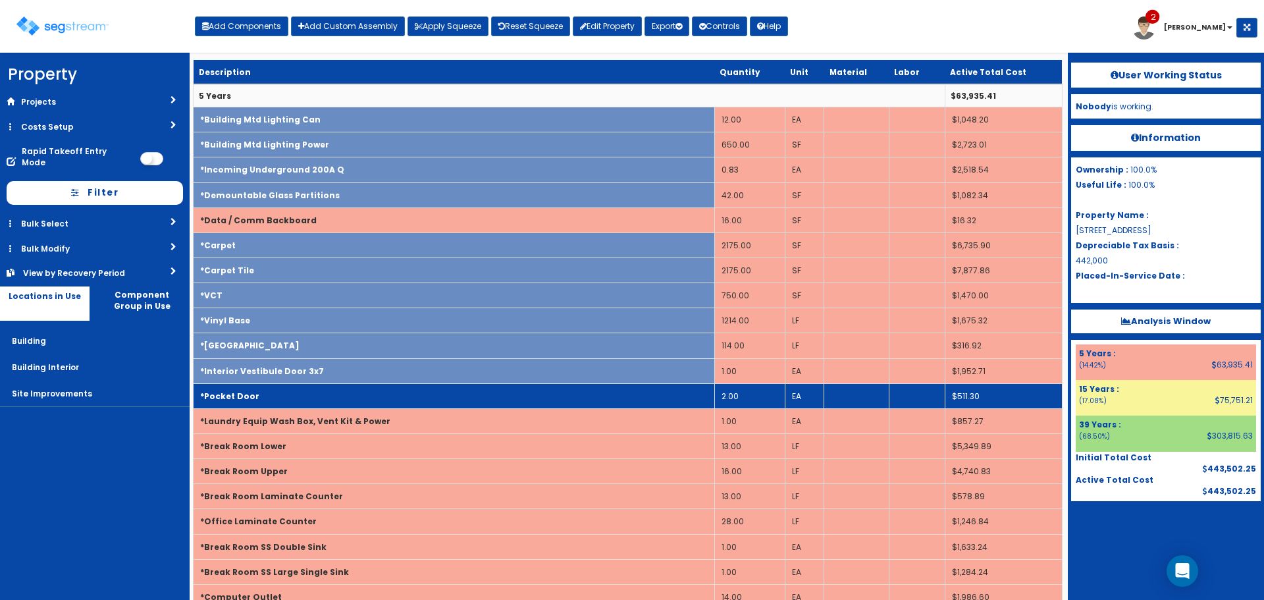
click at [351, 396] on td "*Pocket Door" at bounding box center [454, 395] width 521 height 25
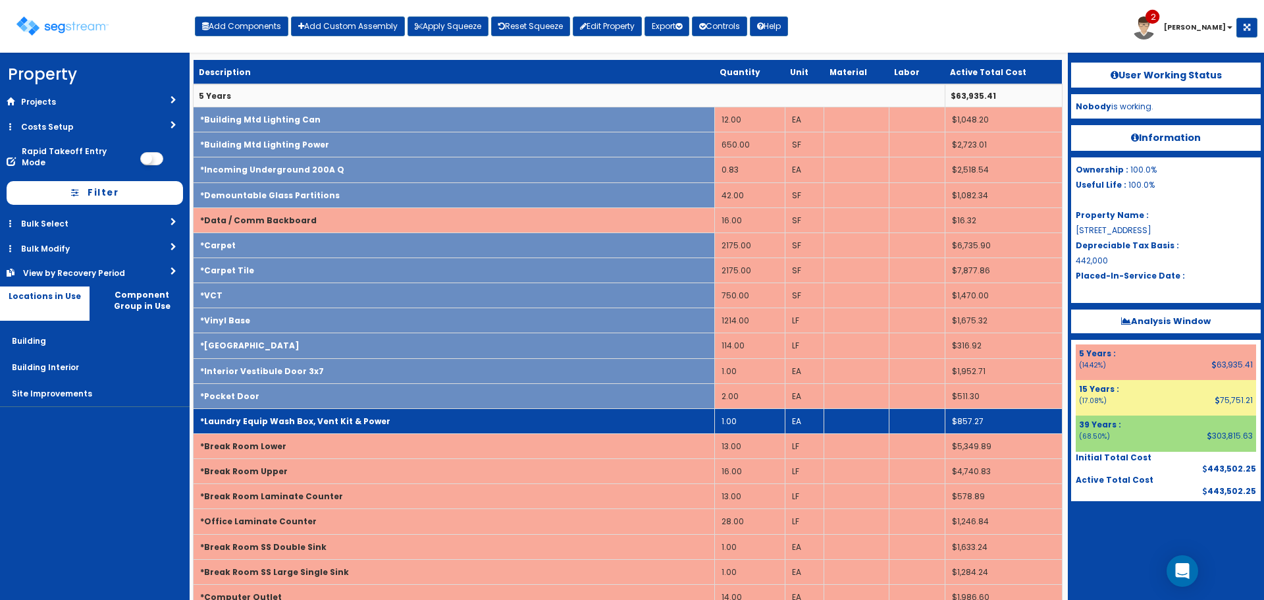
click at [380, 419] on td "*Laundry Equip Wash Box, Vent Kit & Power" at bounding box center [454, 420] width 521 height 25
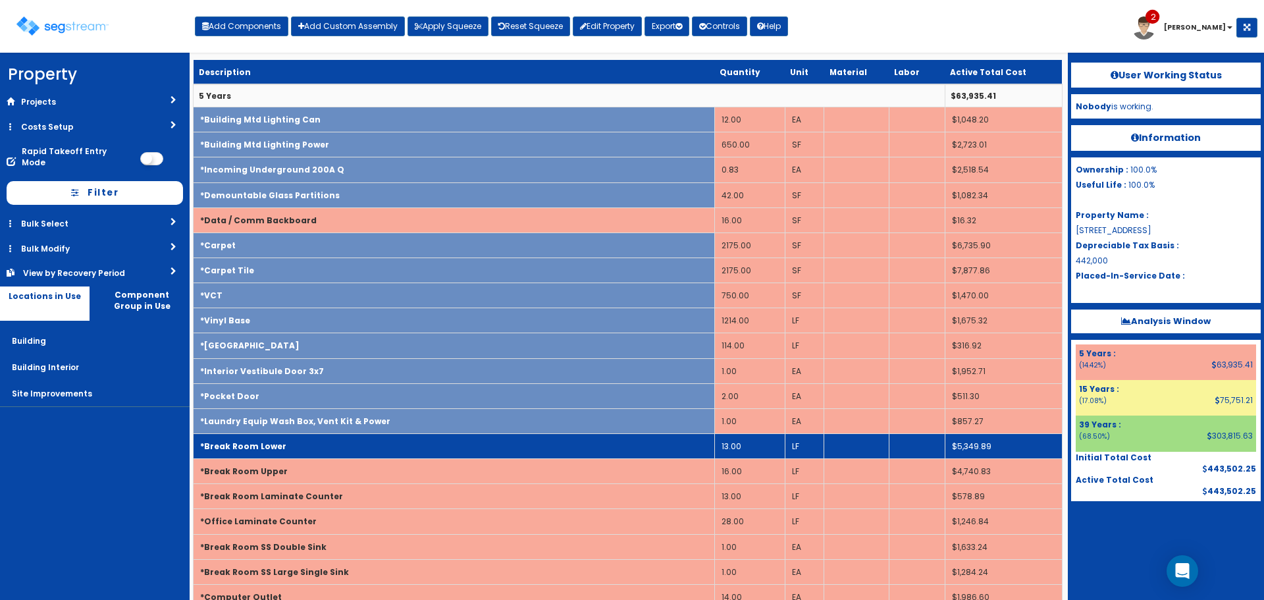
click at [340, 446] on td "*Break Room Lower" at bounding box center [454, 445] width 521 height 25
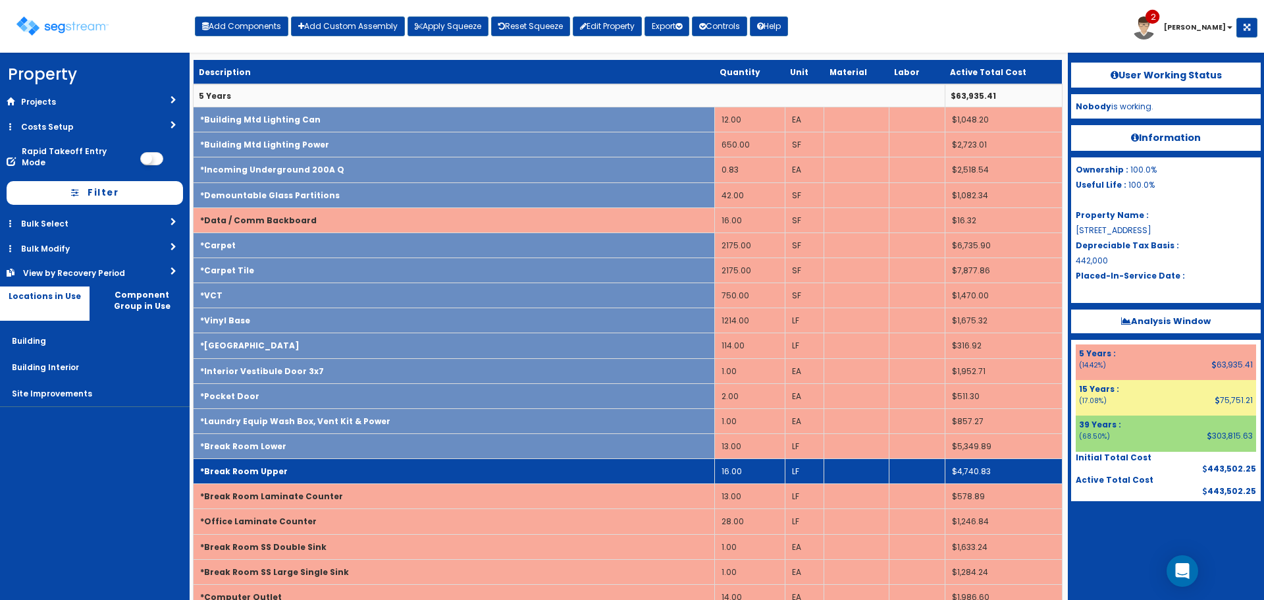
click at [348, 465] on td "*Break Room Upper" at bounding box center [454, 471] width 521 height 25
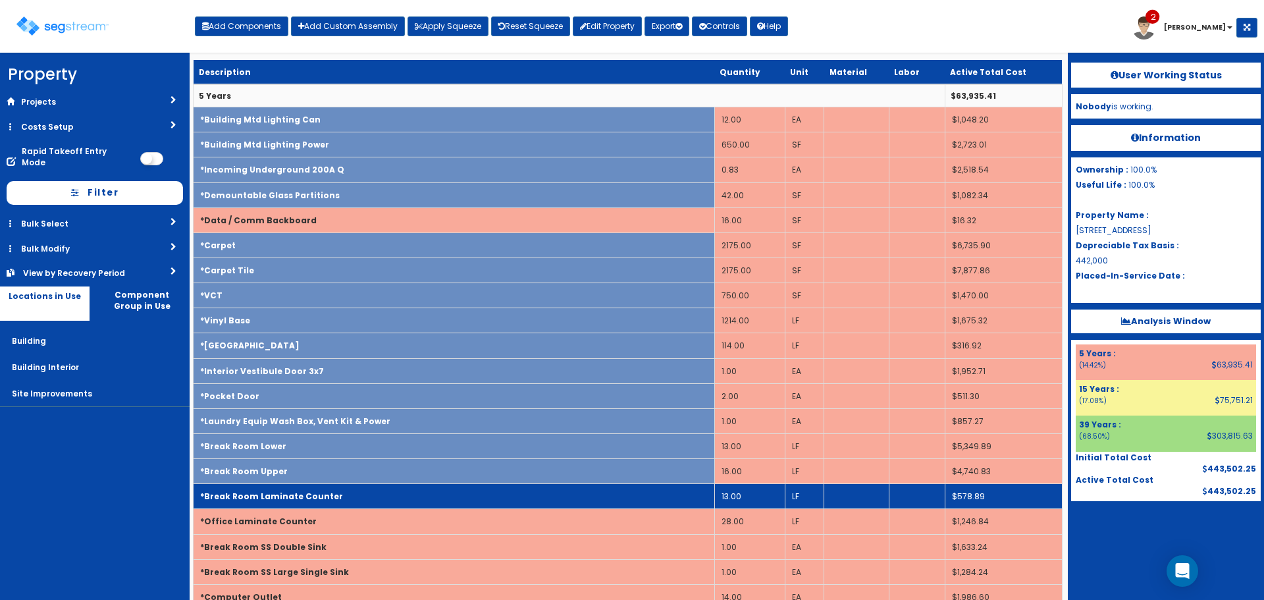
click at [367, 499] on td "*Break Room Laminate Counter" at bounding box center [454, 496] width 521 height 25
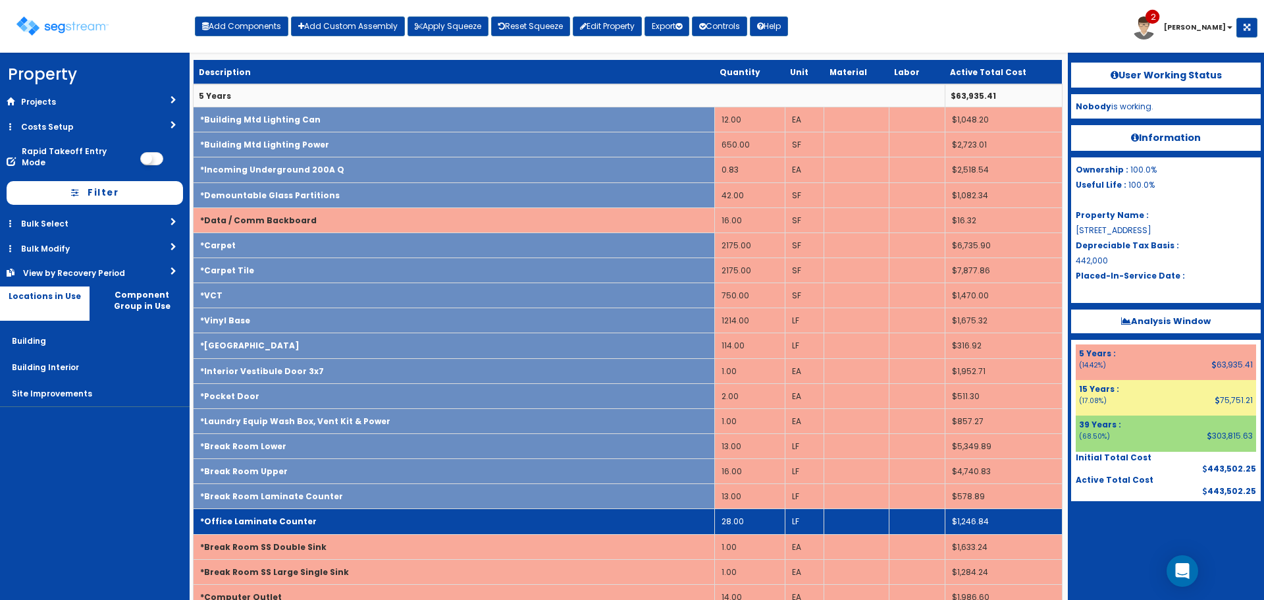
click at [367, 516] on td "*Office Laminate Counter" at bounding box center [454, 521] width 521 height 25
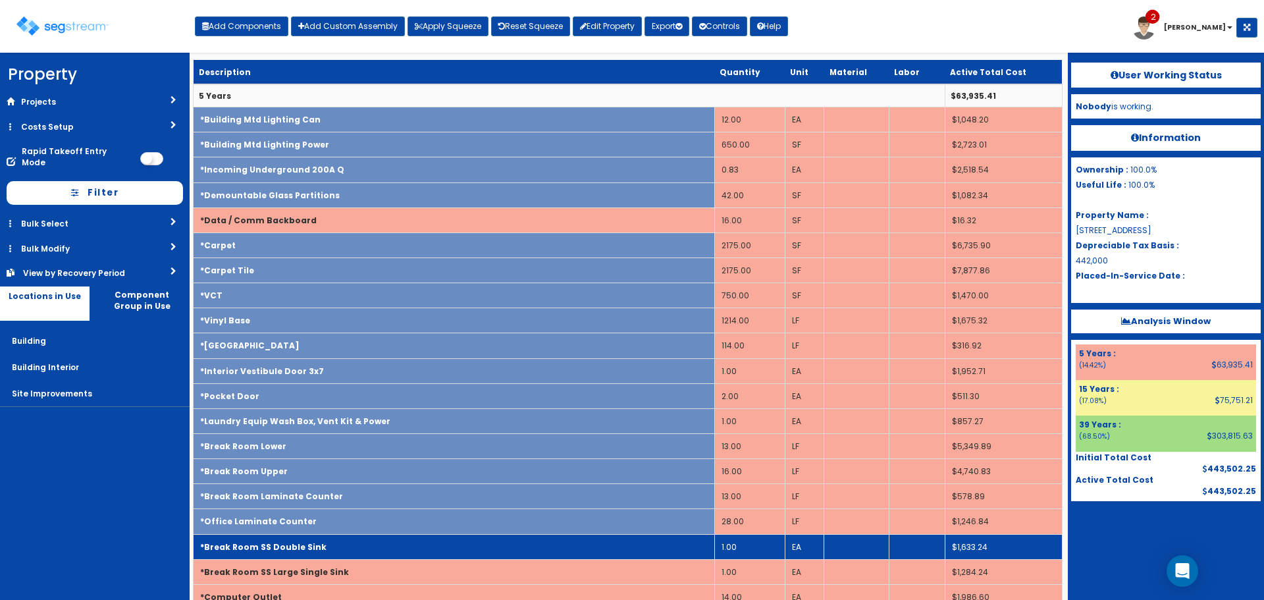
click at [388, 543] on td "*Break Room SS Double Sink" at bounding box center [454, 546] width 521 height 25
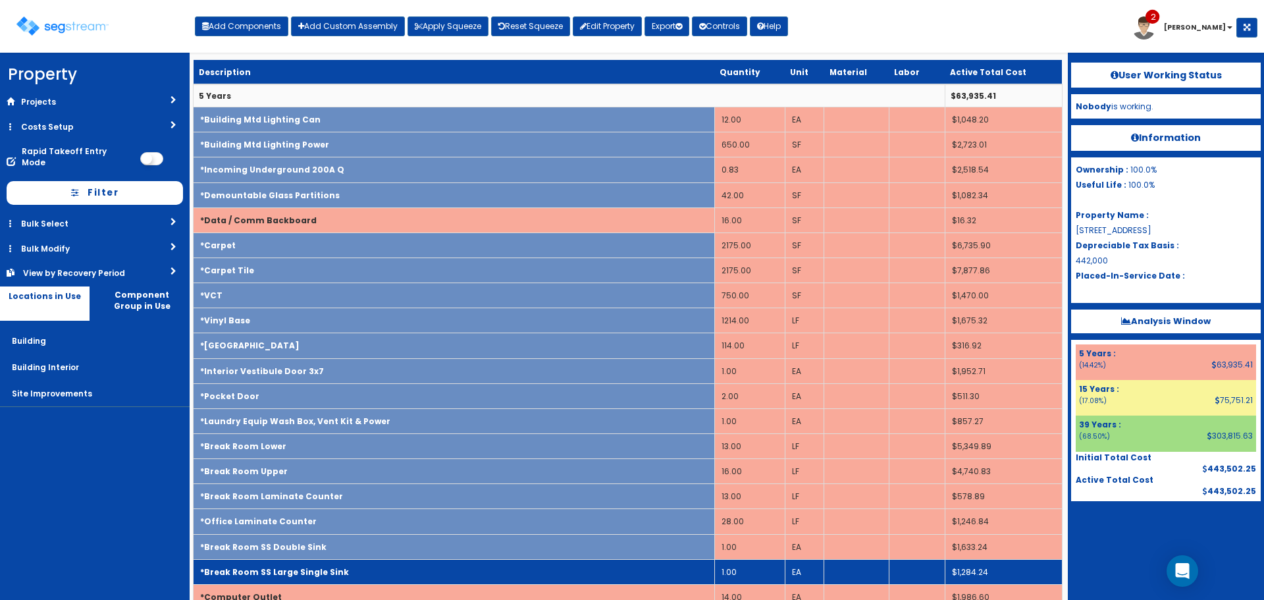
click at [398, 565] on td "*Break Room SS Large Single Sink" at bounding box center [454, 571] width 521 height 25
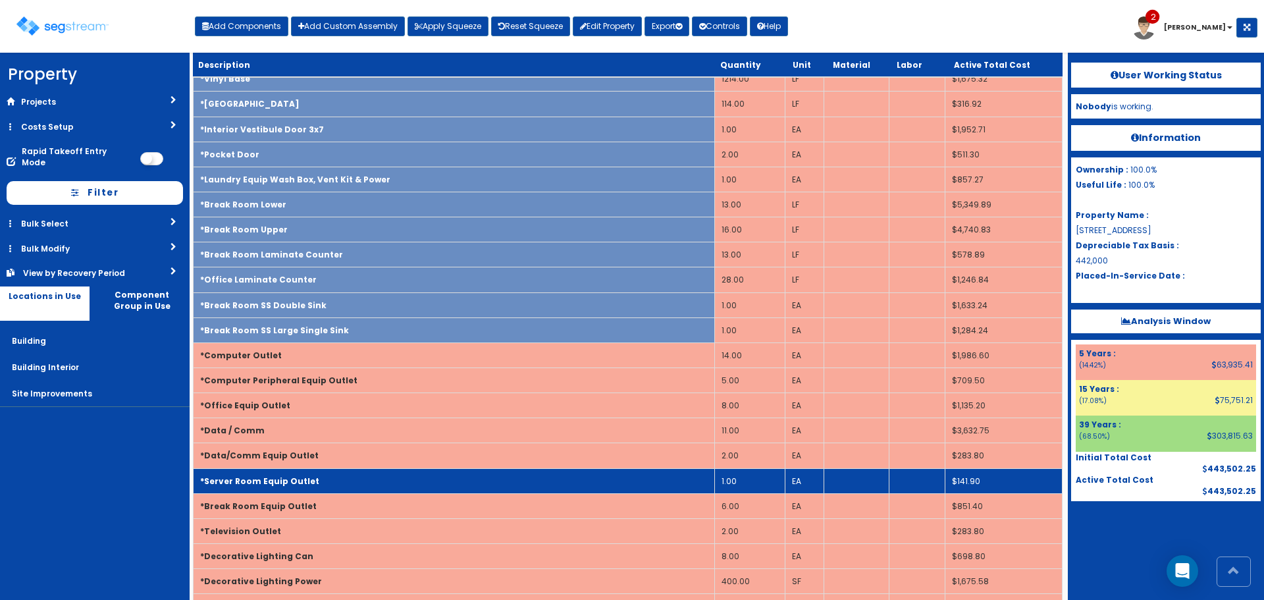
scroll to position [395, 0]
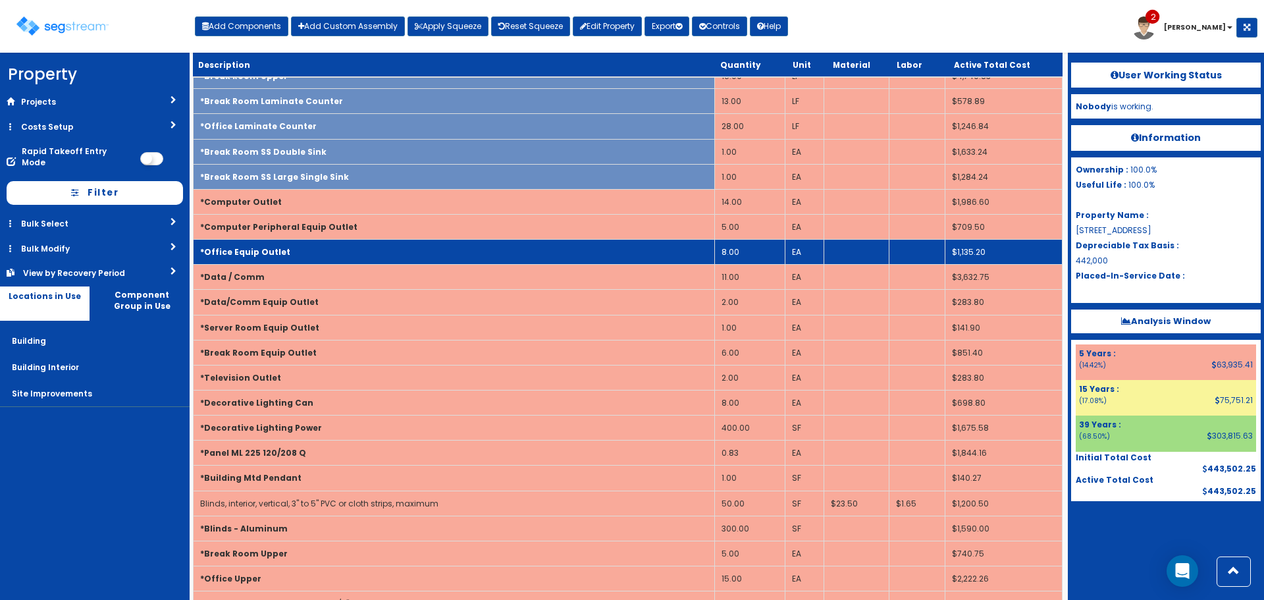
click at [390, 249] on td "*Office Equip Outlet" at bounding box center [454, 252] width 521 height 25
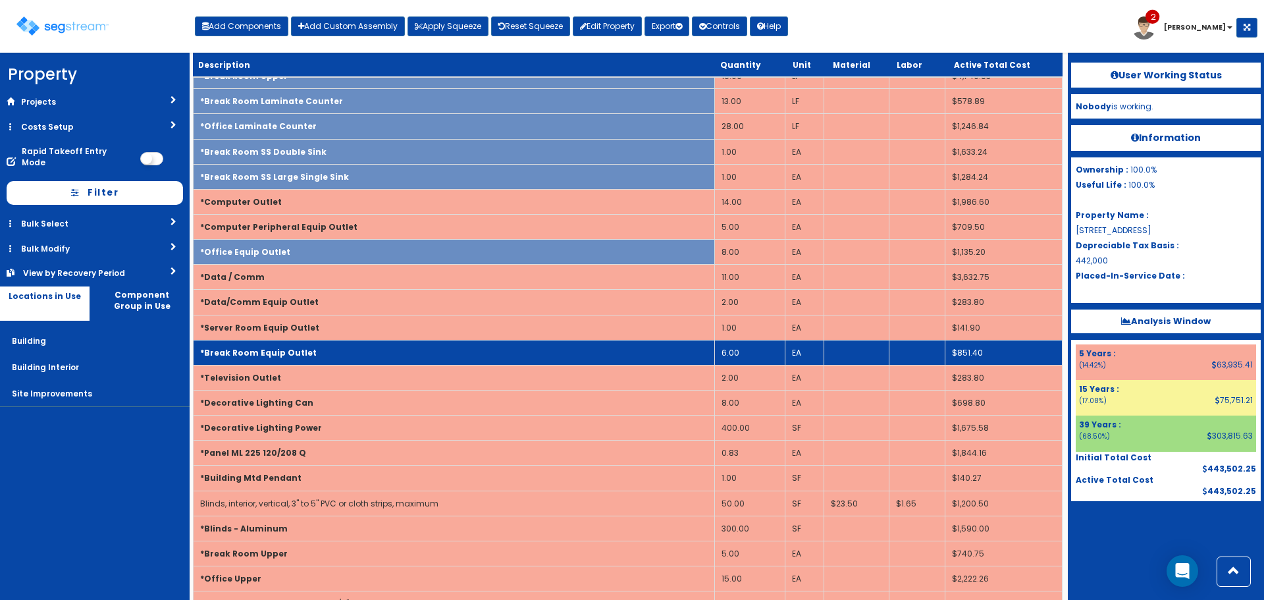
click at [393, 353] on td "*Break Room Equip Outlet" at bounding box center [454, 352] width 521 height 25
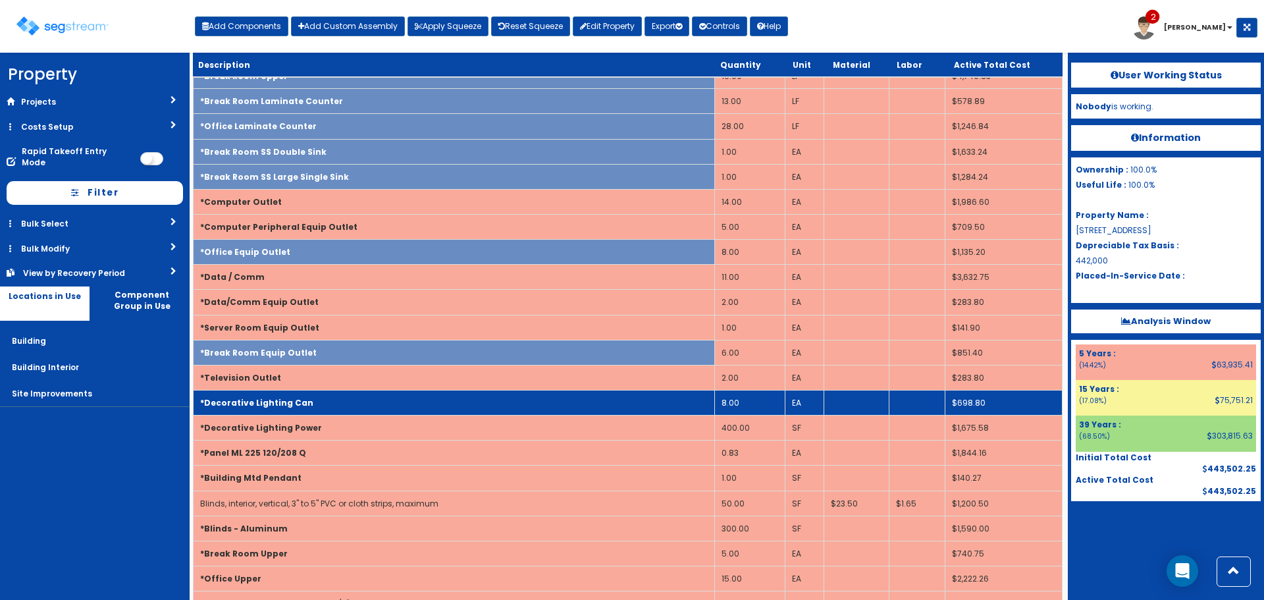
click at [379, 390] on td "*Decorative Lighting Can" at bounding box center [454, 402] width 521 height 25
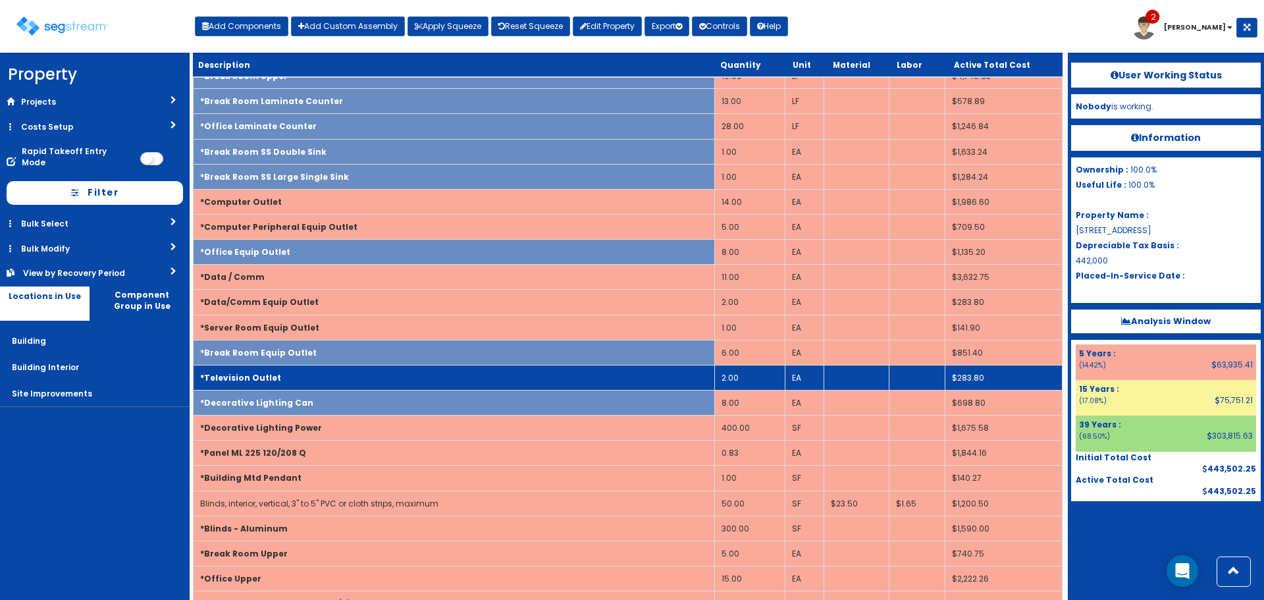
click at [372, 371] on td "*Television Outlet" at bounding box center [454, 377] width 521 height 25
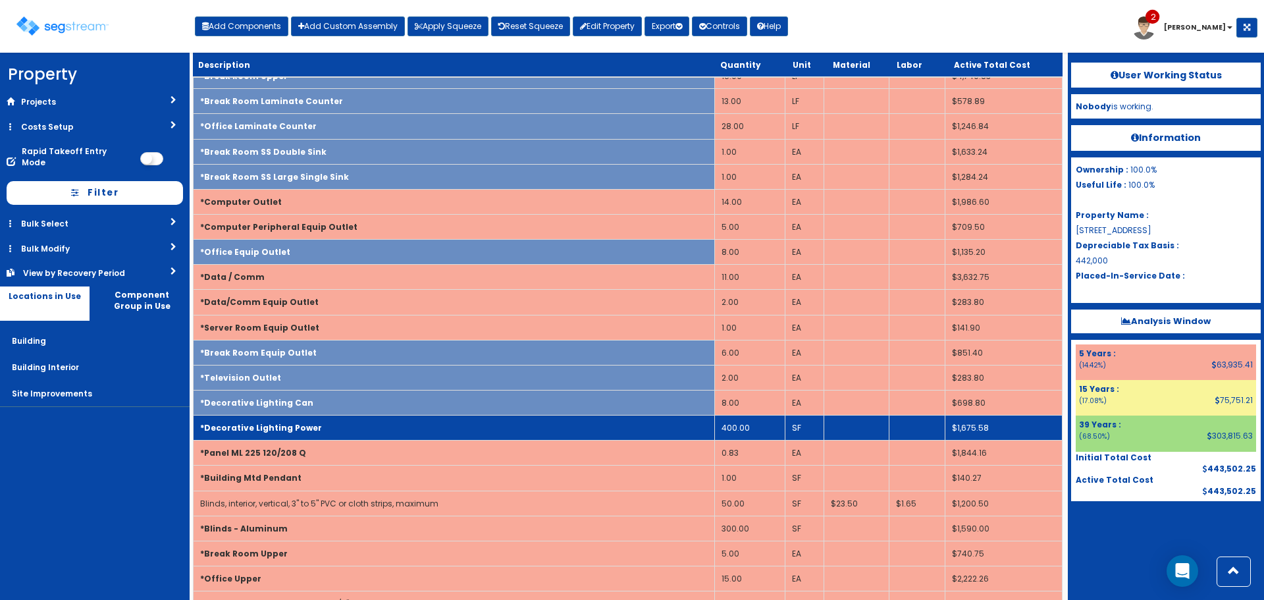
click at [376, 427] on td "*Decorative Lighting Power" at bounding box center [454, 427] width 521 height 25
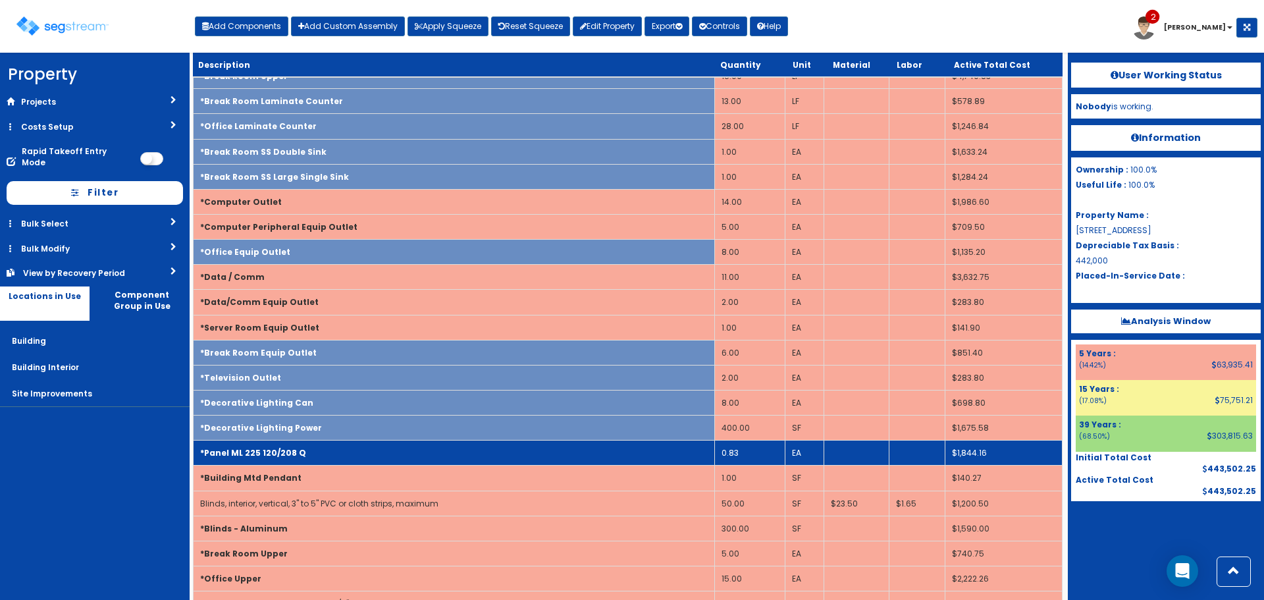
click at [376, 455] on td "*Panel ML 225 120/208 Q" at bounding box center [454, 452] width 521 height 25
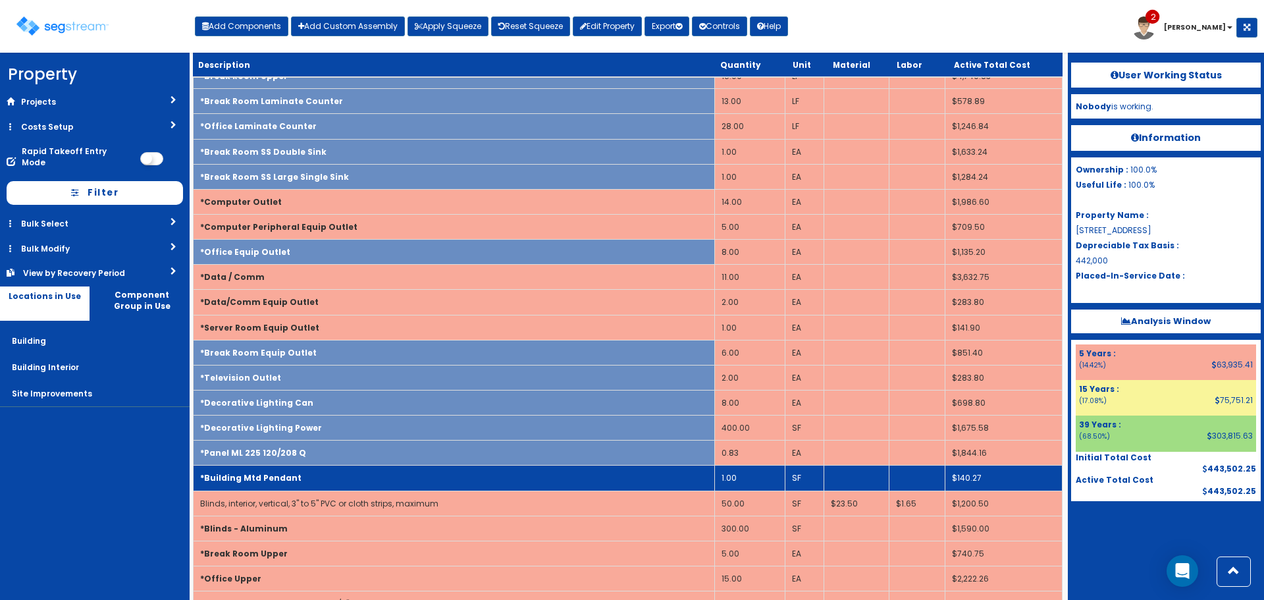
click at [390, 480] on td "*Building Mtd Pendant" at bounding box center [454, 477] width 521 height 25
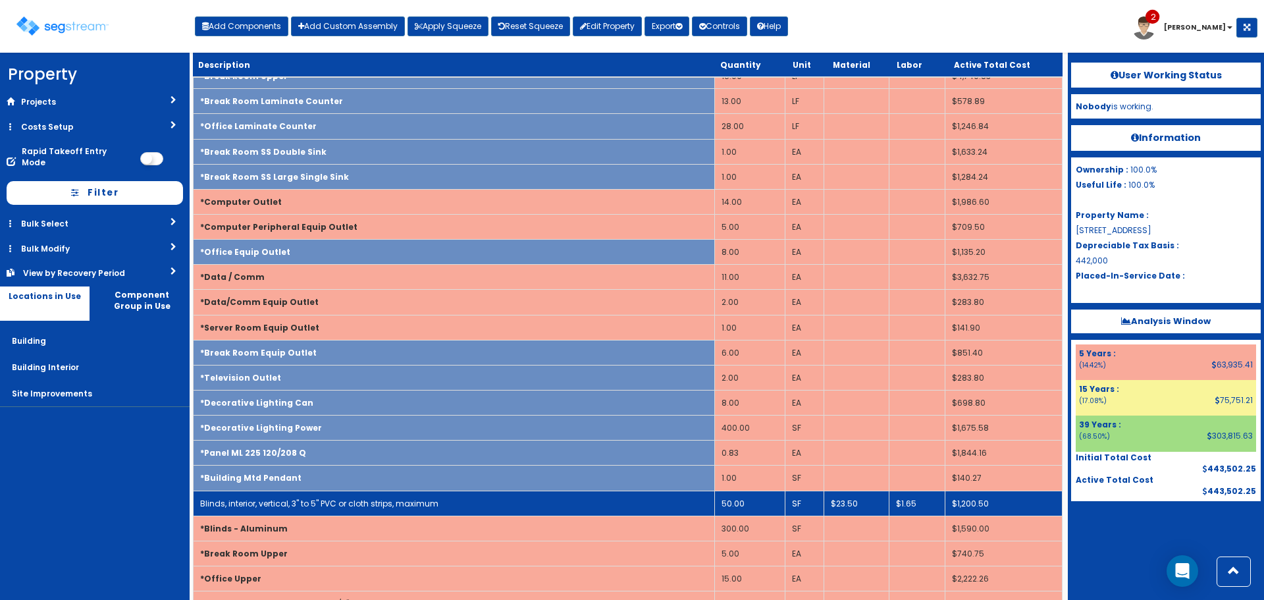
click at [425, 504] on link "Blinds, interior, vertical, 3" to 5" PVC or cloth strips, maximum" at bounding box center [319, 503] width 238 height 11
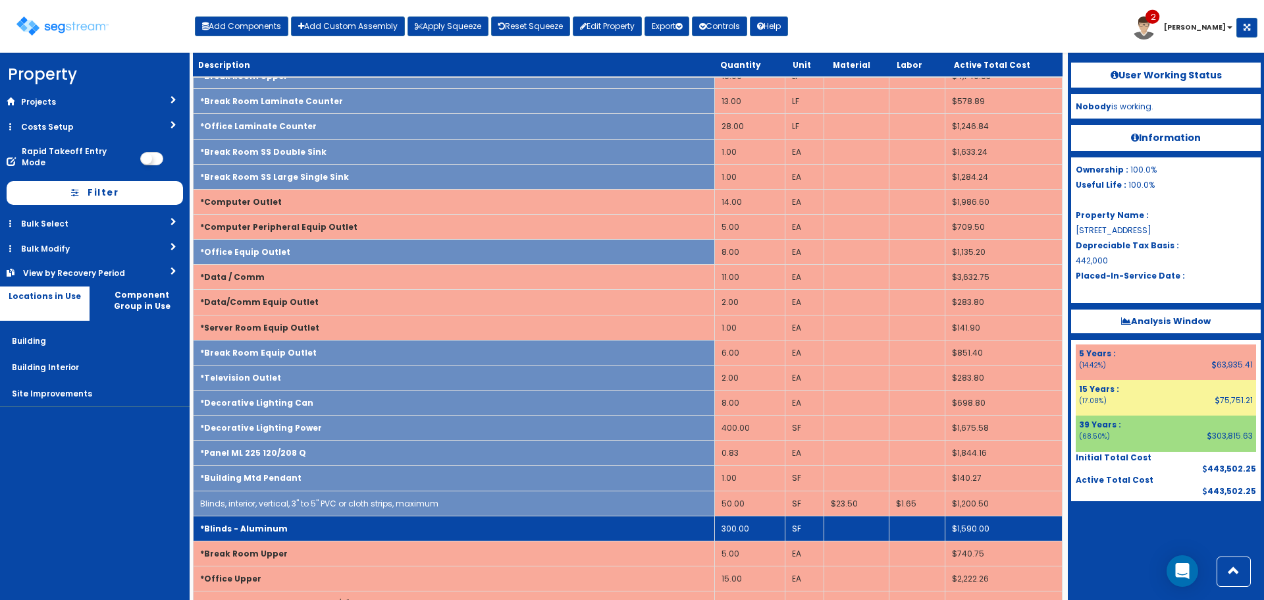
click at [419, 529] on td "*Blinds - Aluminum" at bounding box center [454, 527] width 521 height 25
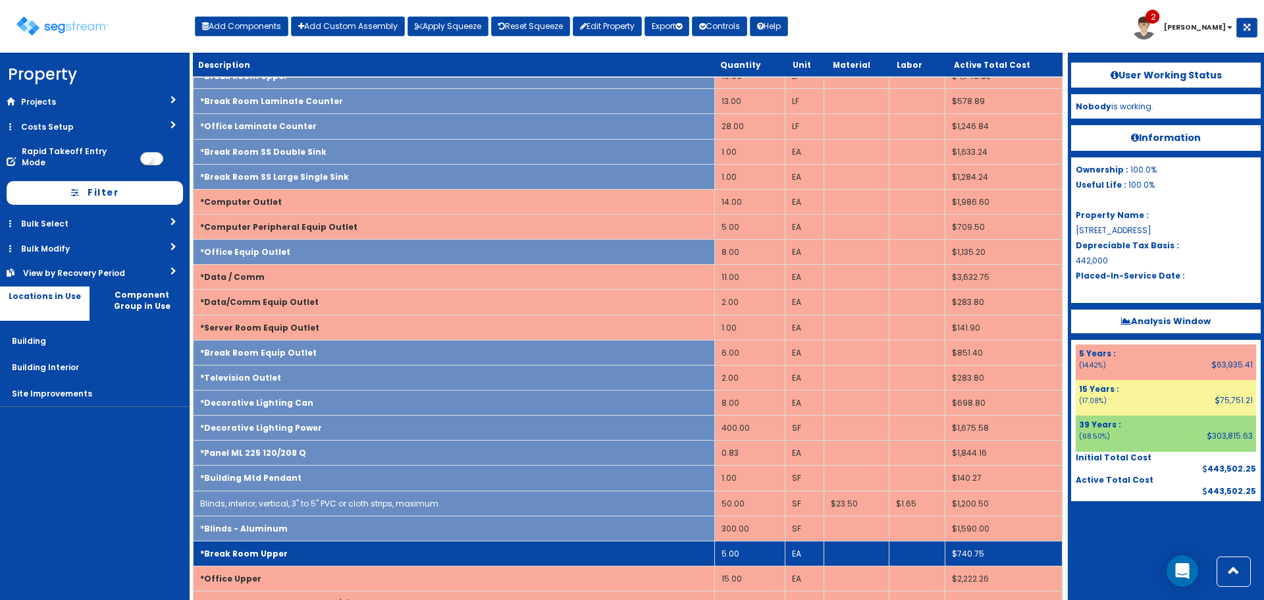
click at [428, 550] on td "*Break Room Upper" at bounding box center [454, 552] width 521 height 25
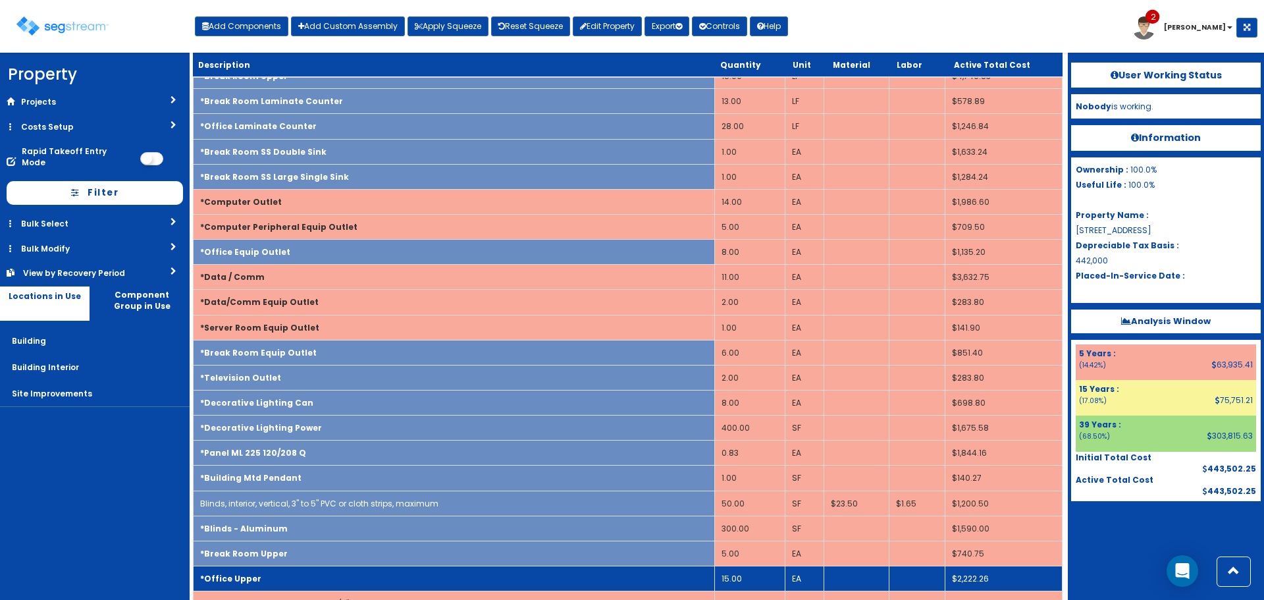
click at [434, 572] on td "*Office Upper" at bounding box center [454, 577] width 521 height 25
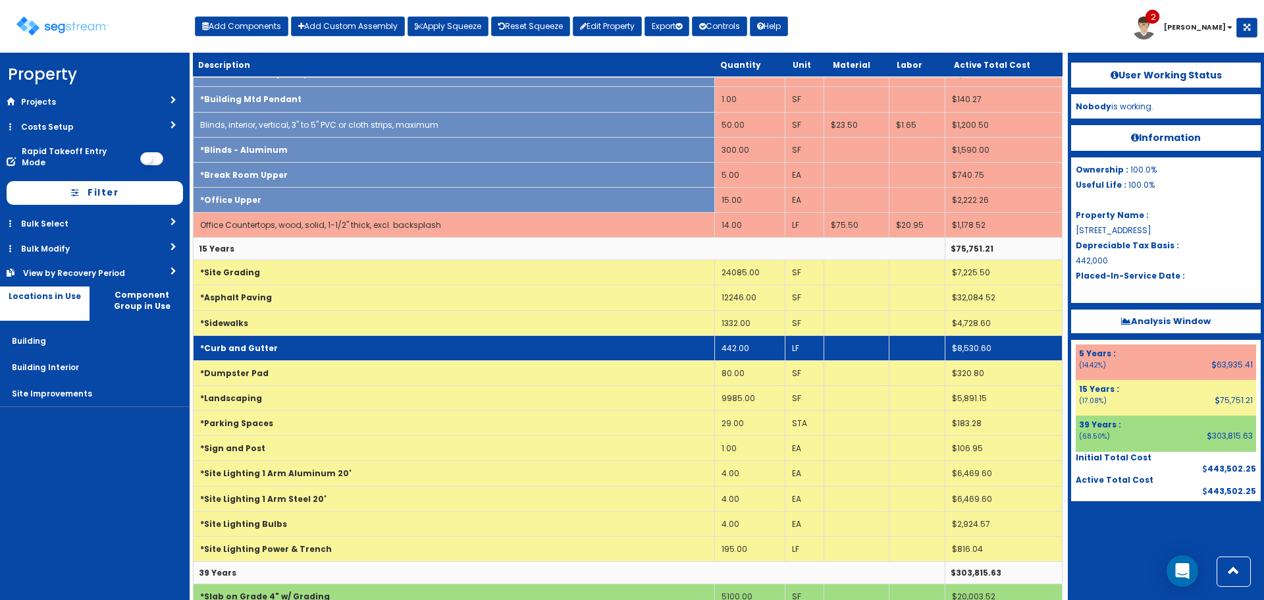
scroll to position [790, 0]
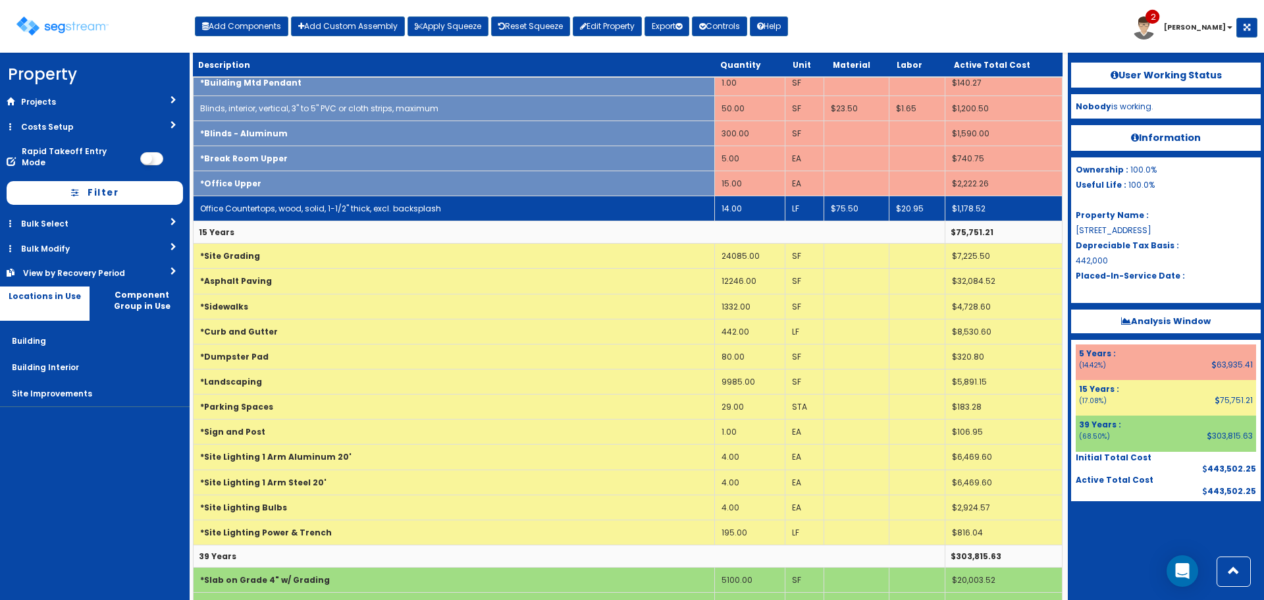
click at [413, 217] on td "Office Countertops, wood, solid, 1-1/2" thick, excl. backsplash" at bounding box center [454, 208] width 521 height 25
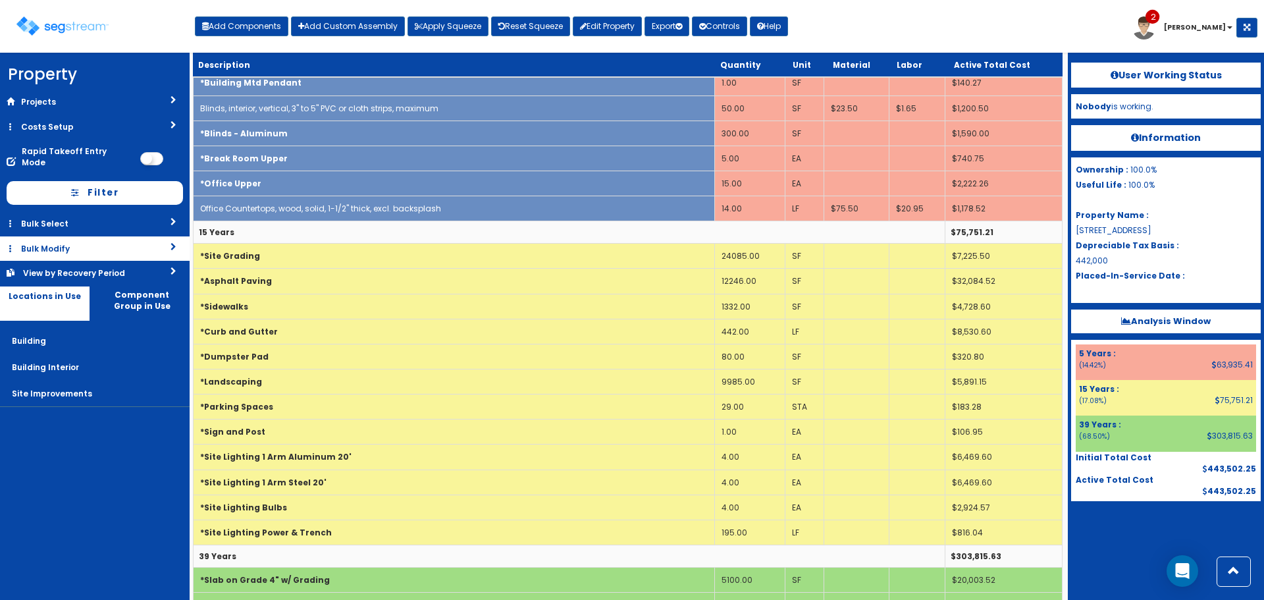
click at [142, 236] on link "Bulk Modify" at bounding box center [95, 248] width 190 height 24
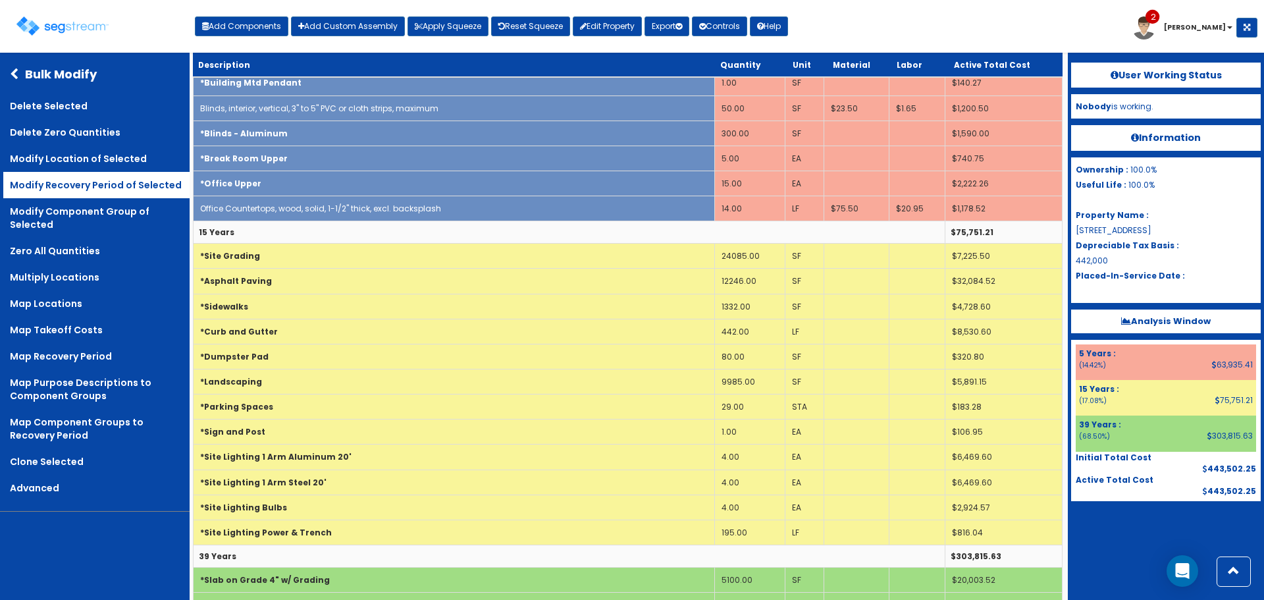
click at [134, 193] on link "Modify Recovery Period of Selected" at bounding box center [96, 185] width 186 height 26
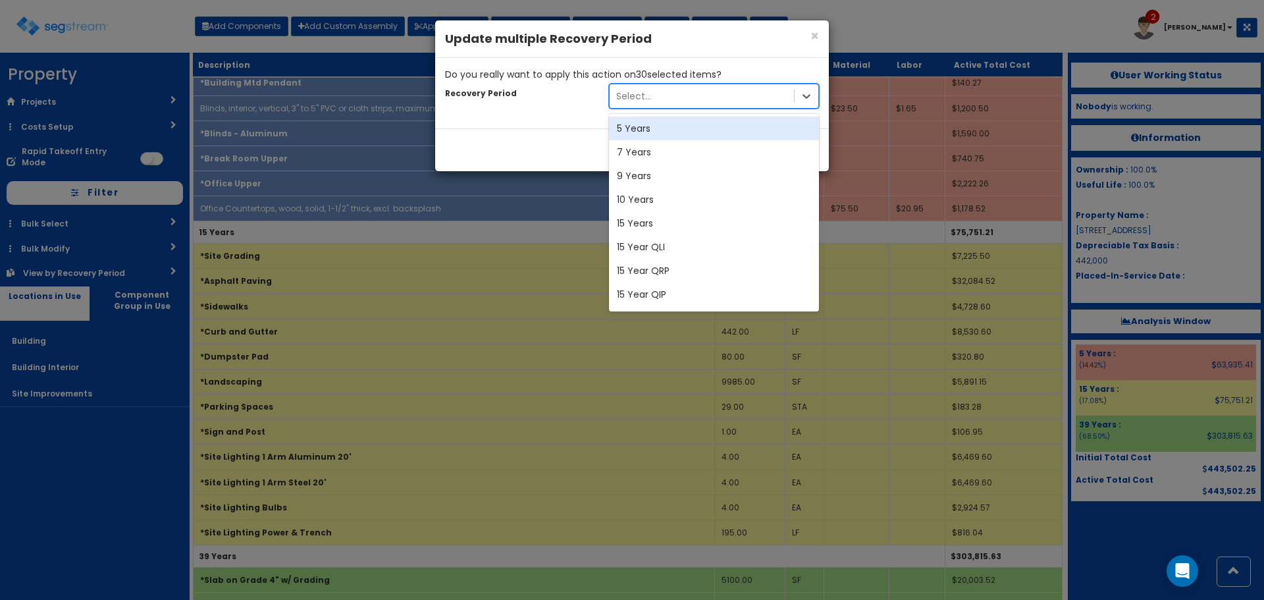
click at [669, 98] on div "Select..." at bounding box center [701, 96] width 184 height 21
click at [655, 151] on div "7 Years" at bounding box center [714, 152] width 210 height 24
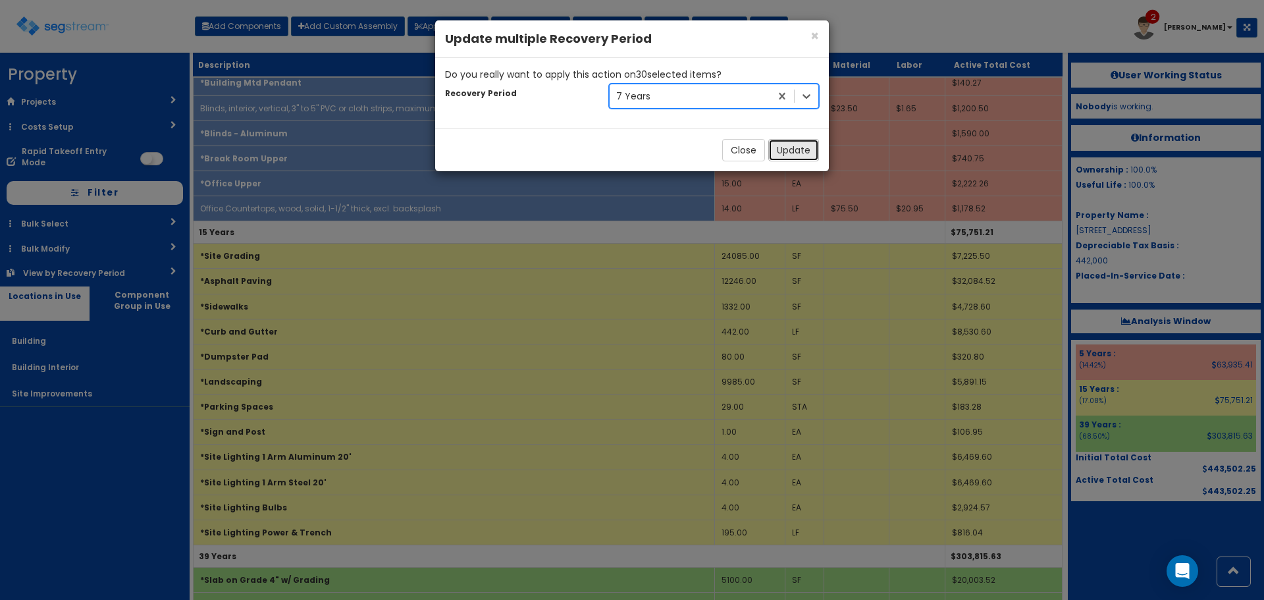
click at [793, 151] on button "Update" at bounding box center [793, 150] width 51 height 22
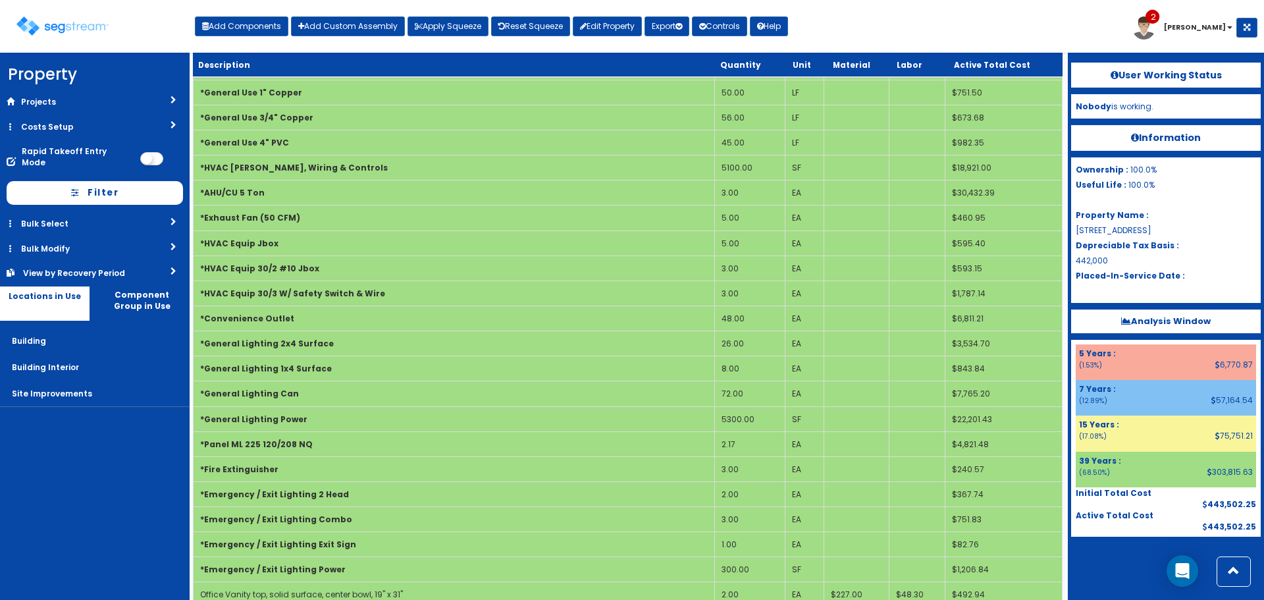
scroll to position [2099, 0]
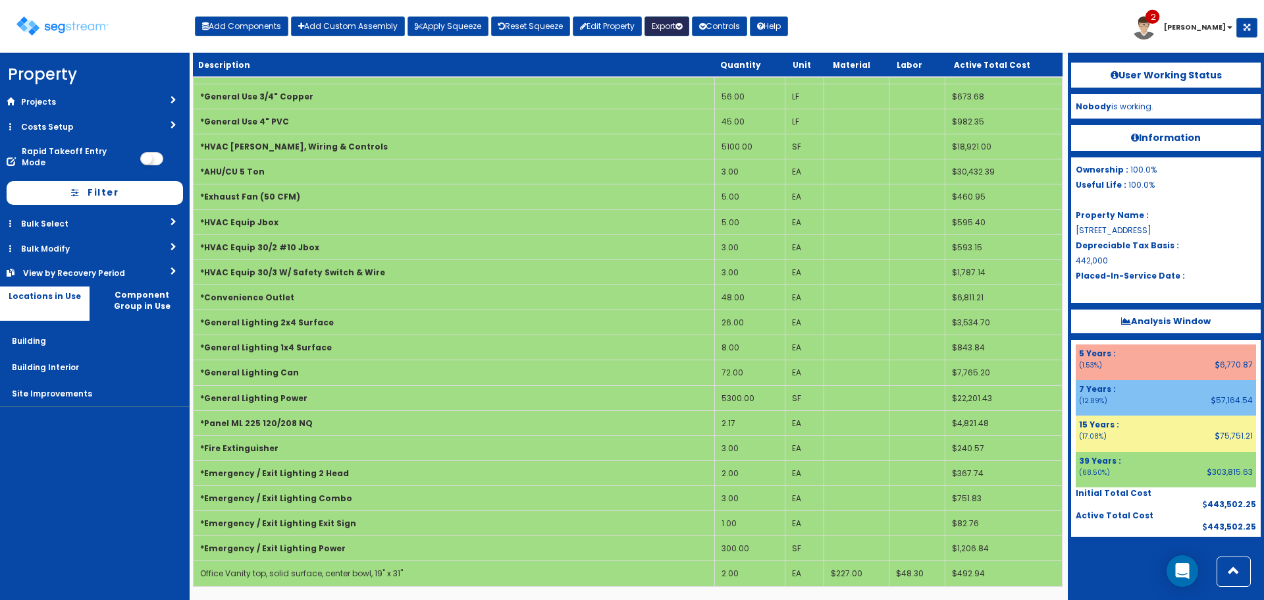
click at [674, 30] on button "Export" at bounding box center [666, 26] width 45 height 20
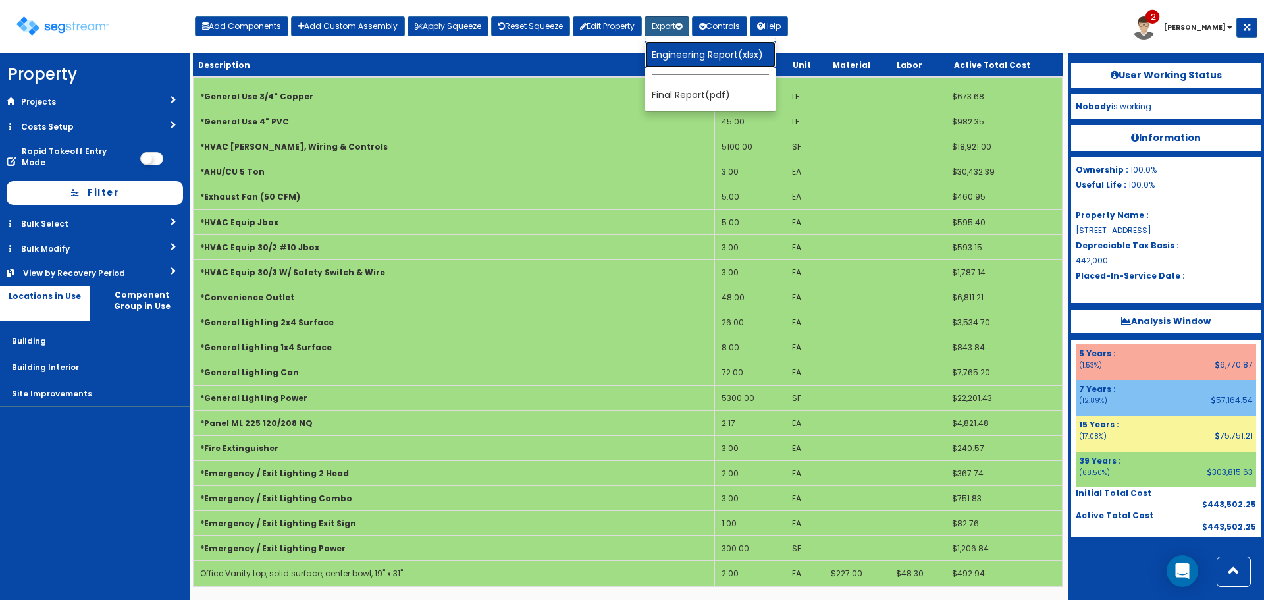
click at [679, 61] on link "Engineering Report(xlsx)" at bounding box center [710, 54] width 130 height 26
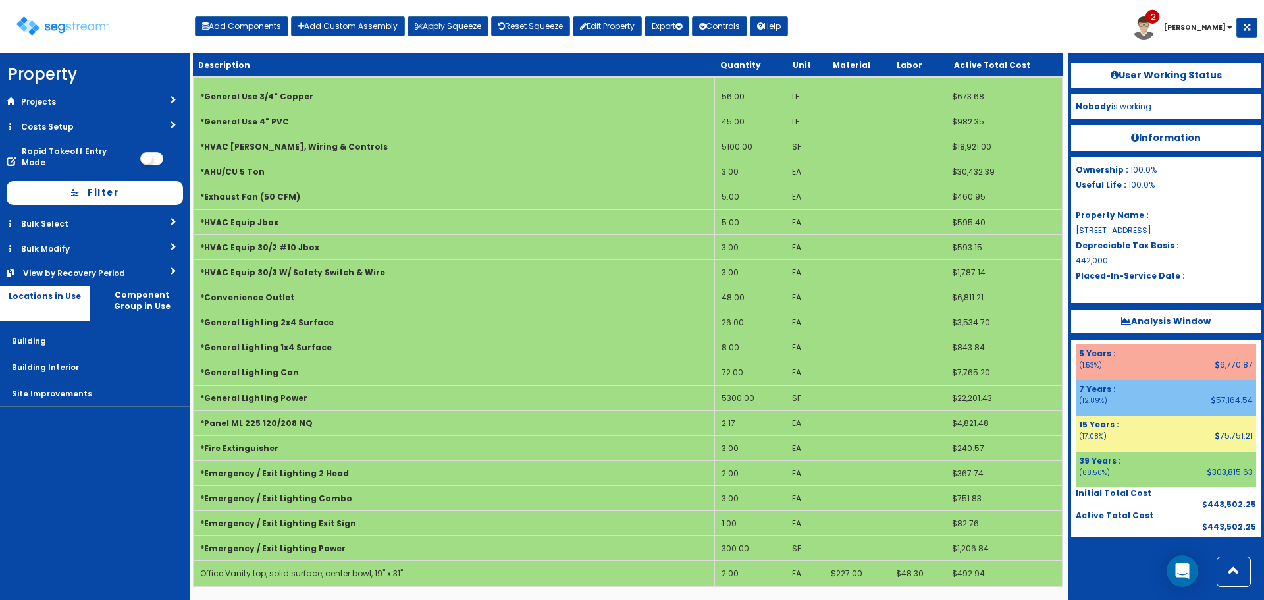
click at [1153, 324] on b "Analysis Window" at bounding box center [1166, 321] width 90 height 13
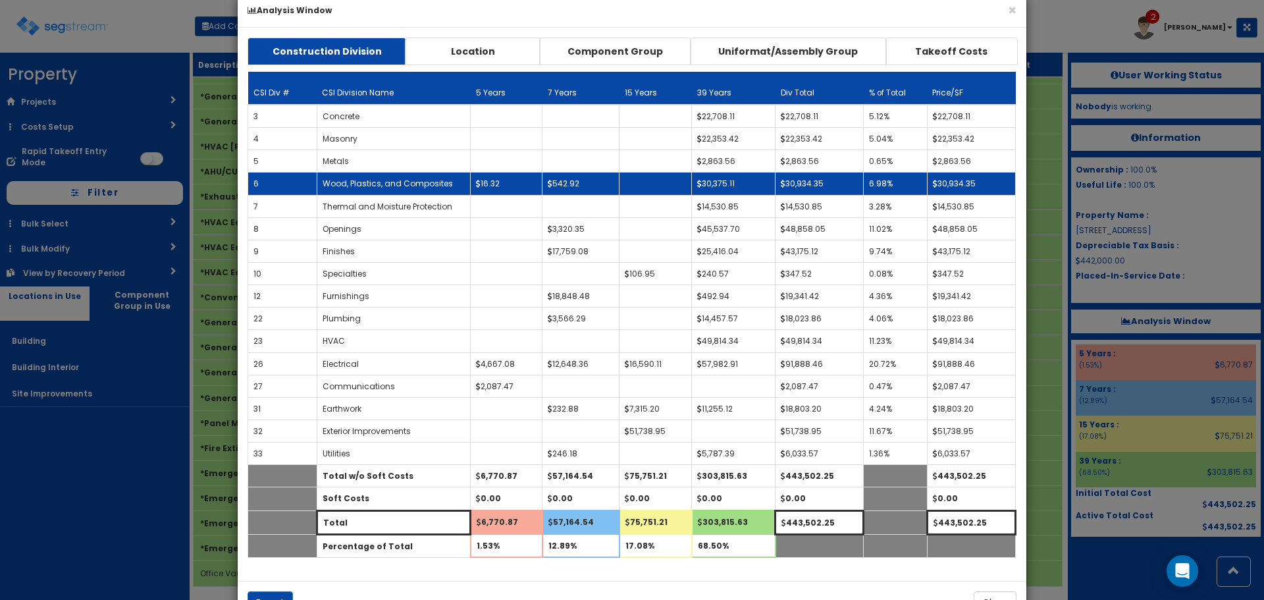
scroll to position [4, 0]
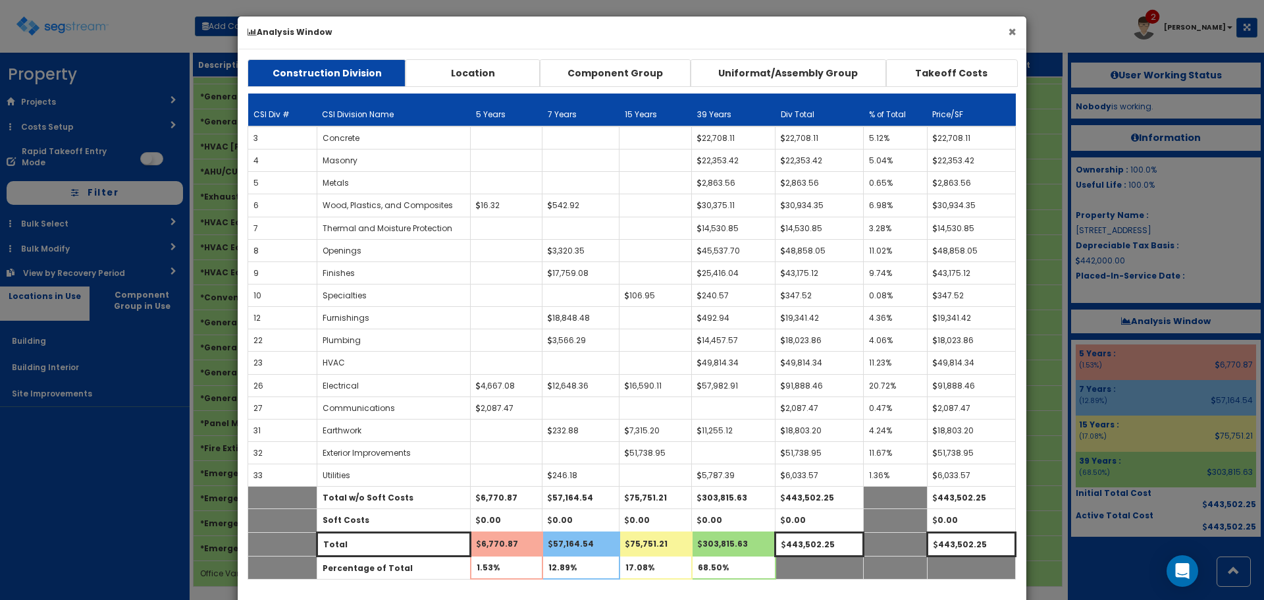
click at [1009, 33] on button "×" at bounding box center [1012, 32] width 9 height 14
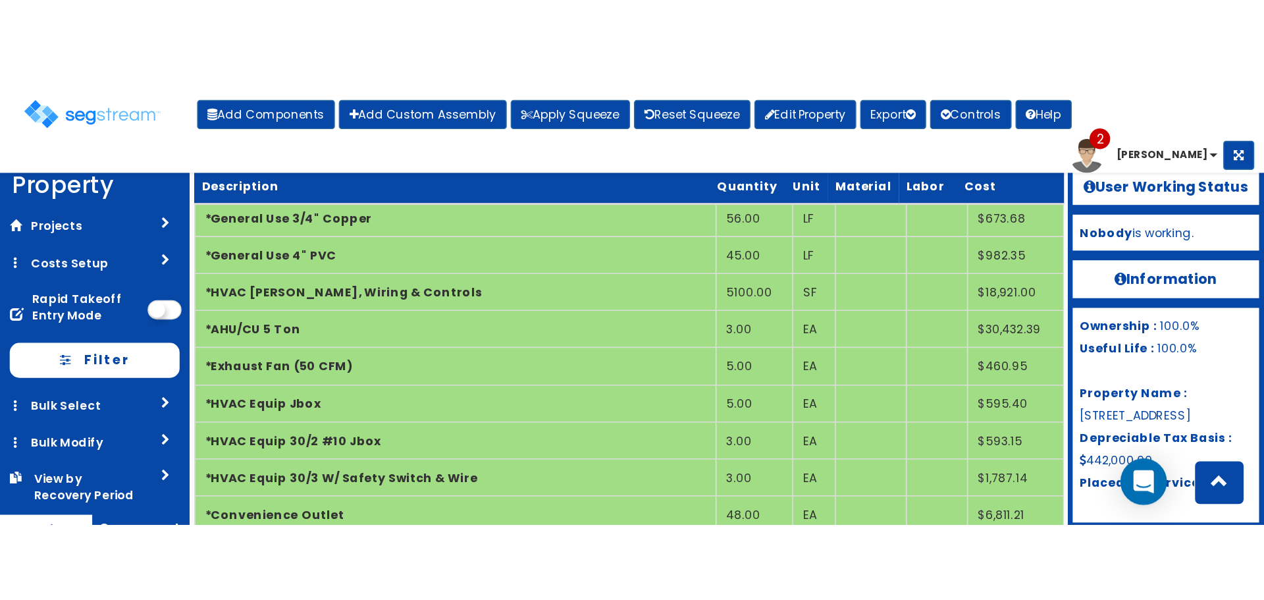
scroll to position [2099, 0]
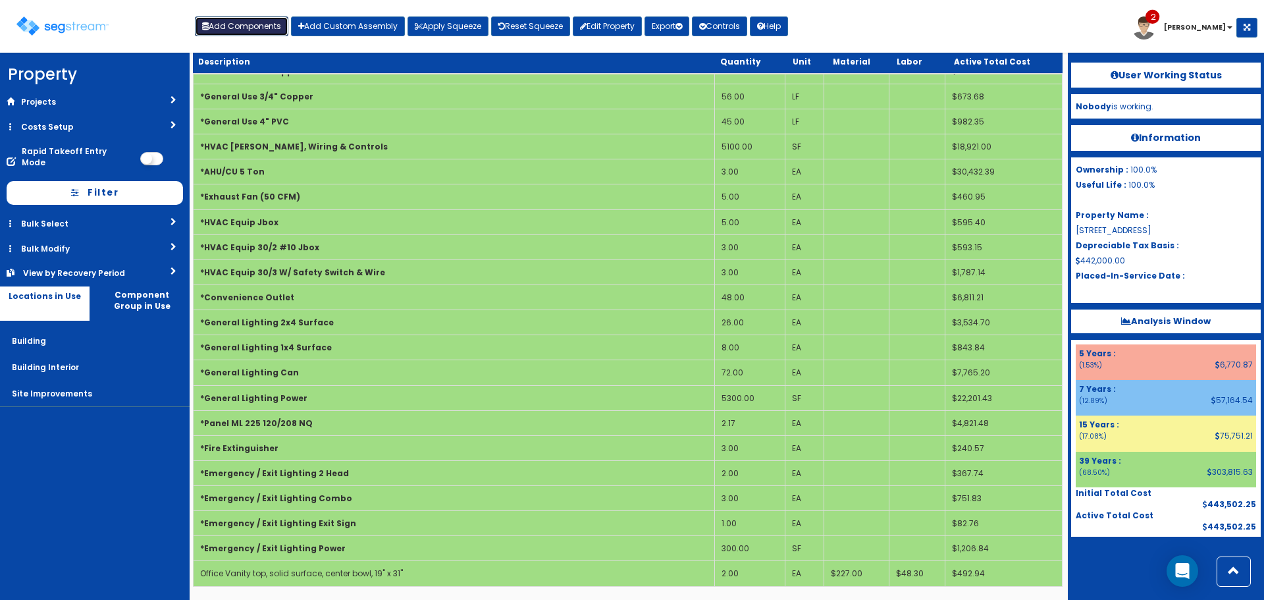
click at [243, 26] on button "Add Components" at bounding box center [241, 26] width 93 height 20
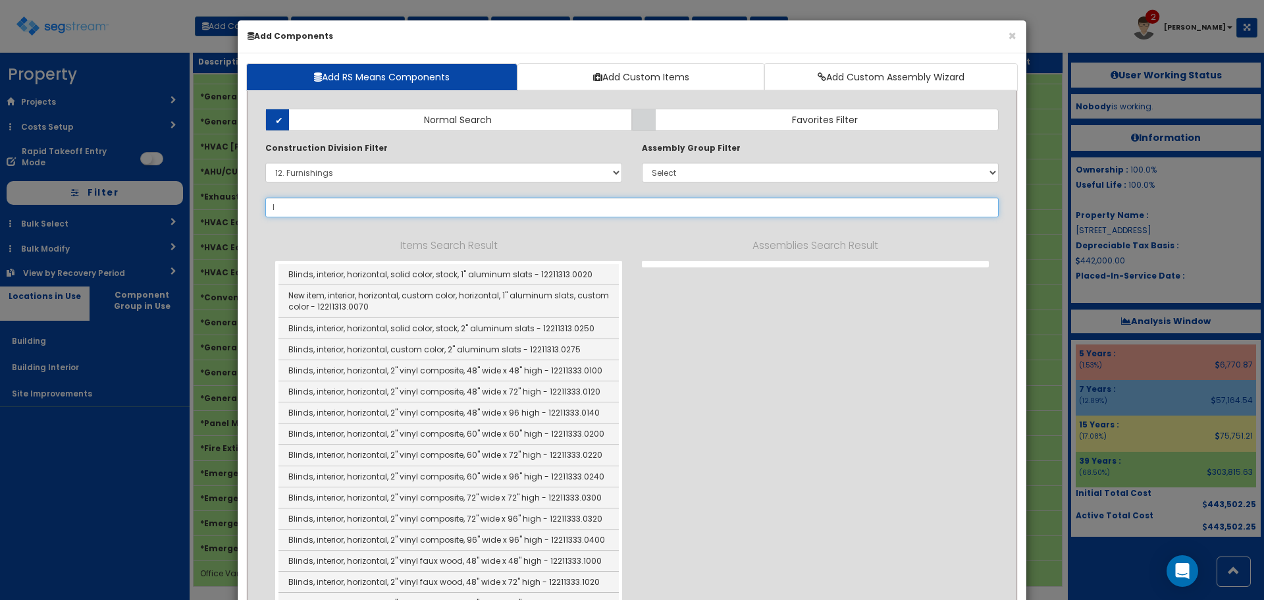
type input "lo"
select select "12366117"
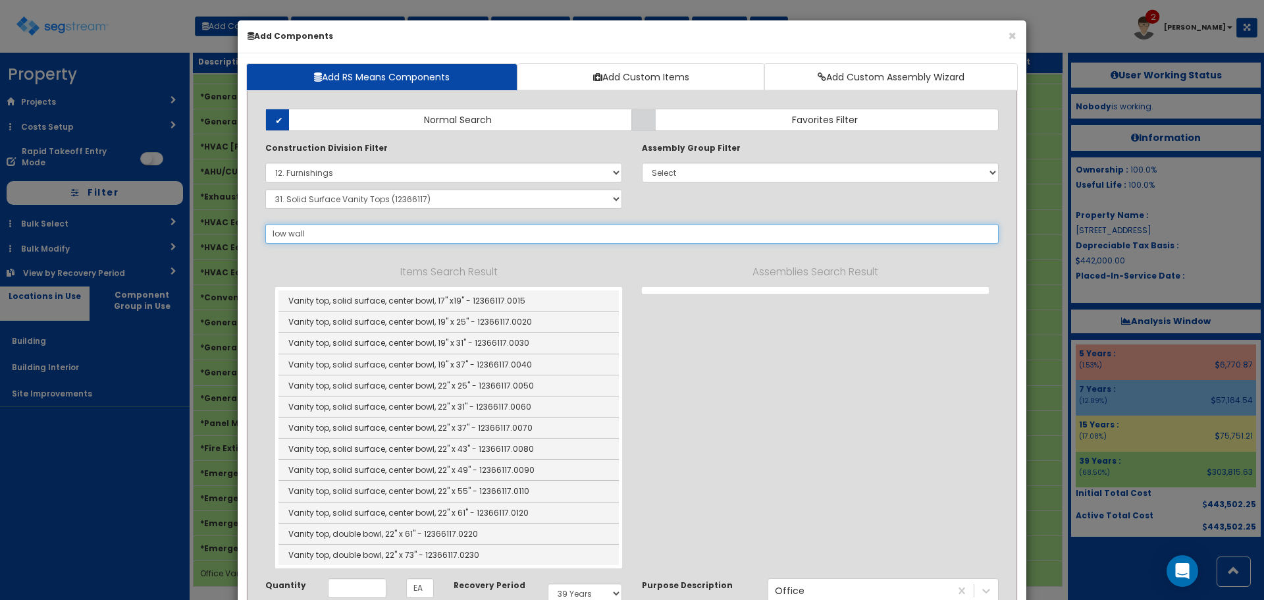
type input "low wall"
click at [361, 173] on select "Select 0. Custom Item 1. General Requirements 2. Existing Conditions 3. Concret…" at bounding box center [443, 173] width 357 height 20
select select
click at [265, 163] on select "Select 0. Custom Item 1. General Requirements 2. Existing Conditions 3. Concret…" at bounding box center [443, 173] width 357 height 20
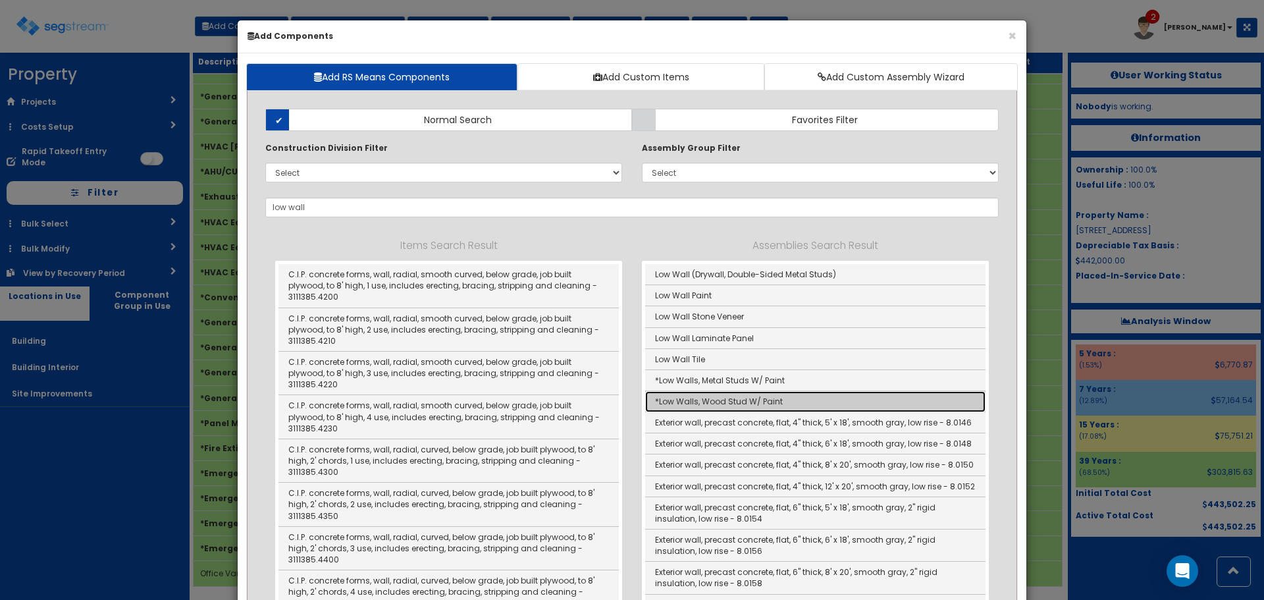
click at [771, 400] on link "*Low Walls, Wood Stud W/ Paint" at bounding box center [815, 401] width 340 height 21
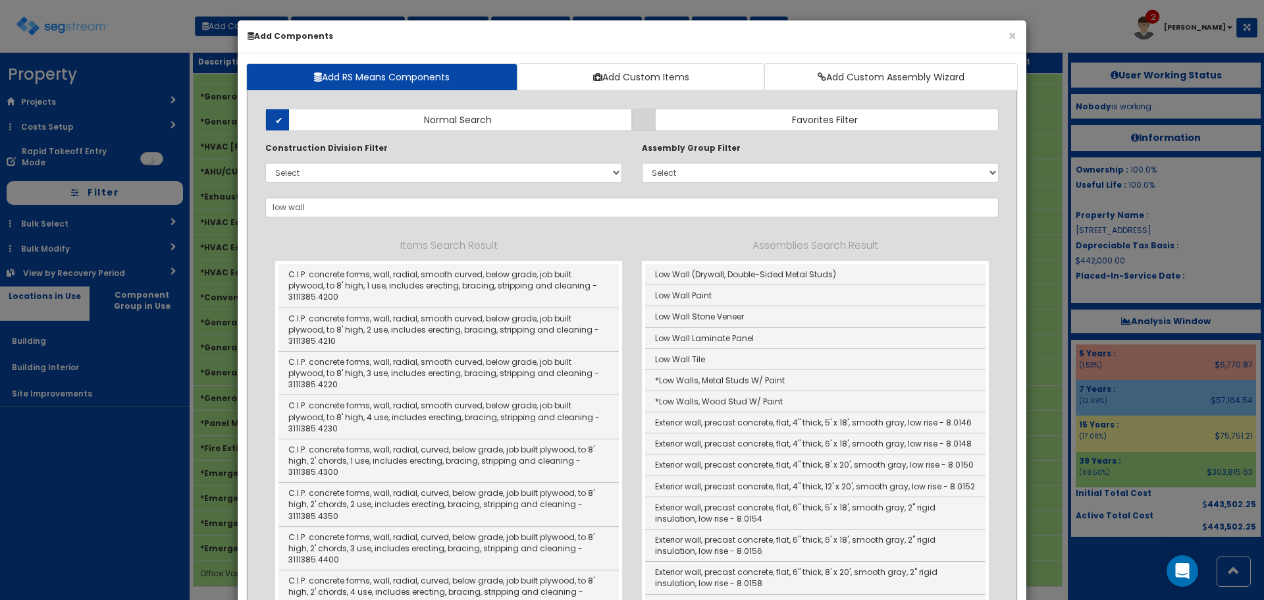
type input "*Low Walls, Wood Stud W/ Paint"
checkbox input "true"
type input "SF"
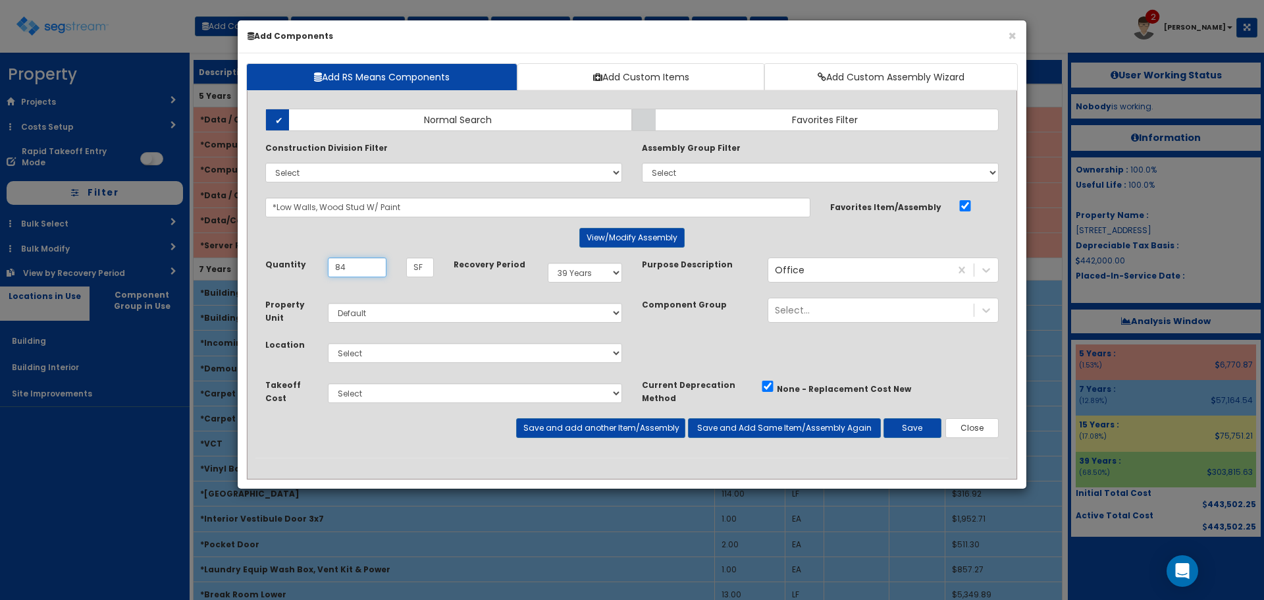
type input "84"
drag, startPoint x: 579, startPoint y: 269, endPoint x: 584, endPoint y: 274, distance: 7.0
click at [579, 269] on select "Select 5 Years 7 Years 9 Years 10 Years 15 Years 15 Year QLI 15 Year QRP 15 Yea…" at bounding box center [585, 273] width 74 height 20
select select "5Y"
click at [548, 263] on select "Select 5 Years 7 Years 9 Years 10 Years 15 Years 15 Year QLI 15 Year QRP 15 Yea…" at bounding box center [585, 273] width 74 height 20
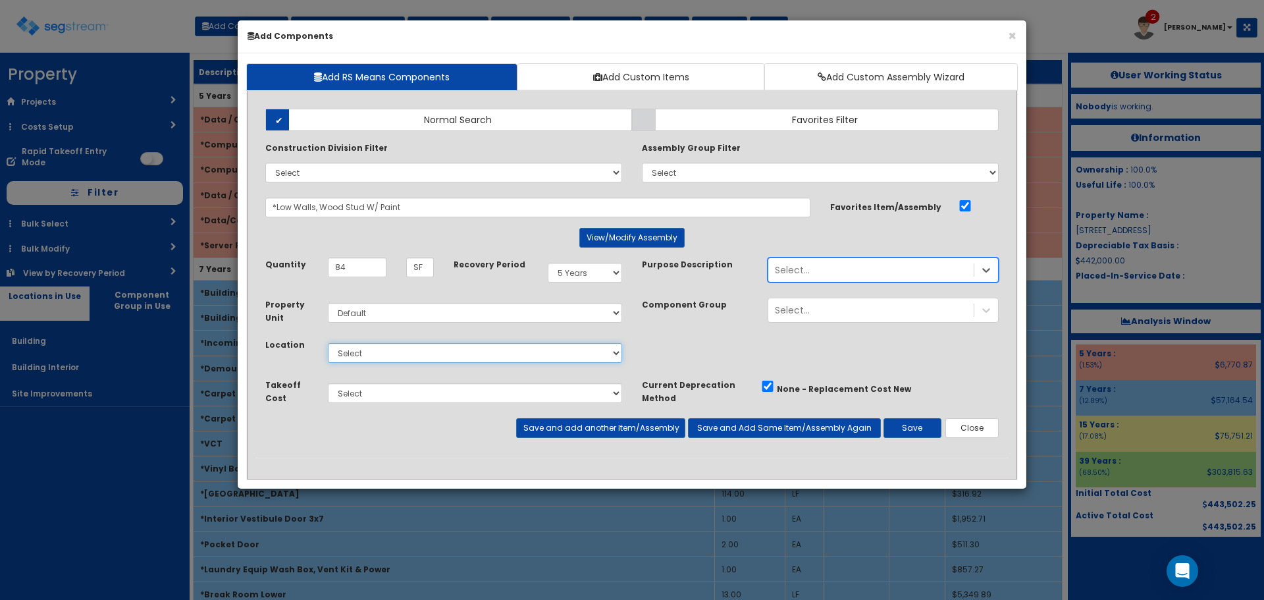
click at [455, 351] on select "Select Building Building Interior Site Improvements Add Additional Location" at bounding box center [475, 353] width 294 height 20
select select "7"
click at [328, 343] on select "Select Building Building Interior Site Improvements Add Additional Location" at bounding box center [475, 353] width 294 height 20
click at [908, 434] on button "Save" at bounding box center [912, 428] width 58 height 20
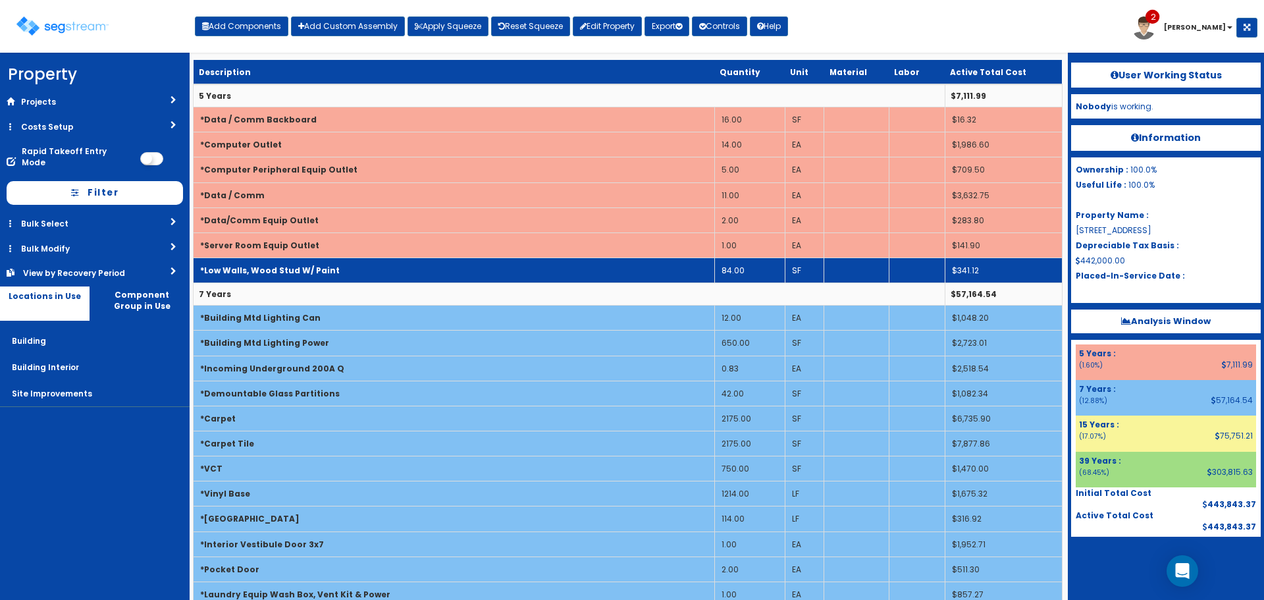
click at [364, 274] on td "*Low Walls, Wood Stud W/ Paint" at bounding box center [454, 269] width 521 height 25
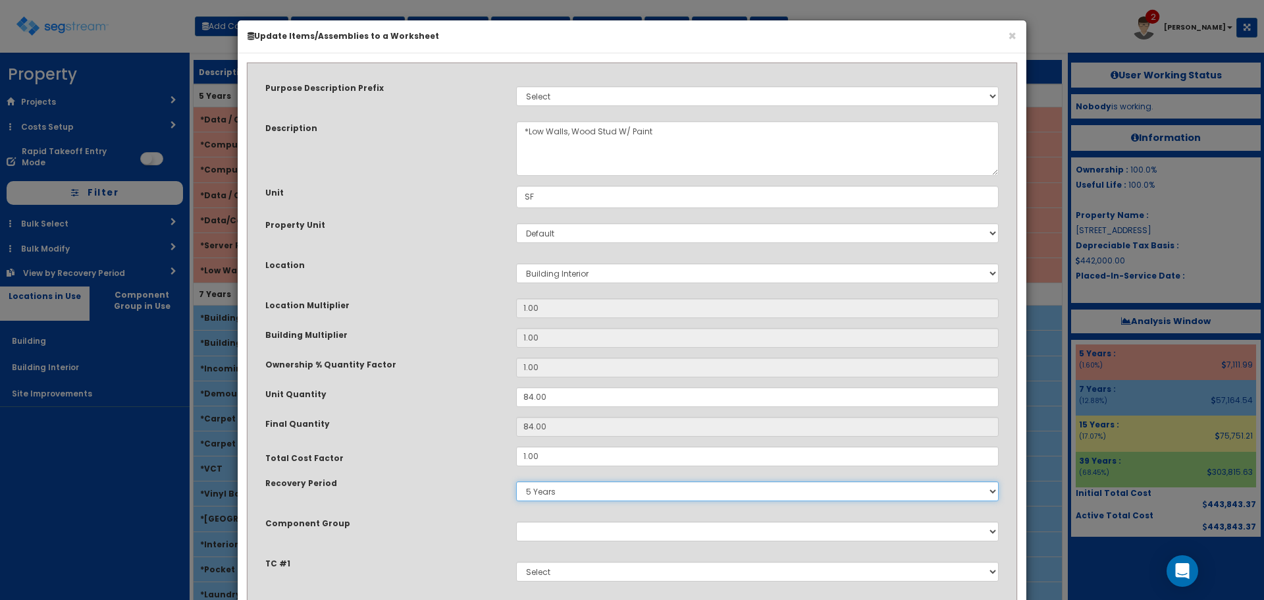
click at [547, 490] on select "5 Years 7 Years 9 Years 10 Years 15 Years 15 Year QLI 15 Year QRP 15 Year QIP 2…" at bounding box center [757, 491] width 482 height 20
select select "7Y"
click at [516, 481] on select "5 Years 7 Years 9 Years 10 Years 15 Years 15 Year QLI 15 Year QRP 15 Year QIP 2…" at bounding box center [757, 491] width 482 height 20
click at [408, 373] on div "Ownership % Quantity Factor" at bounding box center [380, 365] width 251 height 16
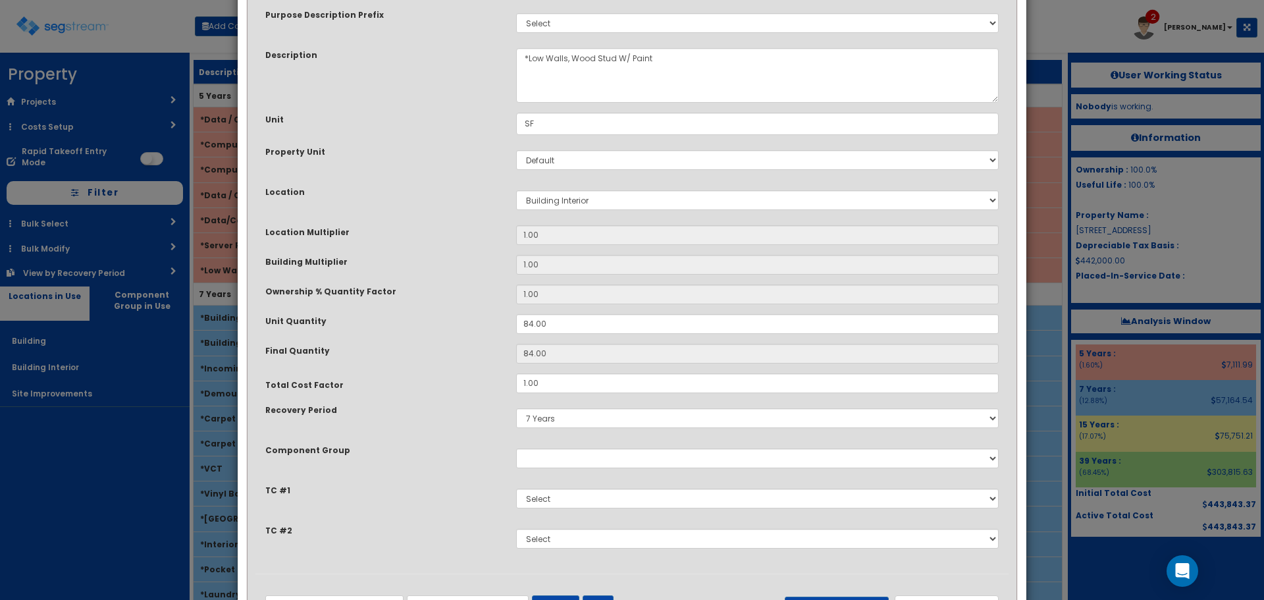
scroll to position [132, 0]
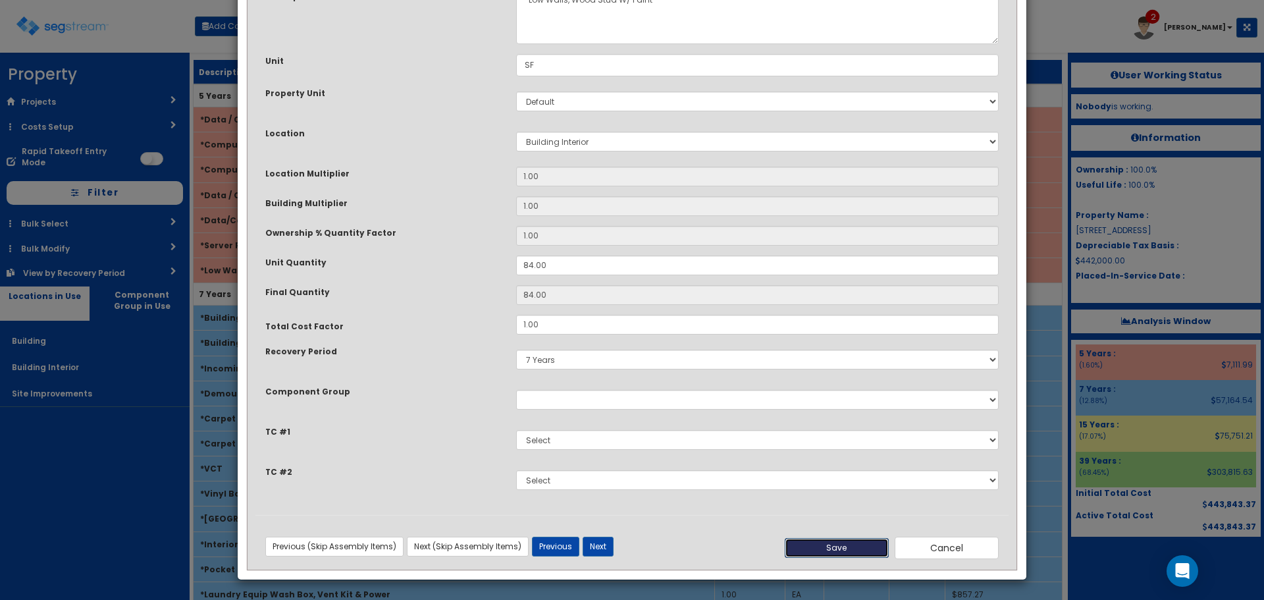
click at [875, 552] on button "Save" at bounding box center [837, 548] width 104 height 20
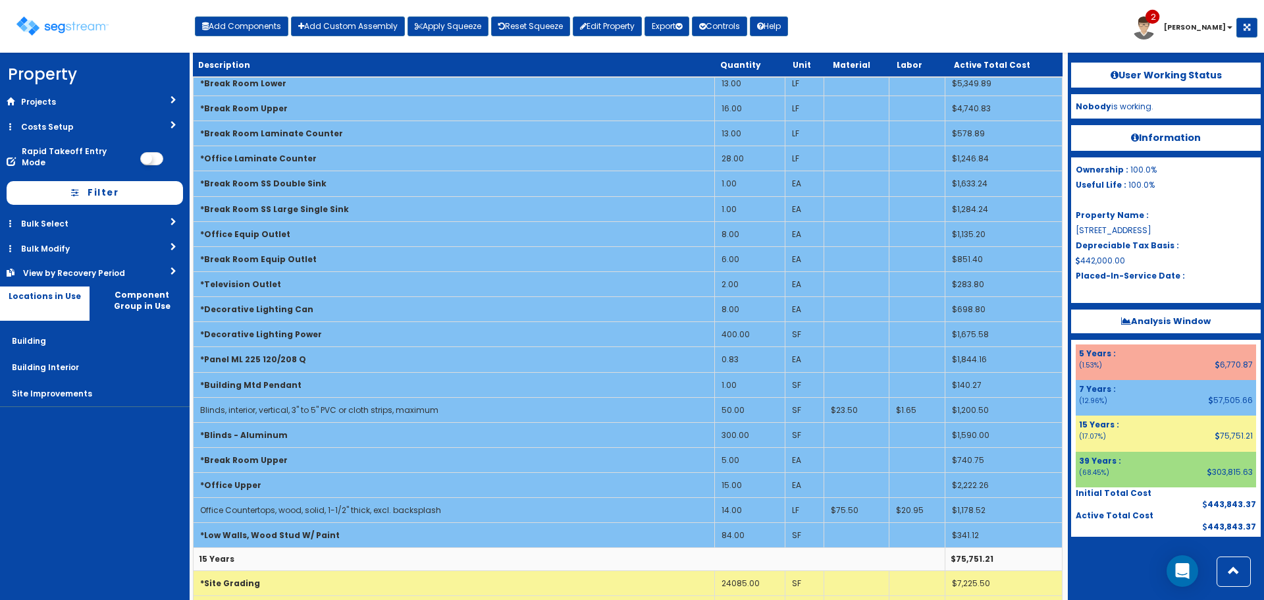
scroll to position [527, 0]
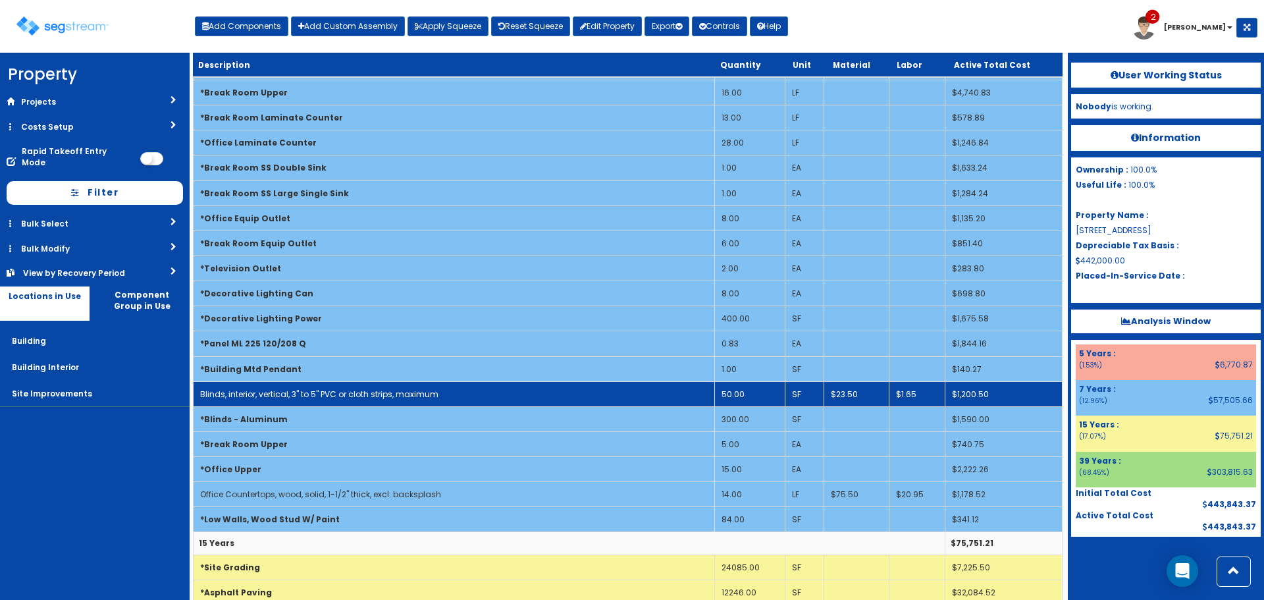
click at [411, 396] on link "Blinds, interior, vertical, 3" to 5" PVC or cloth strips, maximum" at bounding box center [319, 393] width 238 height 11
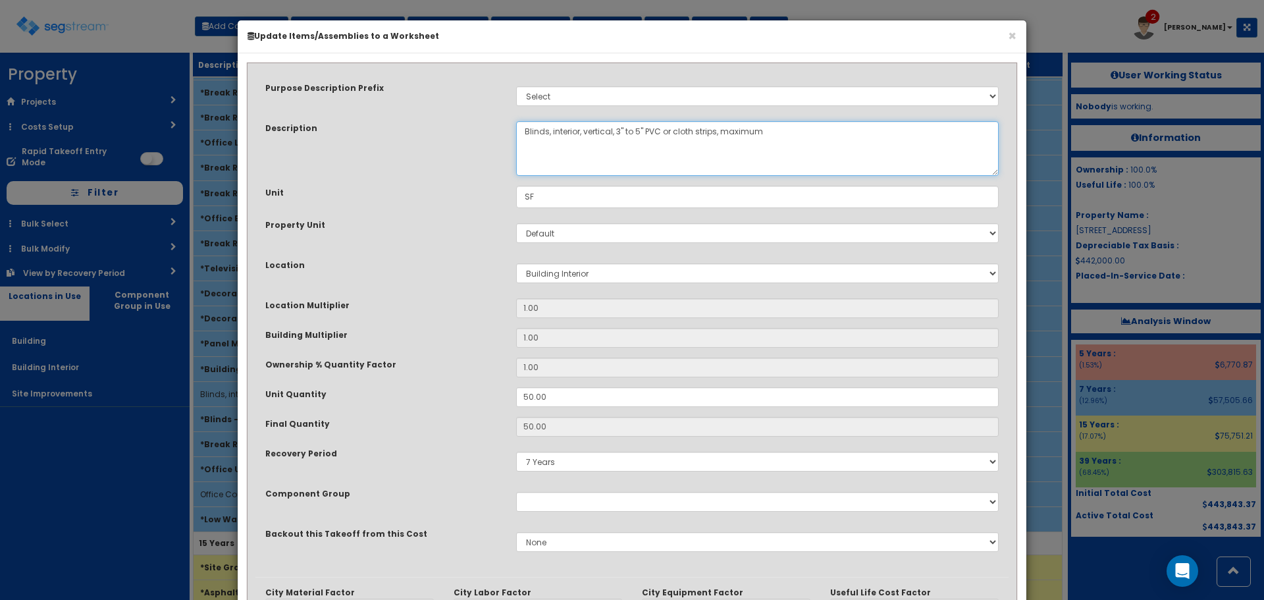
drag, startPoint x: 715, startPoint y: 136, endPoint x: 846, endPoint y: 135, distance: 131.6
click at [840, 135] on textarea "Blinds, interior, vertical, 3" to 5" PVC or cloth strips, maximum" at bounding box center [757, 148] width 482 height 55
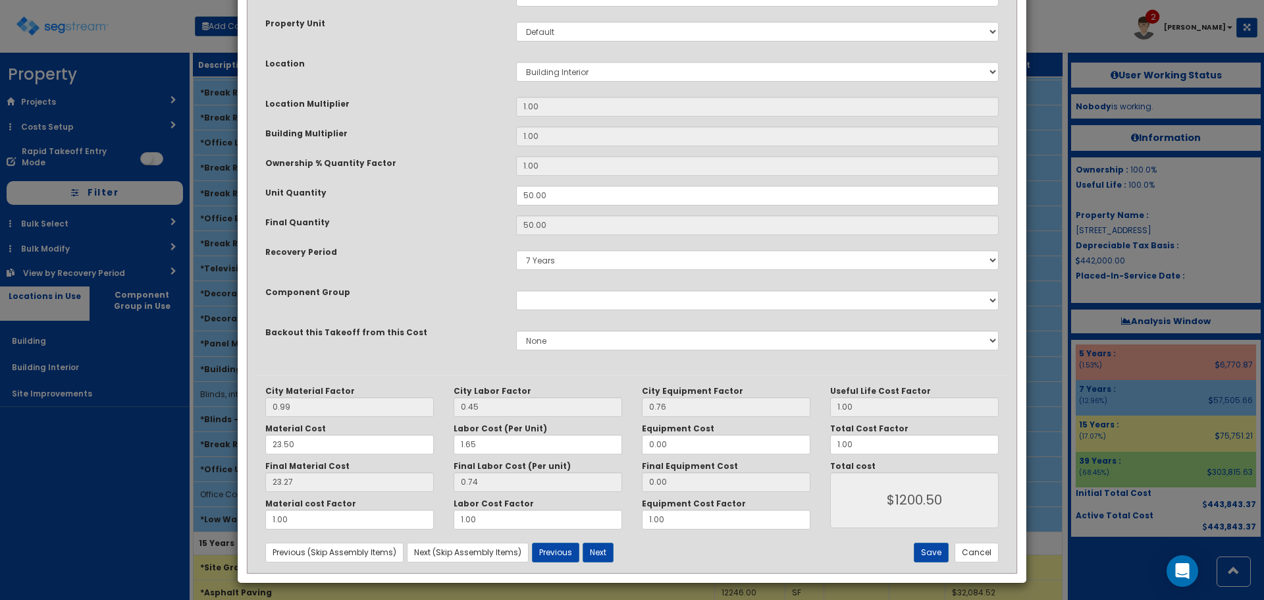
scroll to position [205, 0]
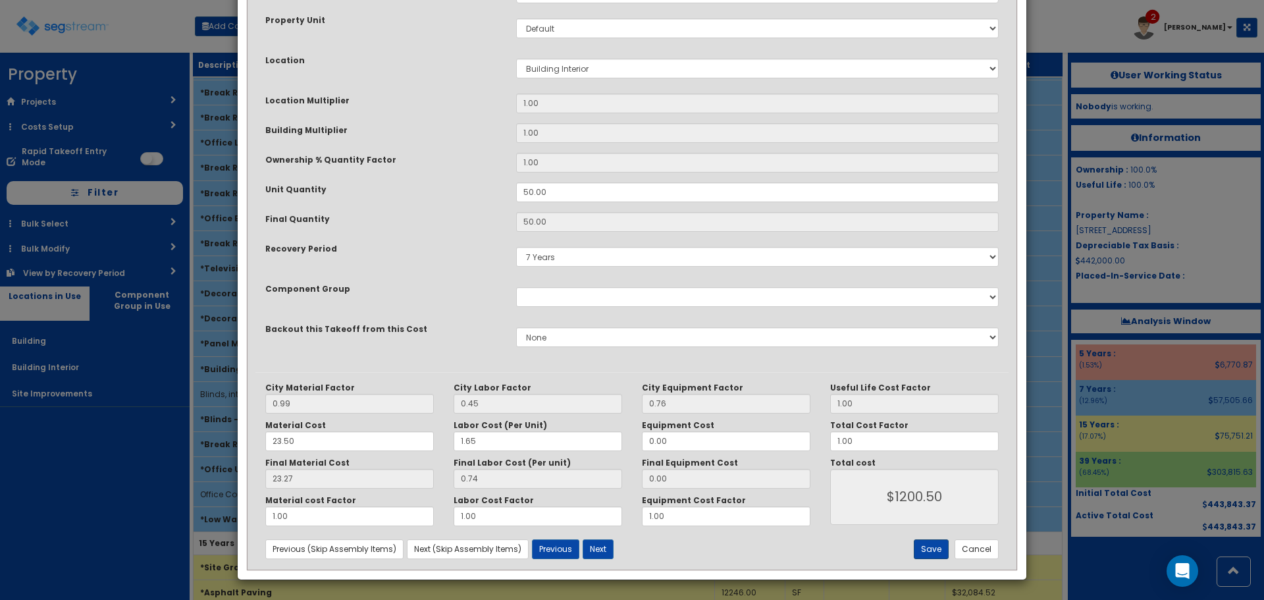
type textarea "Blinds, interior, vertical, 3" to 5" PVC or cloth strips"
click at [931, 546] on button "Save" at bounding box center [931, 549] width 35 height 20
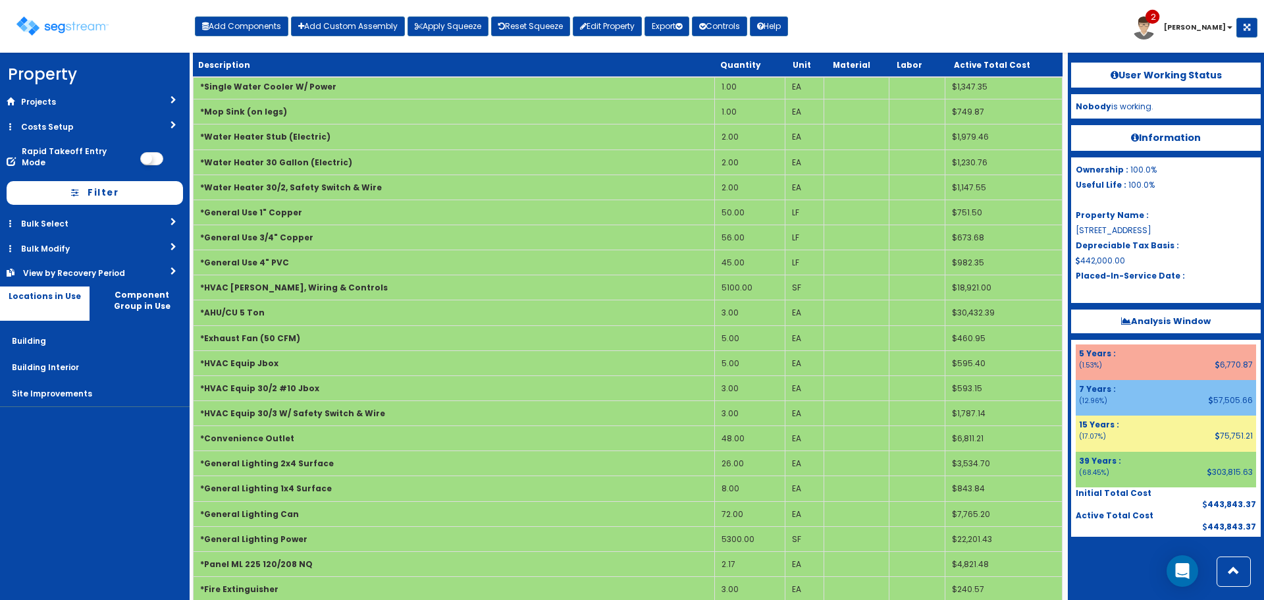
scroll to position [2124, 0]
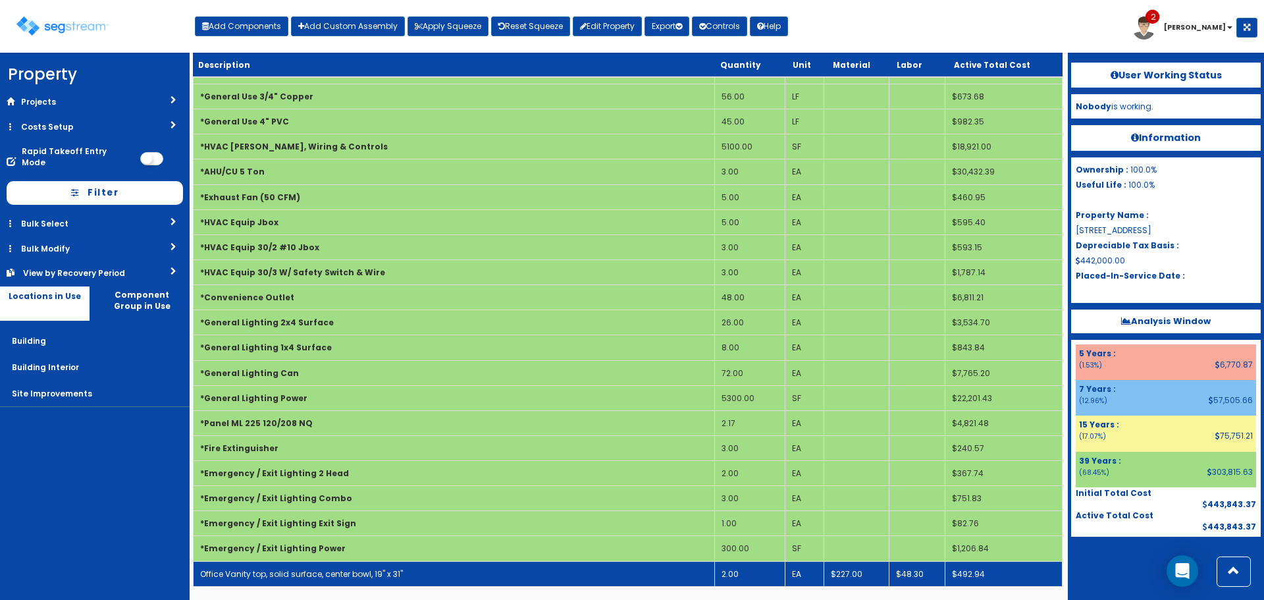
click at [454, 580] on td "Office Vanity top, solid surface, center bowl, 19" x 31"" at bounding box center [454, 573] width 521 height 25
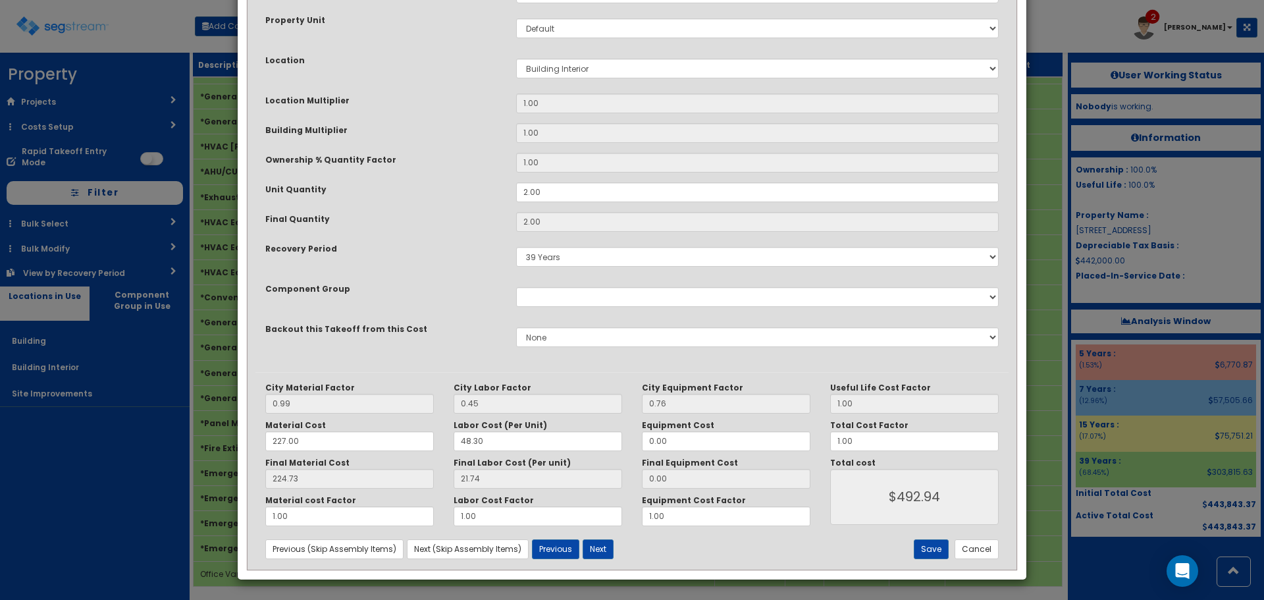
scroll to position [0, 0]
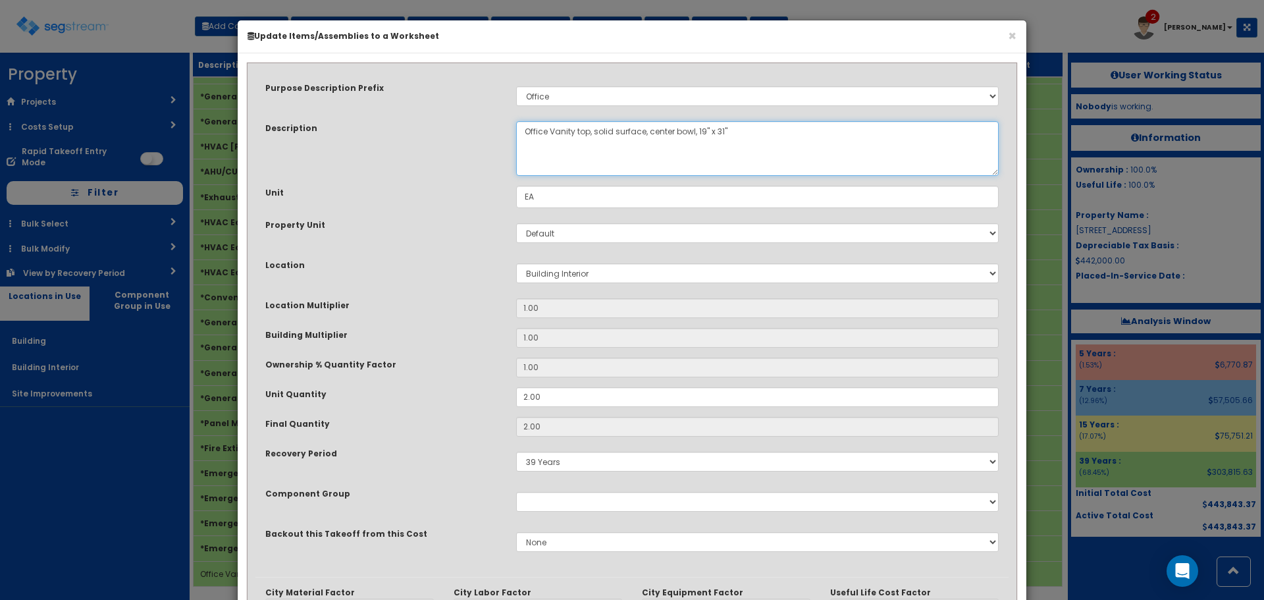
drag, startPoint x: 550, startPoint y: 133, endPoint x: 475, endPoint y: 127, distance: 75.3
click at [478, 131] on div "Description Office Vanity top, solid surface, center bowl, 19" x 31"" at bounding box center [631, 148] width 753 height 55
click at [531, 129] on textarea "Office Vanity top, solid surface, center bowl, 19" x 31"" at bounding box center [757, 148] width 482 height 55
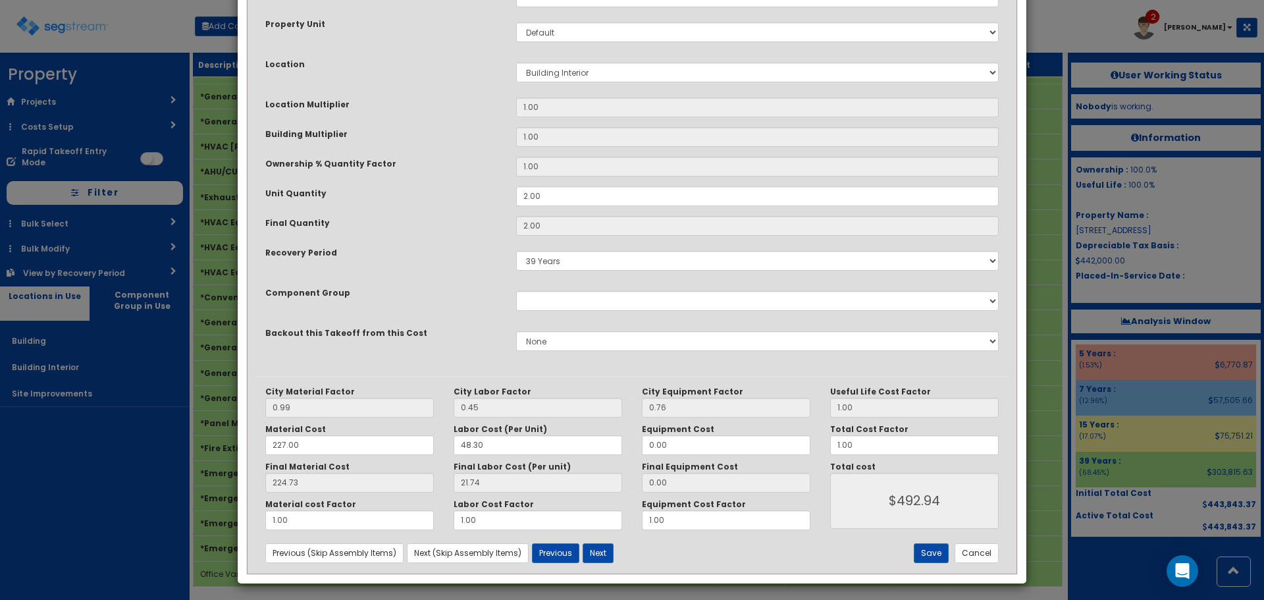
scroll to position [205, 0]
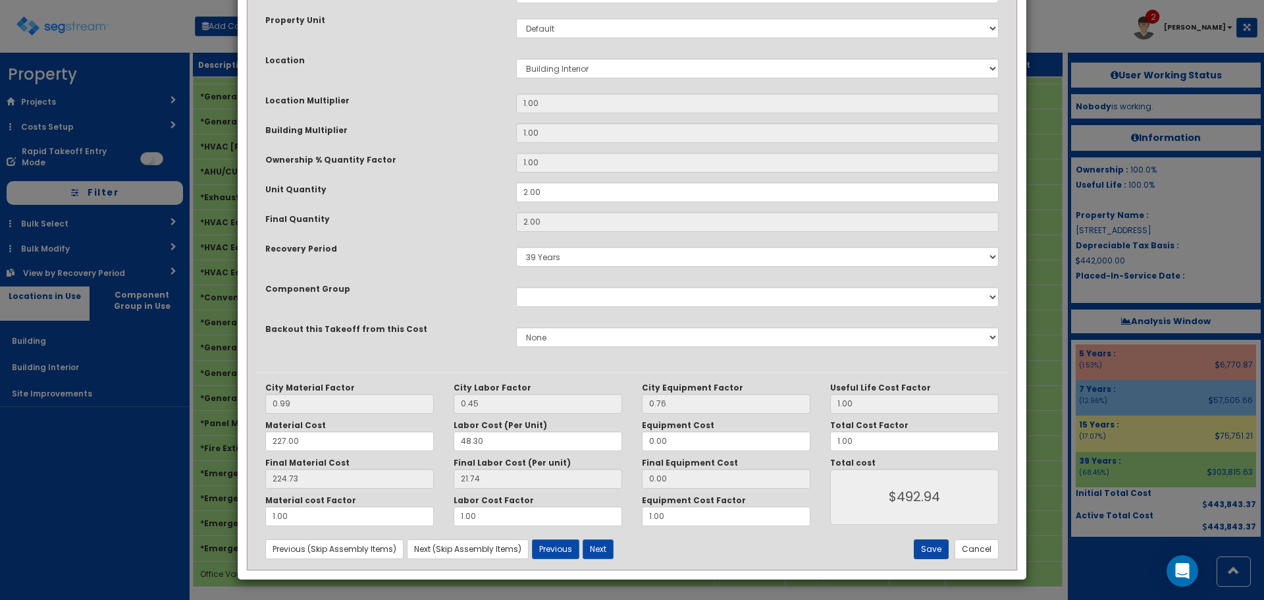
type textarea "Restroom Vanity top, solid surface, center bowl, 19" x 31""
click at [938, 554] on button "Save" at bounding box center [931, 549] width 35 height 20
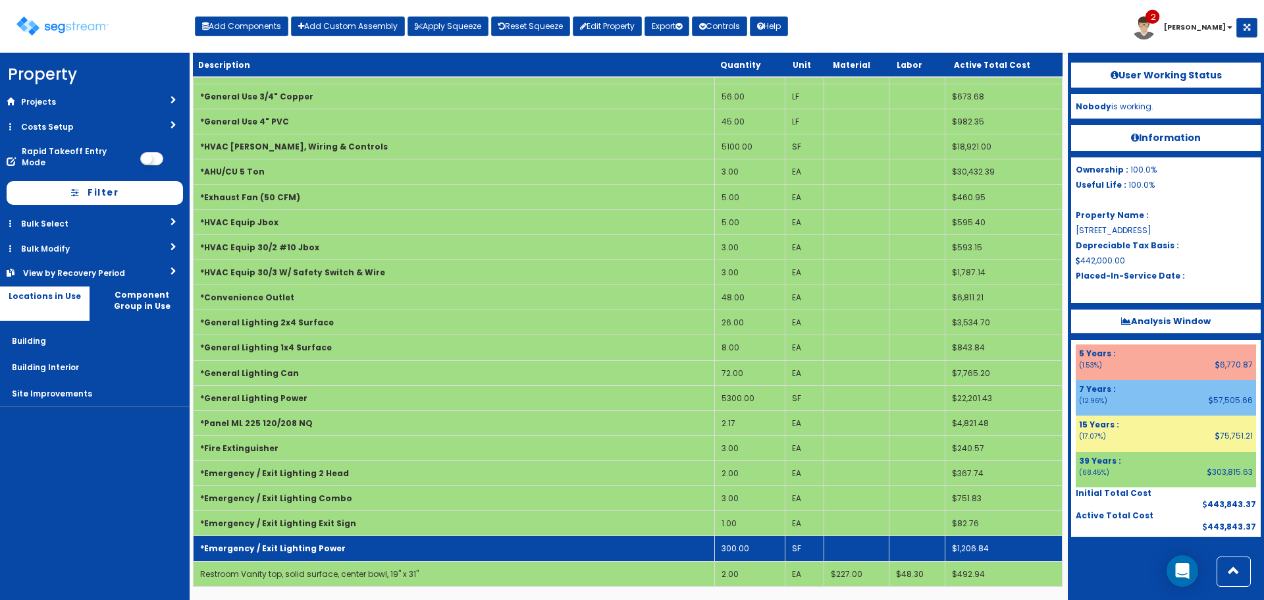
click at [369, 542] on td "*Emergency / Exit Lighting Power" at bounding box center [454, 548] width 521 height 25
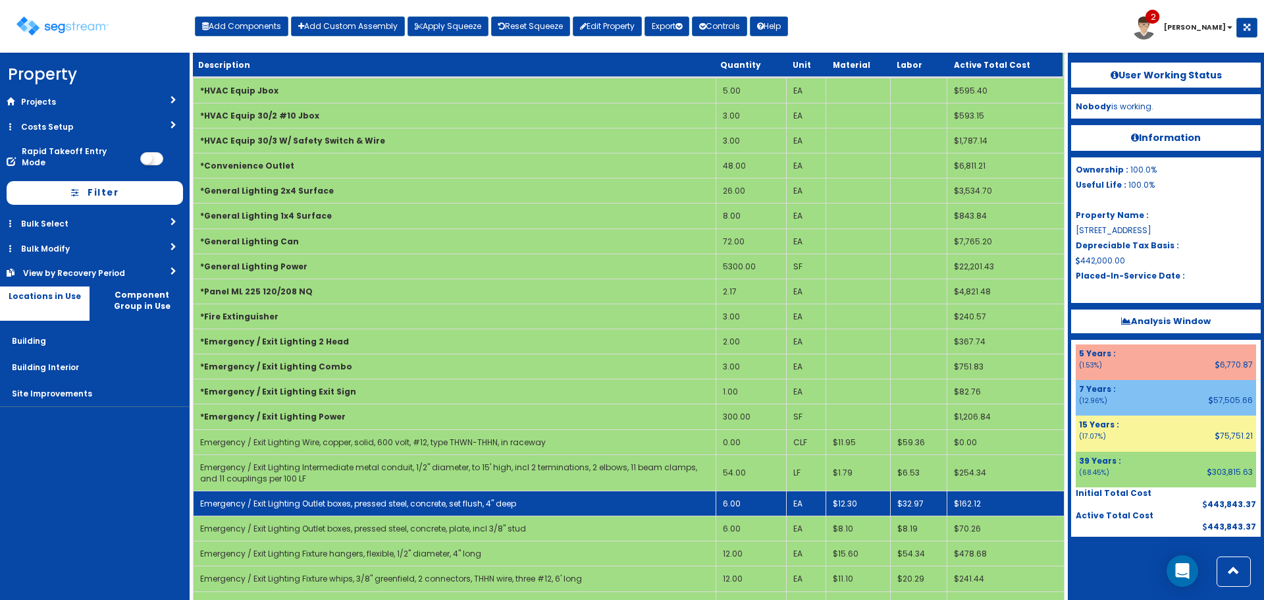
scroll to position [2286, 0]
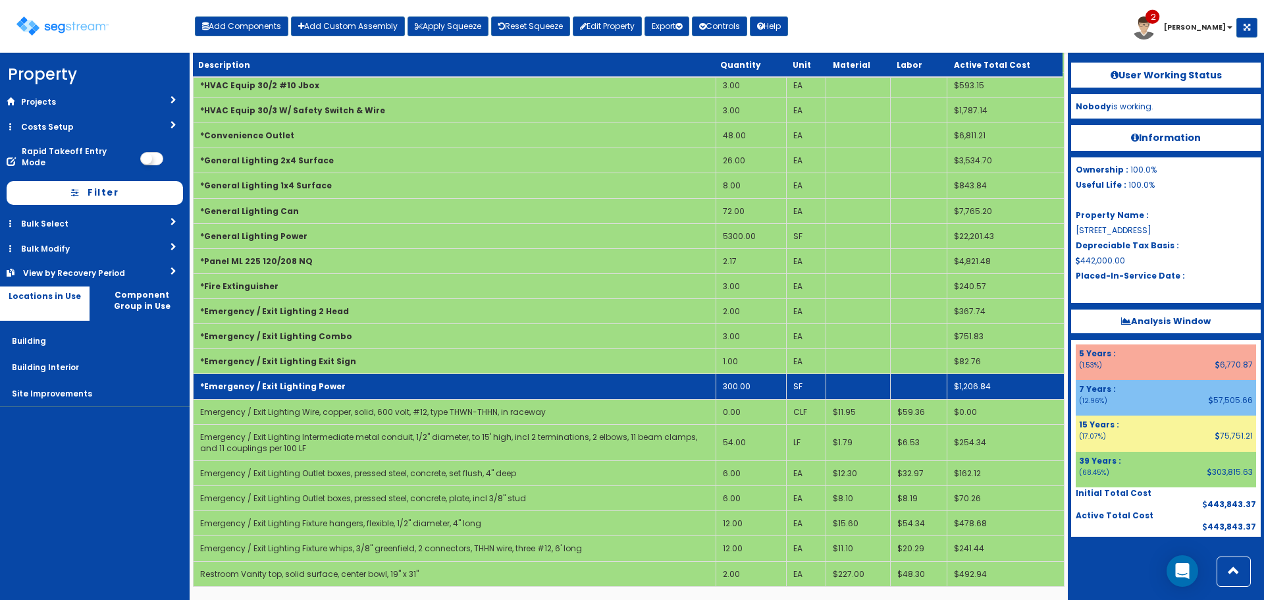
click at [753, 386] on td "300.00" at bounding box center [751, 386] width 70 height 25
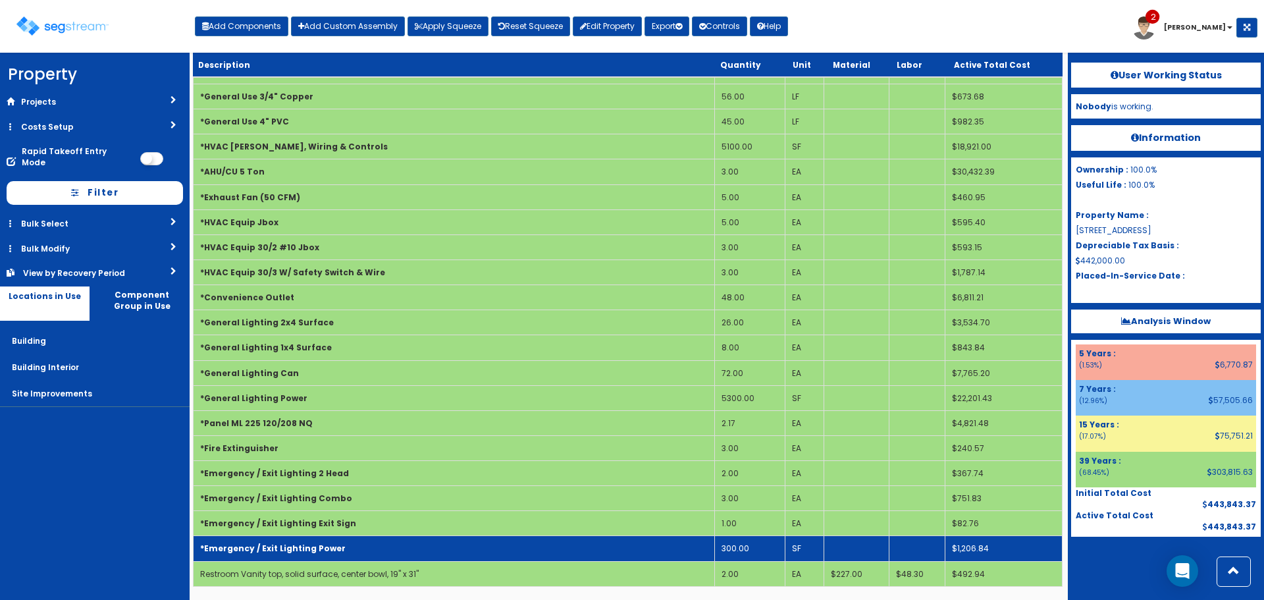
scroll to position [2124, 0]
click at [432, 548] on td "*Emergency / Exit Lighting Power" at bounding box center [454, 548] width 521 height 25
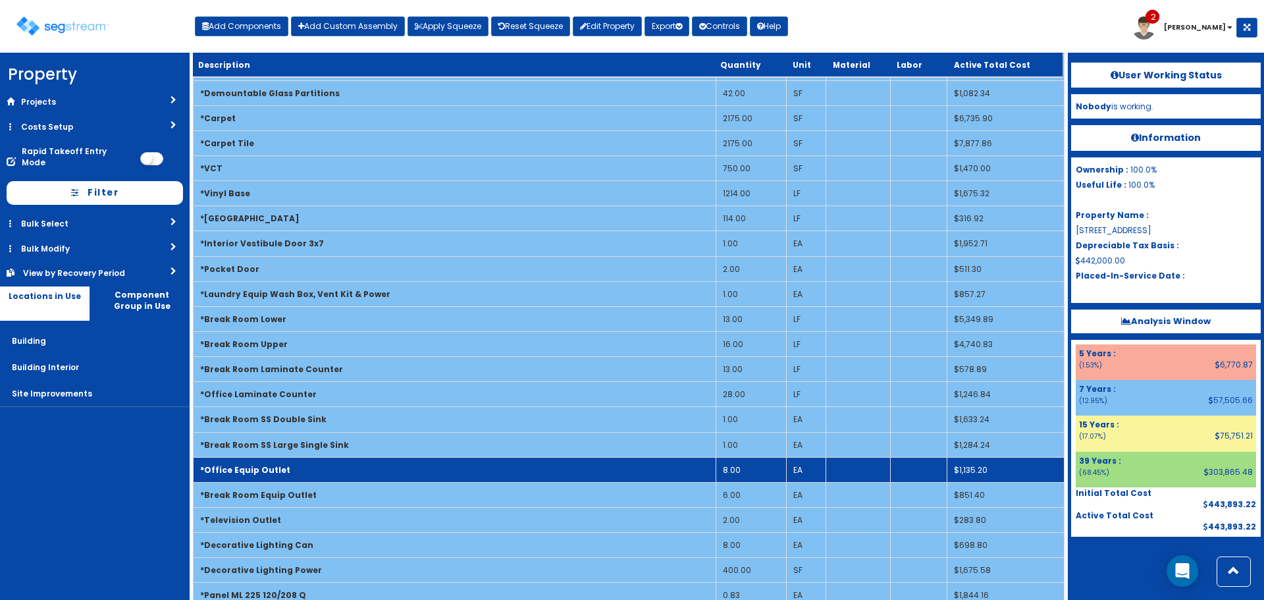
scroll to position [0, 0]
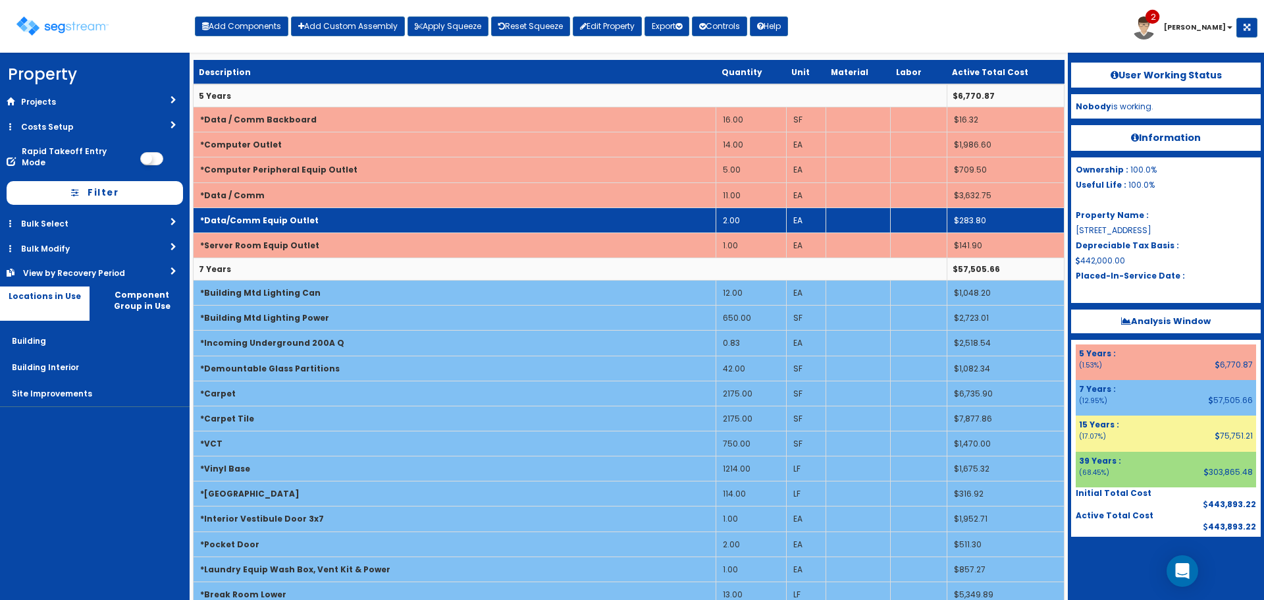
click at [329, 216] on td "*Data/Comm Equip Outlet" at bounding box center [455, 219] width 523 height 25
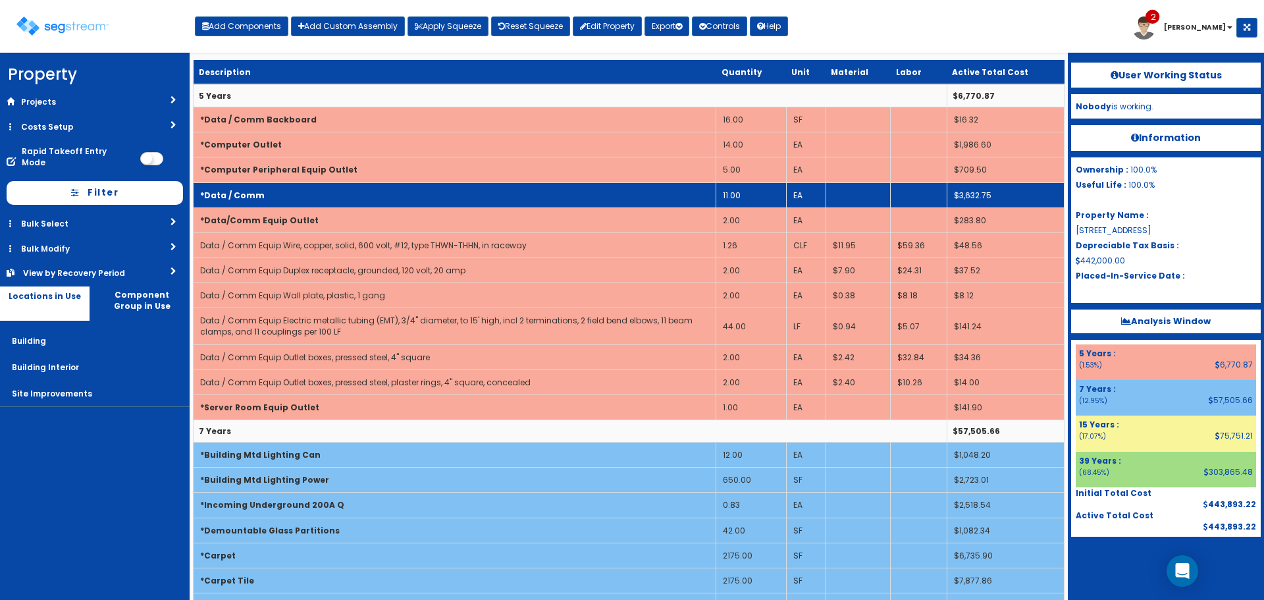
click at [390, 202] on td "*Data / Comm" at bounding box center [455, 194] width 523 height 25
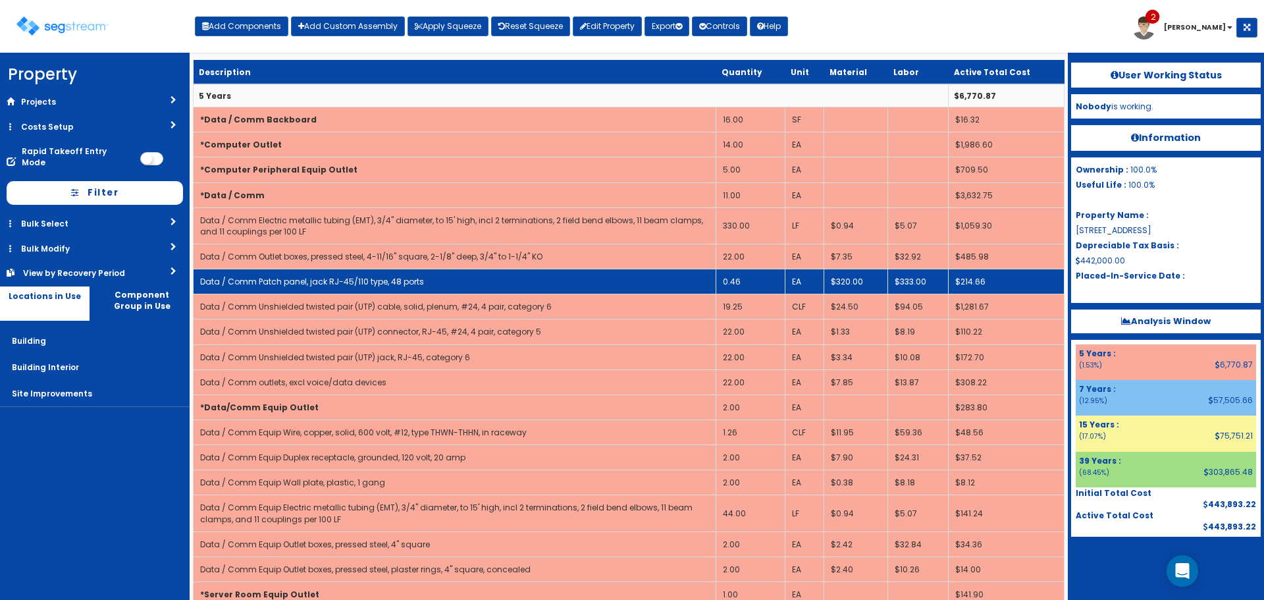
click at [732, 280] on td "0.46" at bounding box center [750, 281] width 69 height 25
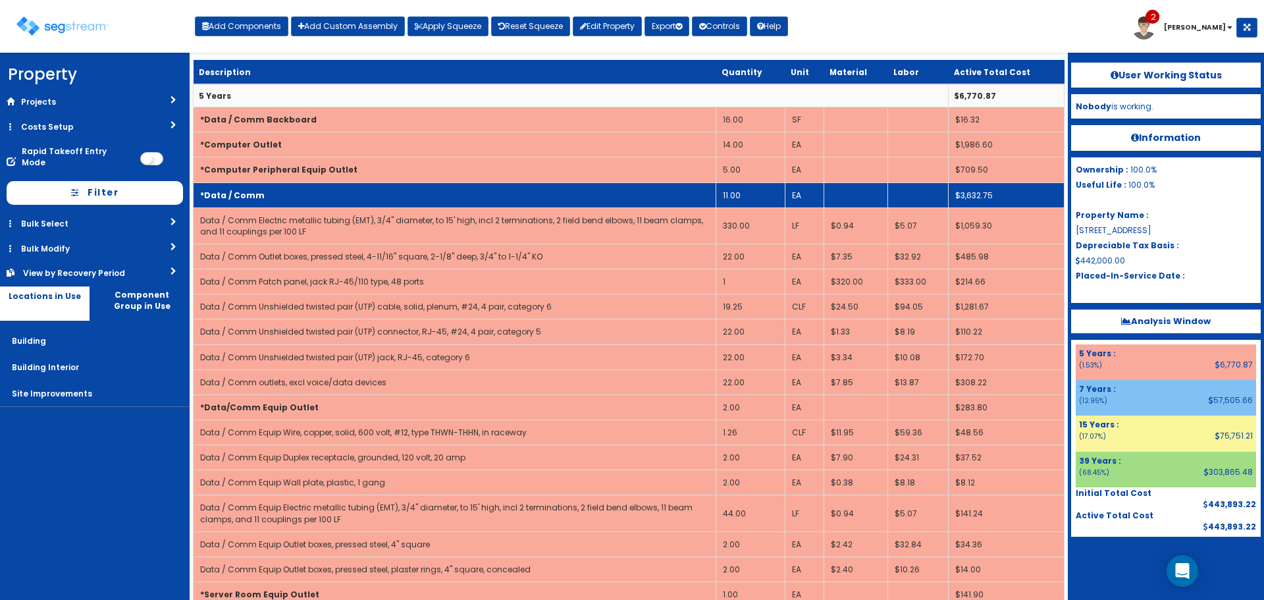
click at [347, 191] on td "*Data / Comm" at bounding box center [455, 194] width 523 height 25
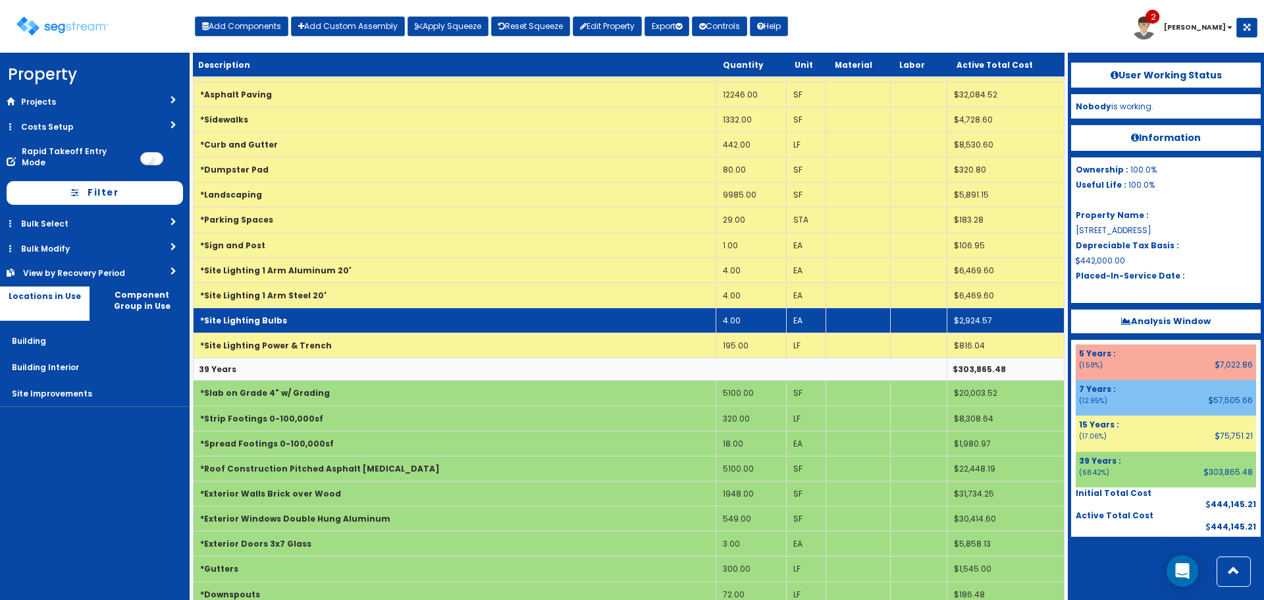
scroll to position [1185, 0]
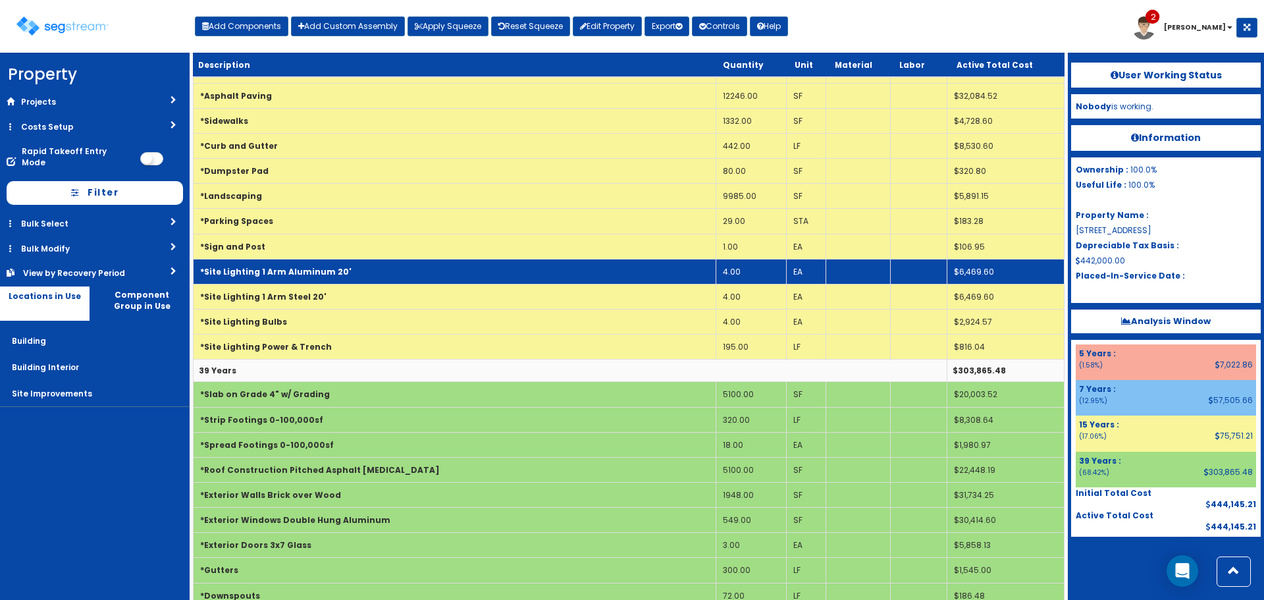
click at [407, 271] on td "*Site Lighting 1 Arm Aluminum 20'" at bounding box center [455, 271] width 523 height 25
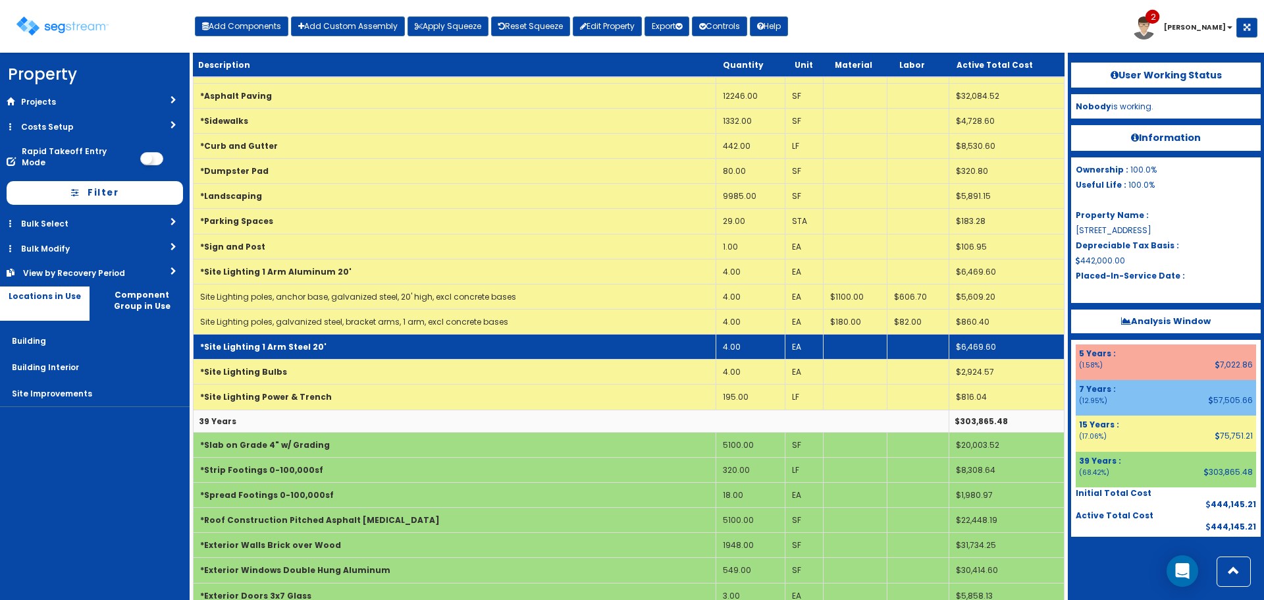
click at [408, 346] on td "*Site Lighting 1 Arm Steel 20'" at bounding box center [455, 346] width 523 height 25
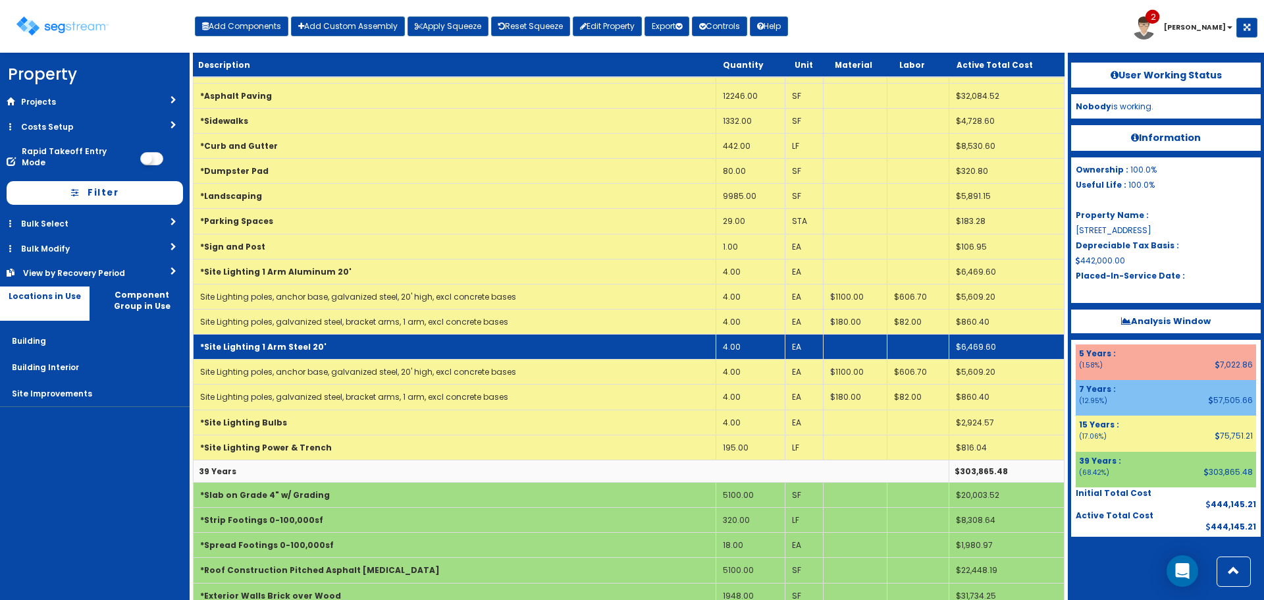
click at [733, 350] on td "4.00" at bounding box center [750, 346] width 69 height 25
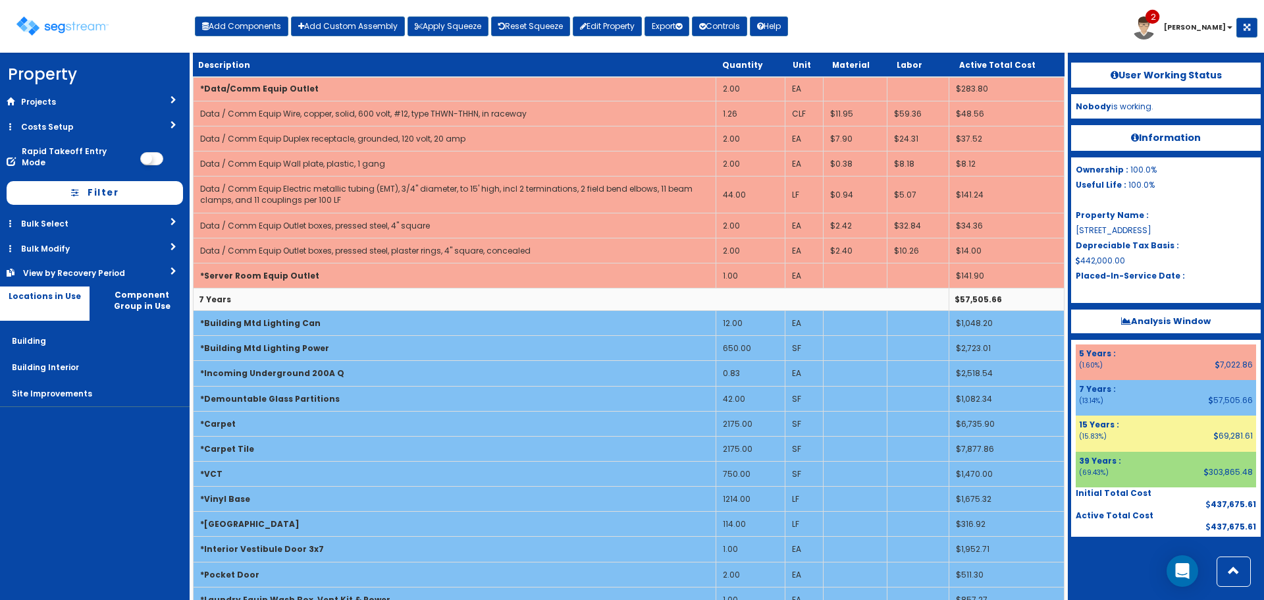
scroll to position [0, 0]
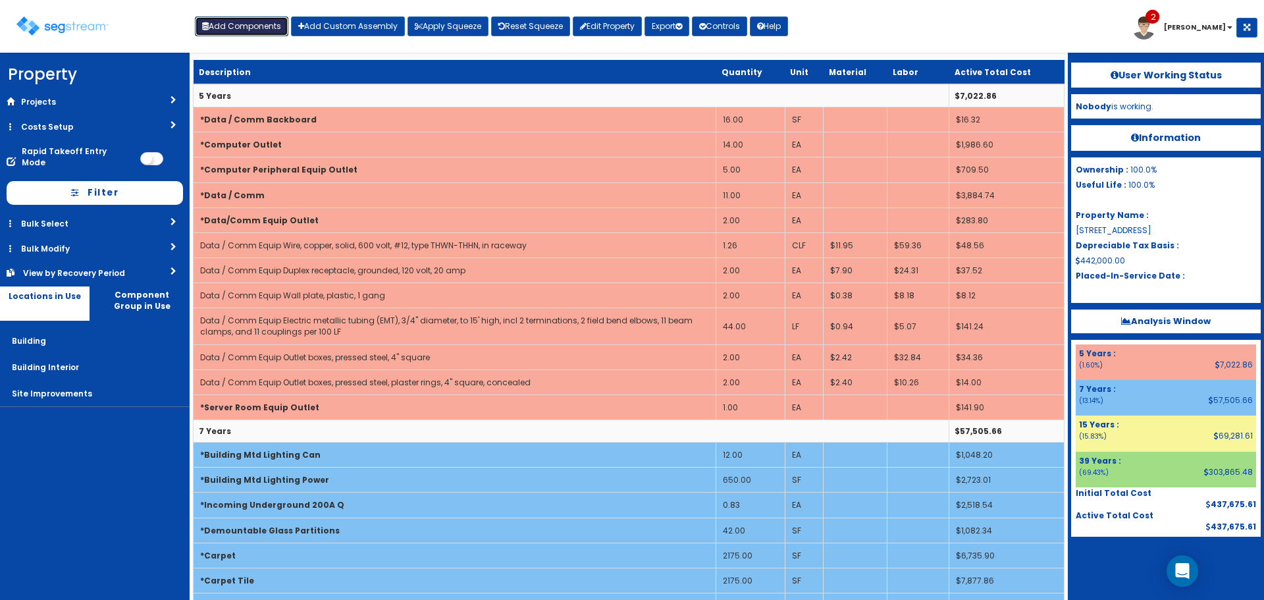
click at [257, 23] on button "Add Components" at bounding box center [241, 26] width 93 height 20
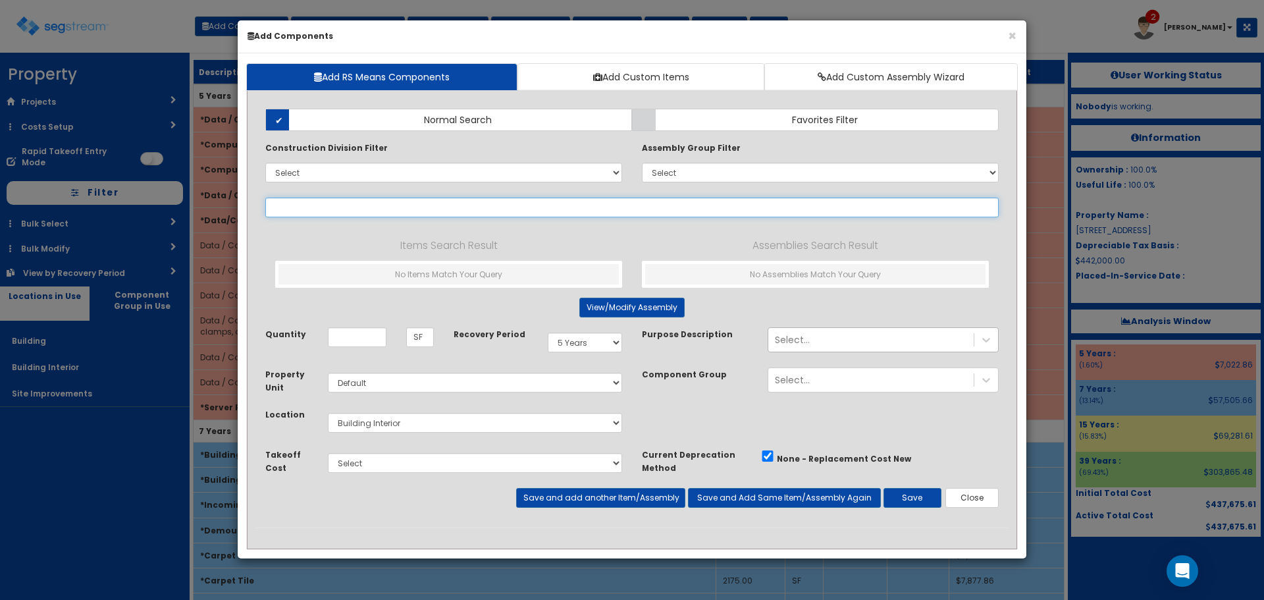
select select
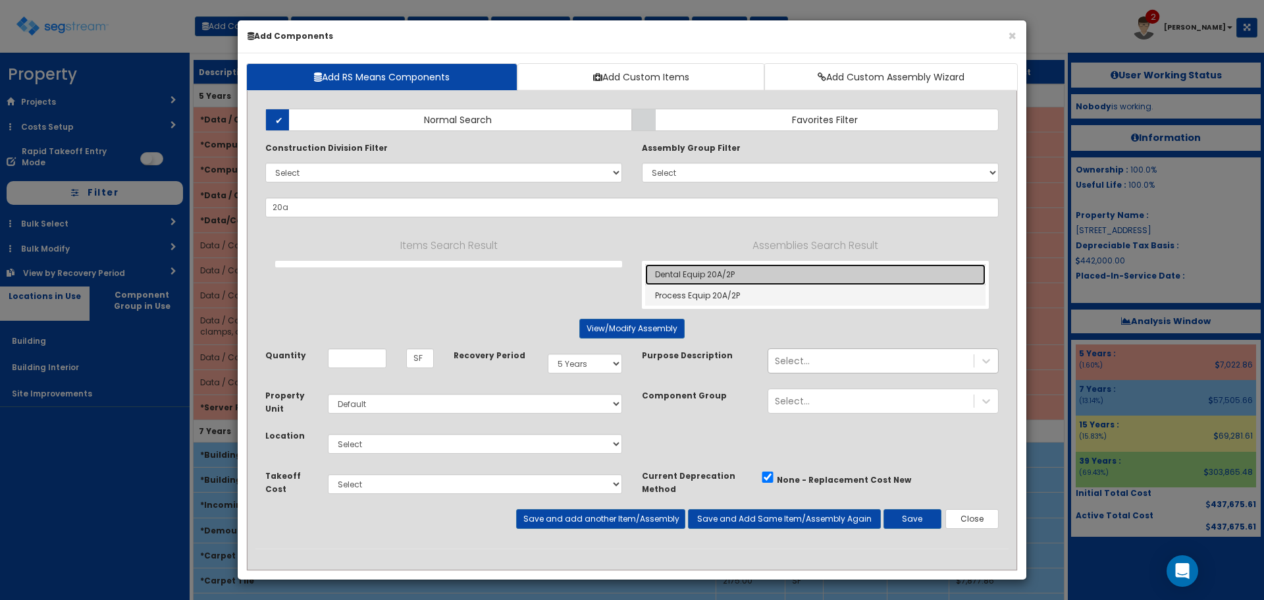
click at [692, 273] on link "Dental Equip 20A/2P" at bounding box center [815, 274] width 340 height 21
type input "Dental Equip 20A/2P"
type input "EA"
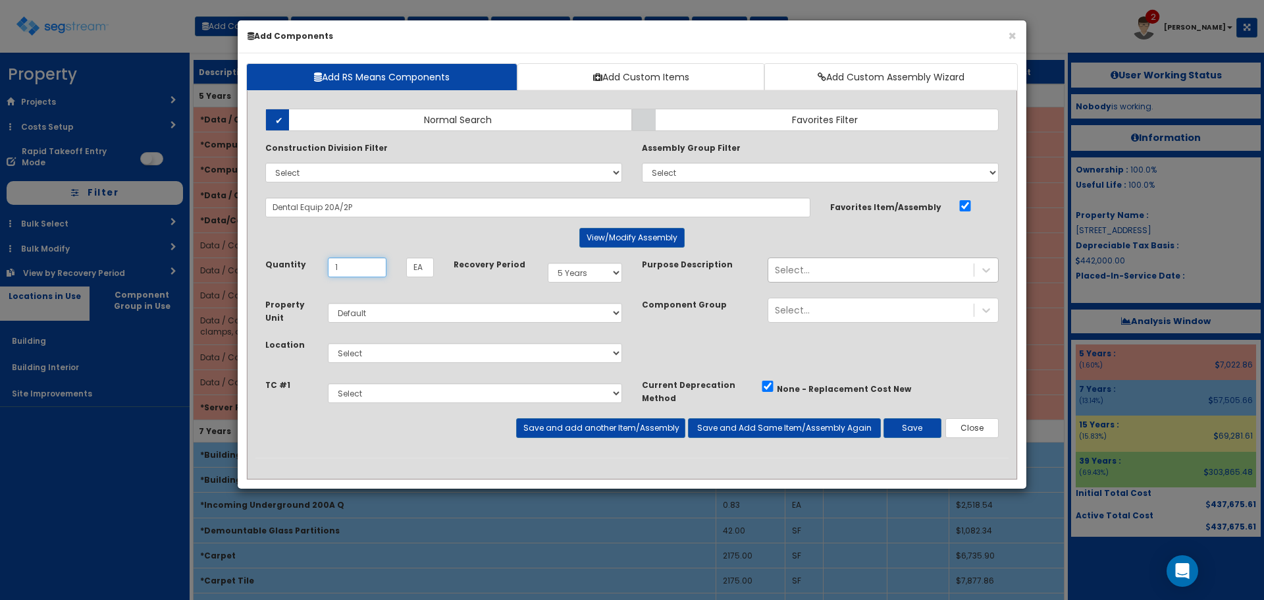
type input "1"
select select "15Y"
click at [436, 355] on select "Select Building Building Interior Site Improvements Add Additional Location" at bounding box center [475, 353] width 294 height 20
select select "27"
click at [328, 343] on select "Select Building Building Interior Site Improvements Add Additional Location" at bounding box center [475, 353] width 294 height 20
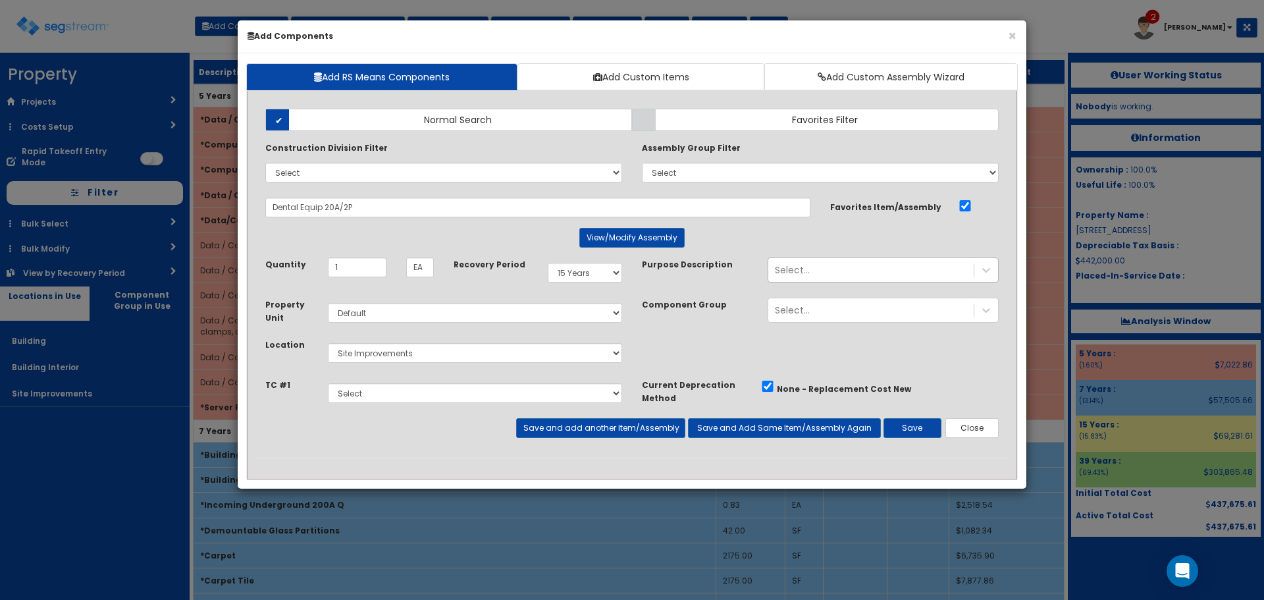
click at [866, 271] on div "Select..." at bounding box center [870, 269] width 205 height 21
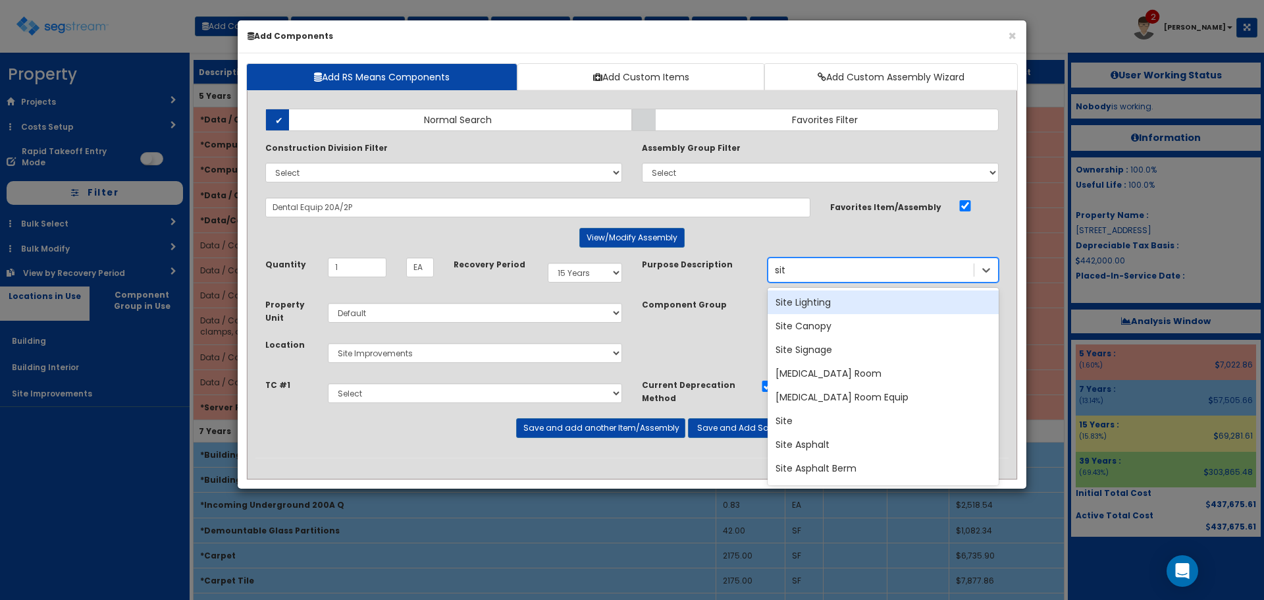
type input "site"
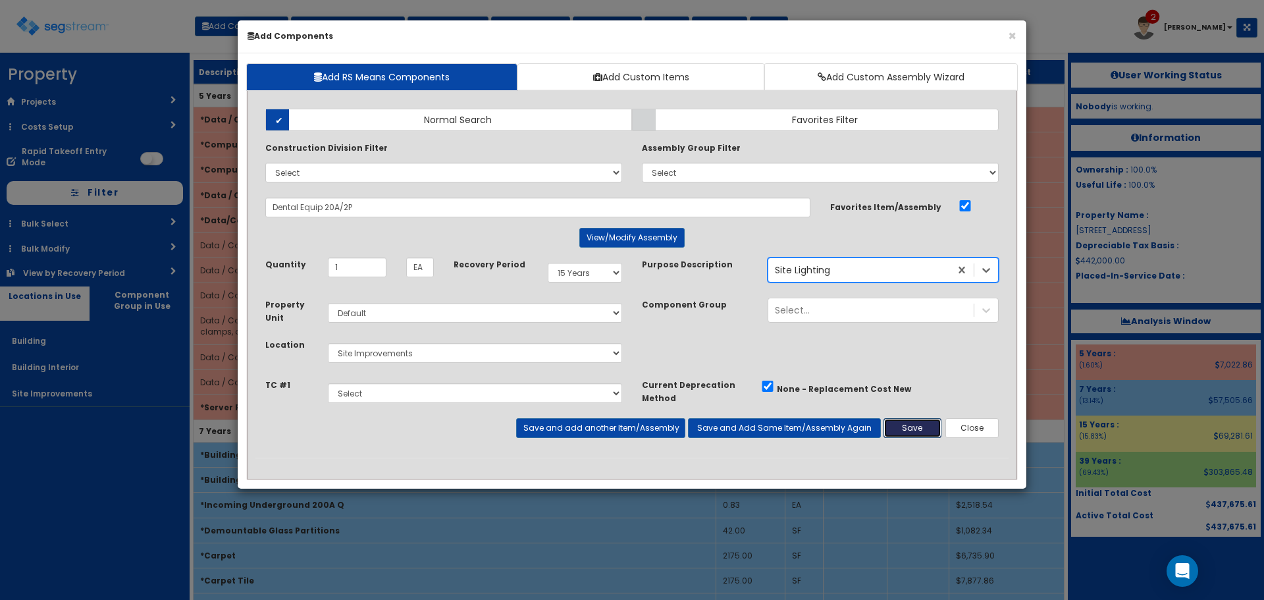
click at [908, 427] on button "Save" at bounding box center [912, 428] width 58 height 20
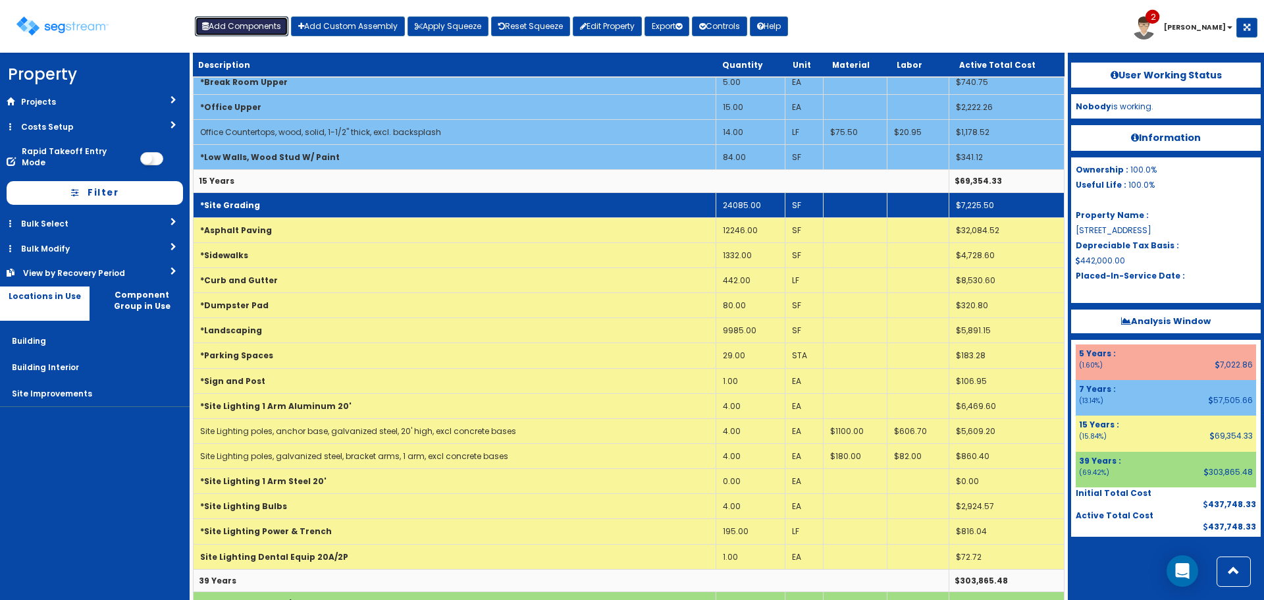
scroll to position [1185, 0]
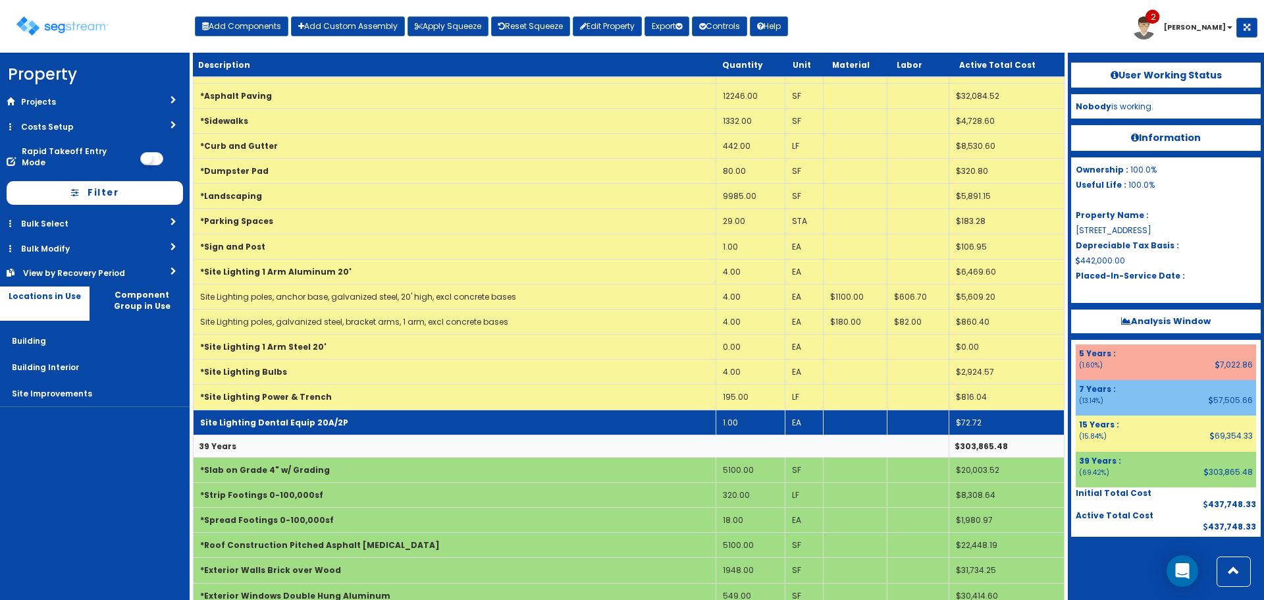
click at [400, 417] on td "Site Lighting Dental Equip 20A/2P" at bounding box center [455, 421] width 523 height 25
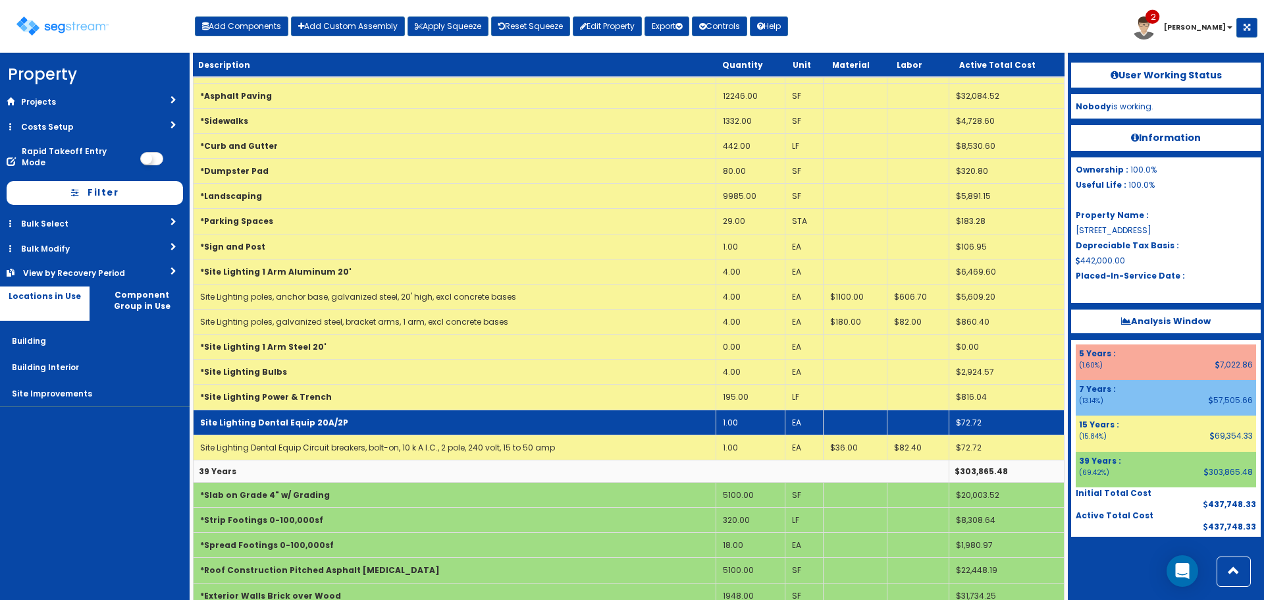
click at [400, 417] on td "Site Lighting Dental Equip 20A/2P" at bounding box center [455, 421] width 523 height 25
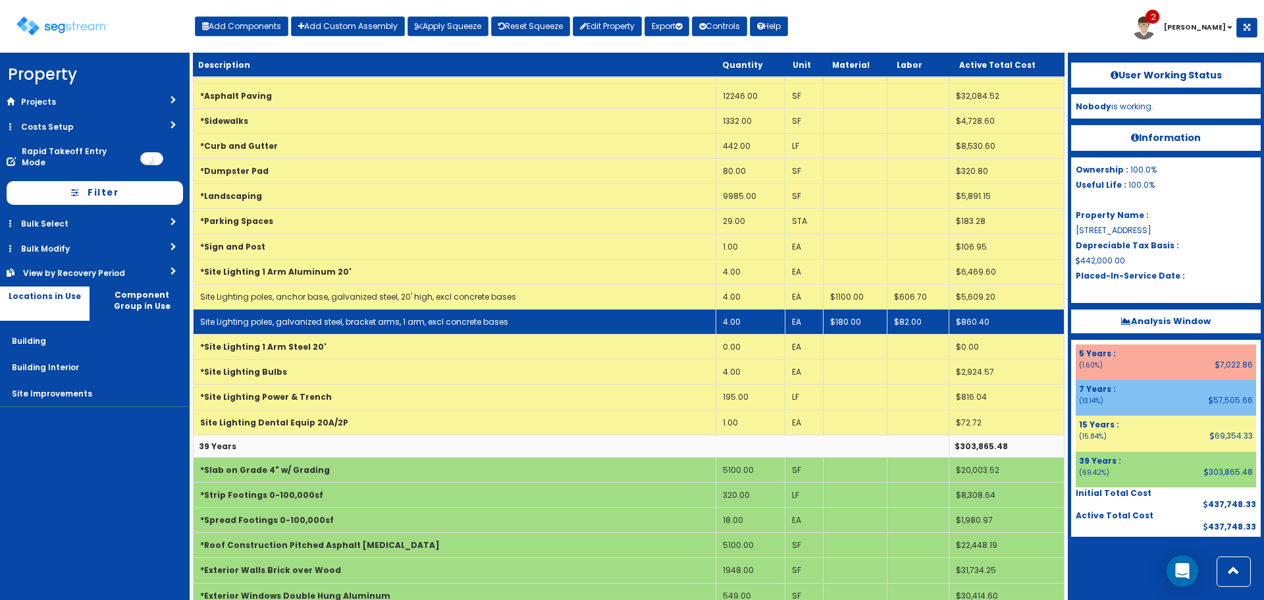
scroll to position [0, 0]
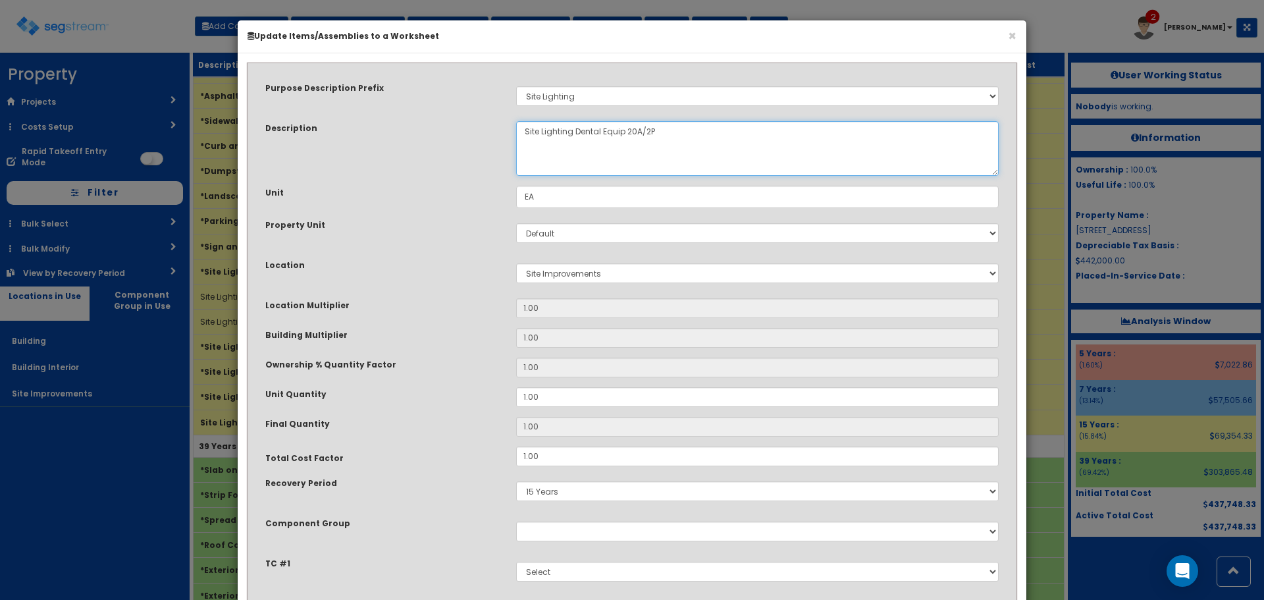
click at [574, 130] on textarea "Site Lighting Dental Equip 20A/2P" at bounding box center [757, 148] width 482 height 55
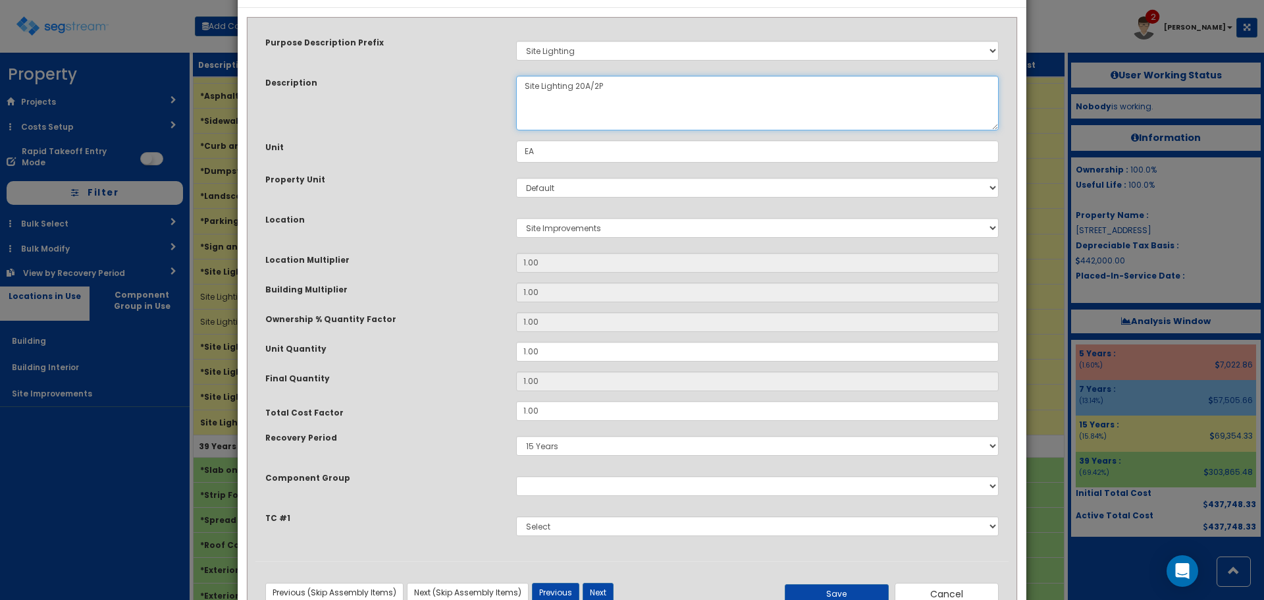
scroll to position [91, 0]
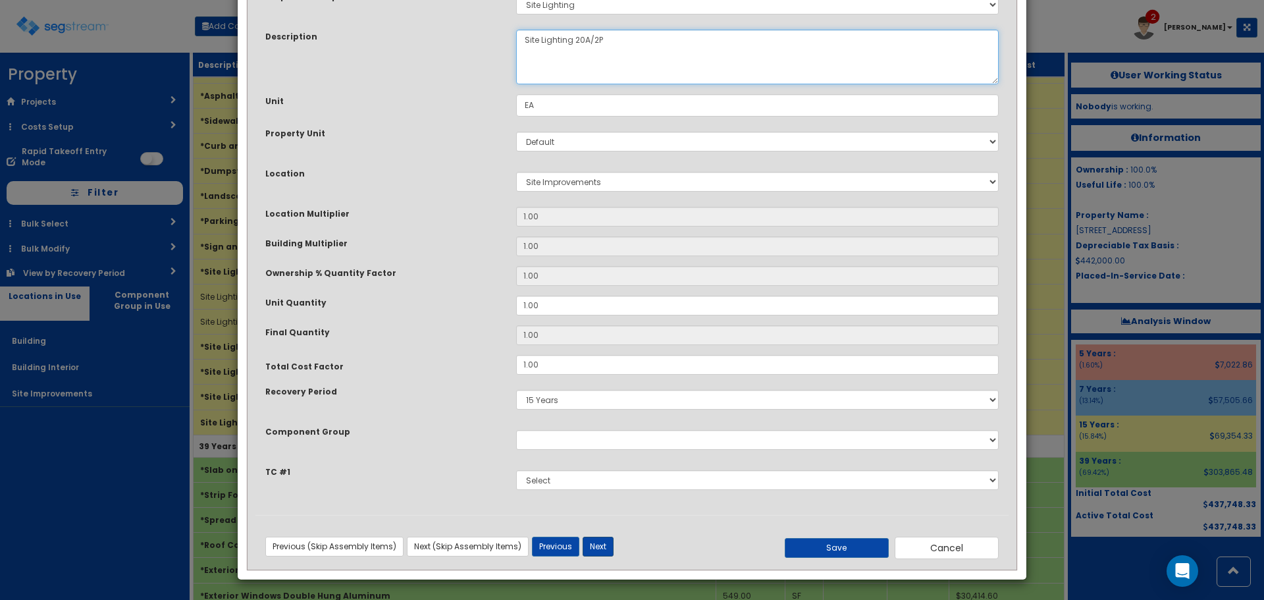
type textarea "Site Lighting 20A/2P"
drag, startPoint x: 597, startPoint y: 544, endPoint x: 595, endPoint y: 536, distance: 8.1
click at [597, 545] on button "Next" at bounding box center [598, 546] width 31 height 20
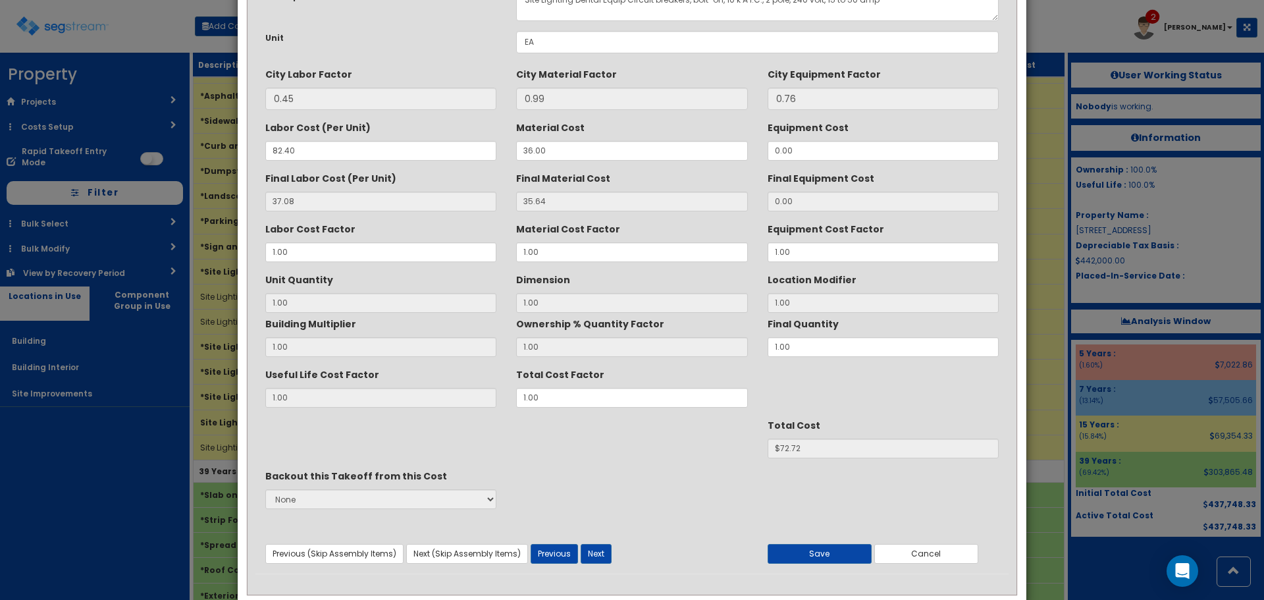
scroll to position [0, 0]
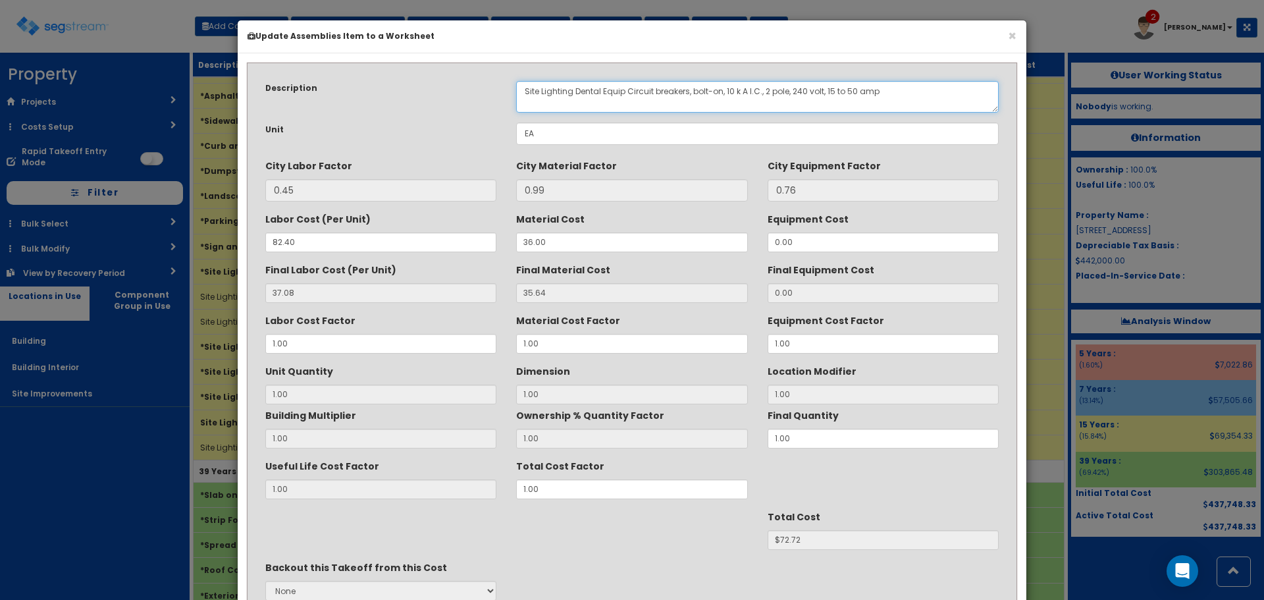
click at [575, 86] on textarea "Site Lighting Dental Equip Circuit breakers, bolt-on, 10 k A I.C., 2 pole, 240 …" at bounding box center [757, 97] width 482 height 32
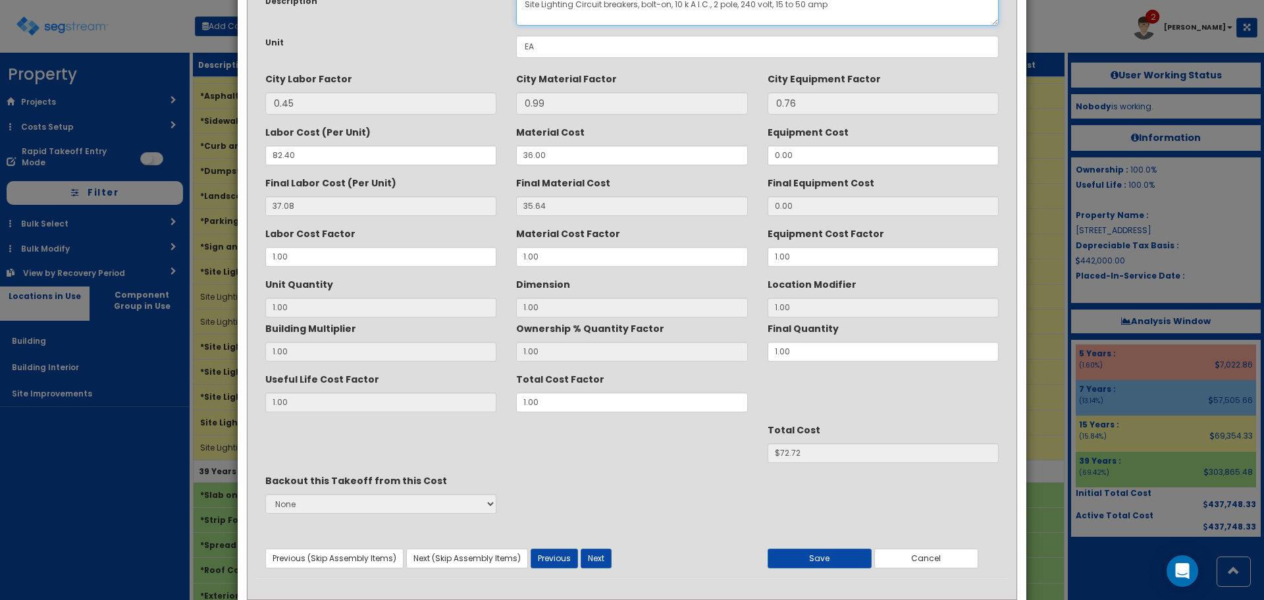
scroll to position [117, 0]
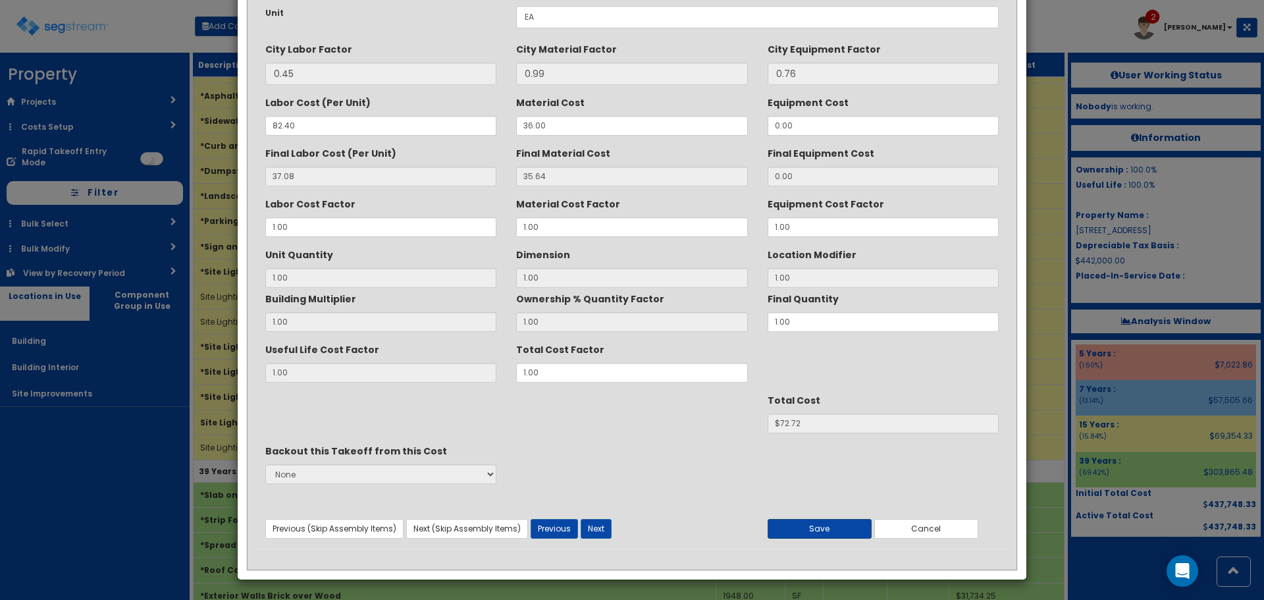
type textarea "Site Lighting Circuit breakers, bolt-on, 10 k A I.C., 2 pole, 240 volt, 15 to 5…"
click at [837, 529] on button "Save" at bounding box center [819, 529] width 104 height 20
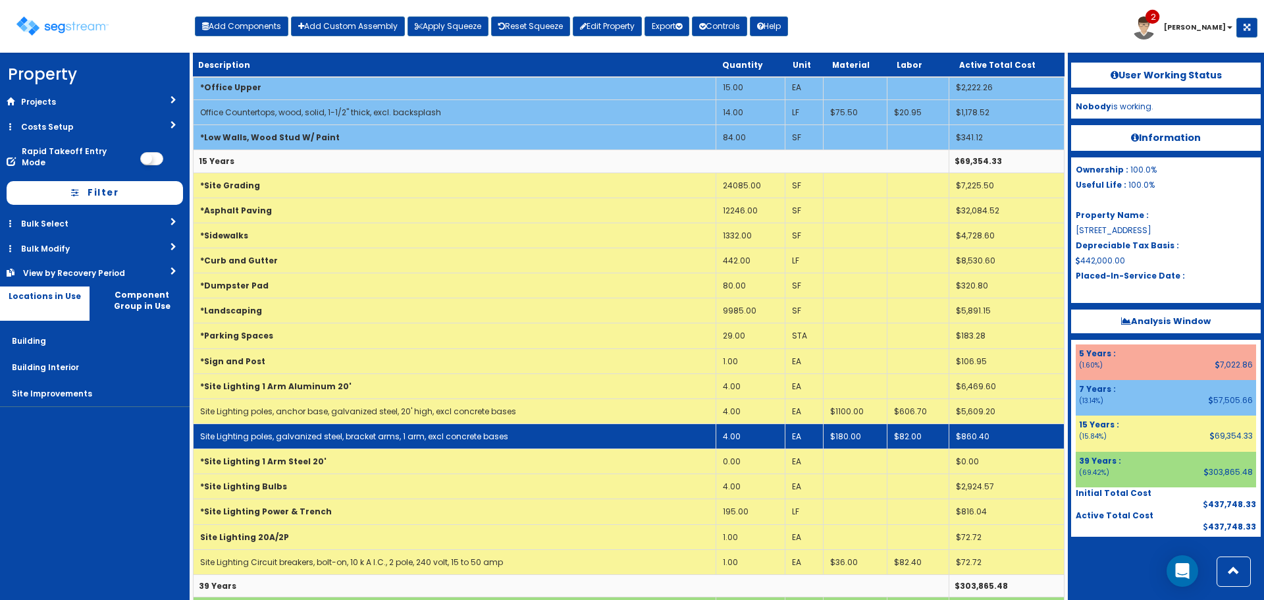
scroll to position [1053, 0]
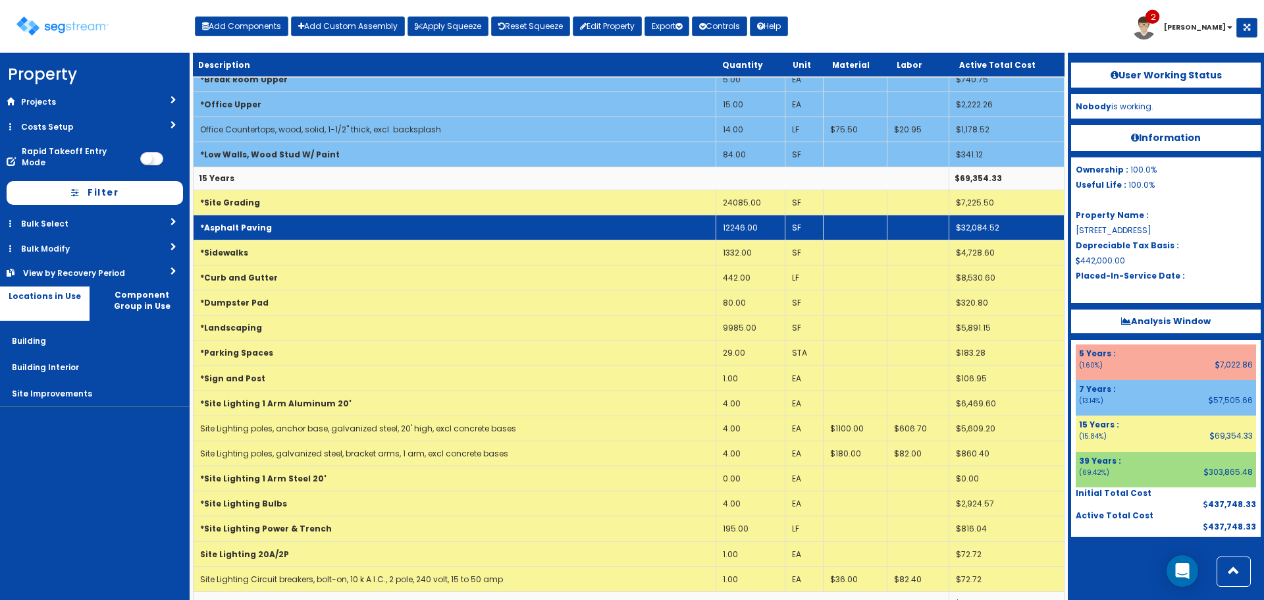
click at [724, 230] on td "12246.00" at bounding box center [750, 227] width 69 height 25
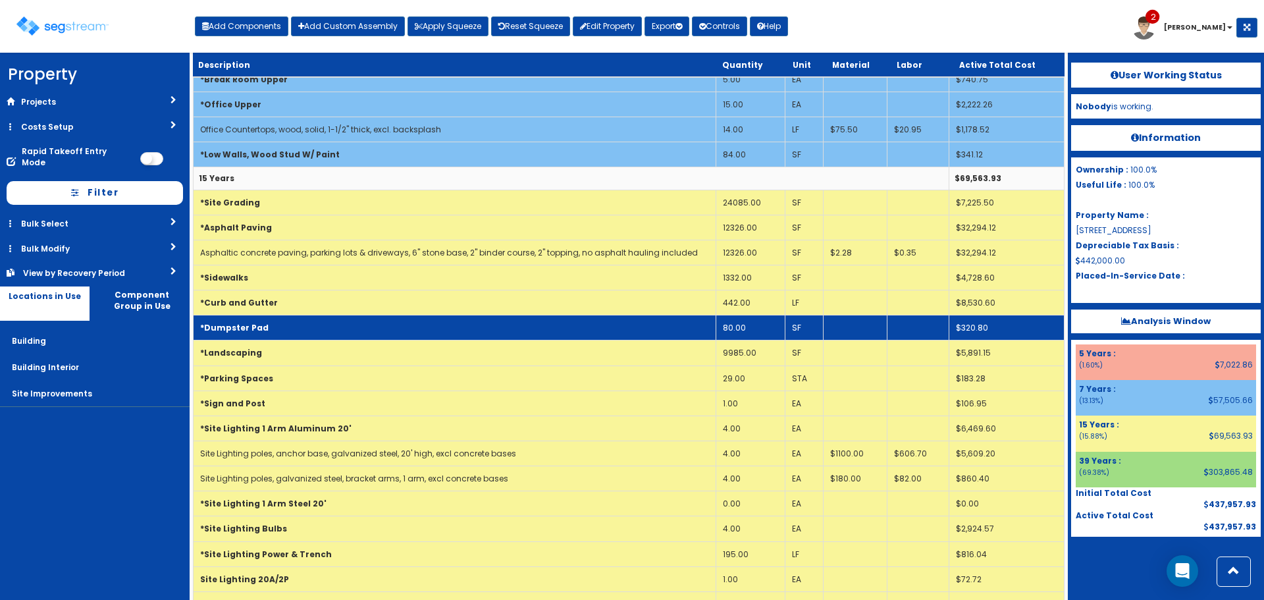
click at [658, 329] on td "*Dumpster Pad" at bounding box center [455, 327] width 523 height 25
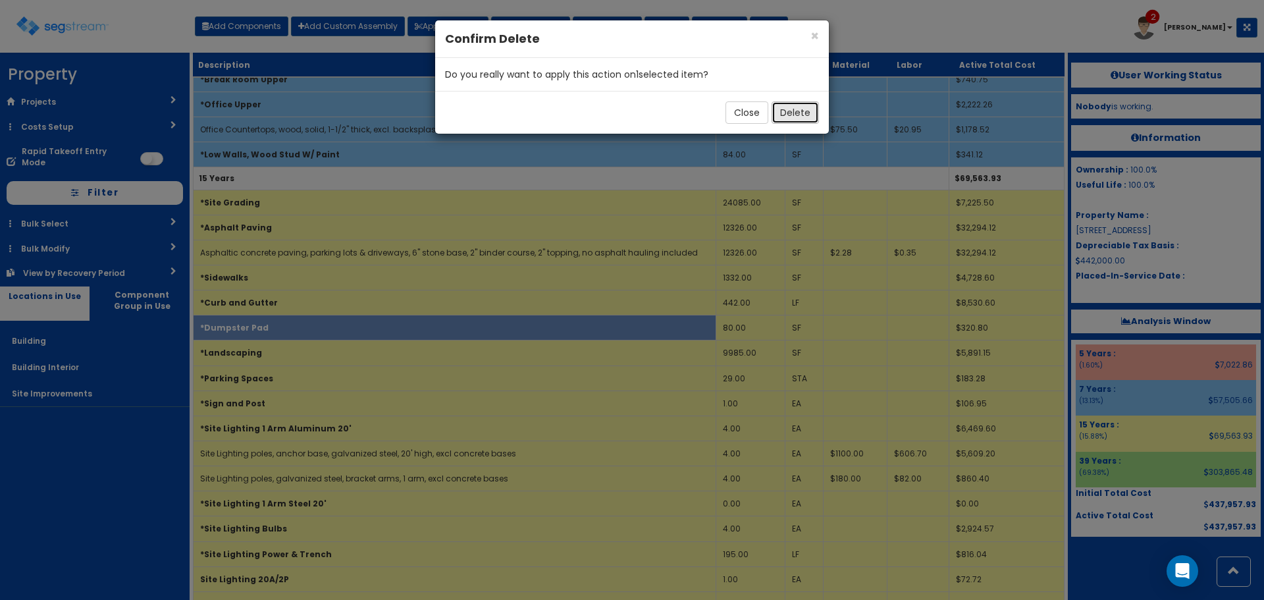
click at [788, 112] on button "Delete" at bounding box center [794, 112] width 47 height 22
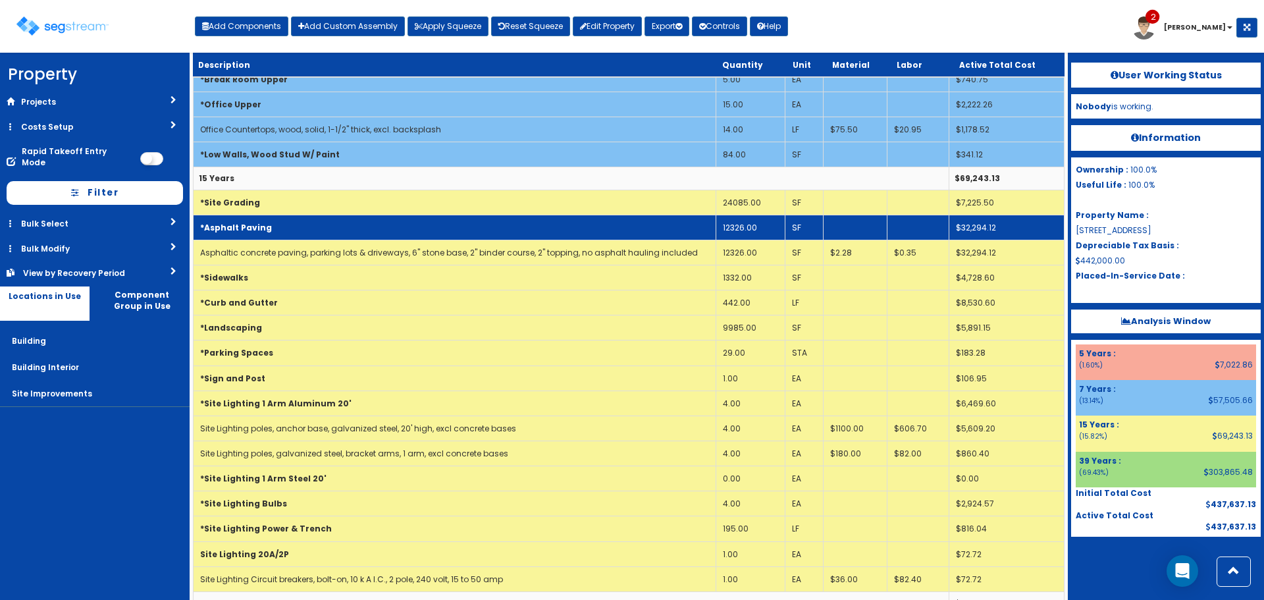
click at [380, 228] on td "*Asphalt Paving" at bounding box center [455, 227] width 523 height 25
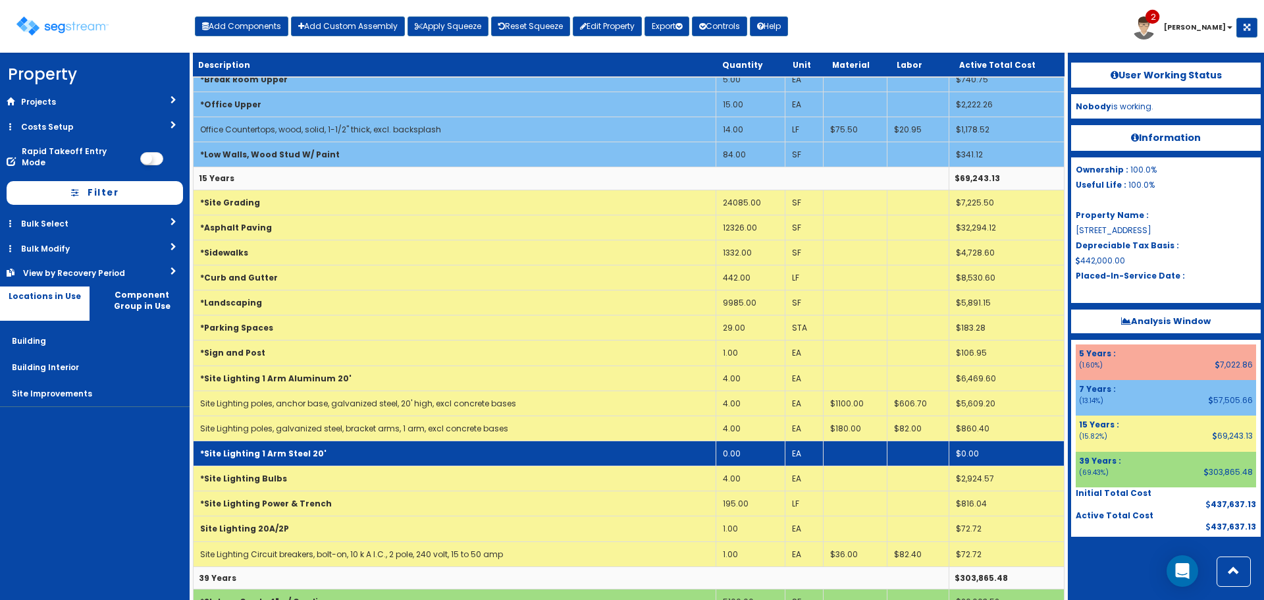
click at [353, 461] on td "*Site Lighting 1 Arm Steel 20'" at bounding box center [455, 453] width 523 height 25
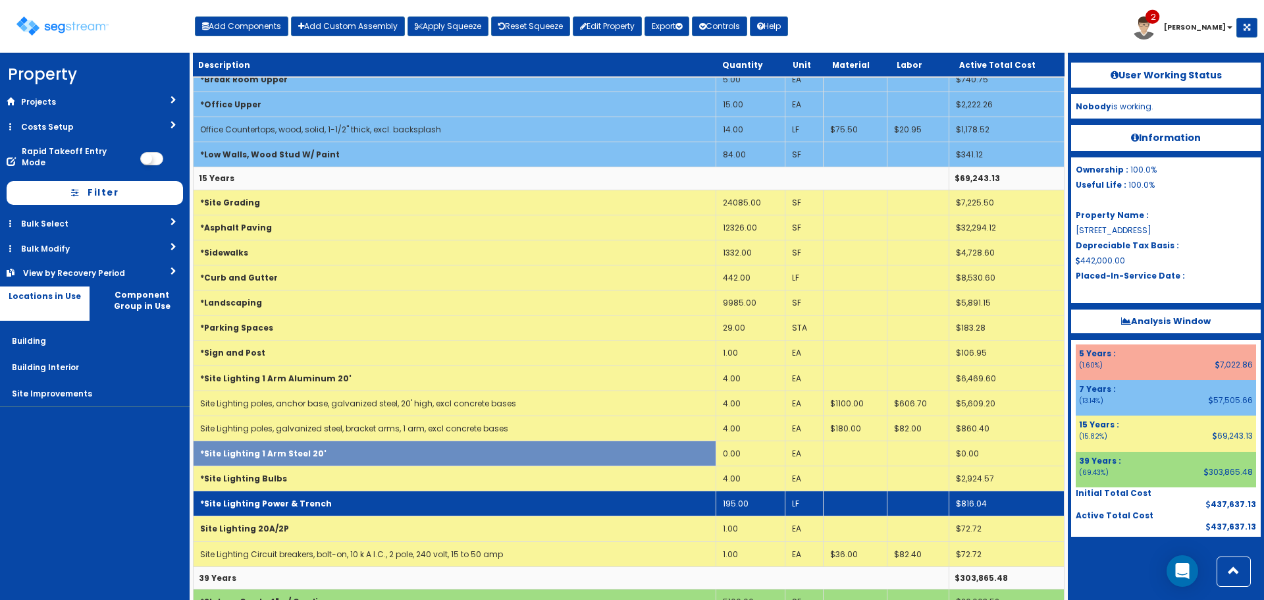
click at [436, 498] on td "*Site Lighting Power & Trench" at bounding box center [455, 503] width 523 height 25
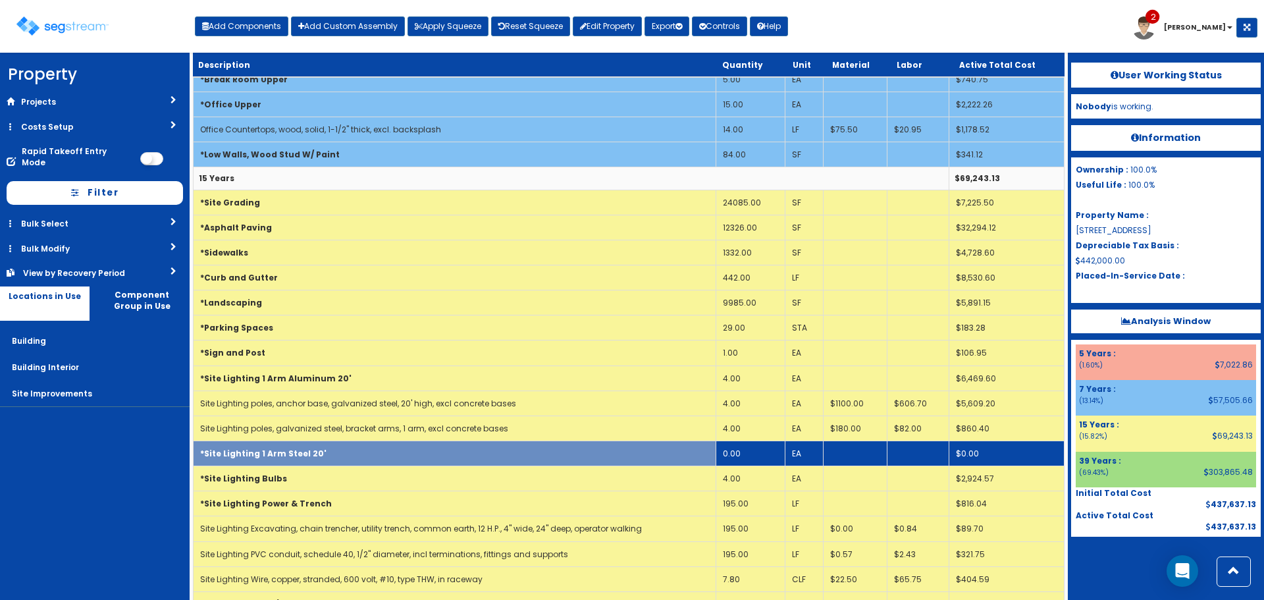
click at [373, 454] on td "*Site Lighting 1 Arm Steel 20'" at bounding box center [455, 453] width 523 height 25
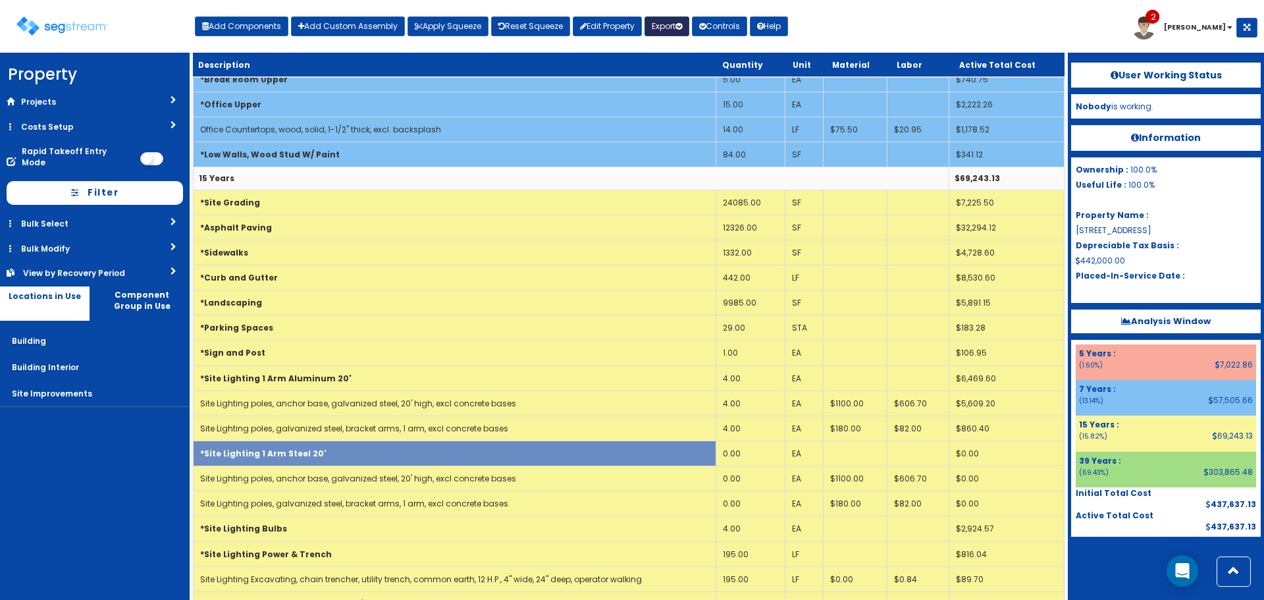
click at [681, 30] on button "Export" at bounding box center [666, 26] width 45 height 20
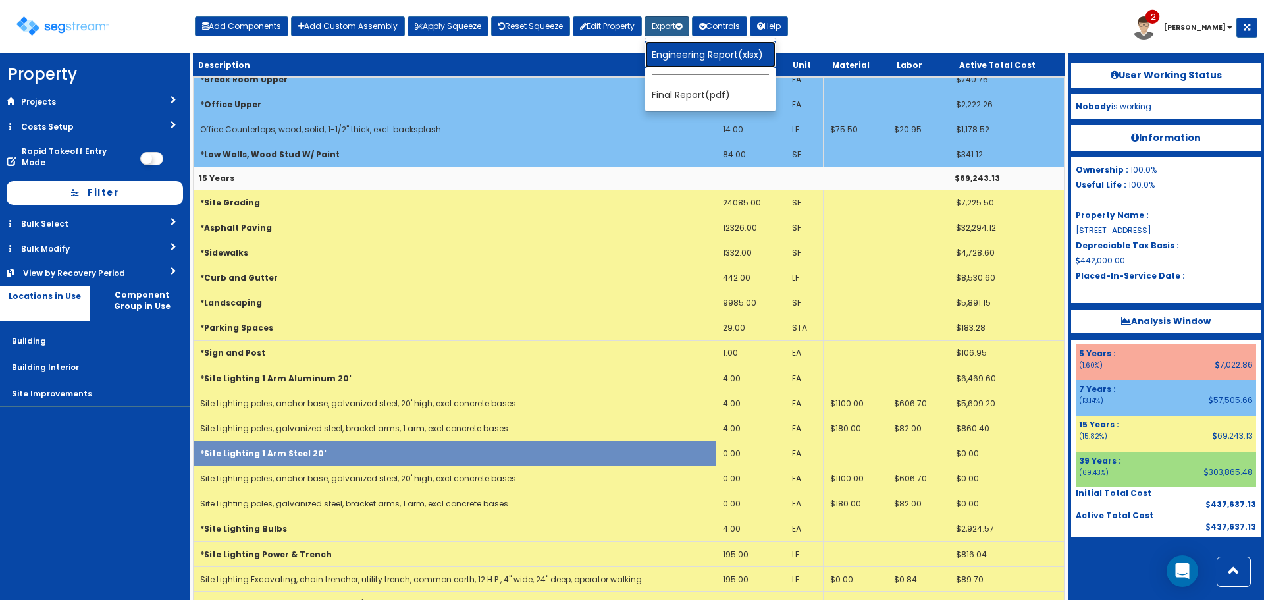
click at [677, 59] on link "Engineering Report(xlsx)" at bounding box center [710, 54] width 130 height 26
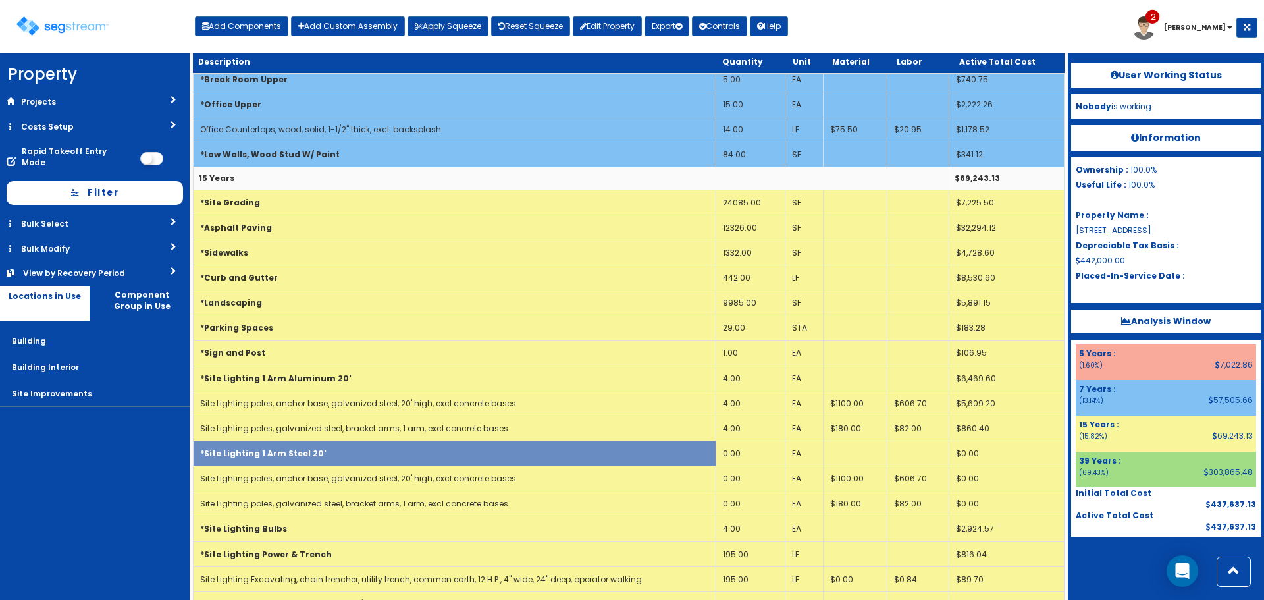
click at [1167, 322] on b "Analysis Window" at bounding box center [1166, 321] width 90 height 13
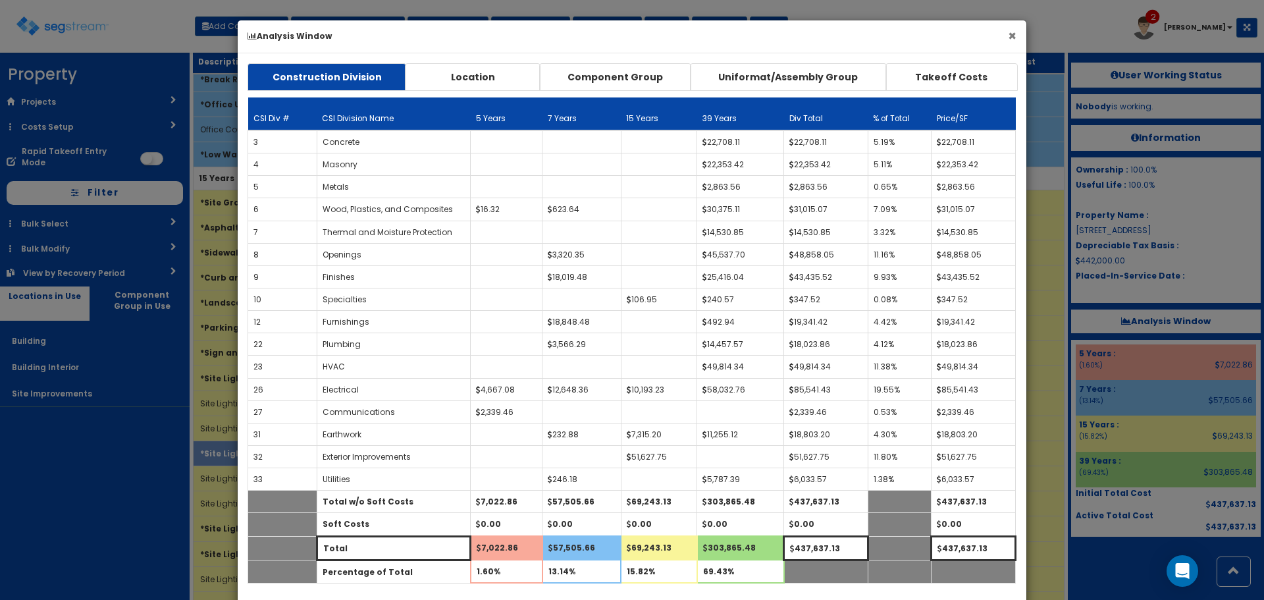
click at [1010, 37] on button "×" at bounding box center [1012, 36] width 9 height 14
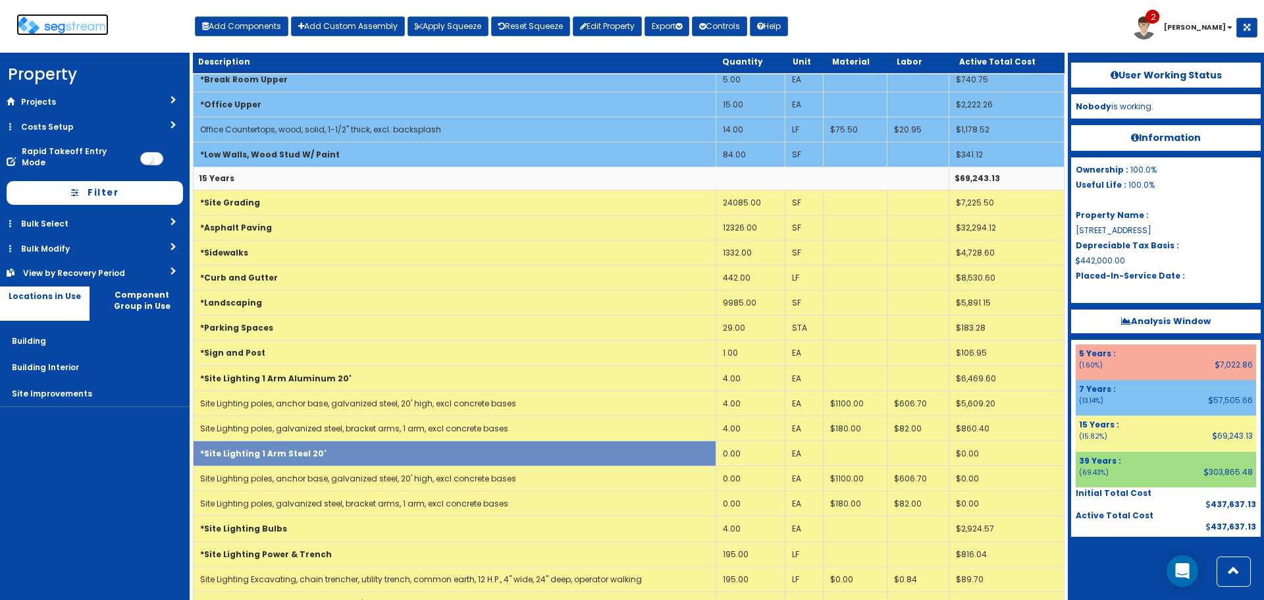
click at [59, 29] on img at bounding box center [62, 25] width 92 height 19
